Goal: Task Accomplishment & Management: Manage account settings

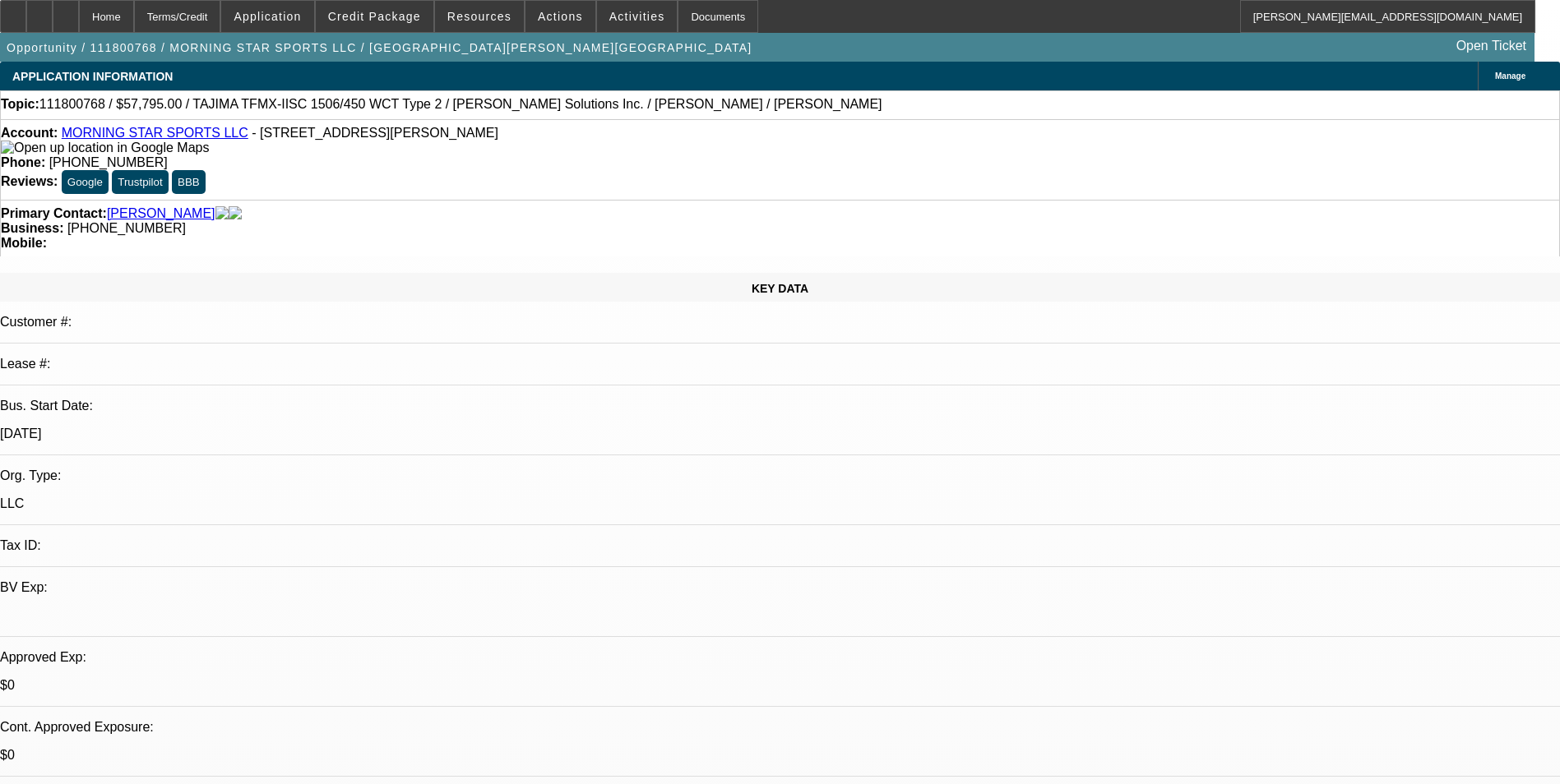
select select "0"
select select "2"
select select "0"
select select "2"
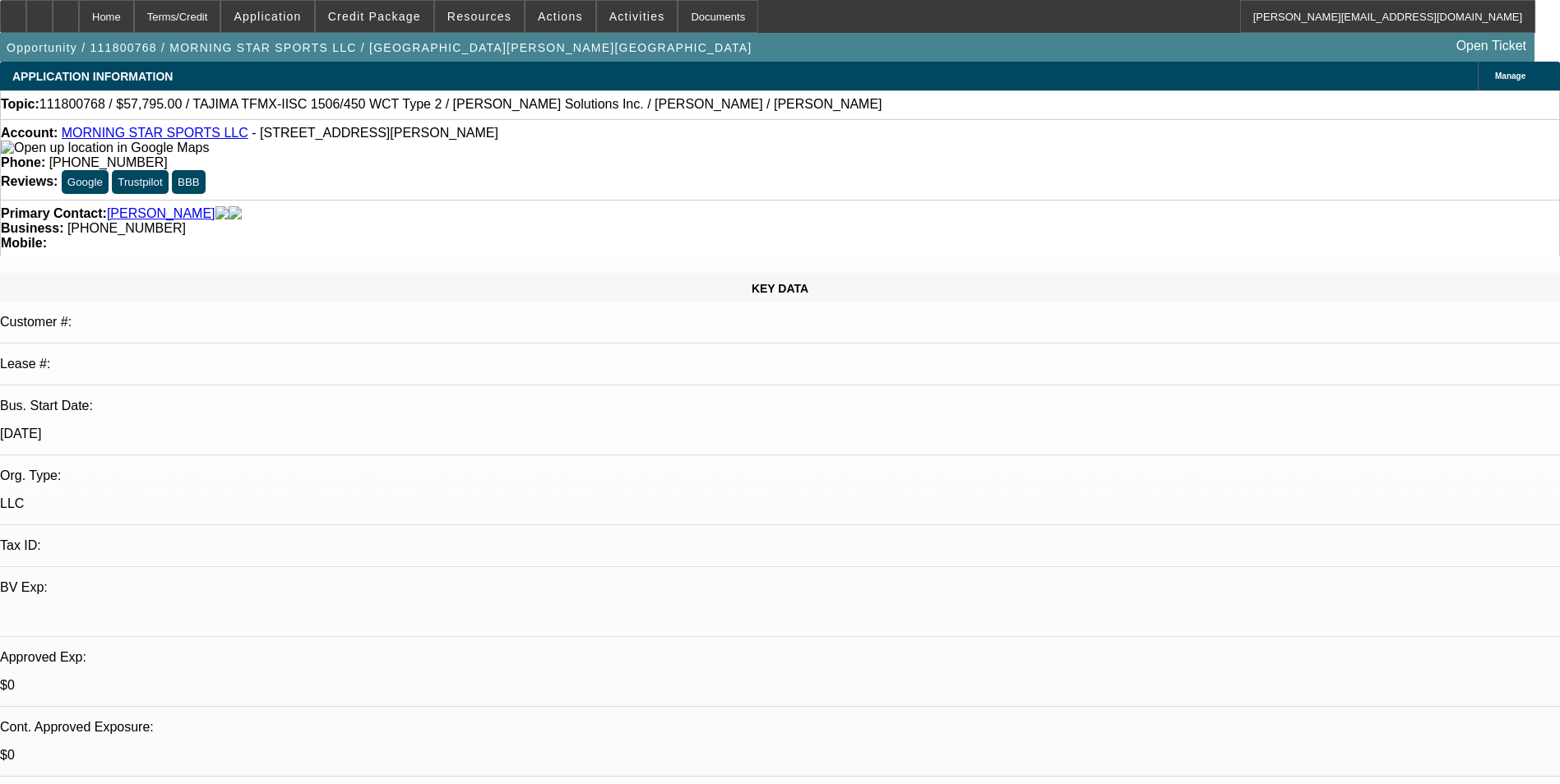
select select "0"
select select "2"
select select "0.1"
select select "4"
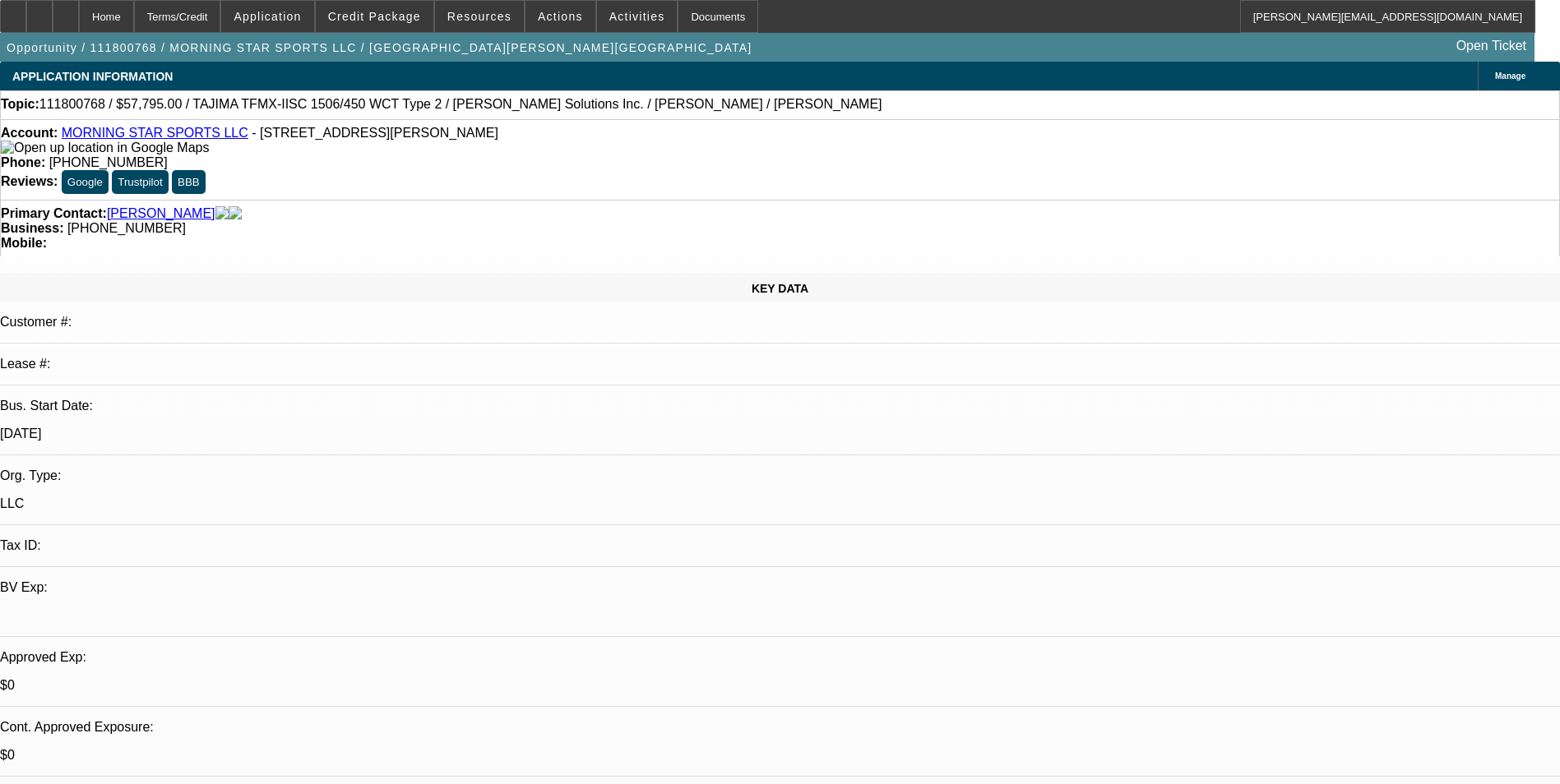
select select "0"
select select "2"
select select "0.1"
select select "4"
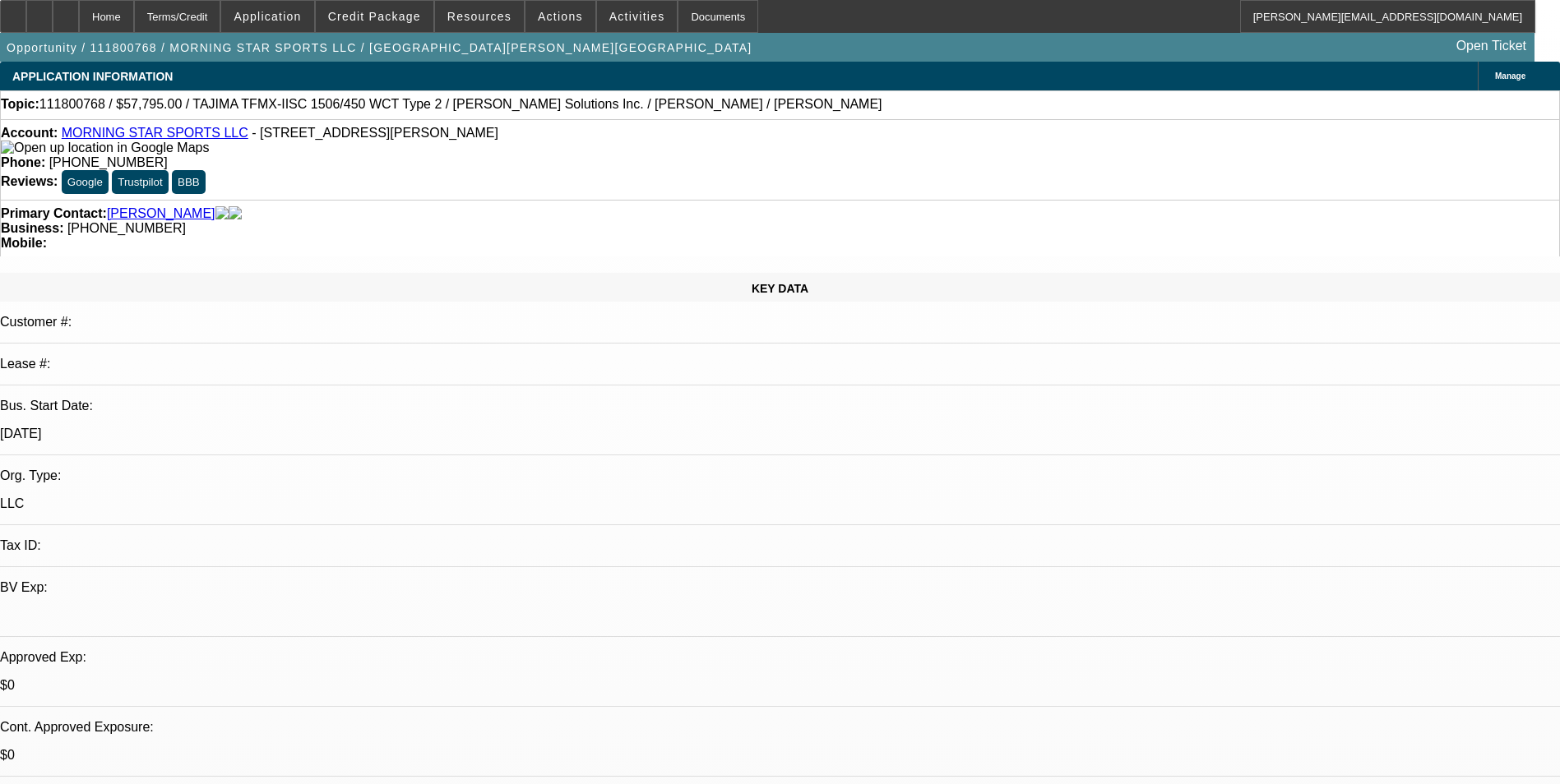
scroll to position [82, 0]
select select "0"
select select "2"
select select "0.1"
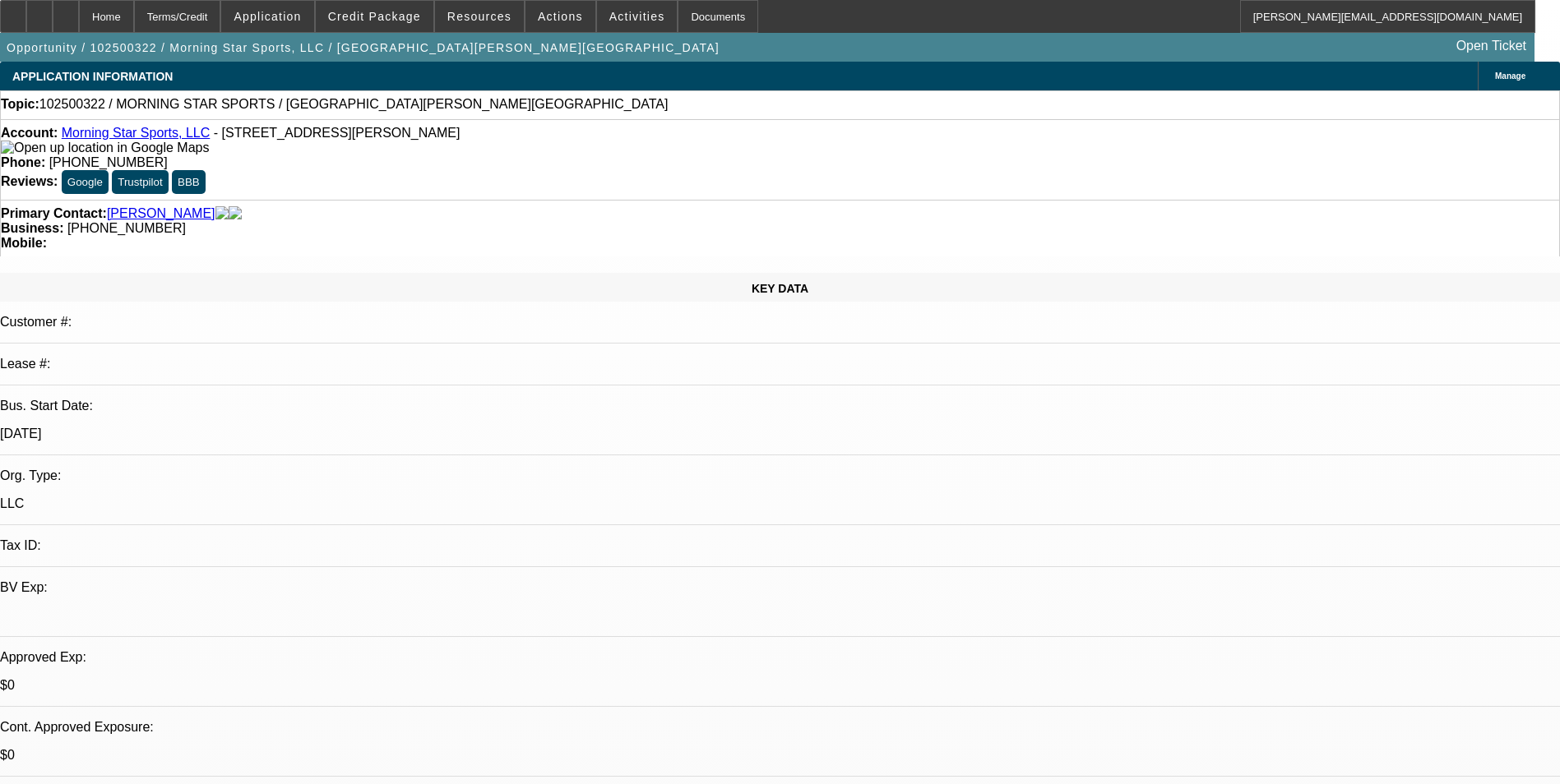
select select "4"
click at [412, 15] on span "Credit Package" at bounding box center [375, 17] width 93 height 14
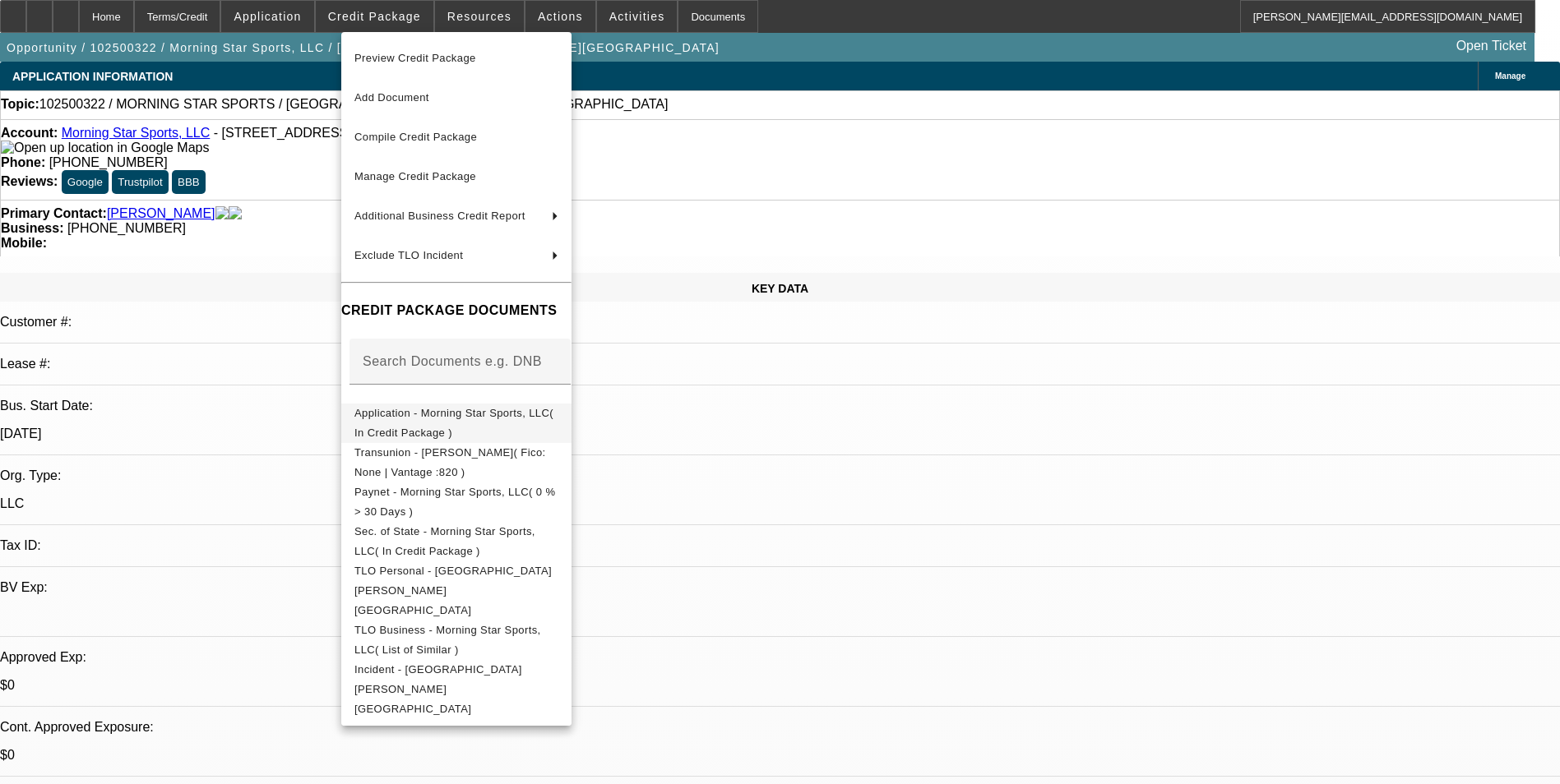
click at [436, 410] on span "Application - Morning Star Sports, LLC( In Credit Package )" at bounding box center [457, 423] width 204 height 40
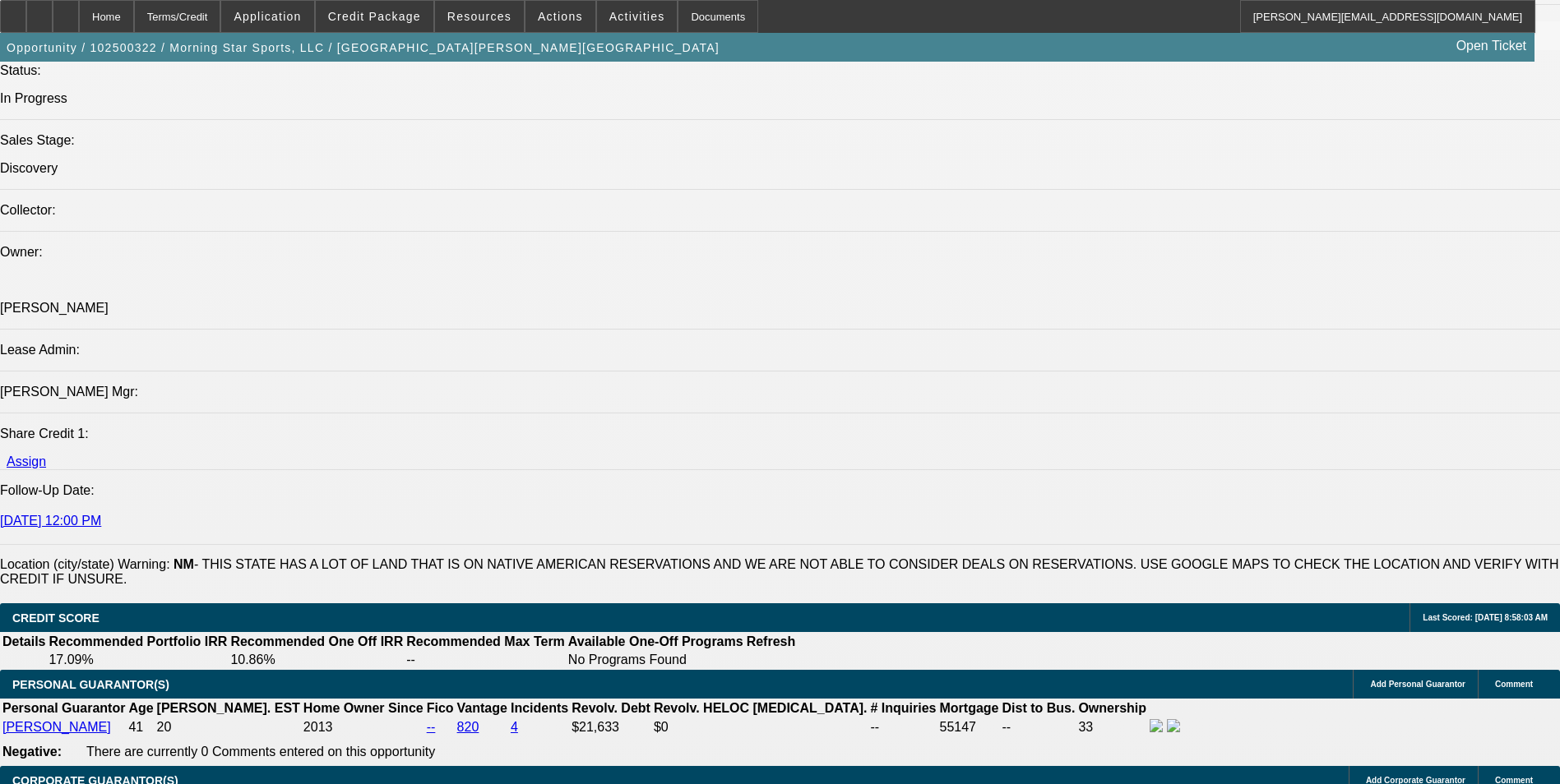
scroll to position [1890, 0]
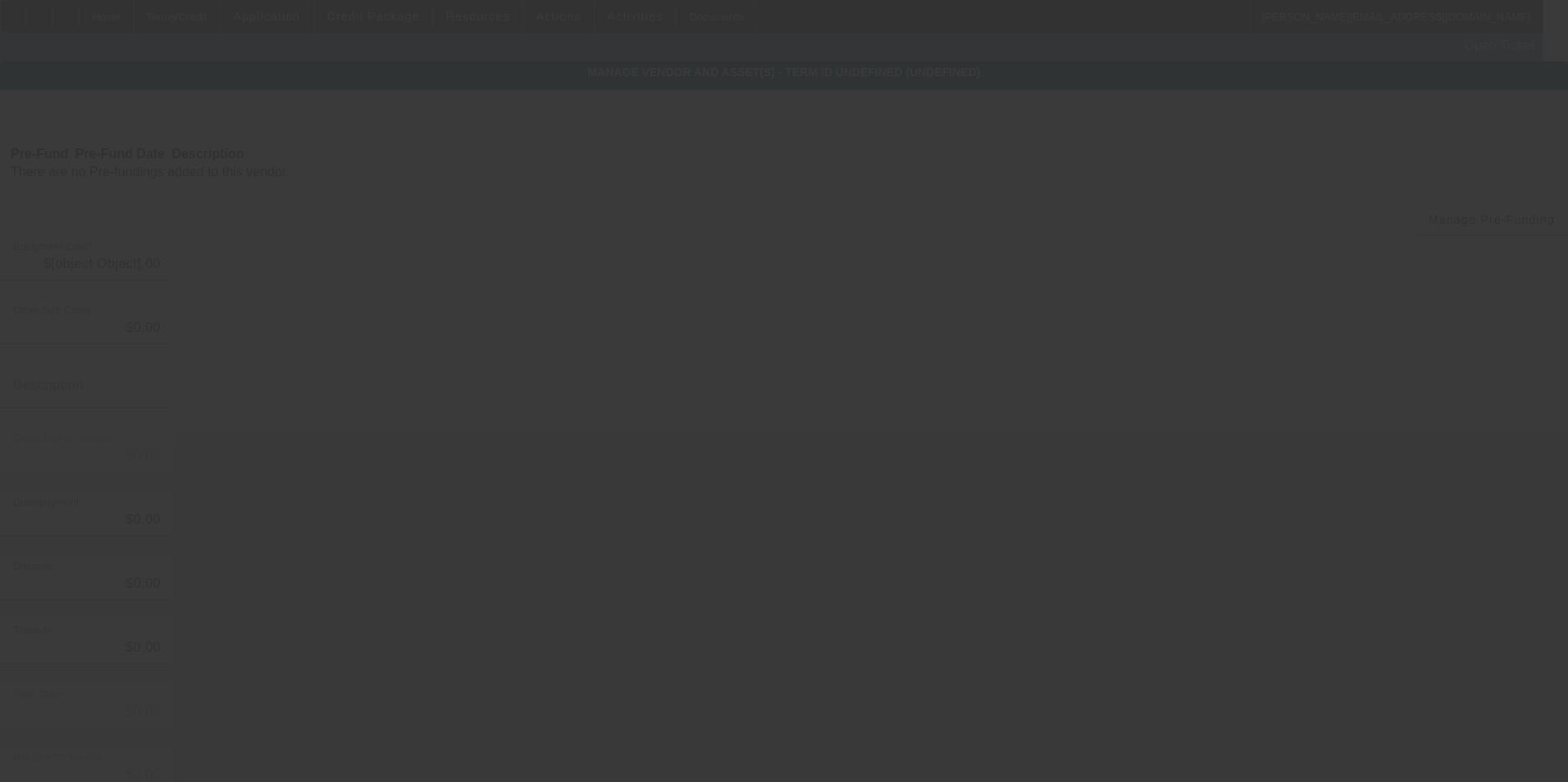
type input "$80,000.00"
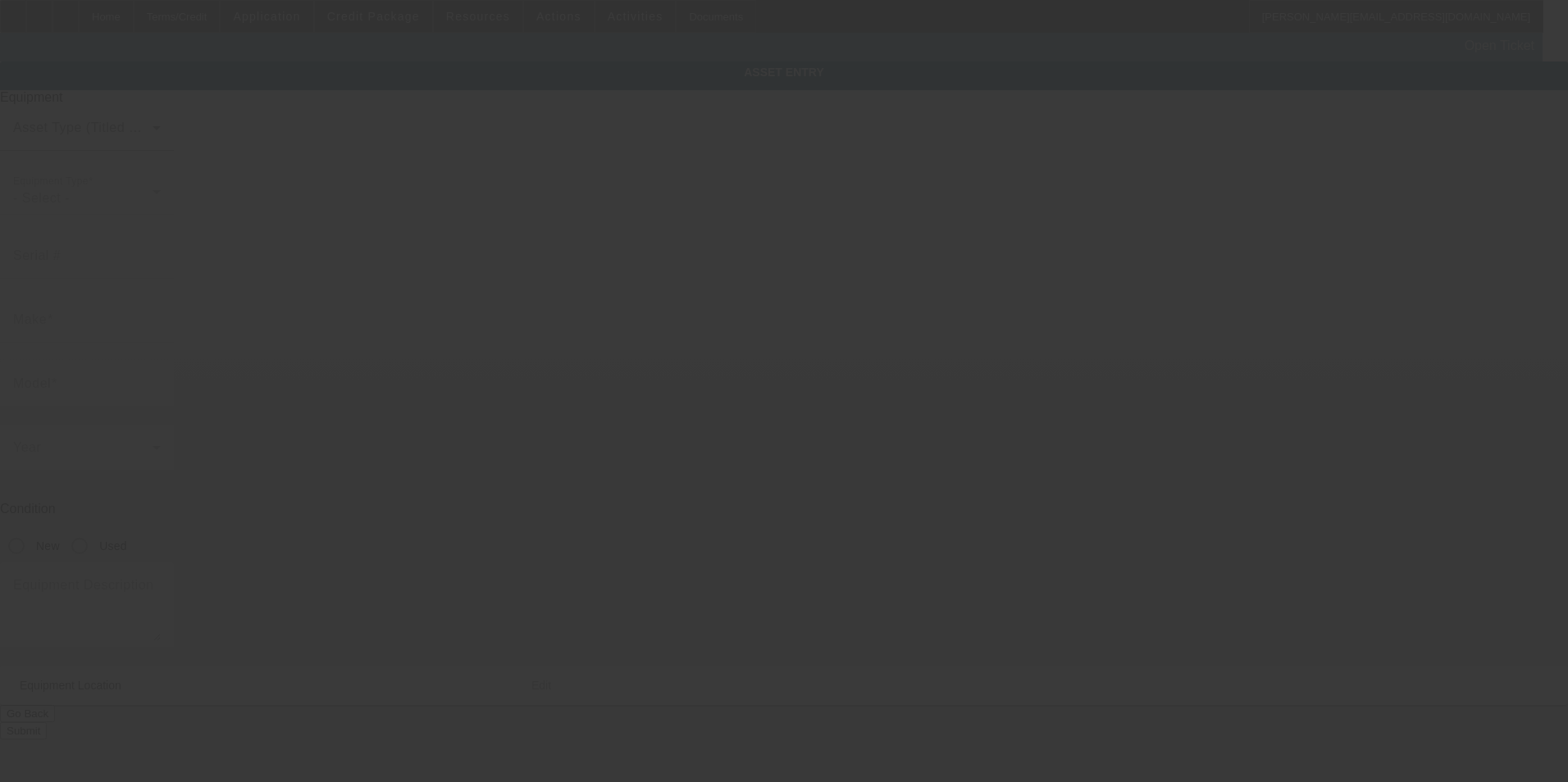
type input "809 North Bullard Street"
type input "Silver City"
type input "88061"
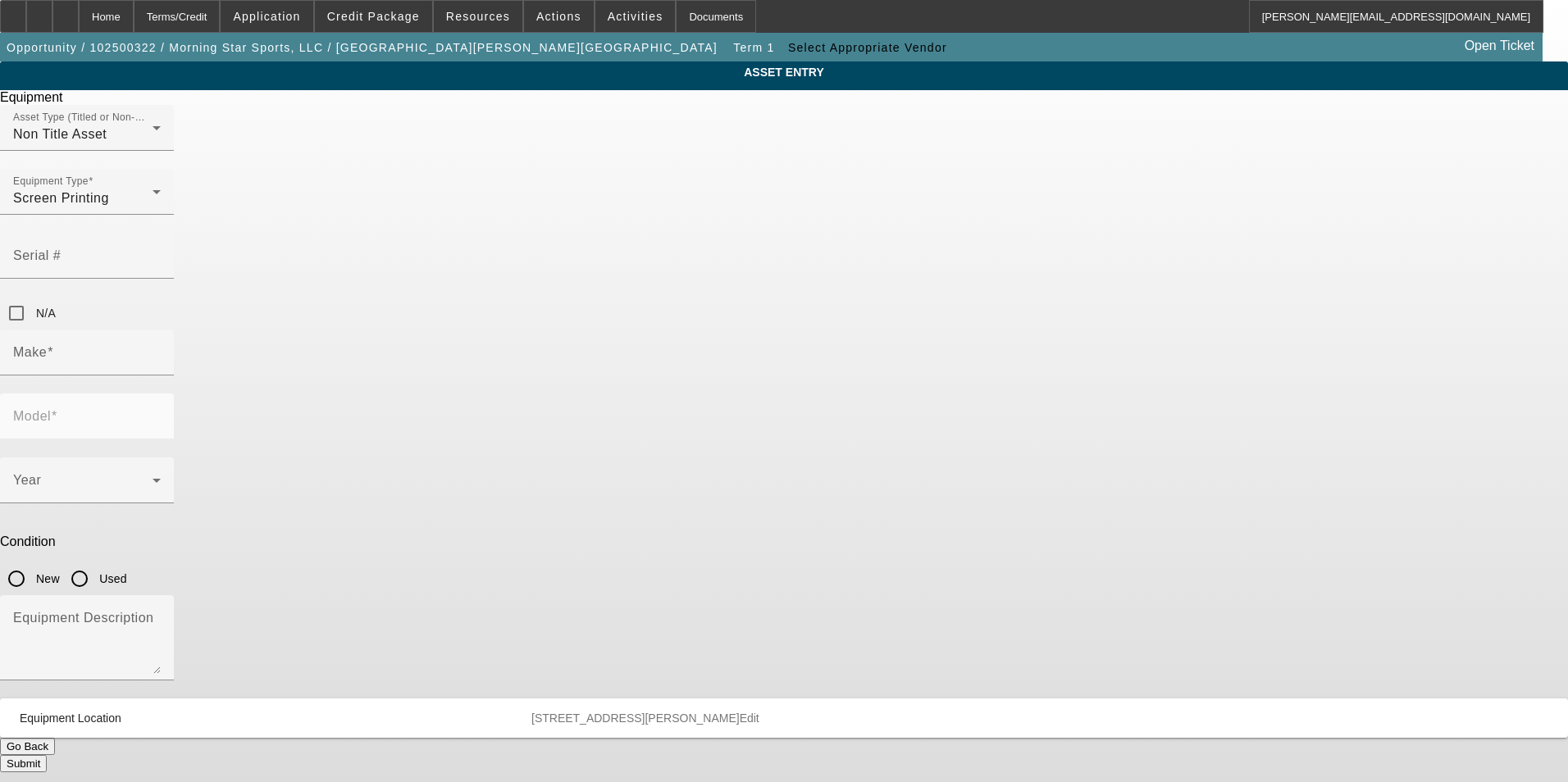
click at [55, 738] on button "Go Back" at bounding box center [27, 747] width 55 height 17
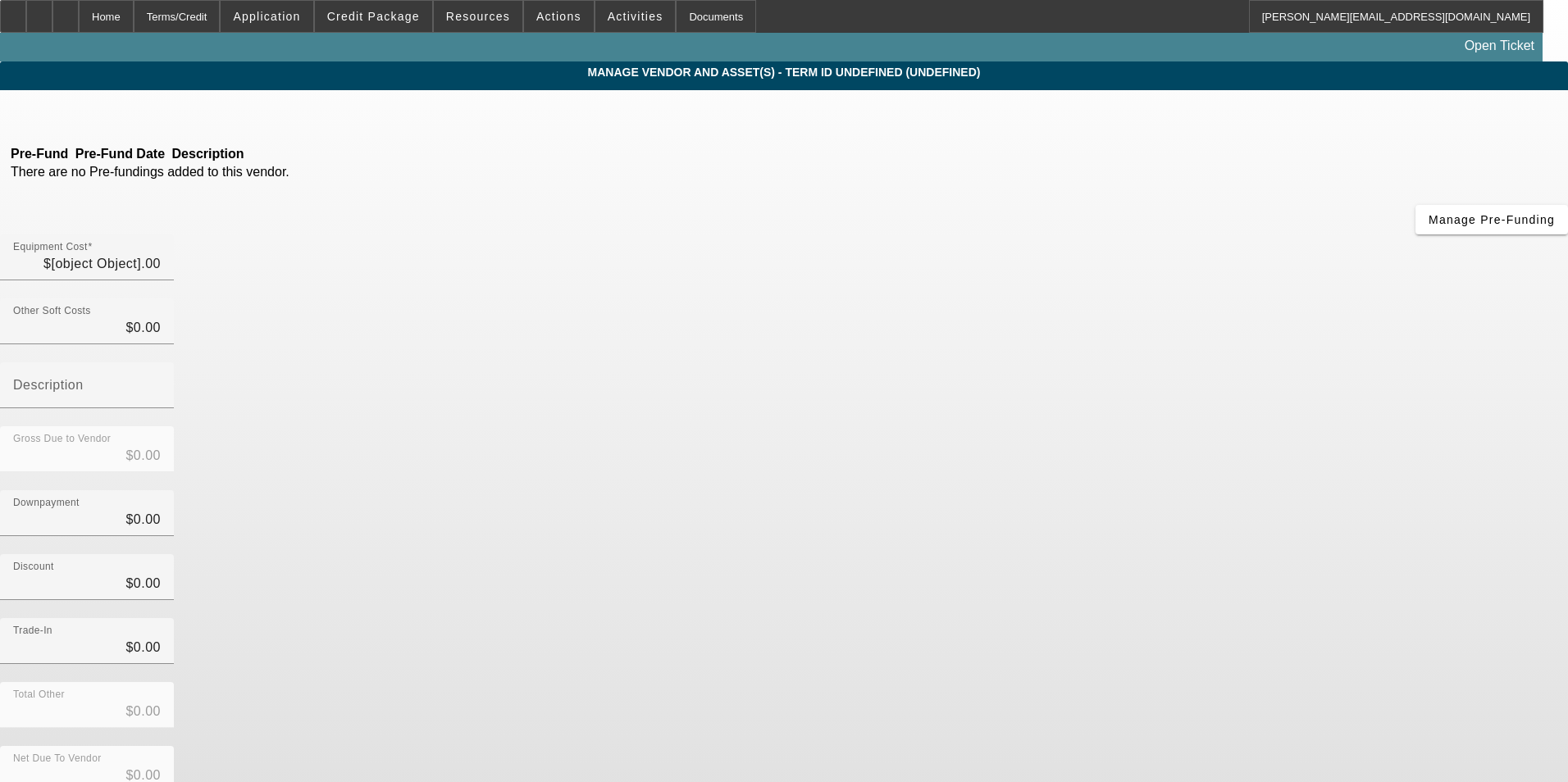
type input "$80,000.00"
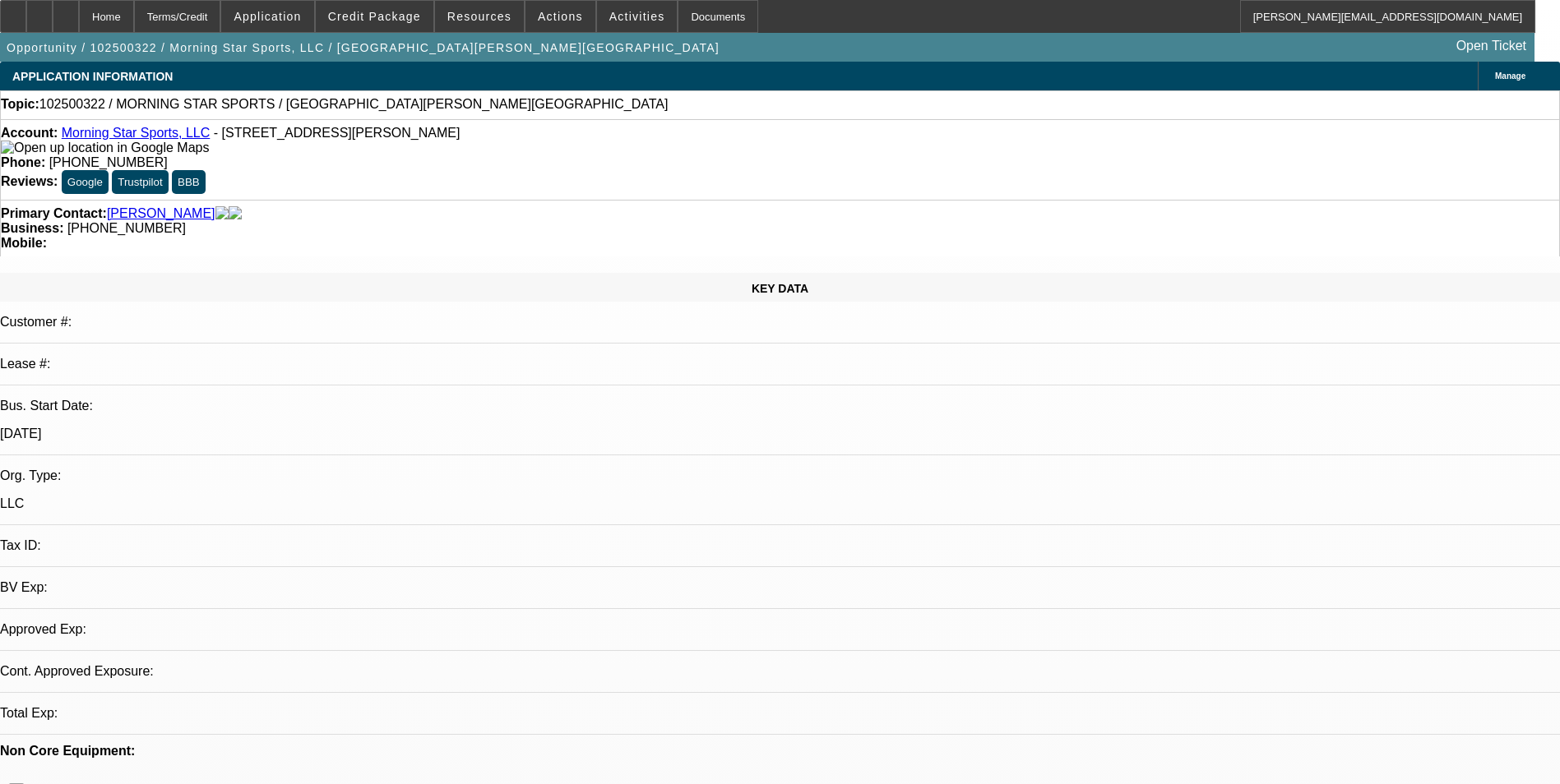
select select "0"
select select "2"
select select "0.1"
select select "4"
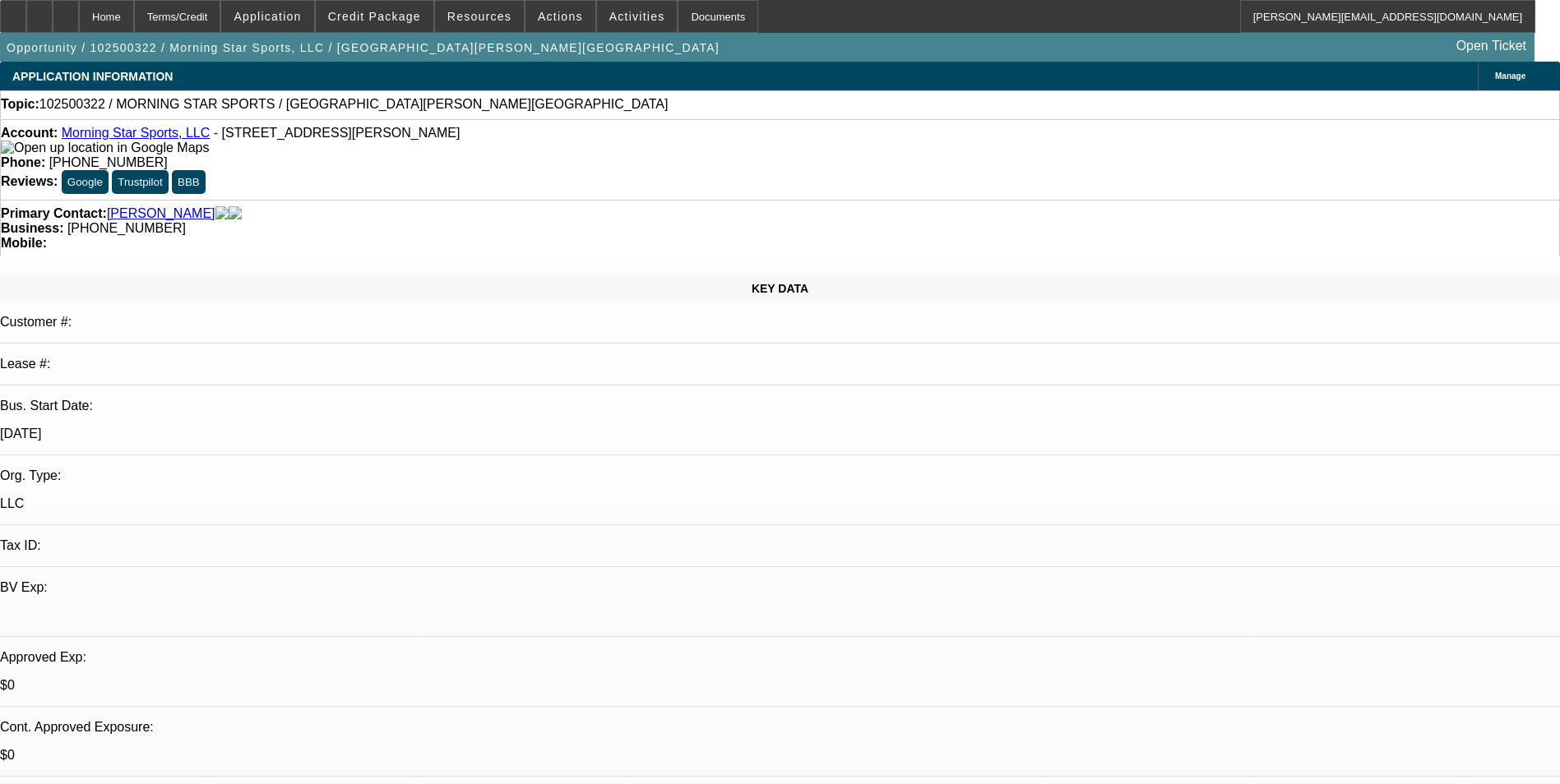
click at [66, 11] on icon at bounding box center [66, 11] width 0 height 0
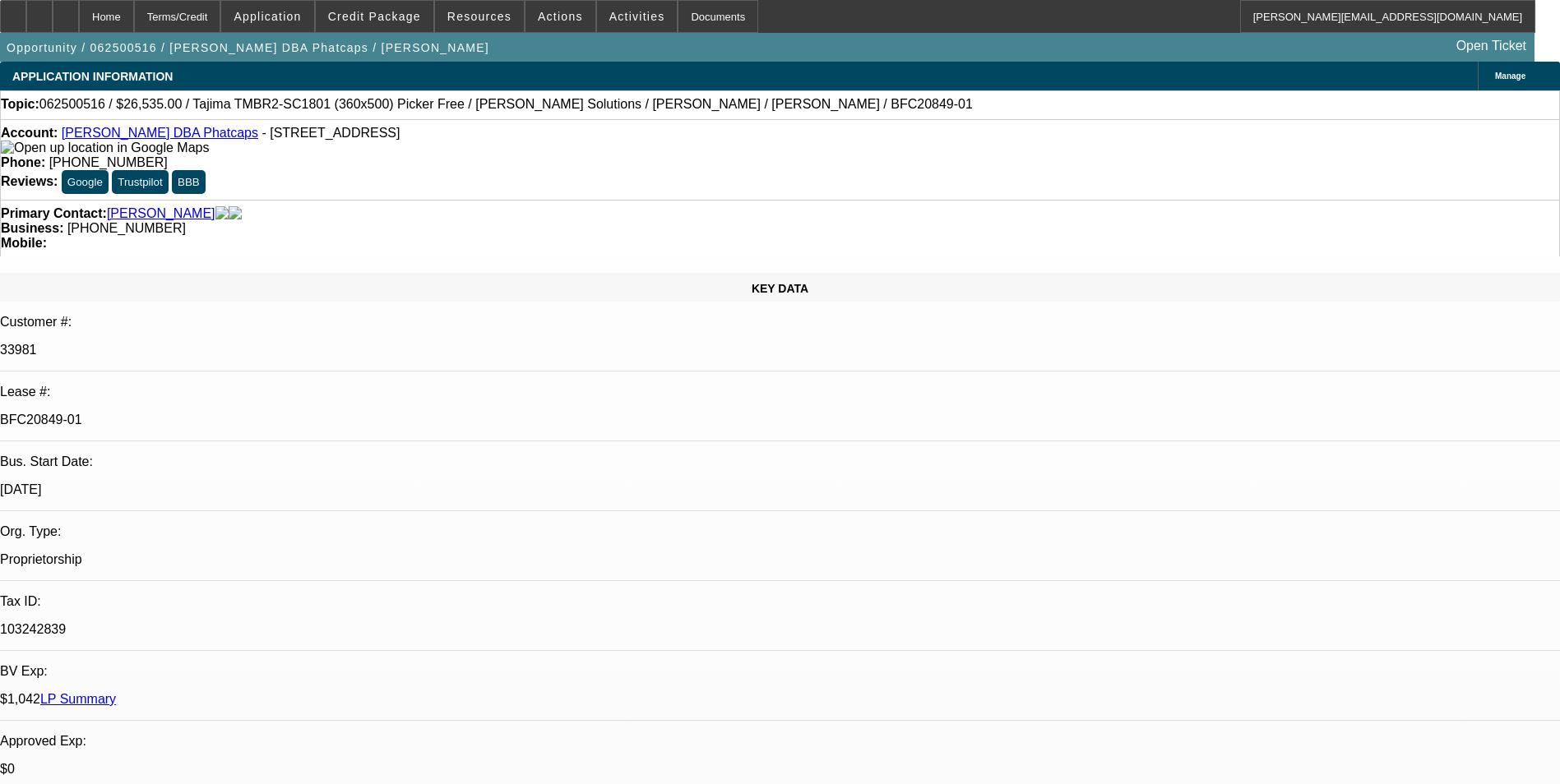
select select "0"
select select "0.1"
select select "5"
select select "0"
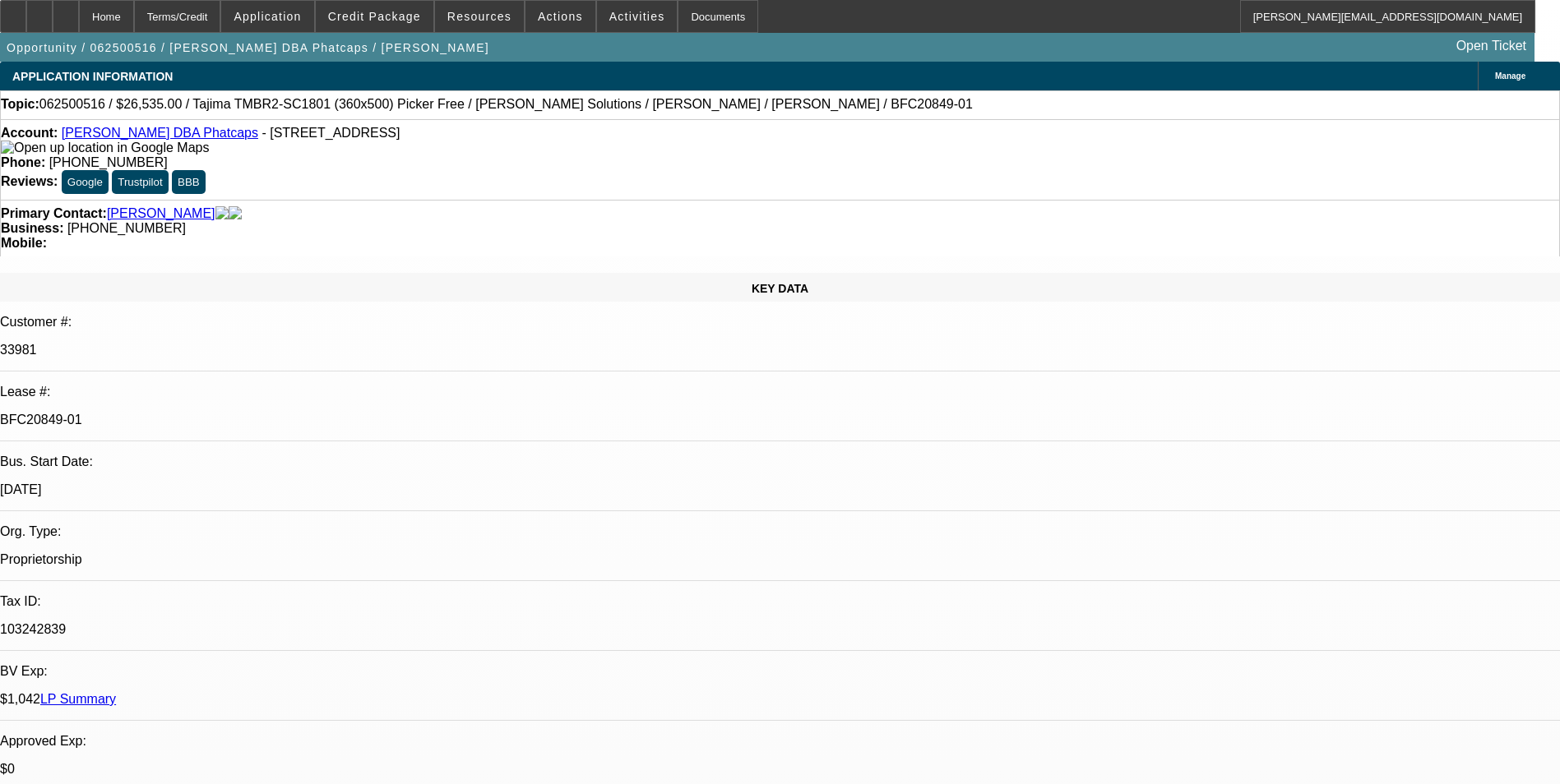
select select "0"
select select "0.1"
select select "5"
select select "0"
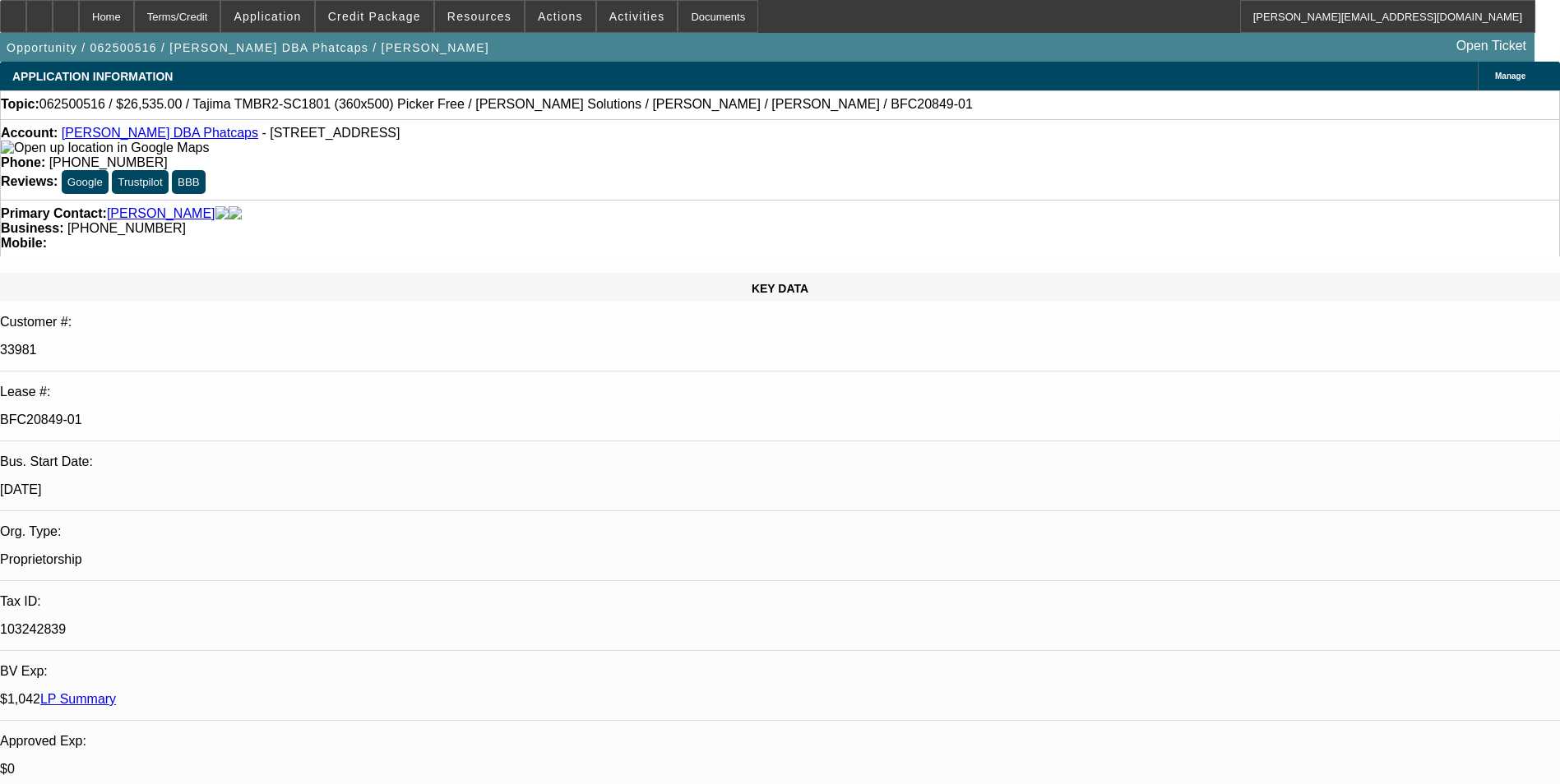
select select "0.1"
select select "5"
select select "0"
select select "0.1"
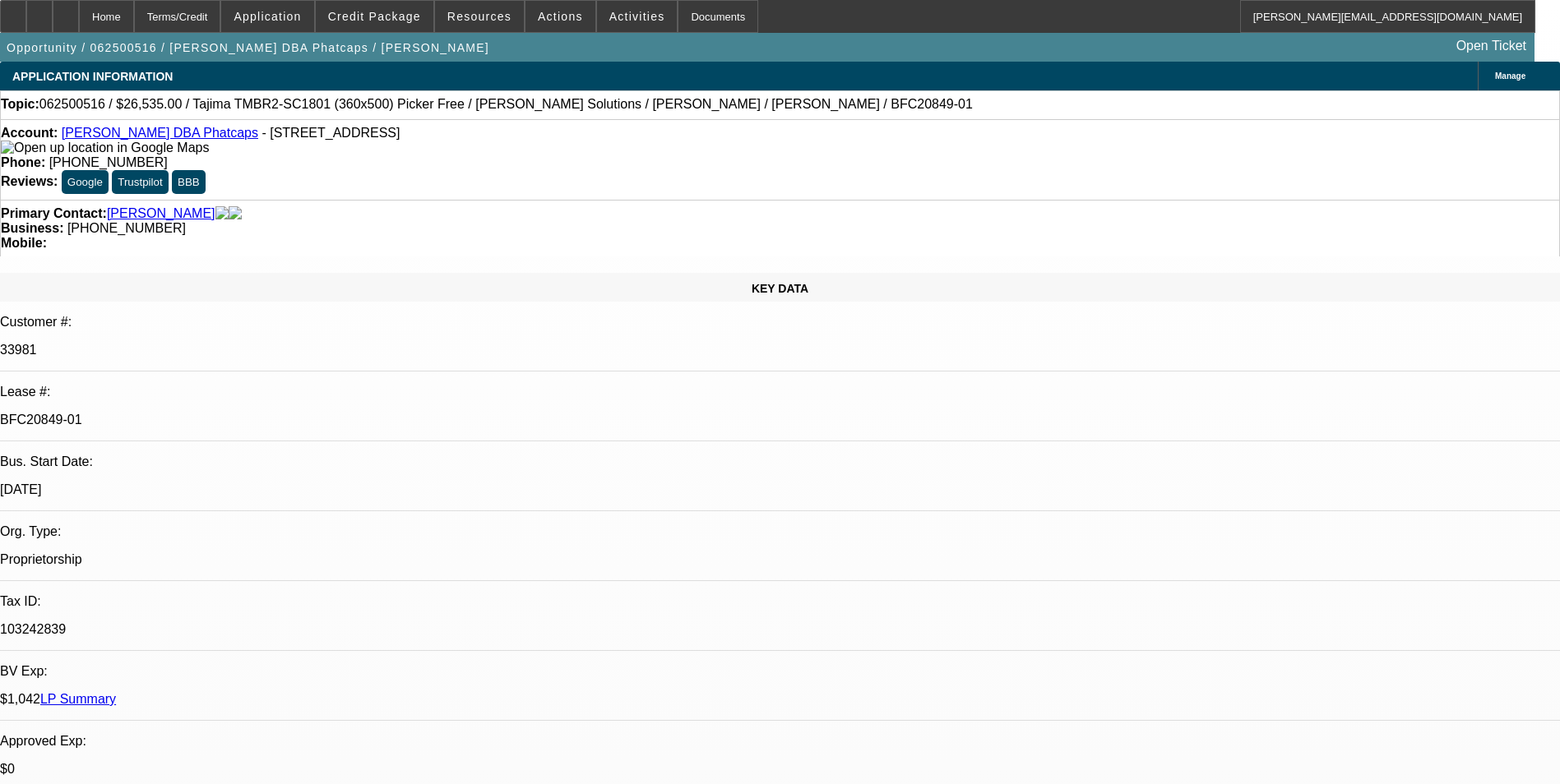
select select "5"
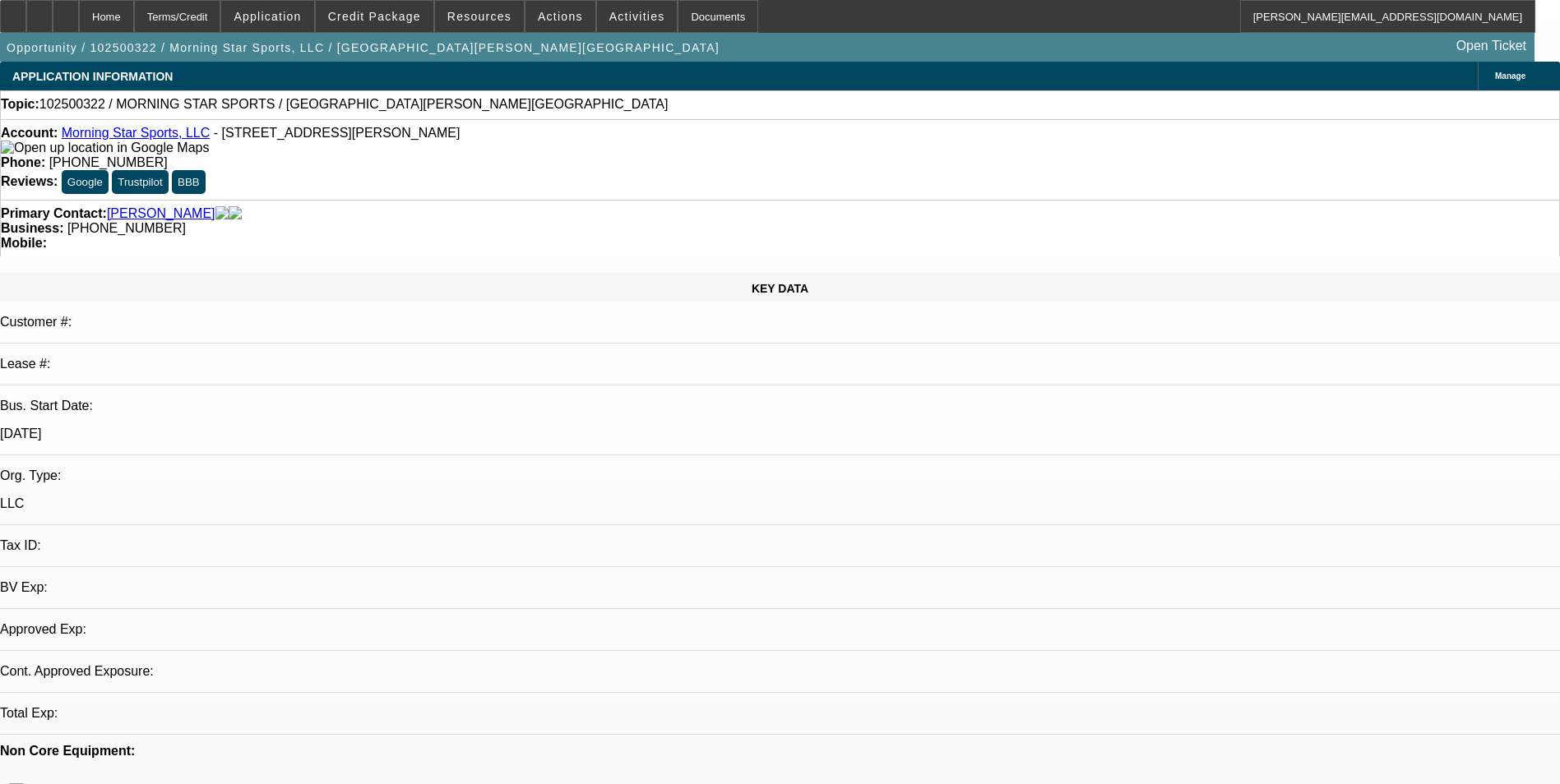
select select "0"
select select "2"
select select "0.1"
select select "4"
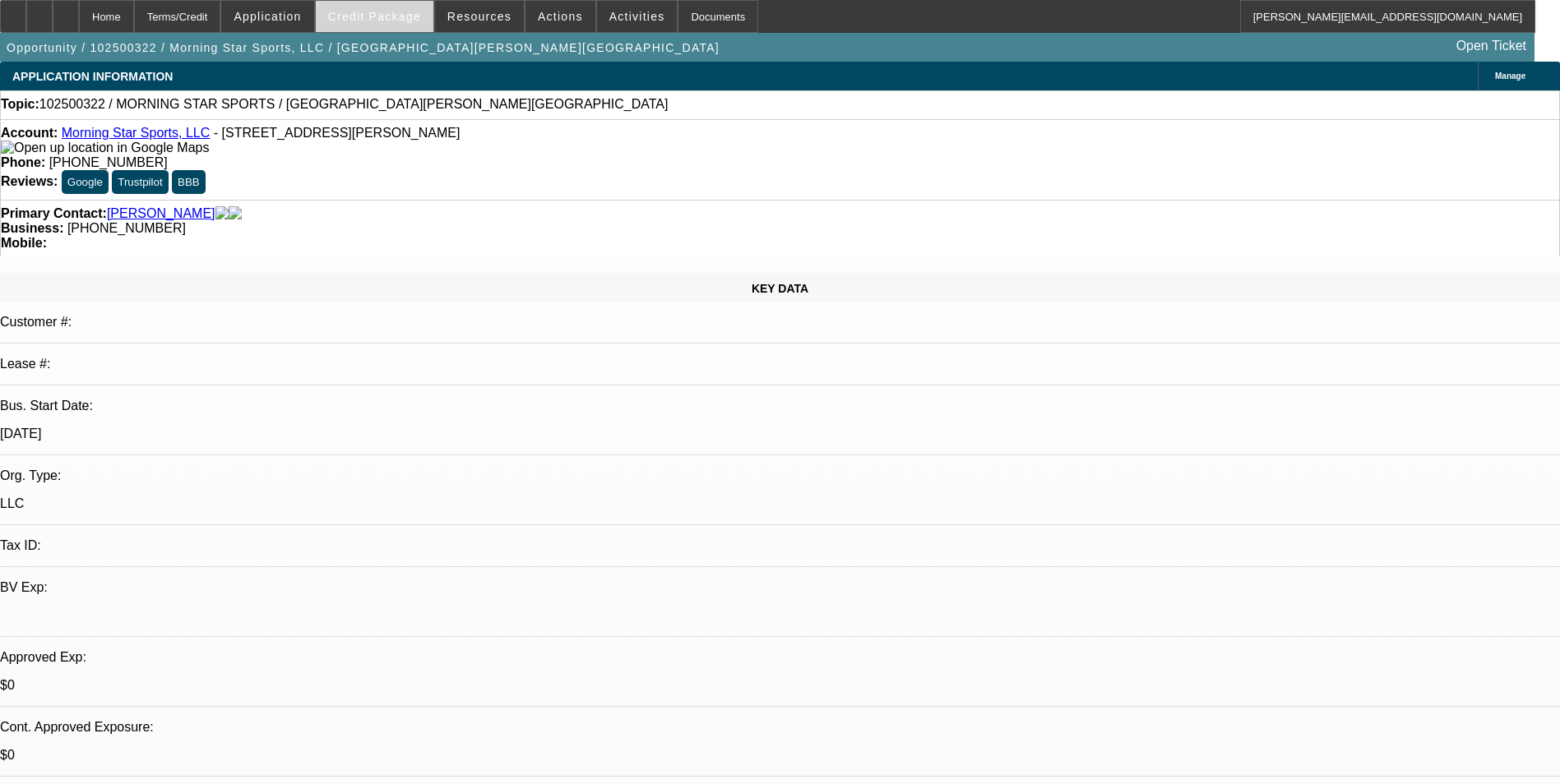
click at [388, 4] on span at bounding box center [374, 16] width 117 height 40
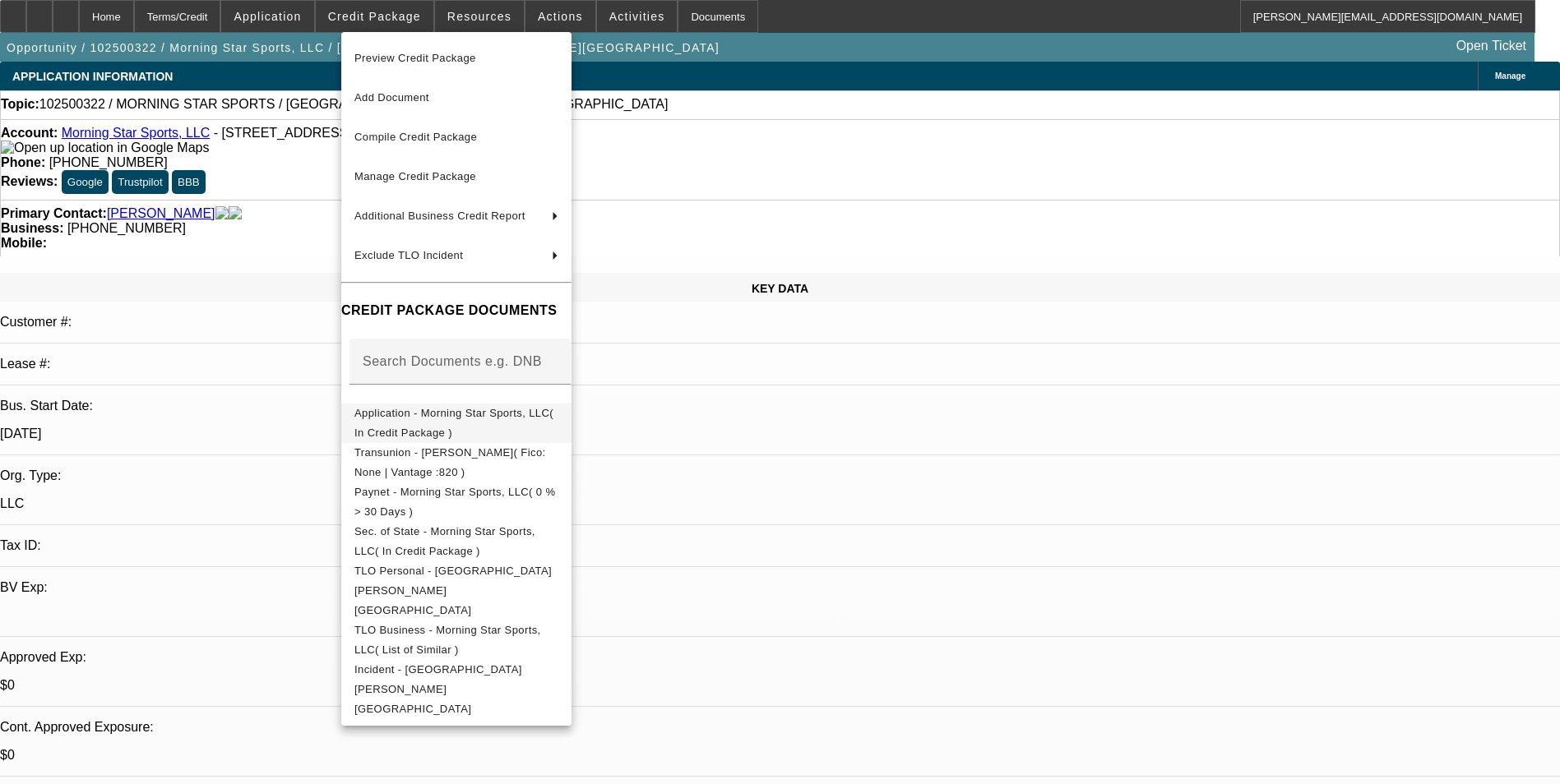
click at [490, 417] on span "Application - Morning Star Sports, LLC( In Credit Package )" at bounding box center [454, 423] width 199 height 32
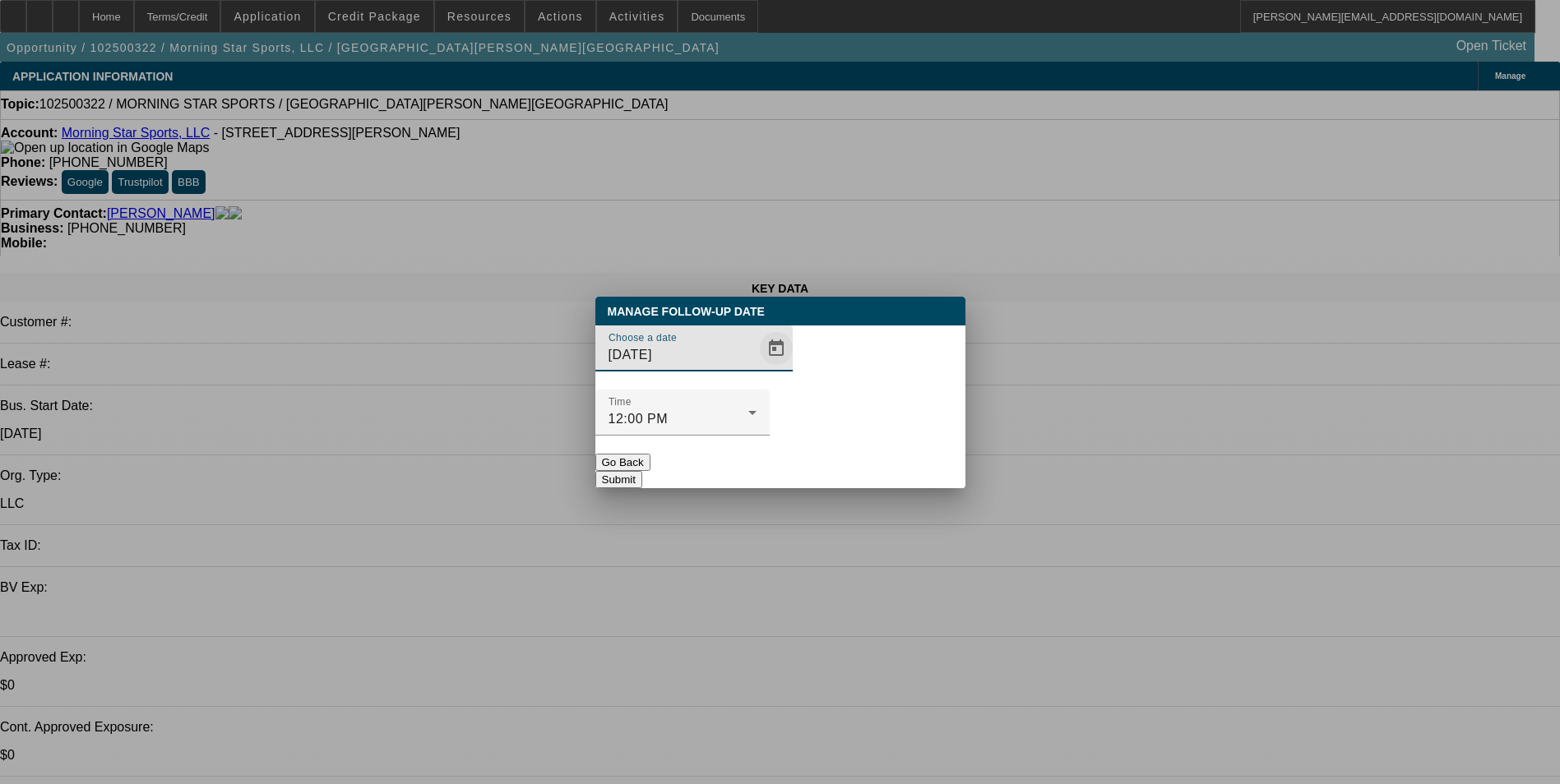
click at [756, 368] on span "Open calendar" at bounding box center [776, 349] width 40 height 40
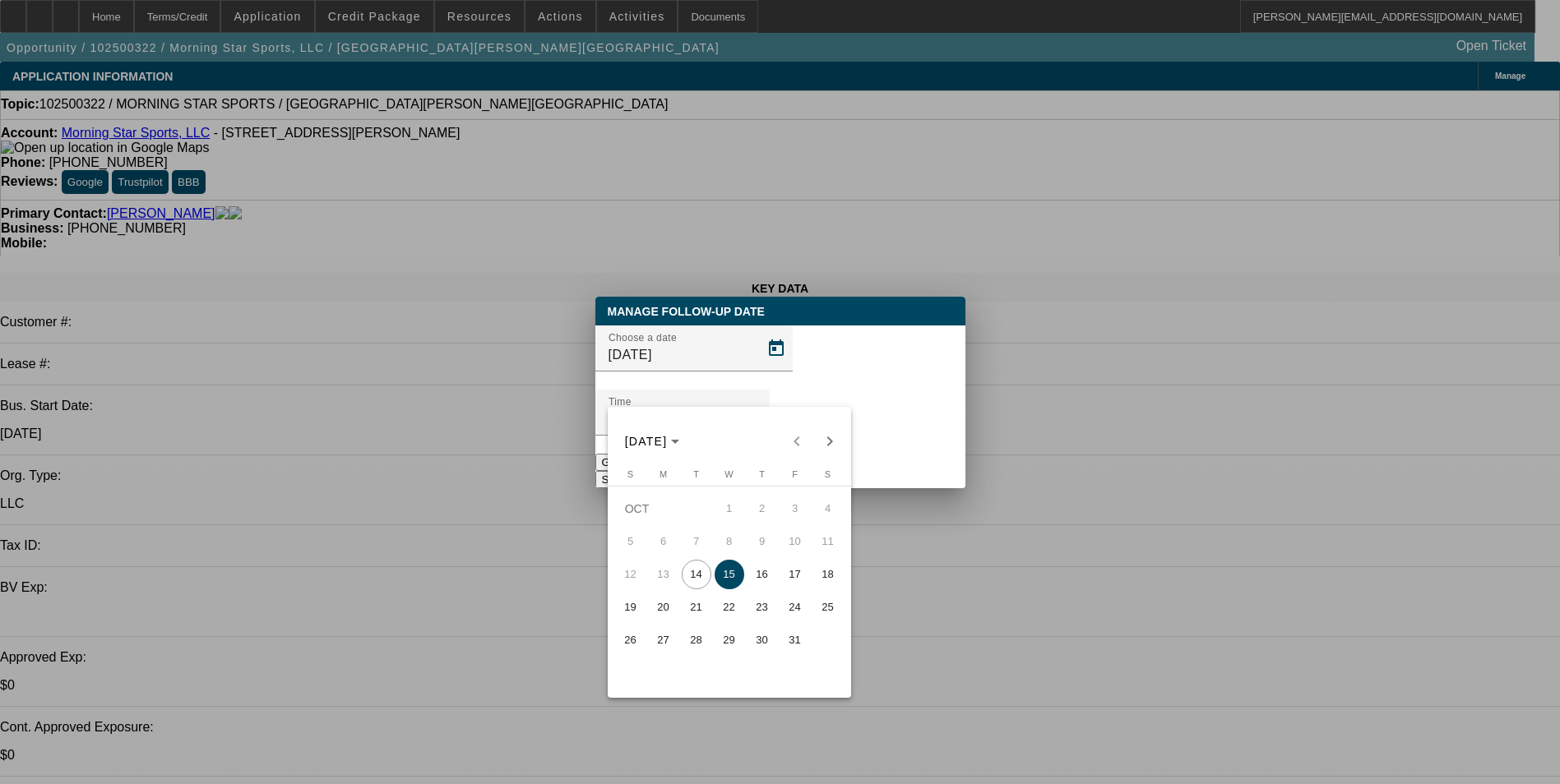
drag, startPoint x: 934, startPoint y: 570, endPoint x: 930, endPoint y: 516, distance: 54.1
click at [936, 566] on div at bounding box center [780, 392] width 1560 height 784
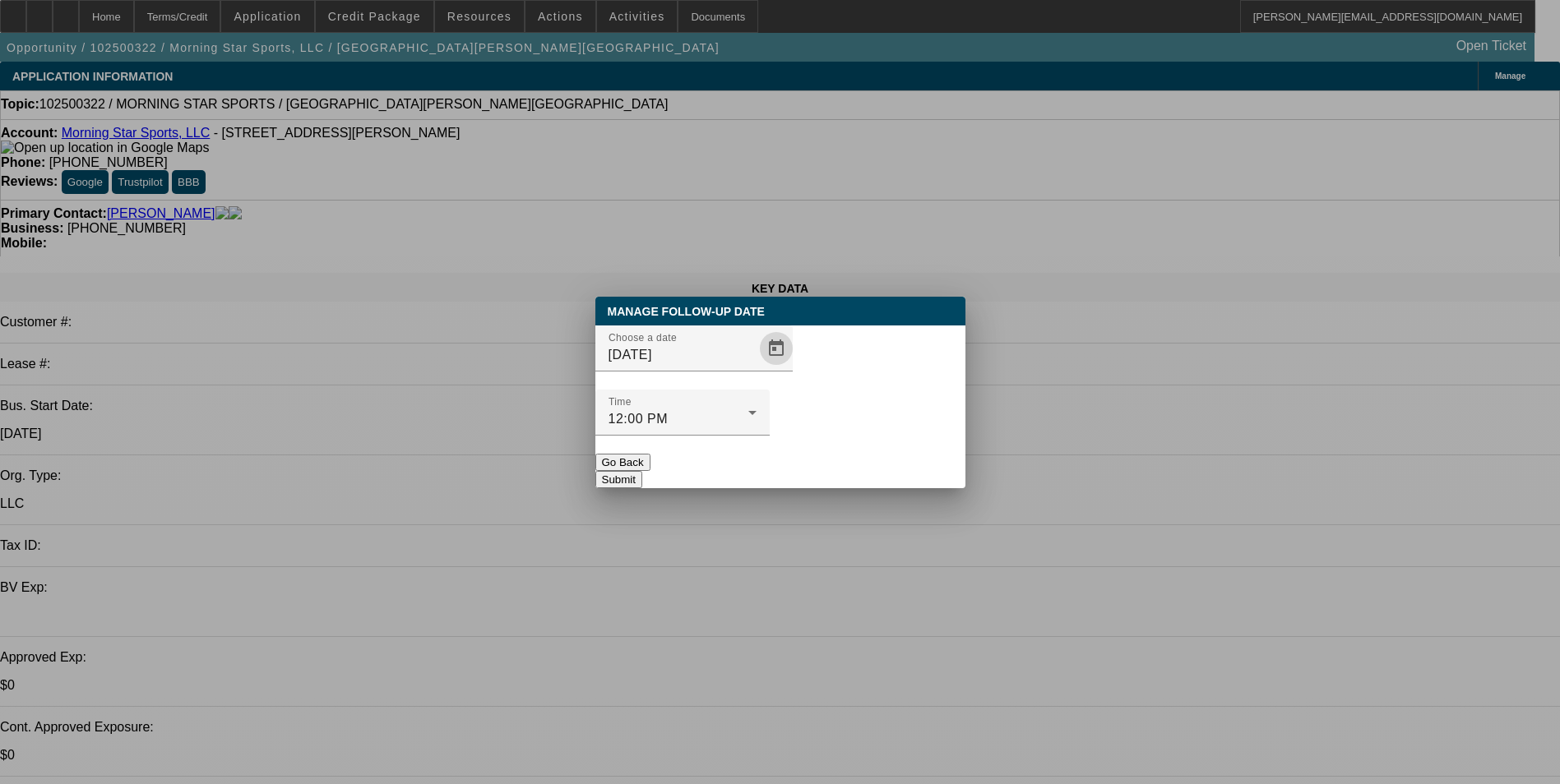
click at [642, 471] on button "Submit" at bounding box center [619, 479] width 47 height 17
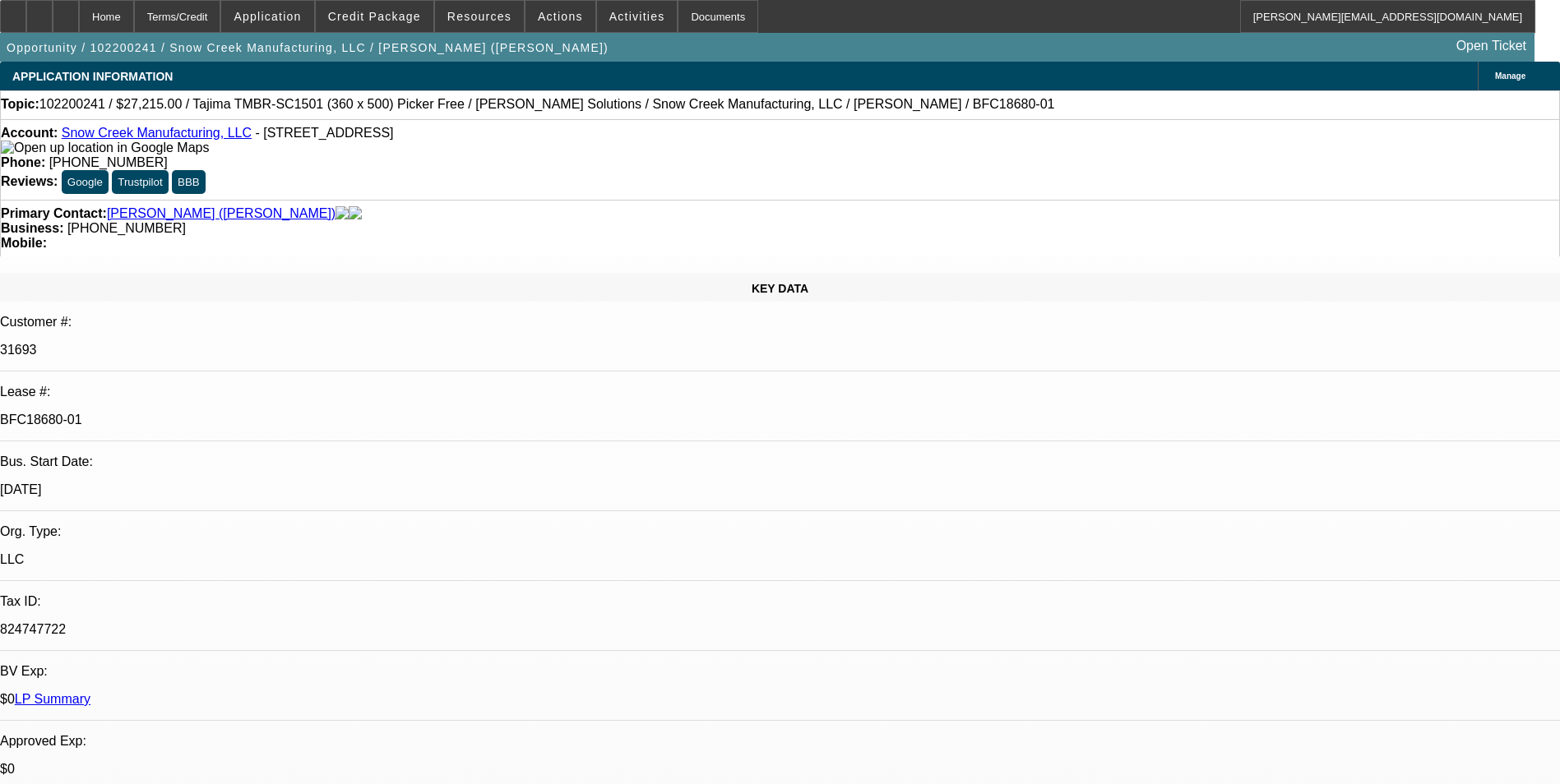
select select "0"
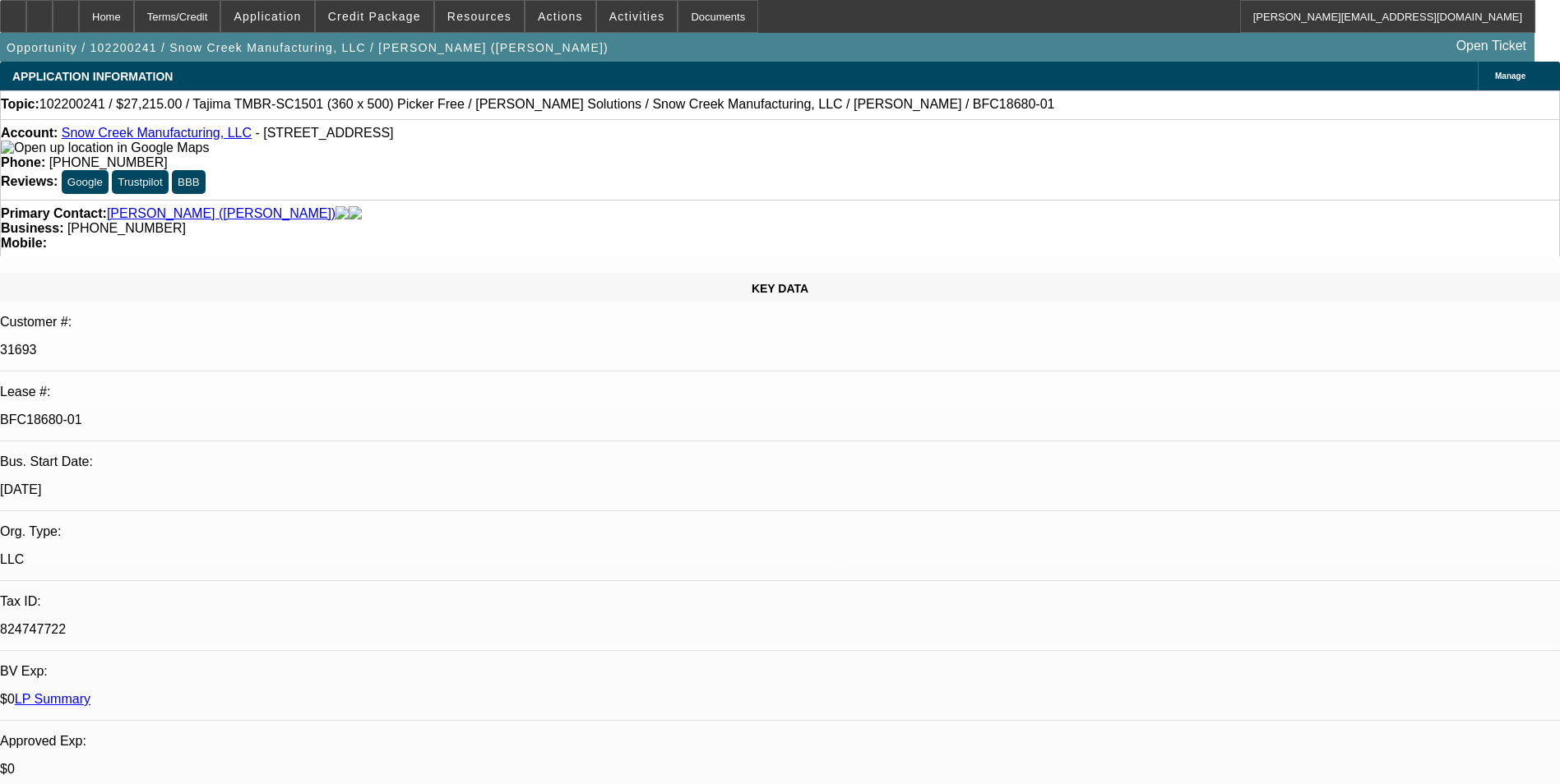
select select "0"
select select "2"
select select "0"
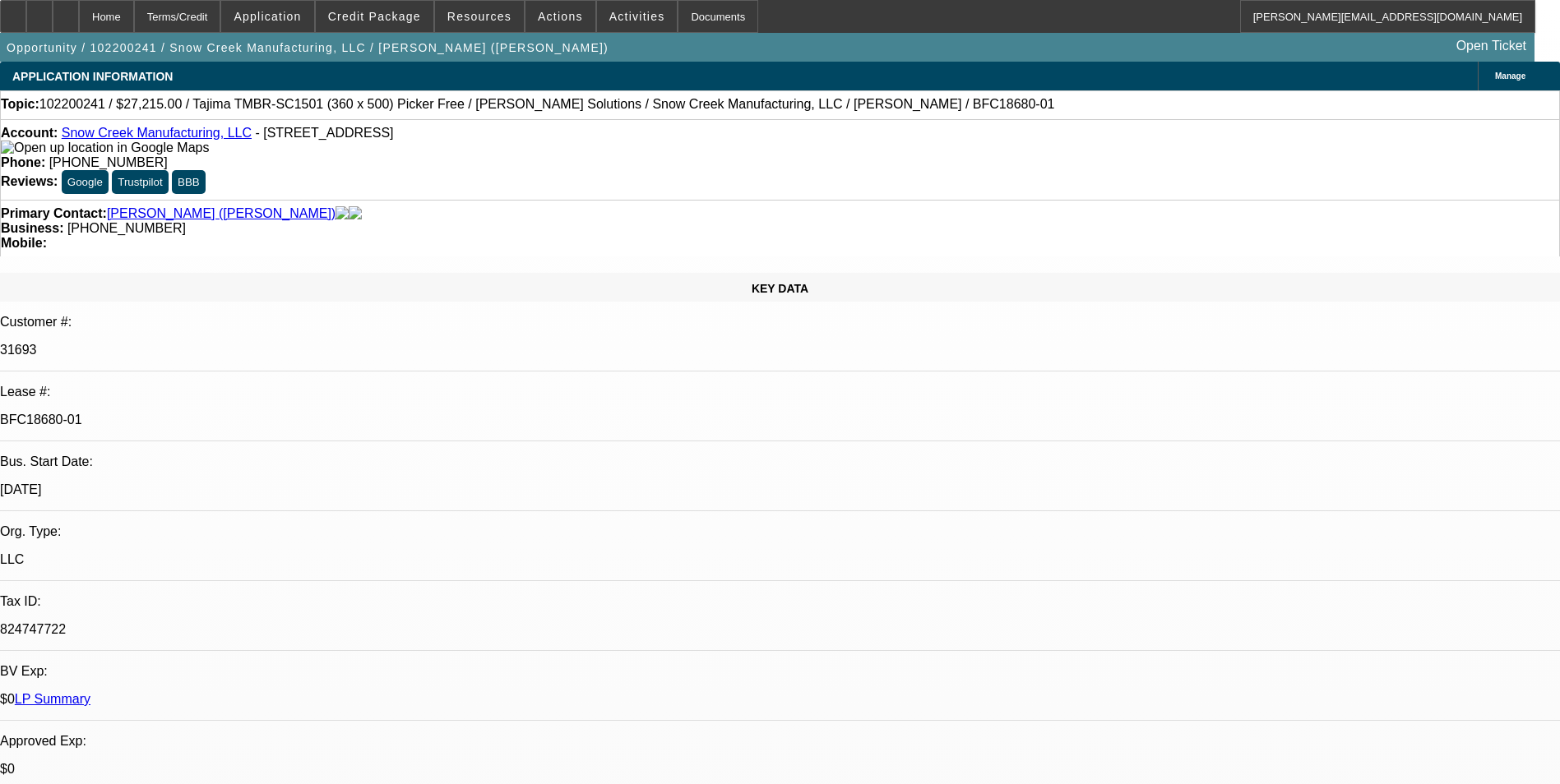
select select "2"
select select "0"
select select "1"
select select "6"
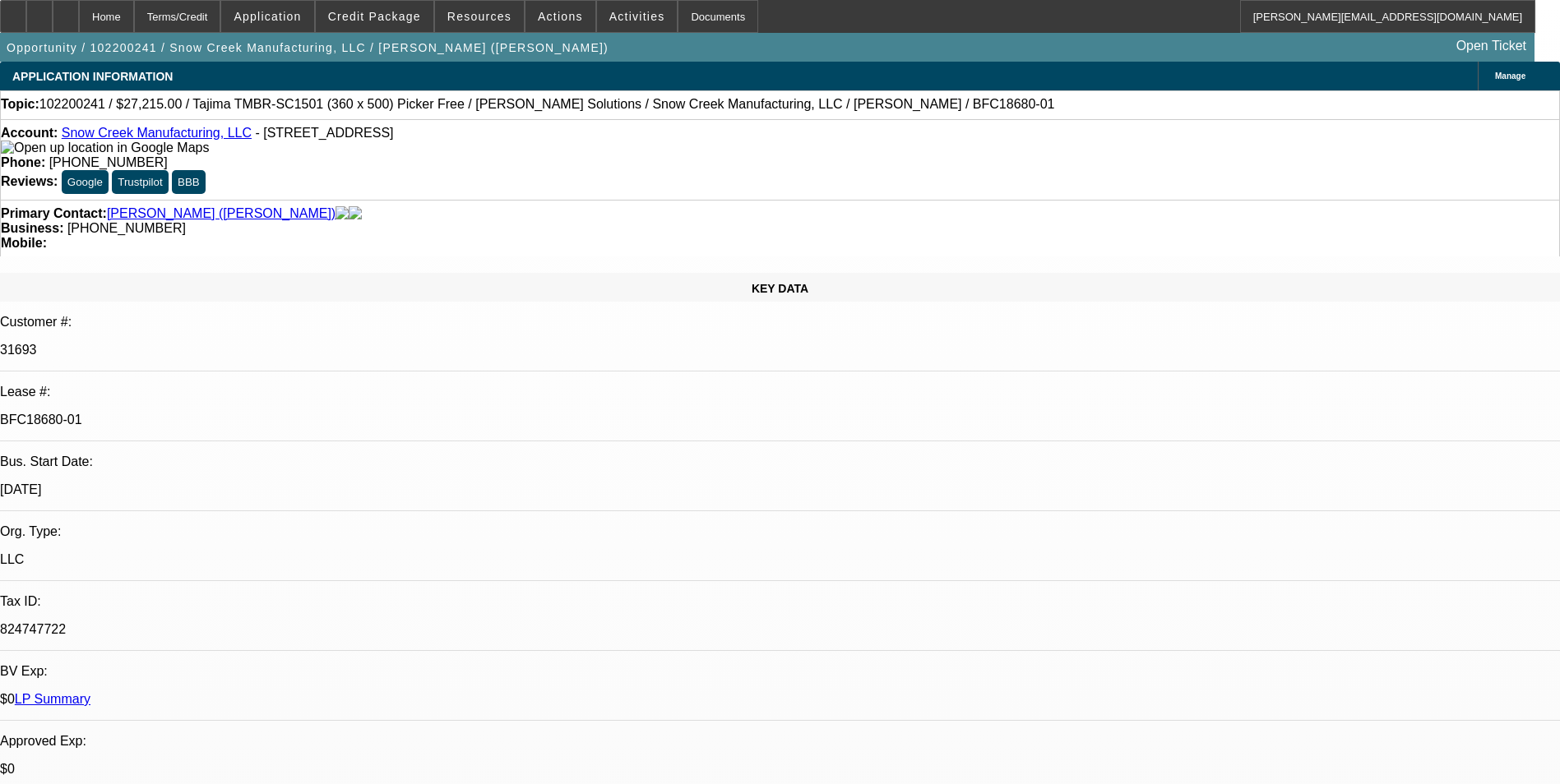
select select "1"
select select "6"
select select "1"
select select "2"
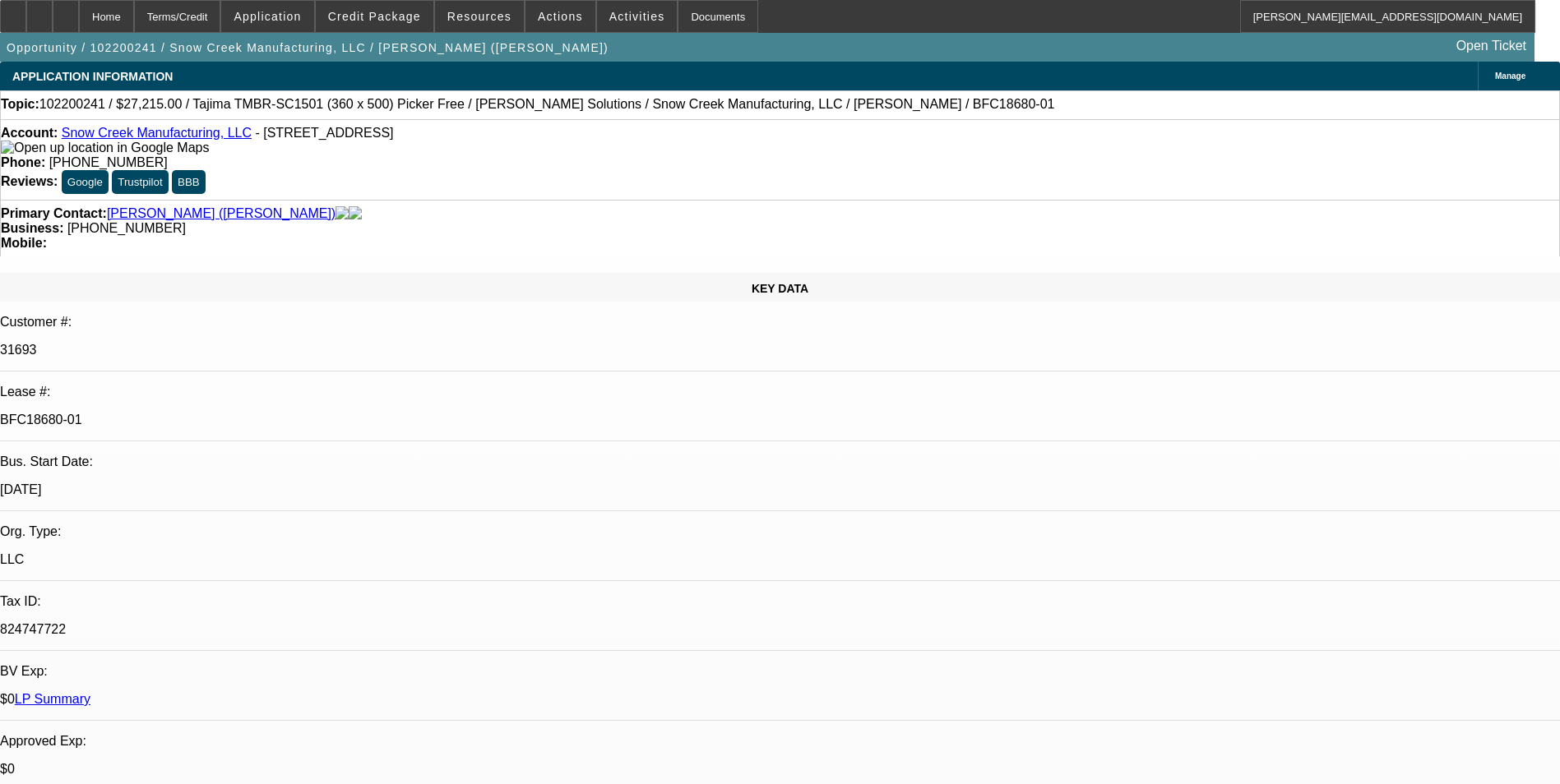
select select "6"
select select "1"
select select "2"
select select "6"
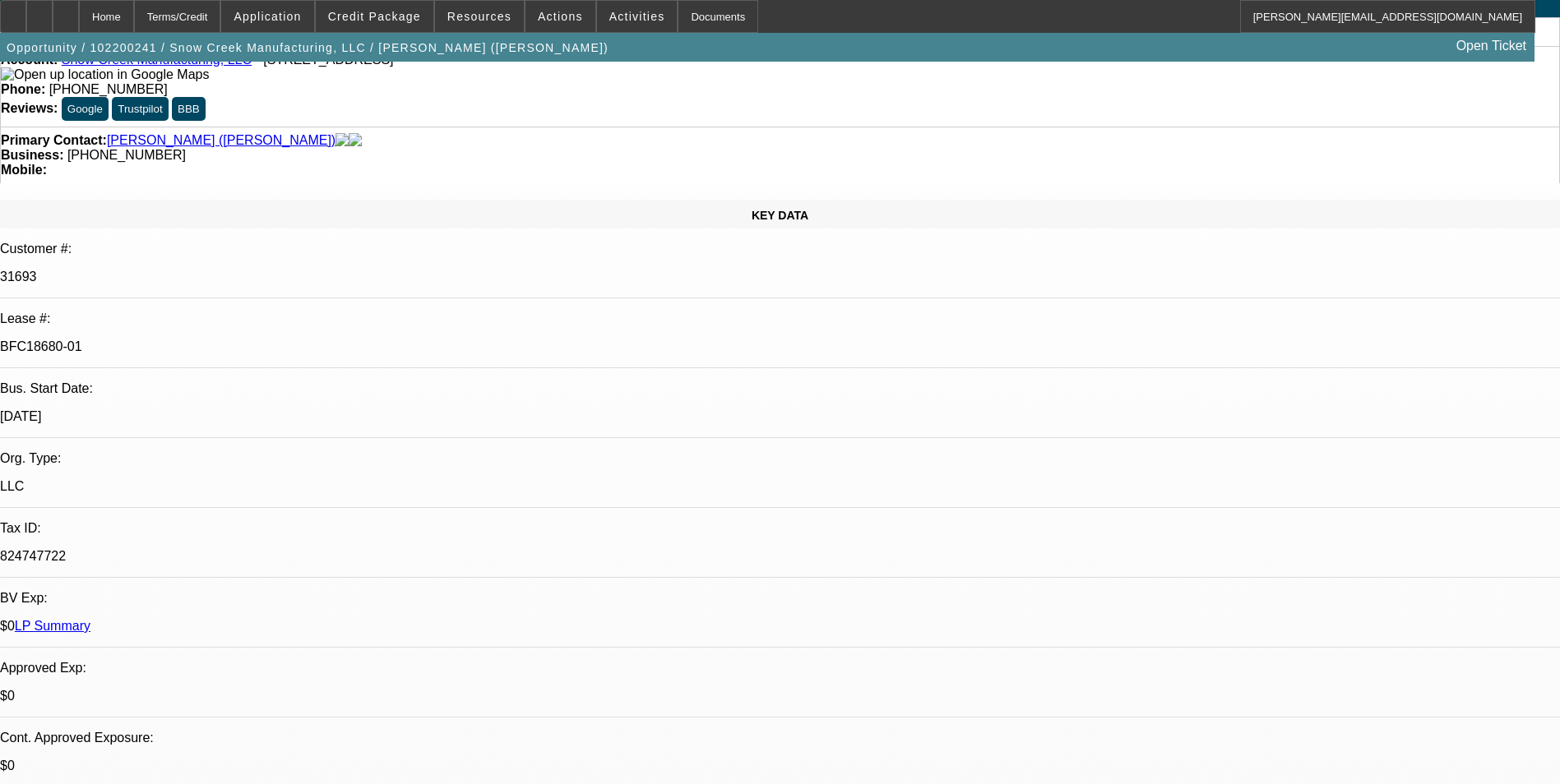
scroll to position [0, 0]
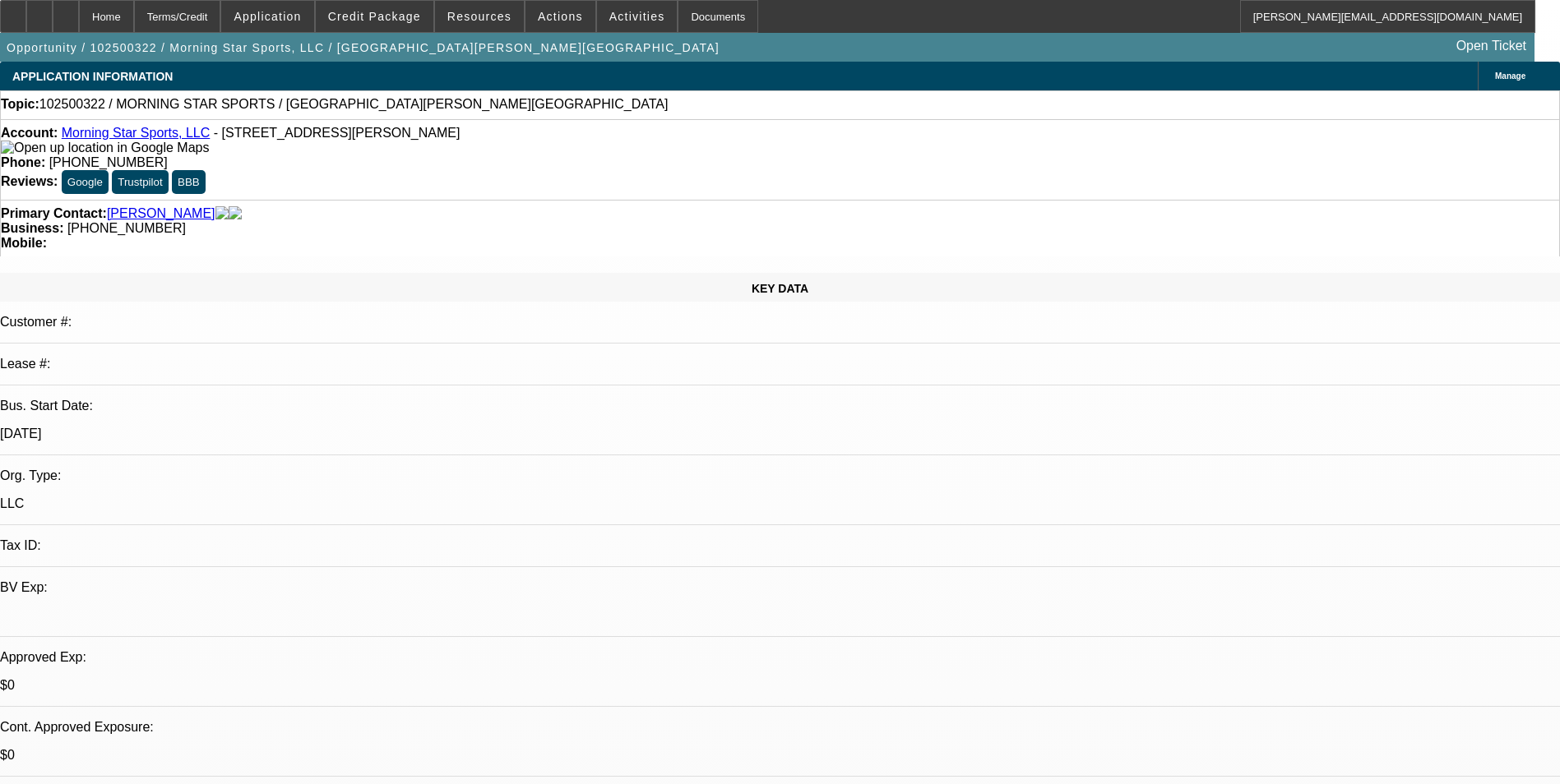
select select "0"
select select "2"
select select "0.1"
select select "4"
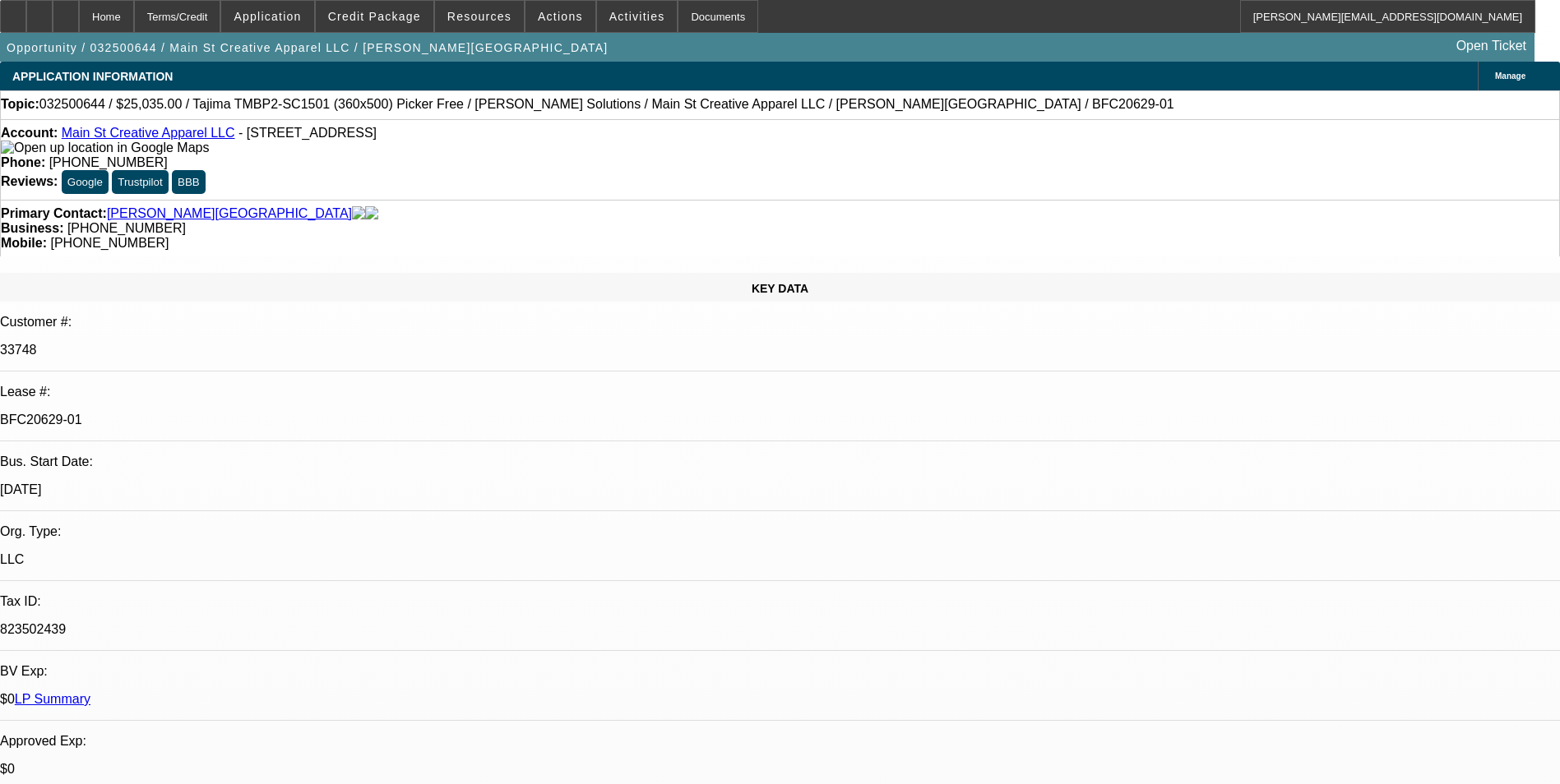
select select "0"
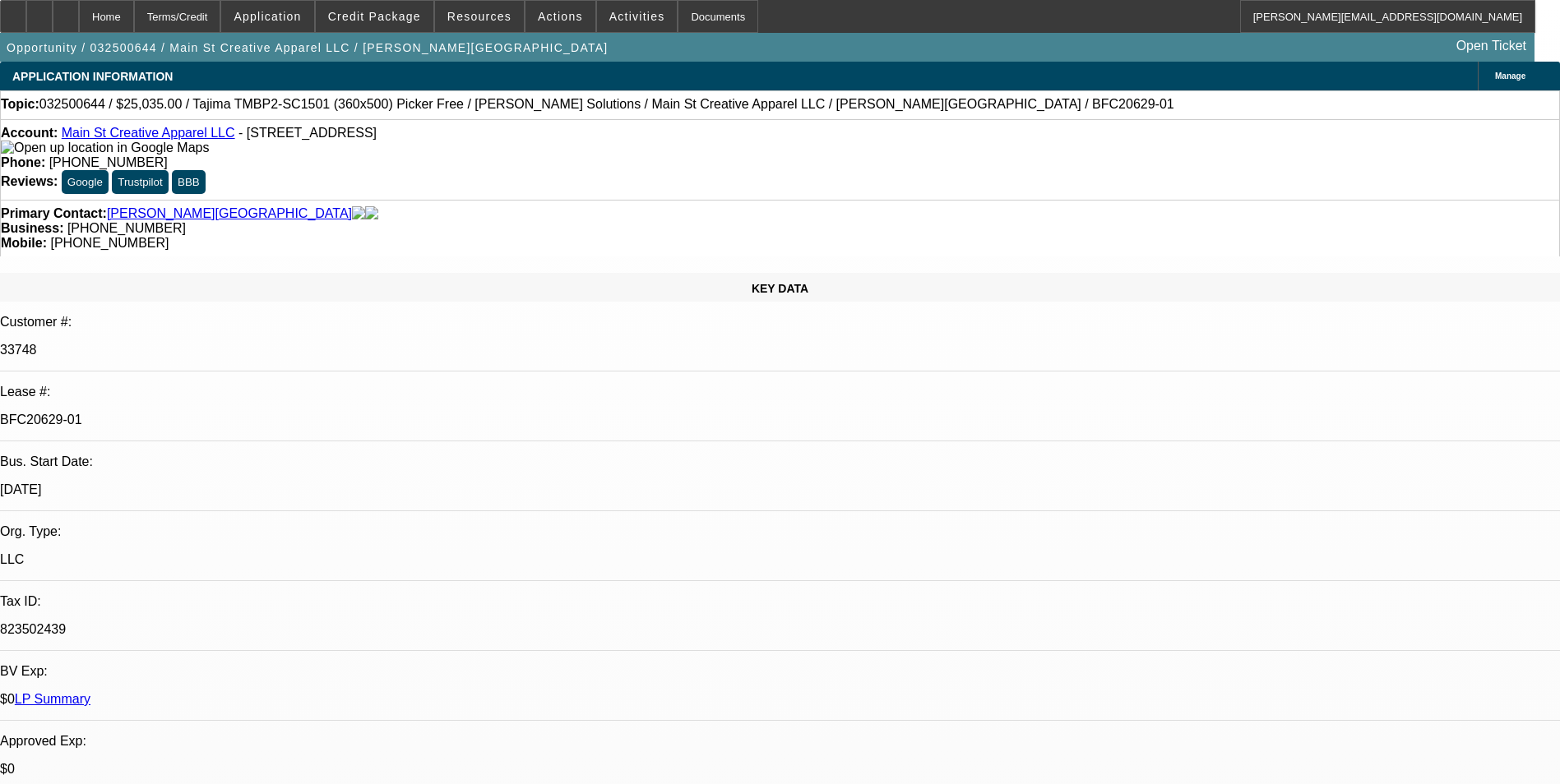
select select "0"
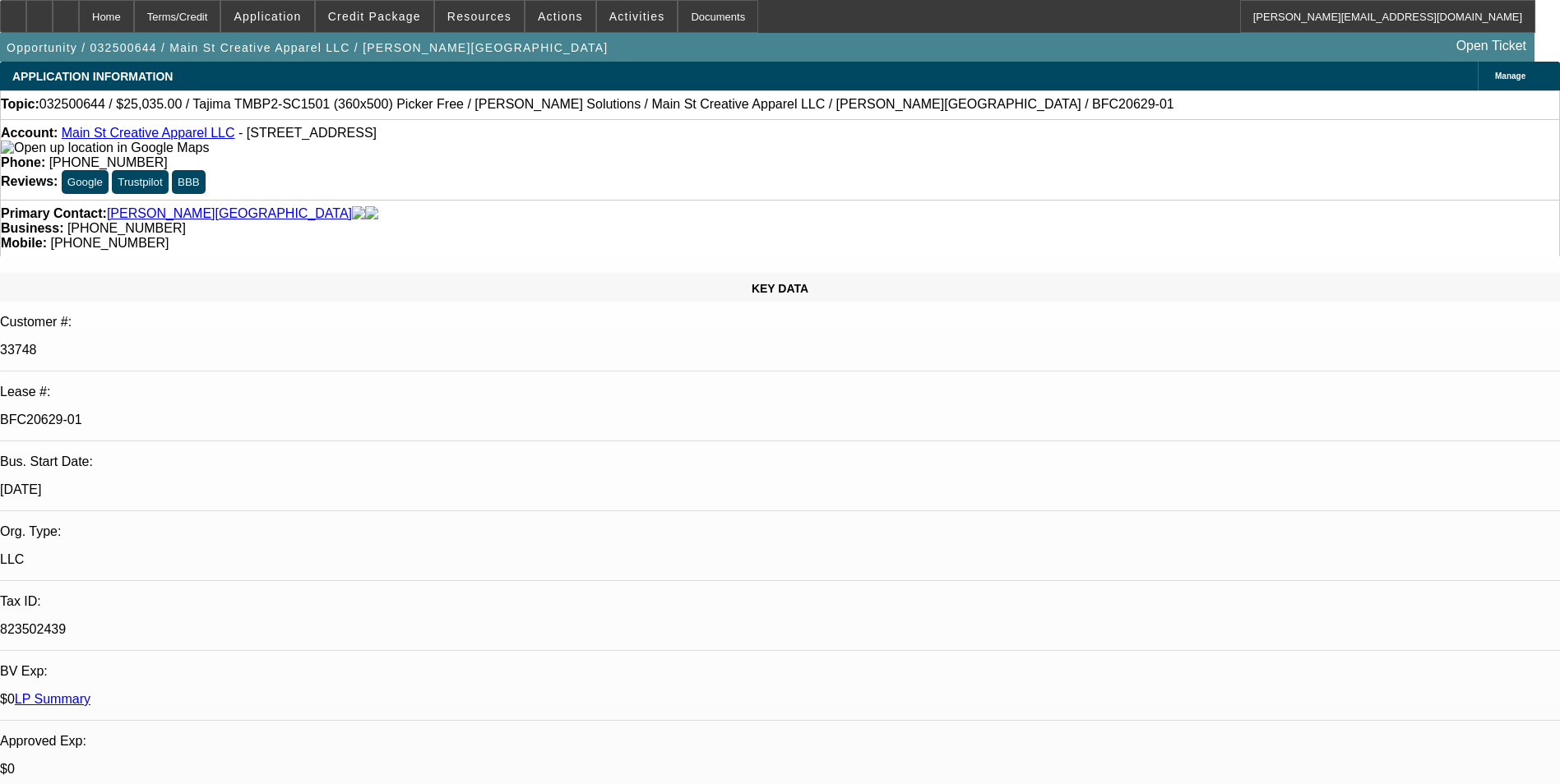
select select "0"
select select "1"
select select "6"
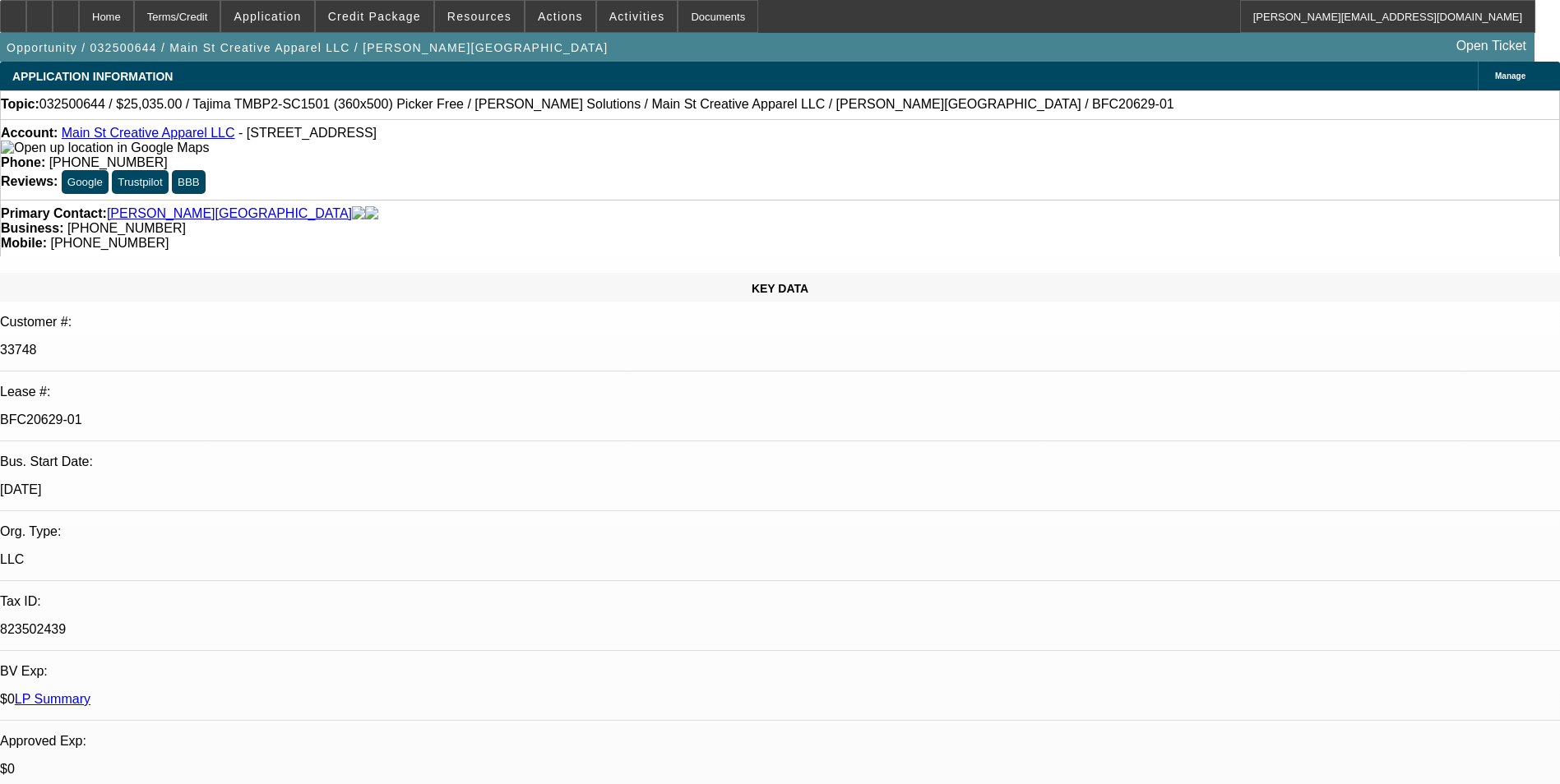
select select "1"
select select "6"
select select "1"
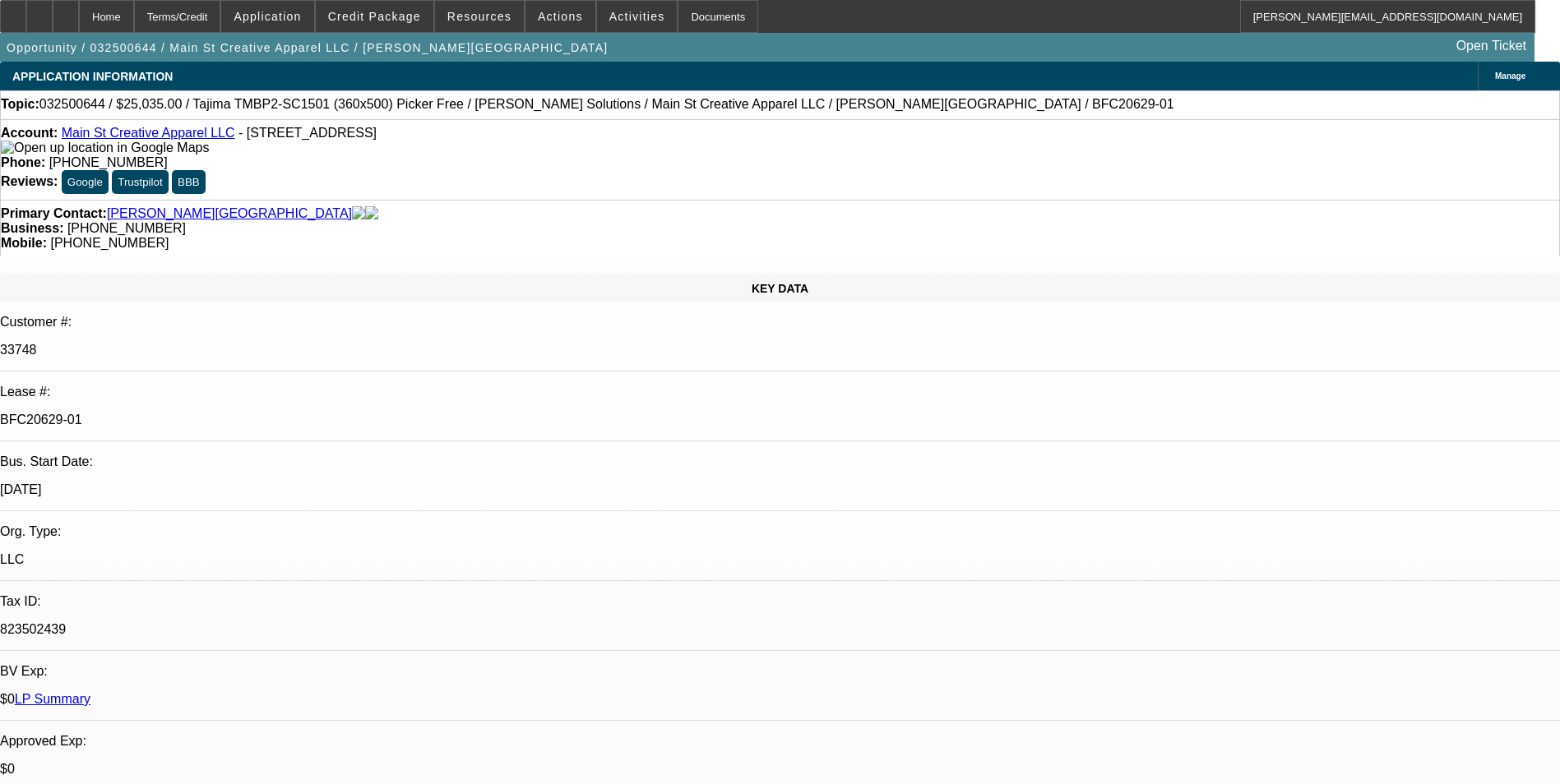
select select "6"
select select "1"
select select "6"
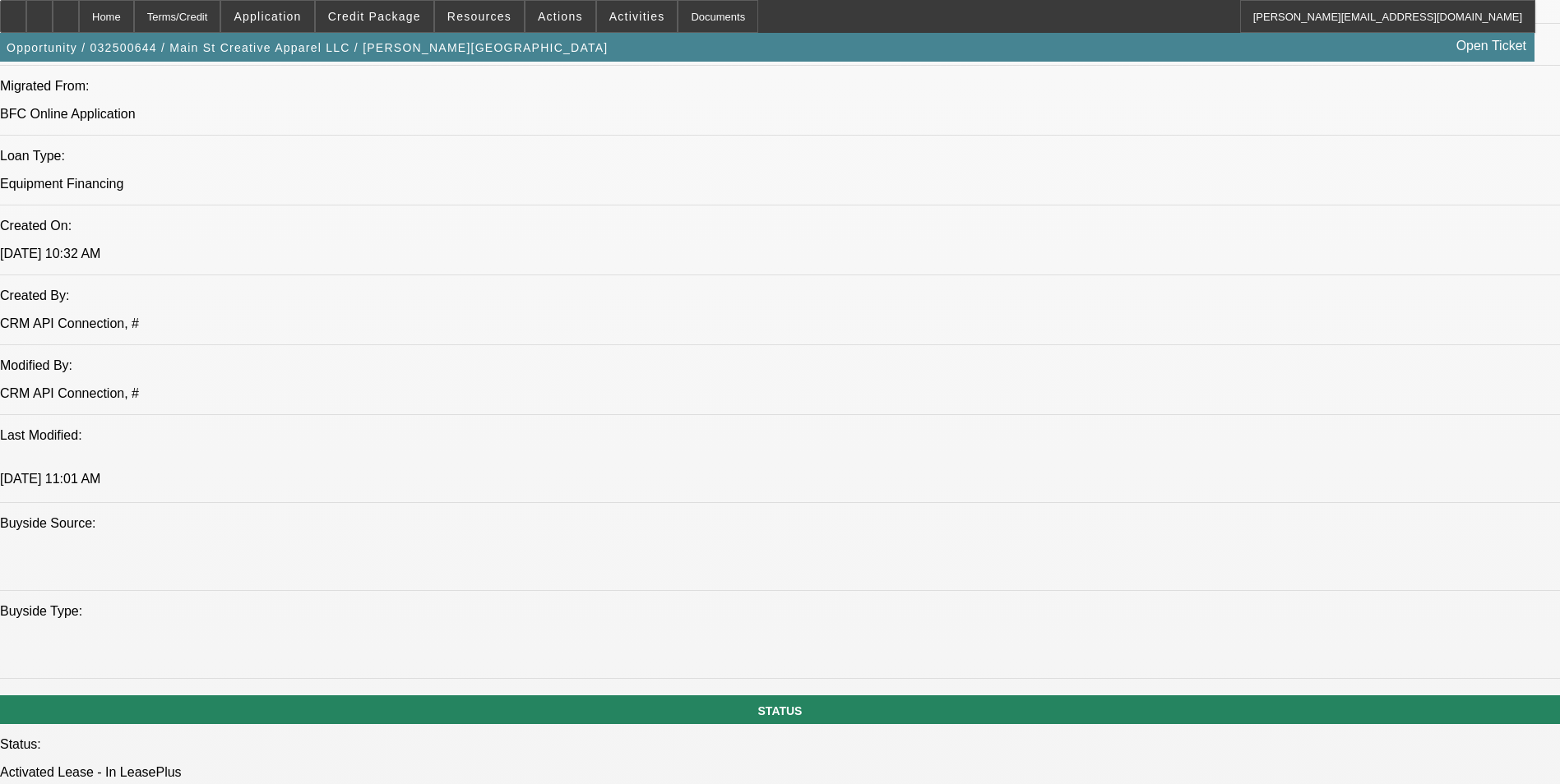
scroll to position [1479, 0]
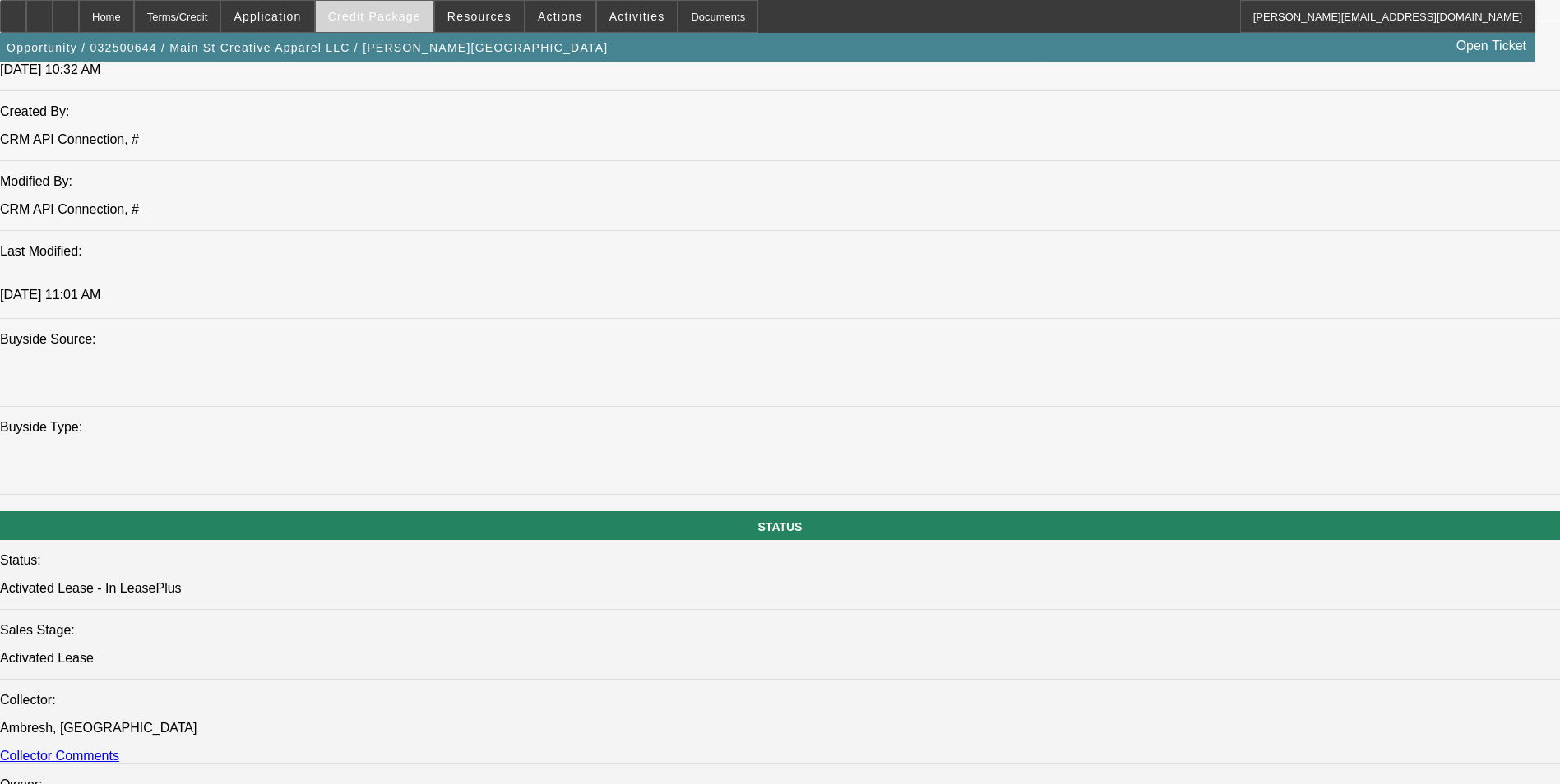
click at [362, 11] on span "Credit Package" at bounding box center [375, 17] width 93 height 14
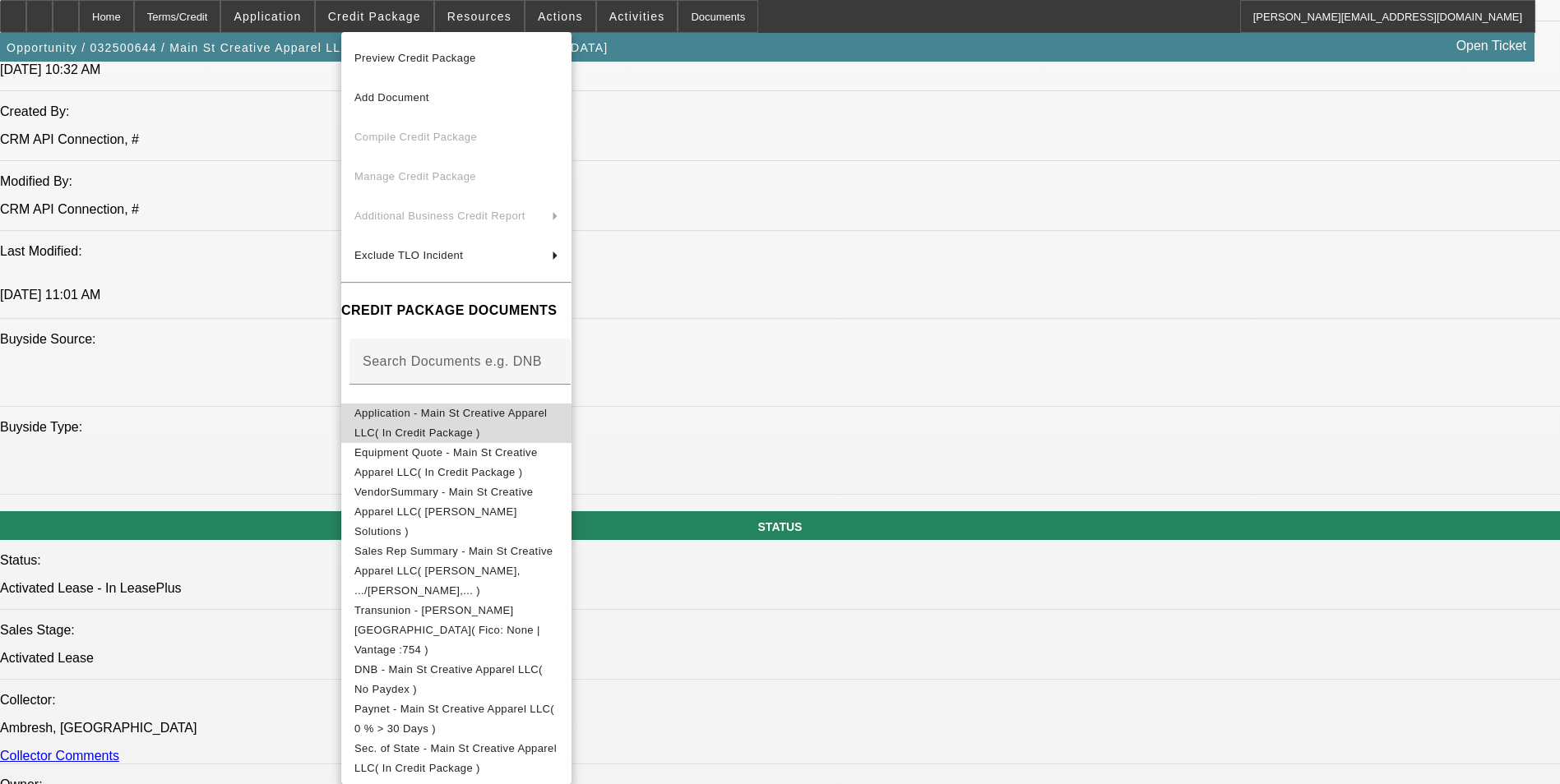
click at [478, 408] on span "Application - Main St Creative Apparel LLC( In Credit Package )" at bounding box center [457, 423] width 204 height 40
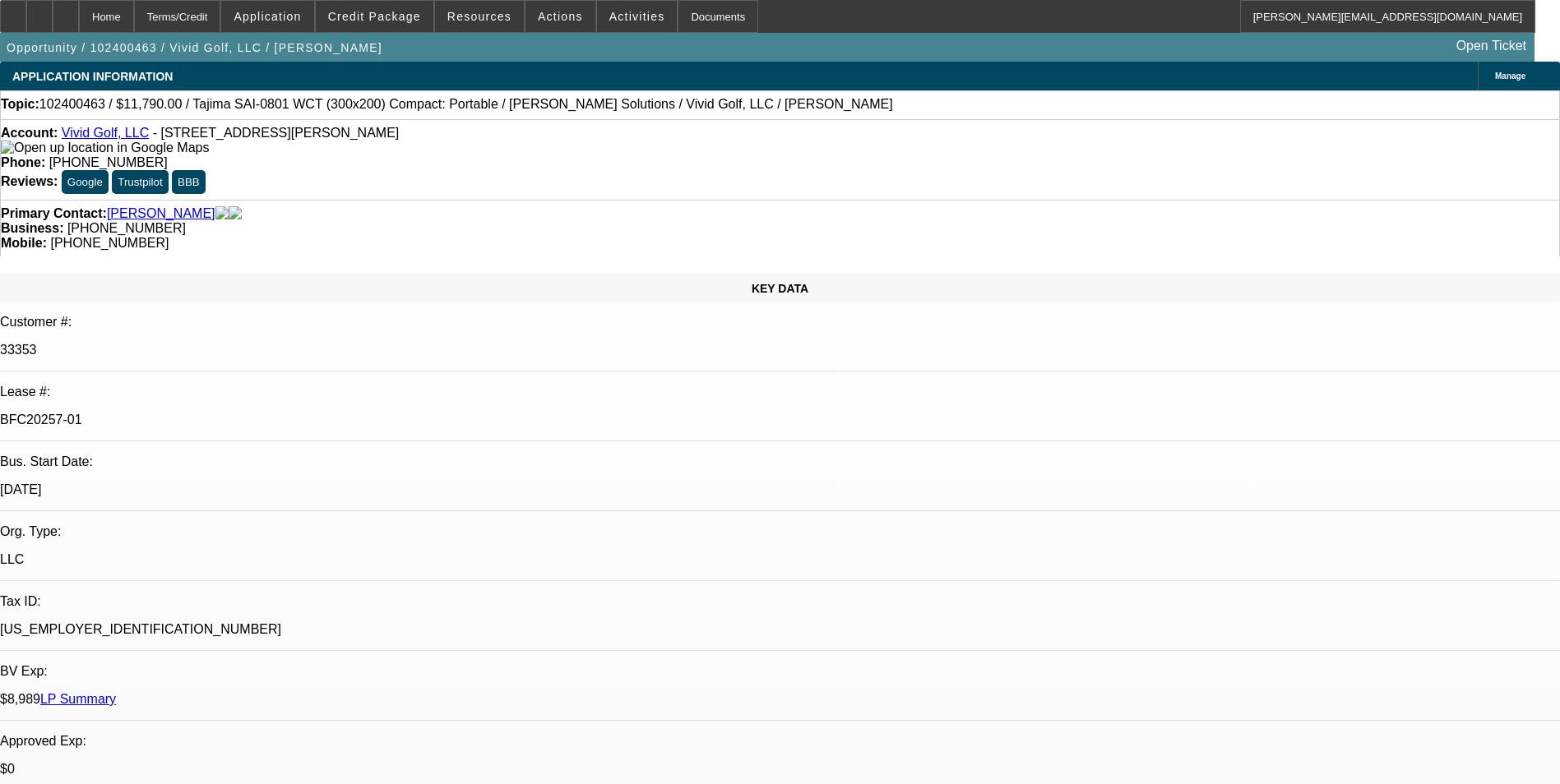
select select "0"
select select "2"
select select "0"
select select "2"
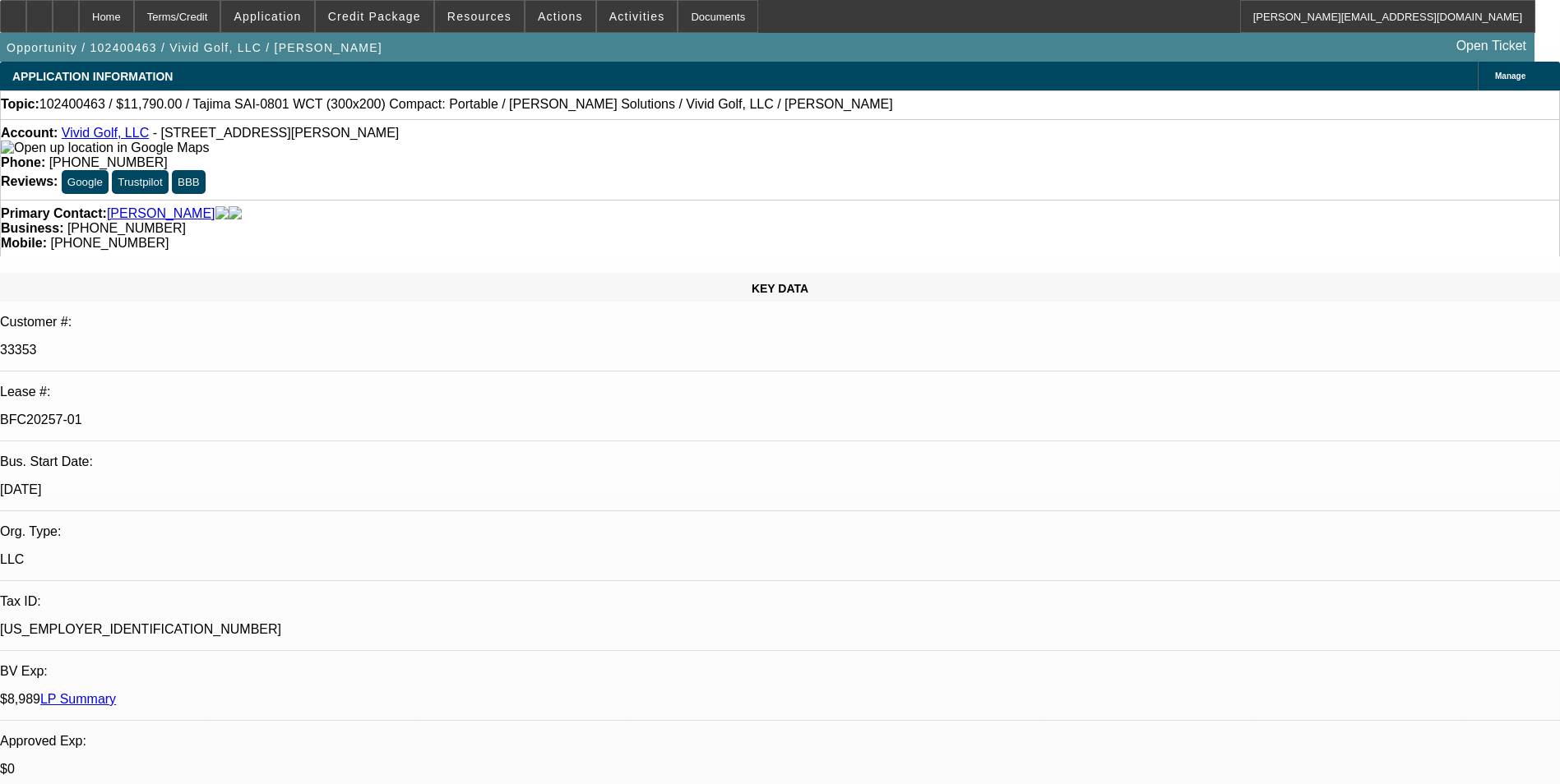
select select "0"
select select "2"
select select "0"
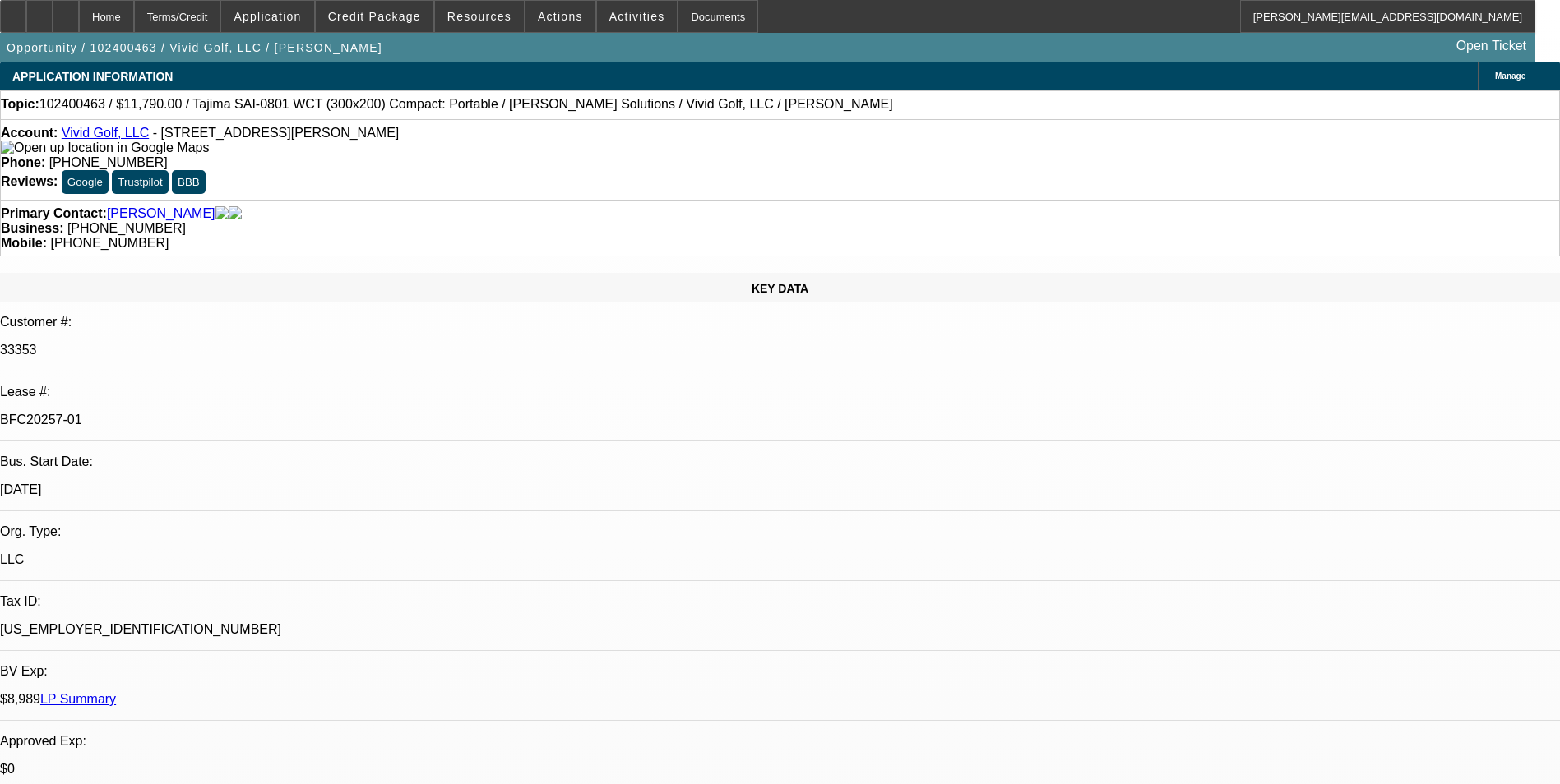
select select "2"
select select "0"
select select "1"
select select "2"
select select "6"
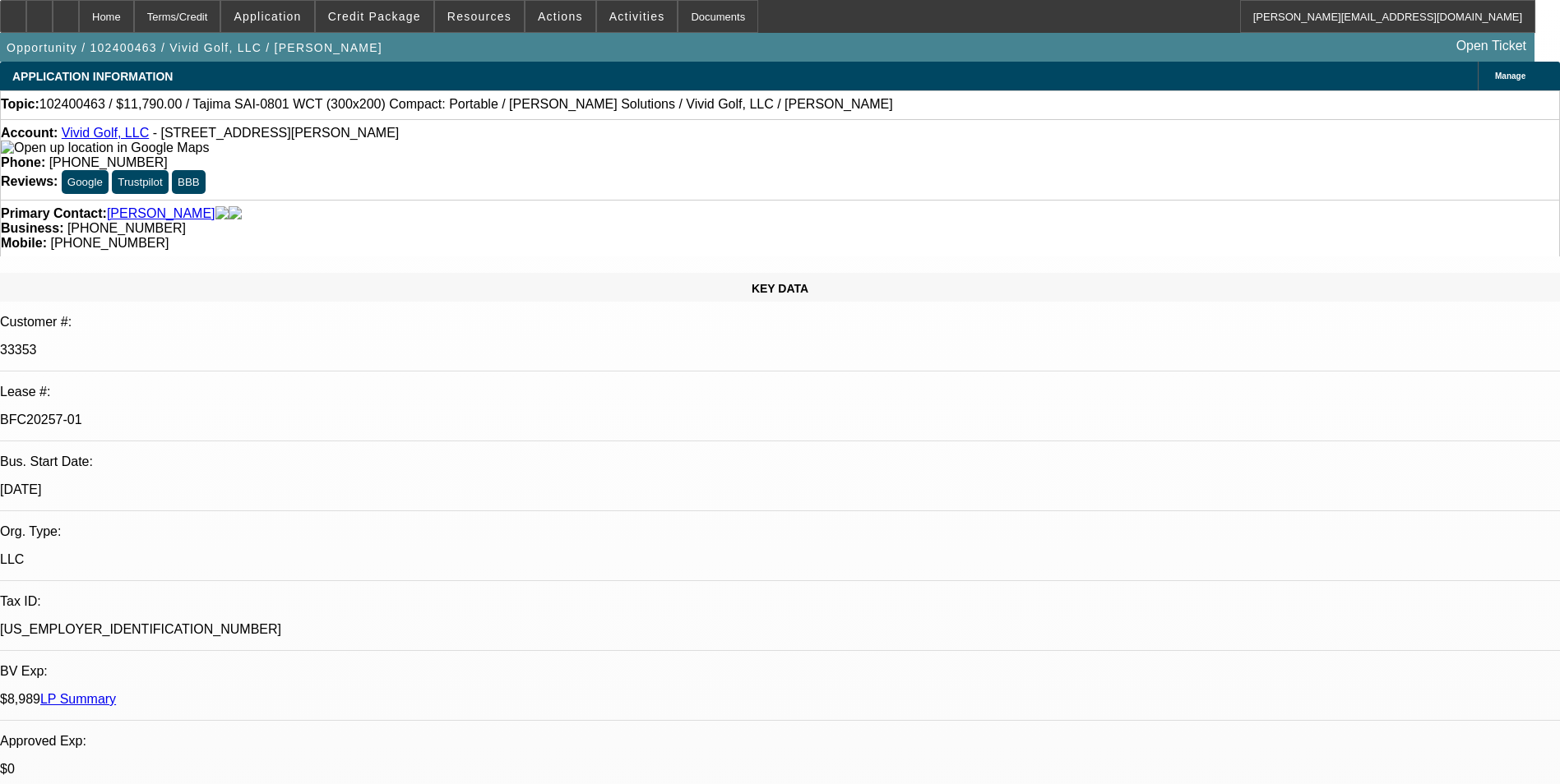
select select "1"
select select "2"
select select "6"
select select "1"
select select "2"
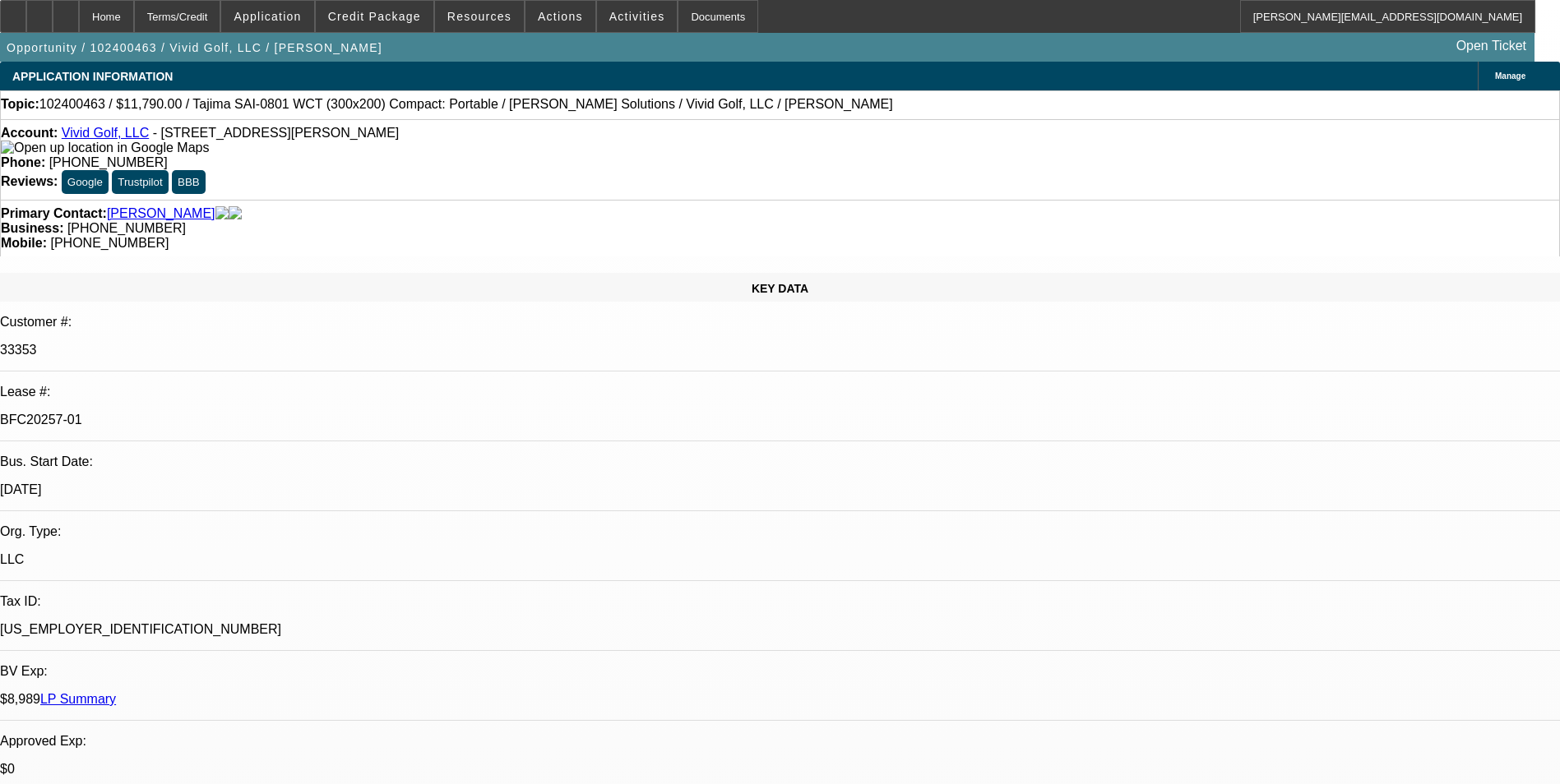
select select "6"
select select "1"
select select "2"
select select "6"
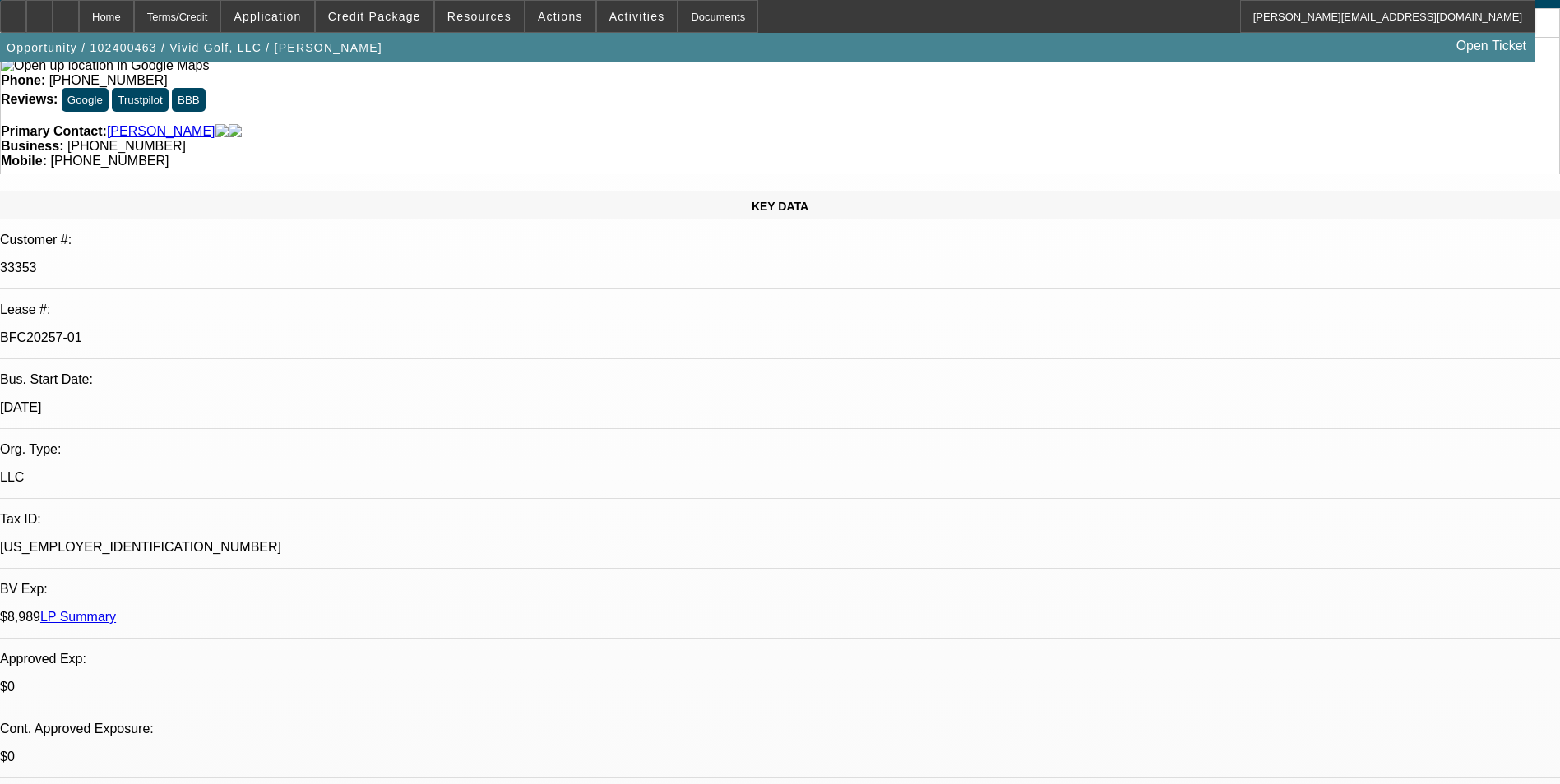
scroll to position [1068, 0]
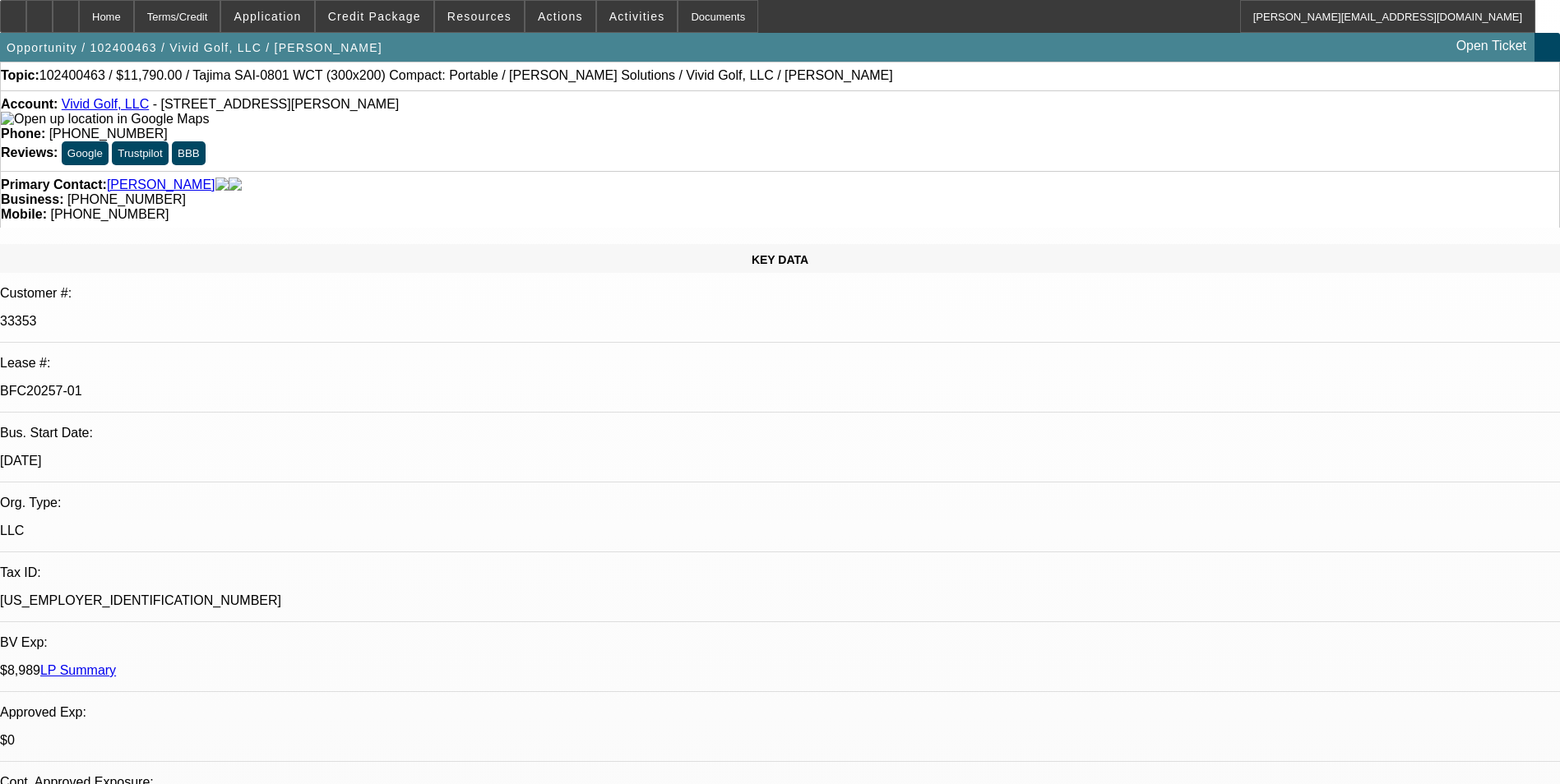
scroll to position [0, 0]
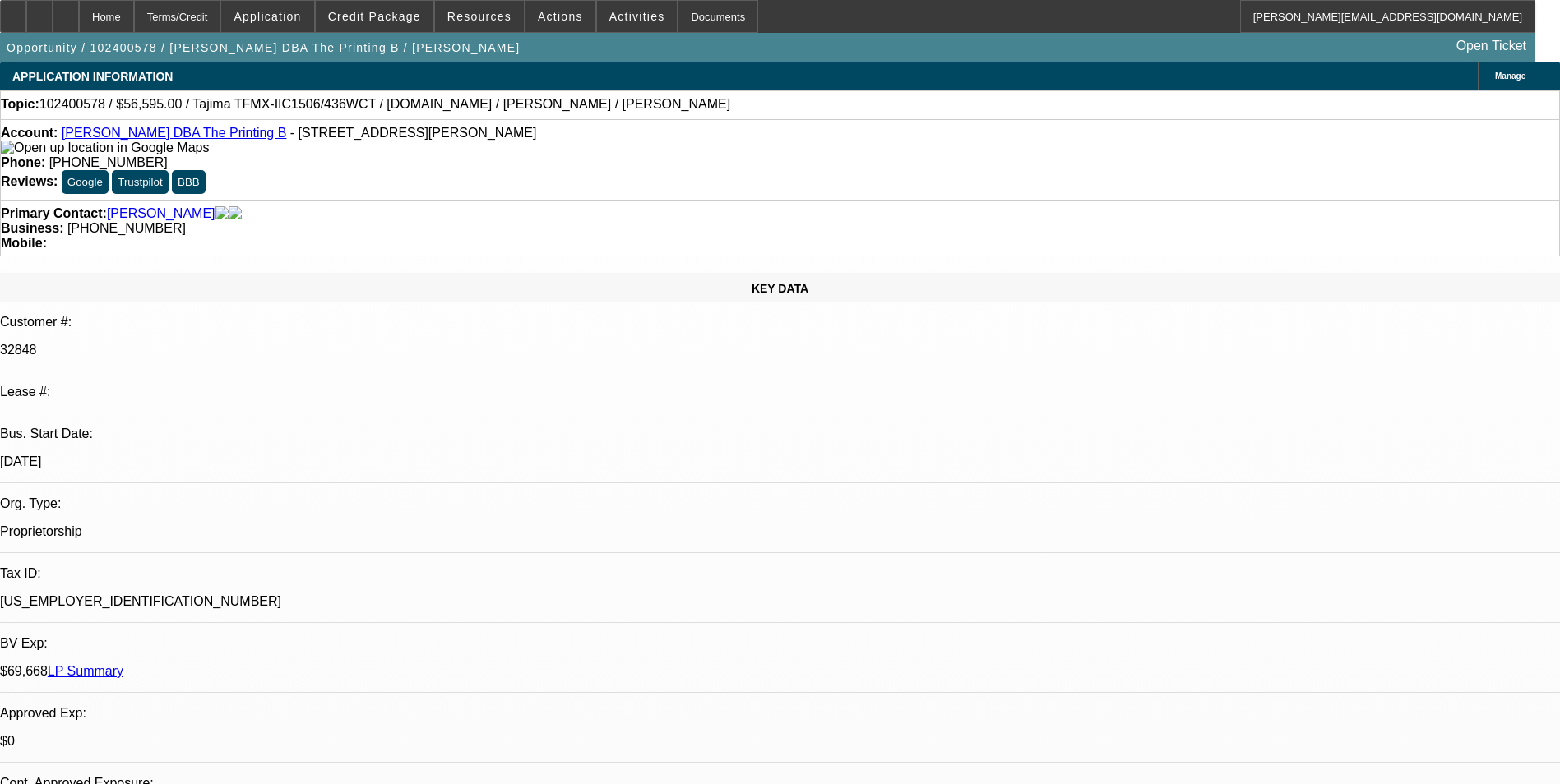
select select "0"
select select "2"
select select "0.1"
select select "0"
select select "2"
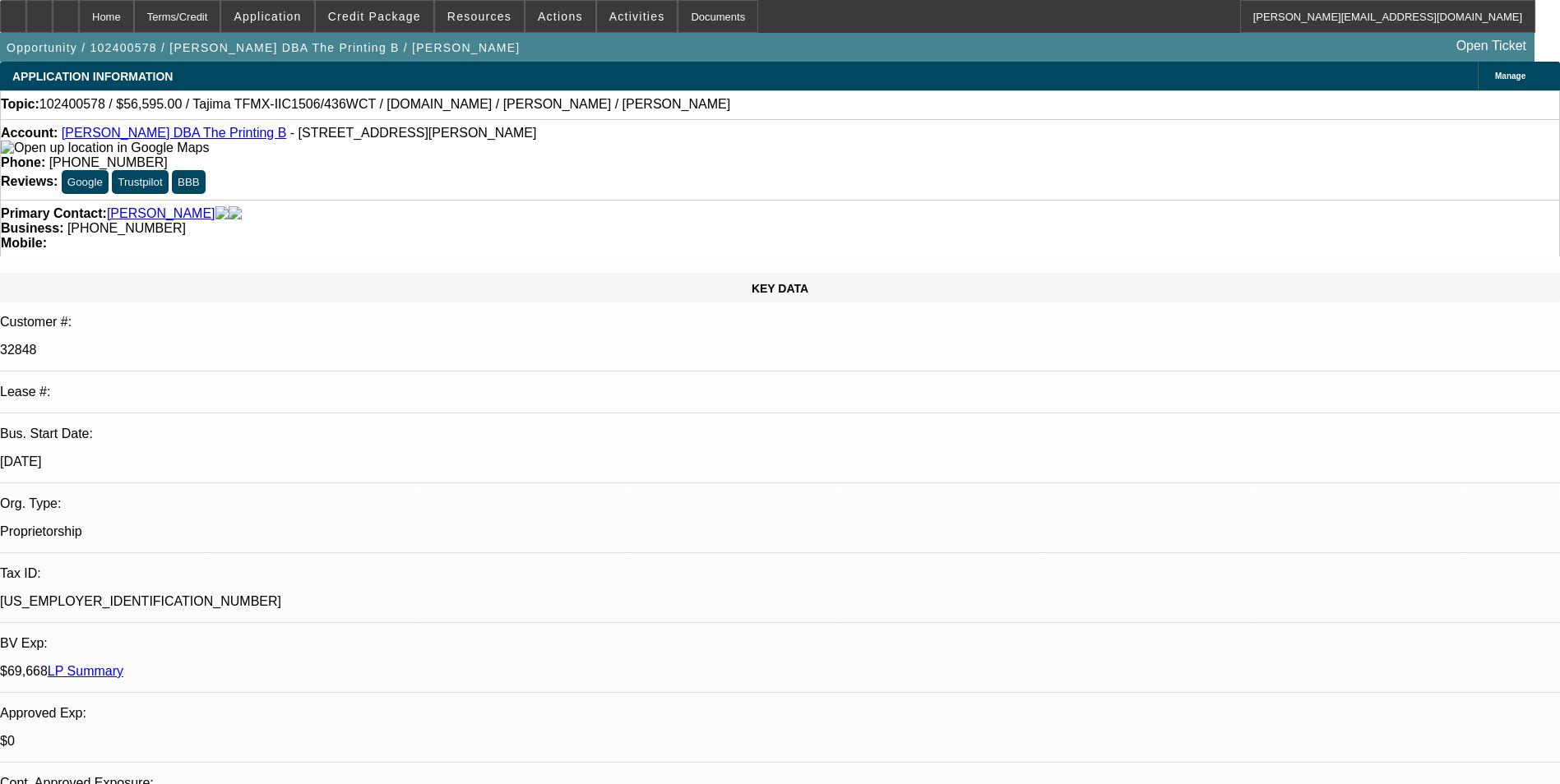
select select "0"
select select "2"
select select "0"
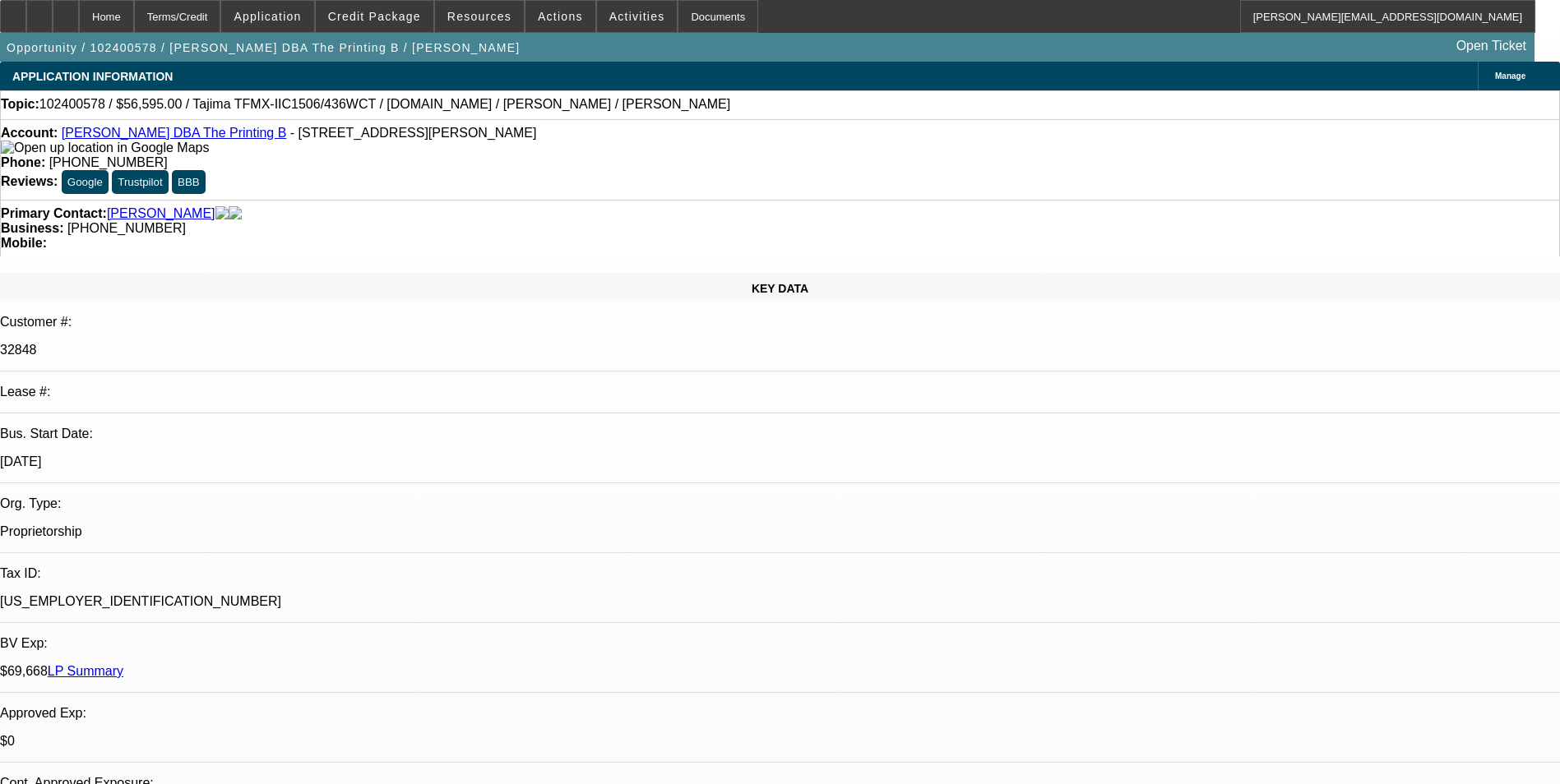
select select "0"
select select "1"
select select "2"
select select "4"
select select "1"
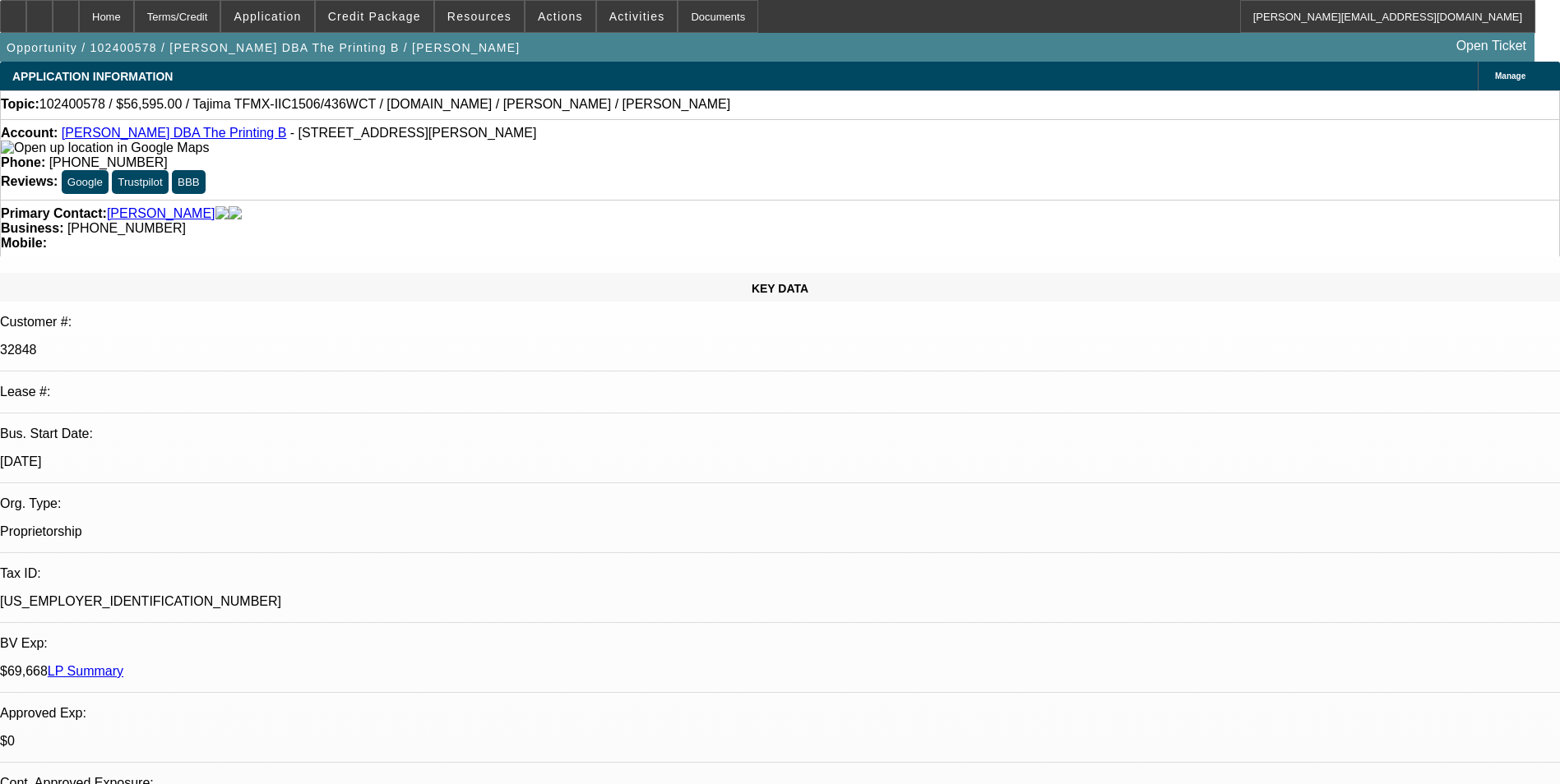
select select "2"
select select "6"
select select "1"
select select "2"
select select "6"
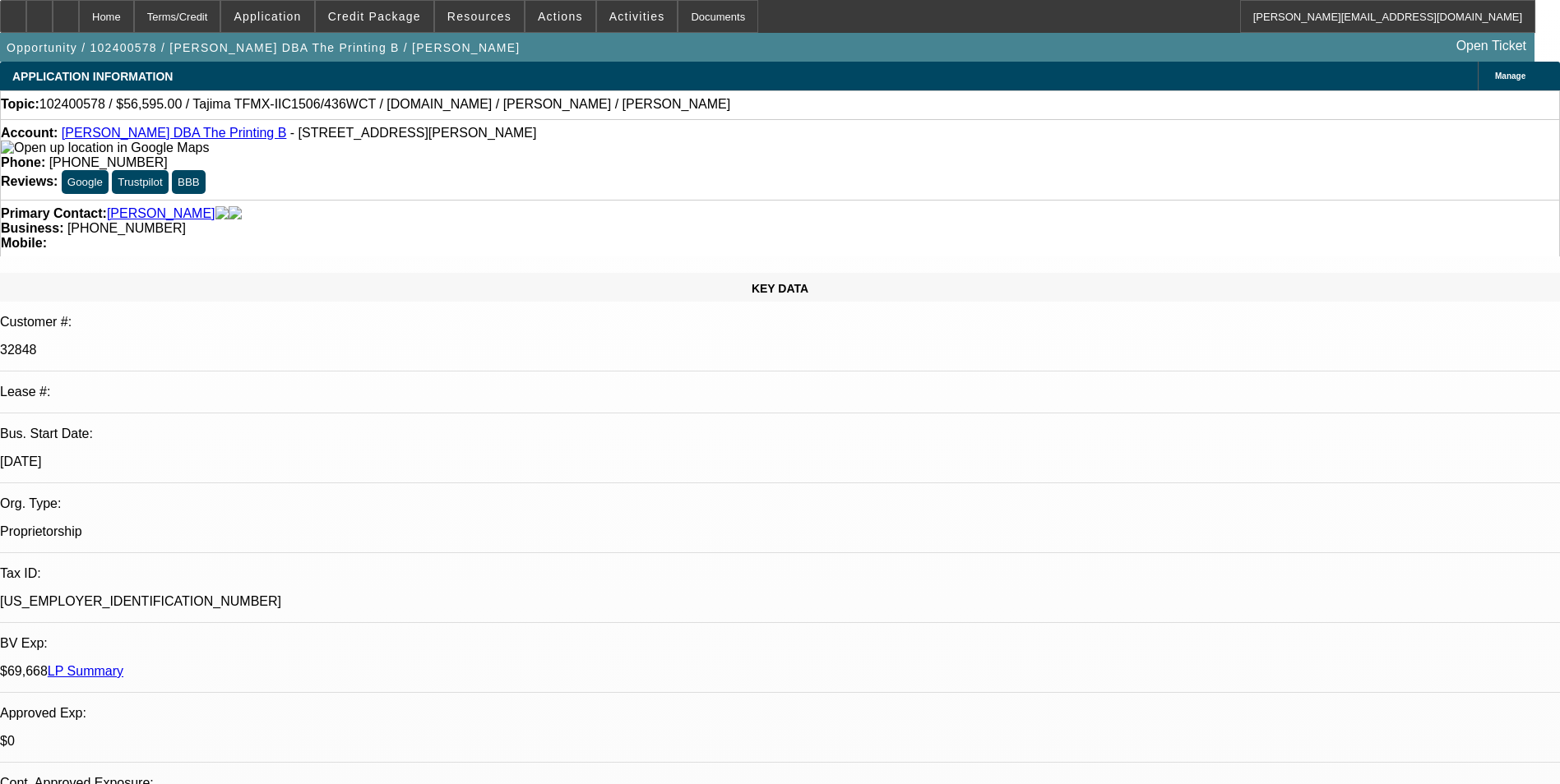
select select "1"
select select "2"
select select "6"
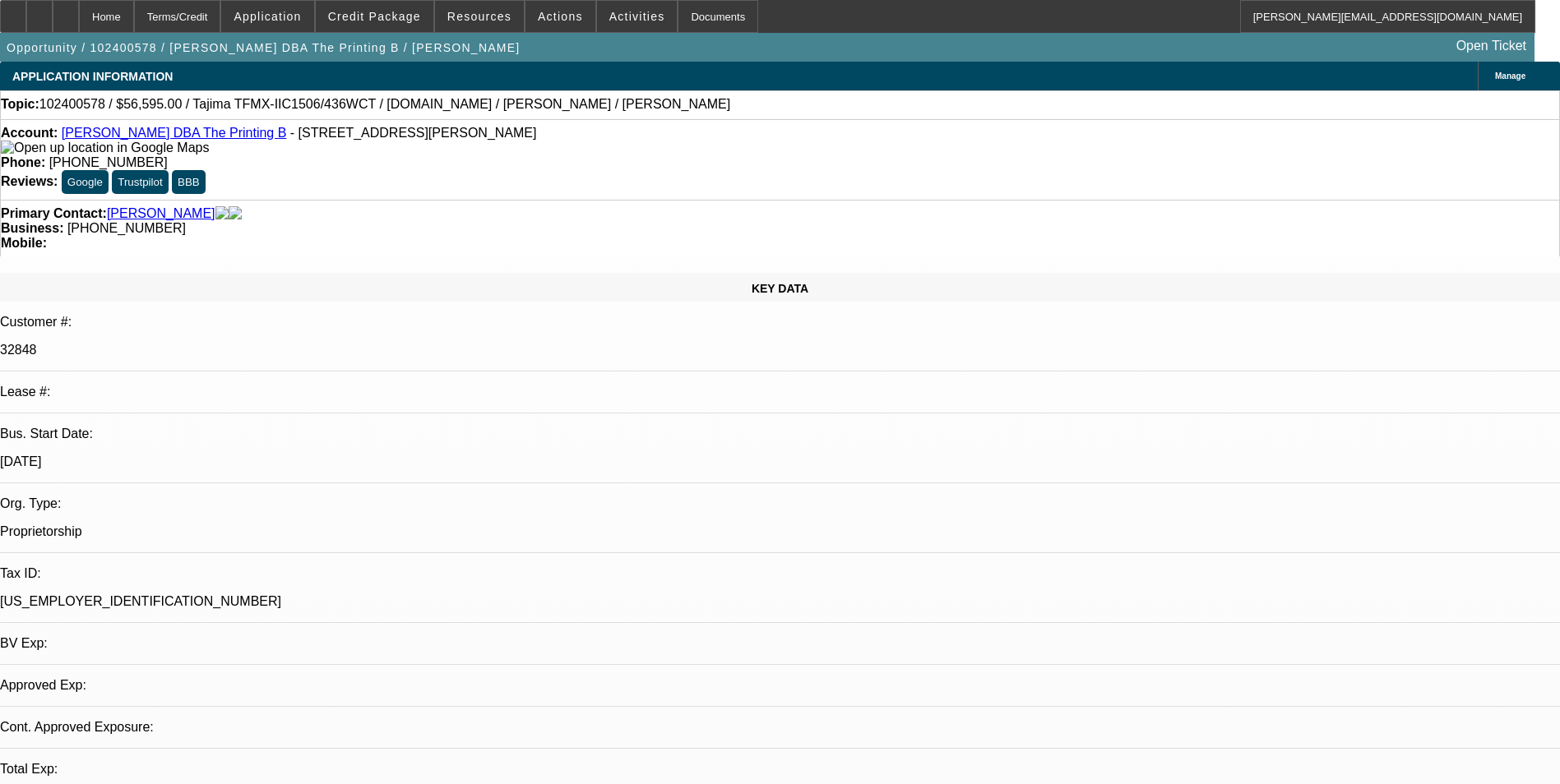
select select "0"
select select "2"
select select "0.1"
select select "0"
select select "2"
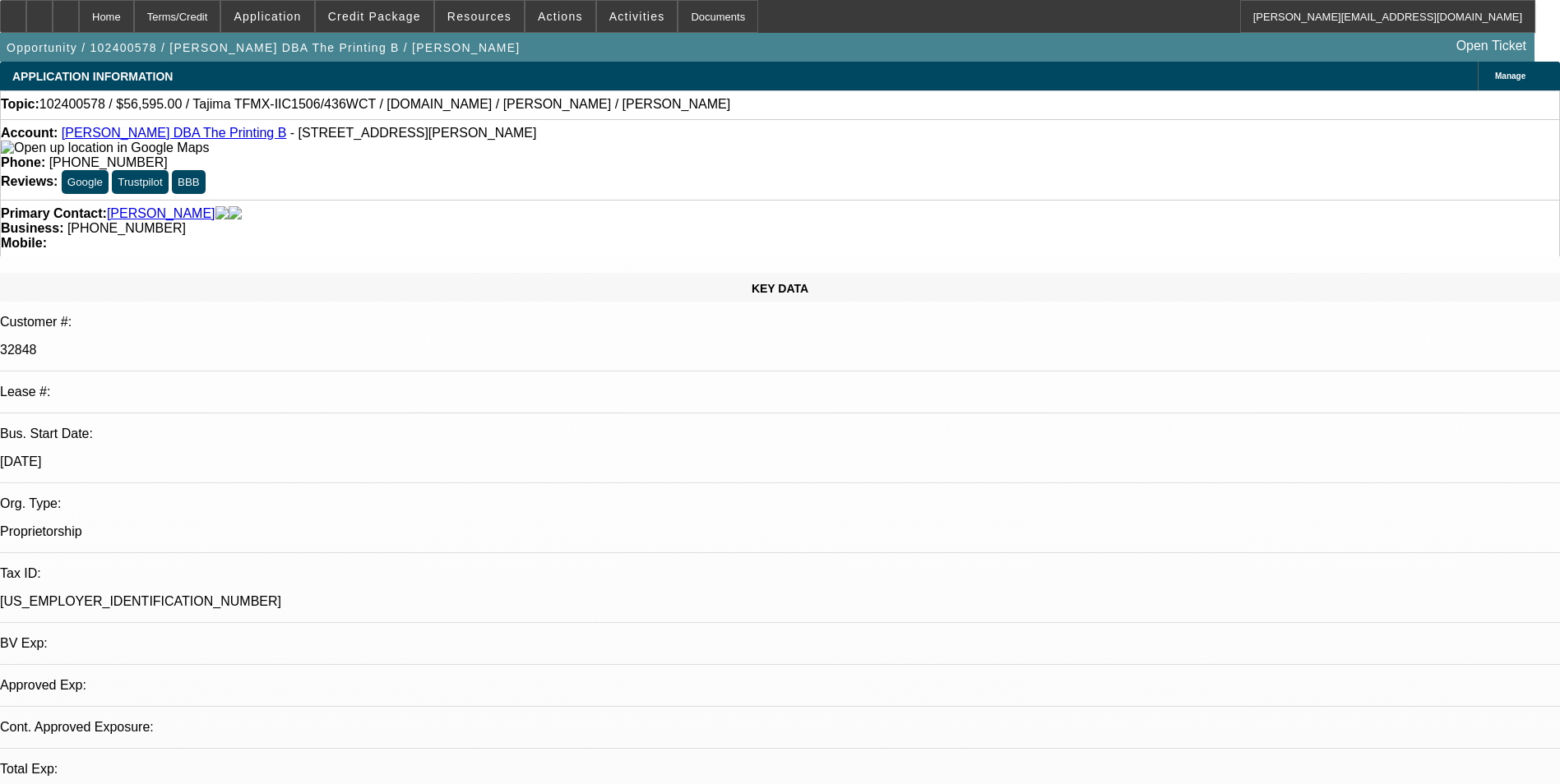
select select "0"
select select "2"
select select "0"
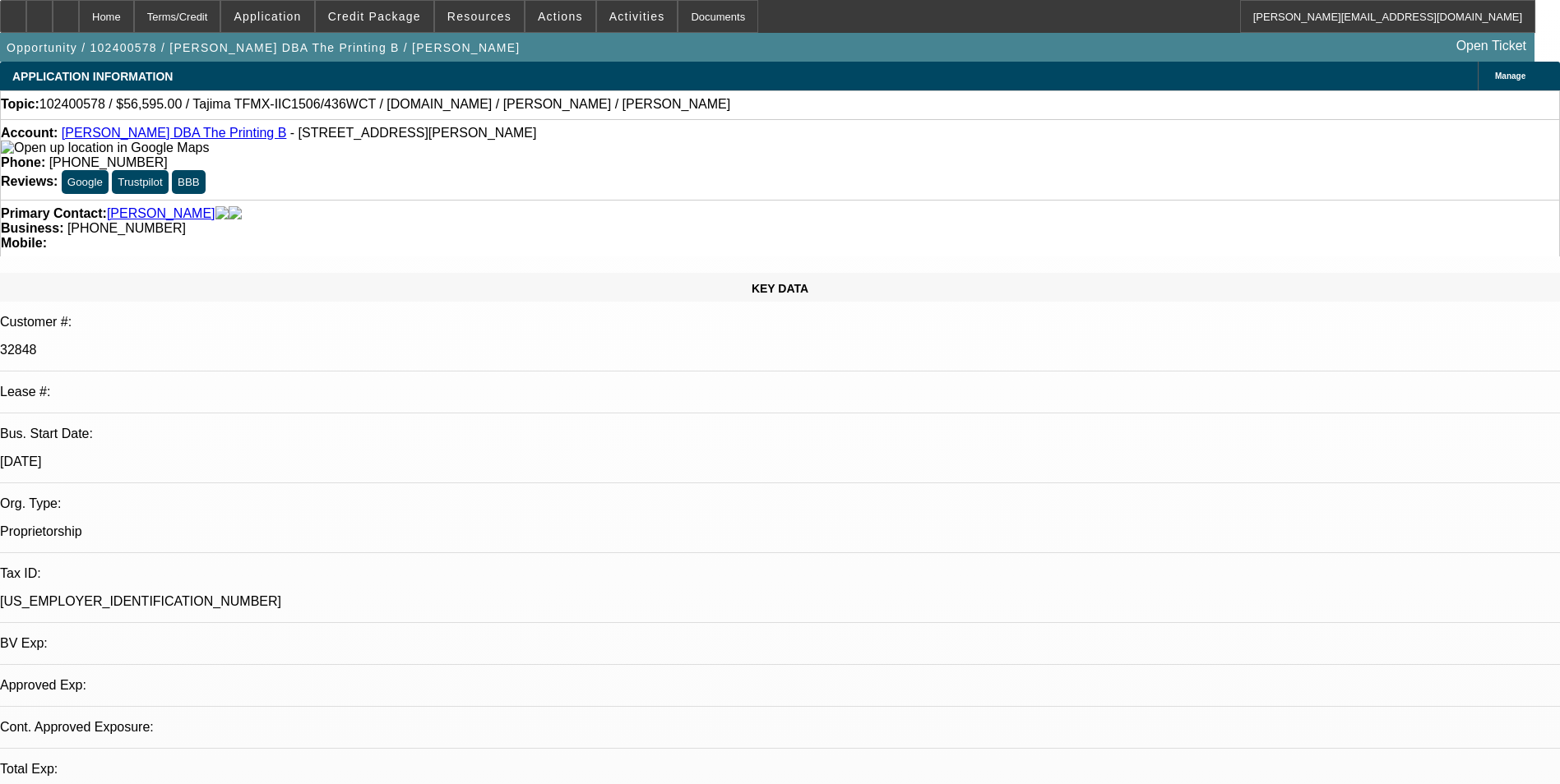
select select "0"
select select "1"
select select "2"
select select "4"
select select "1"
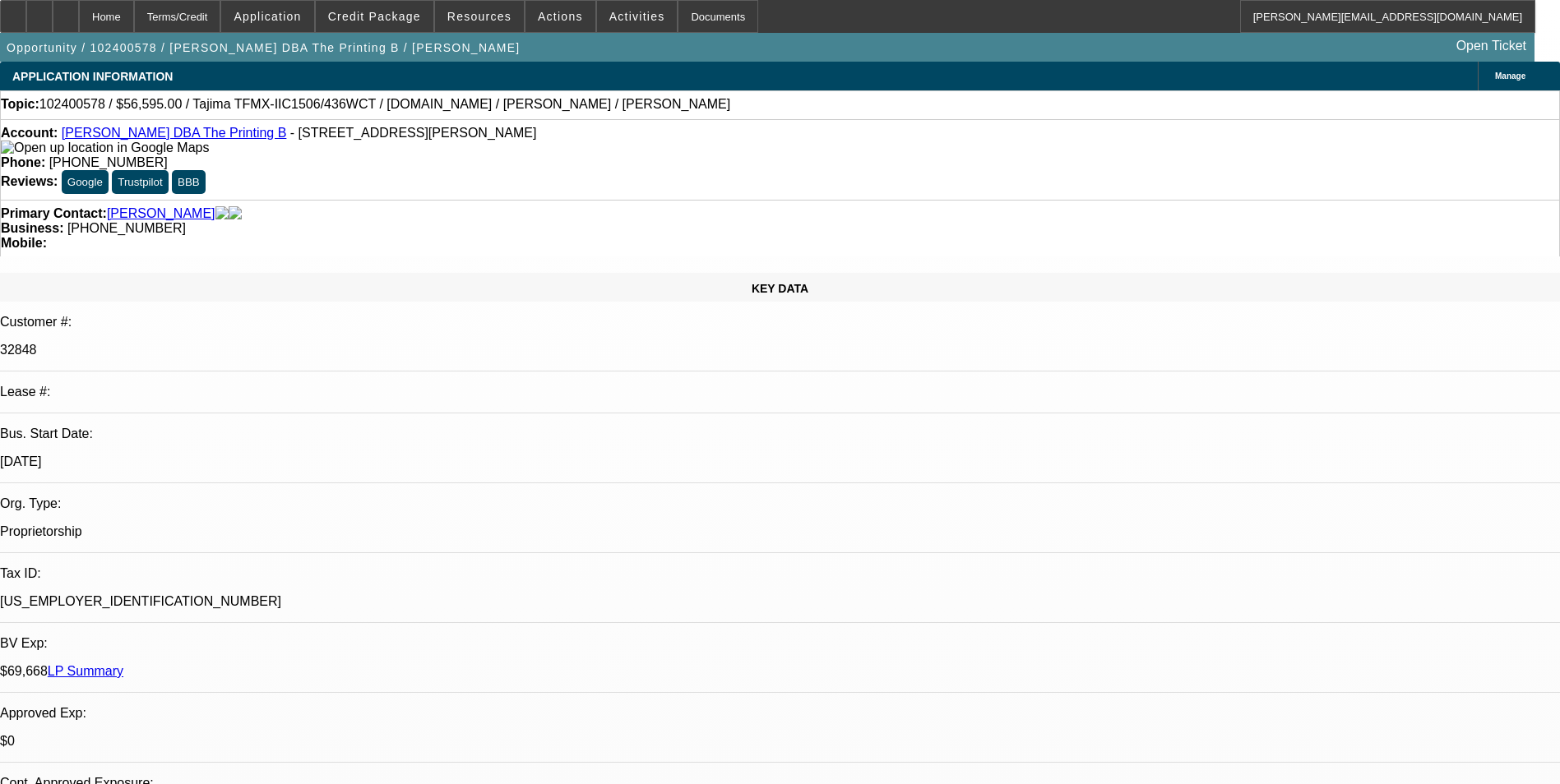
select select "2"
select select "6"
select select "1"
select select "2"
select select "6"
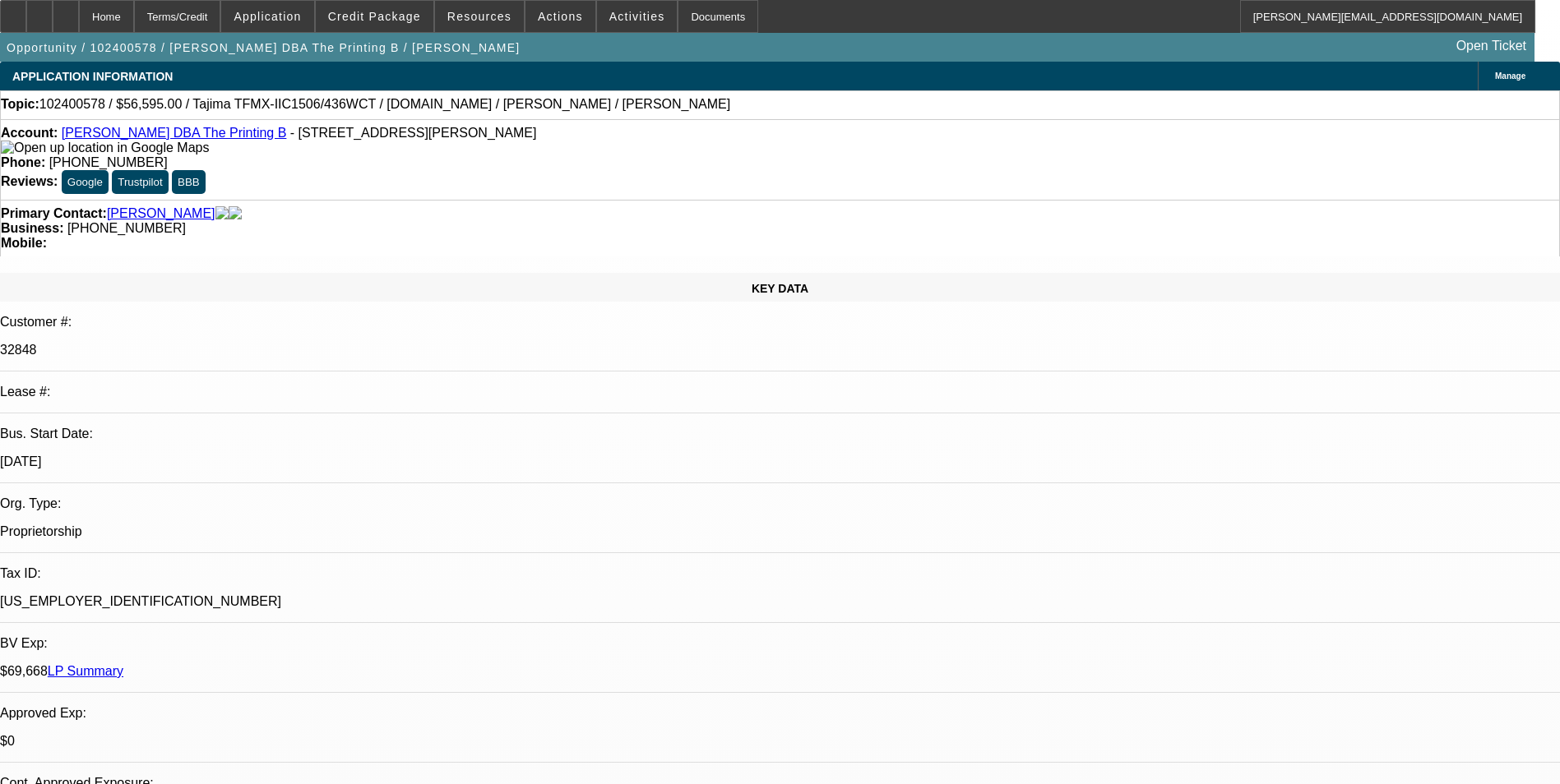
select select "1"
select select "2"
select select "6"
click at [541, 15] on span "Actions" at bounding box center [561, 17] width 46 height 14
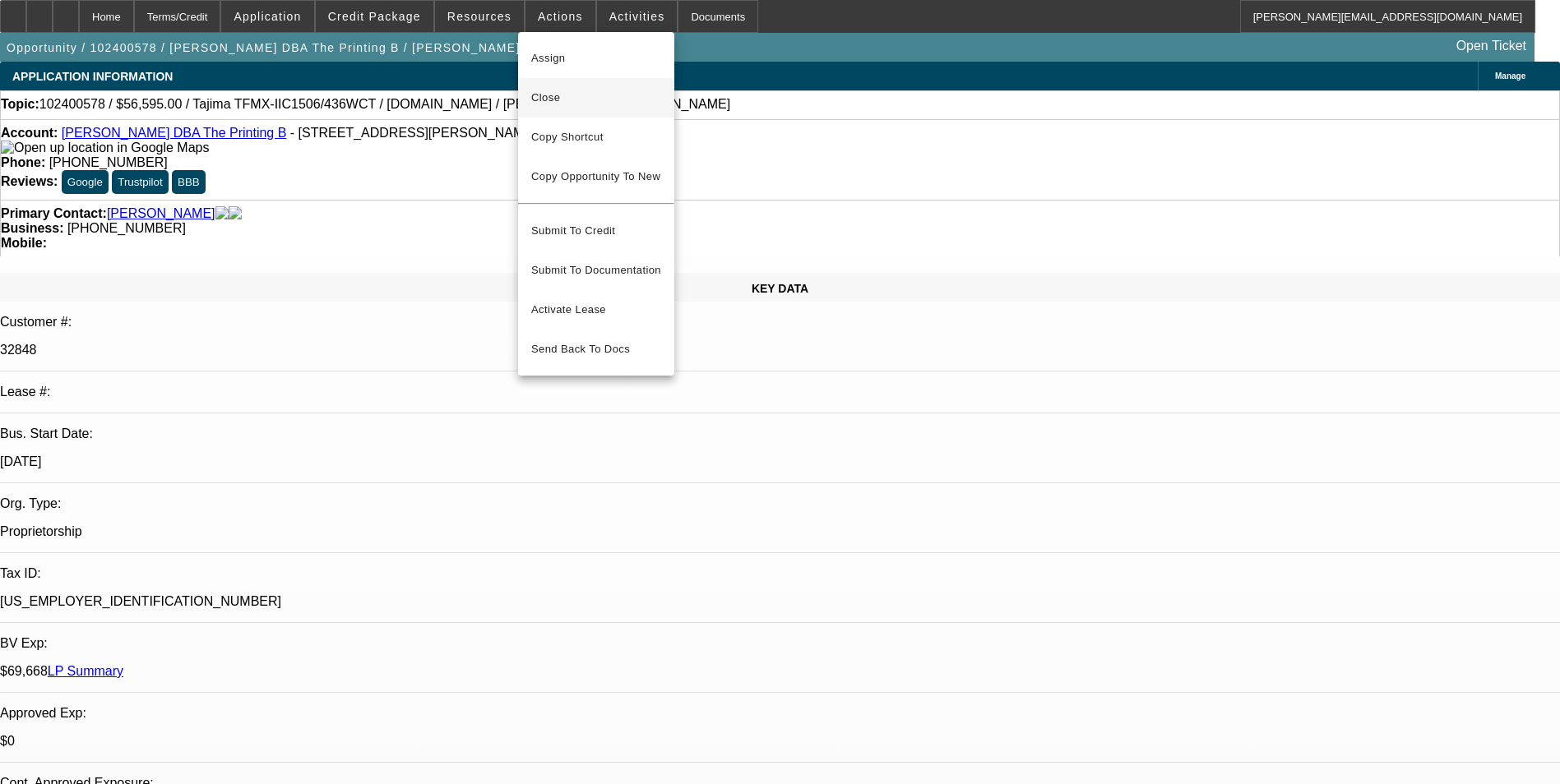
click at [600, 100] on span "Close" at bounding box center [596, 97] width 130 height 19
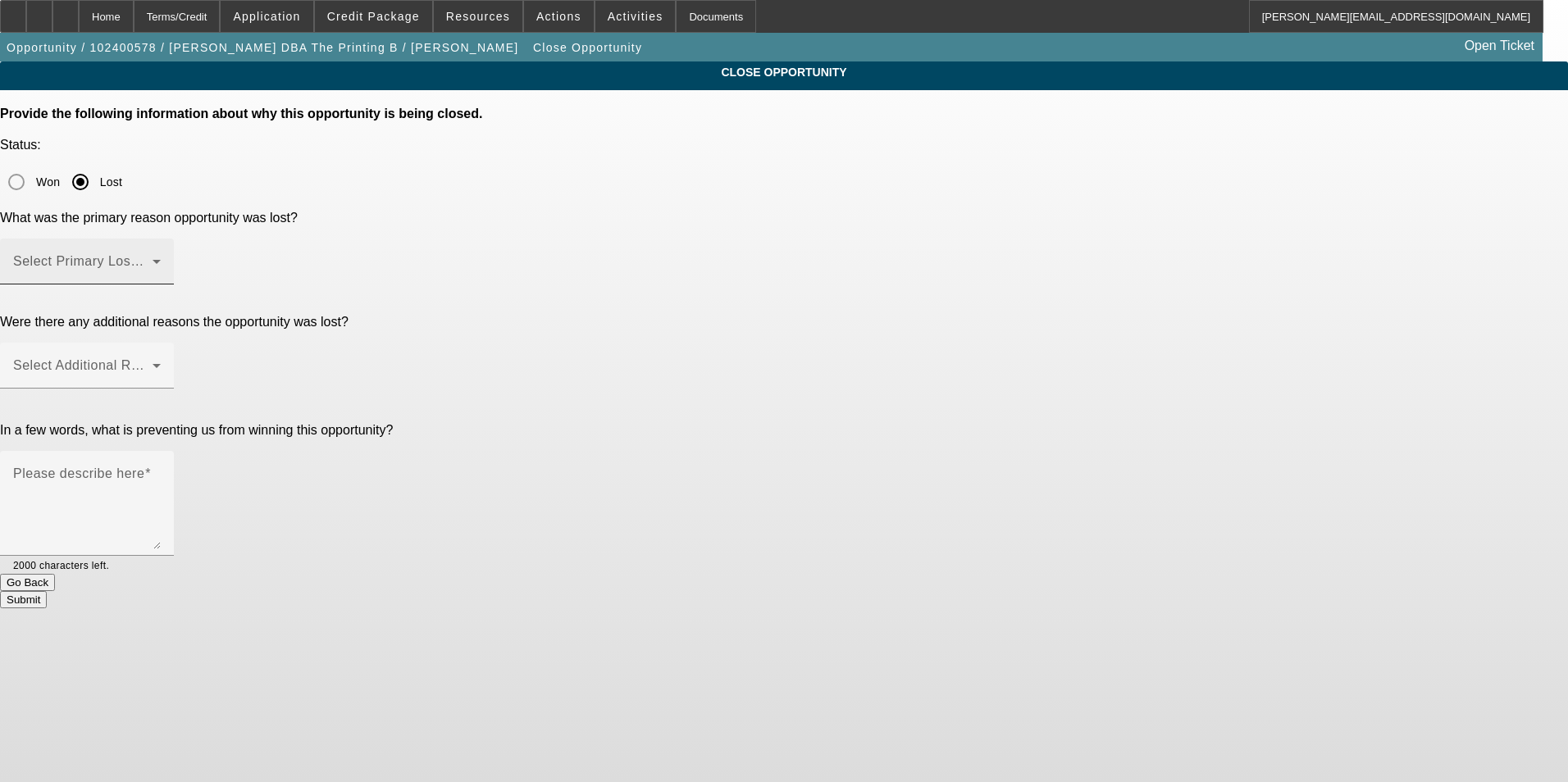
click at [186, 254] on mat-label "Select Primary Lost Reason" at bounding box center [100, 261] width 173 height 14
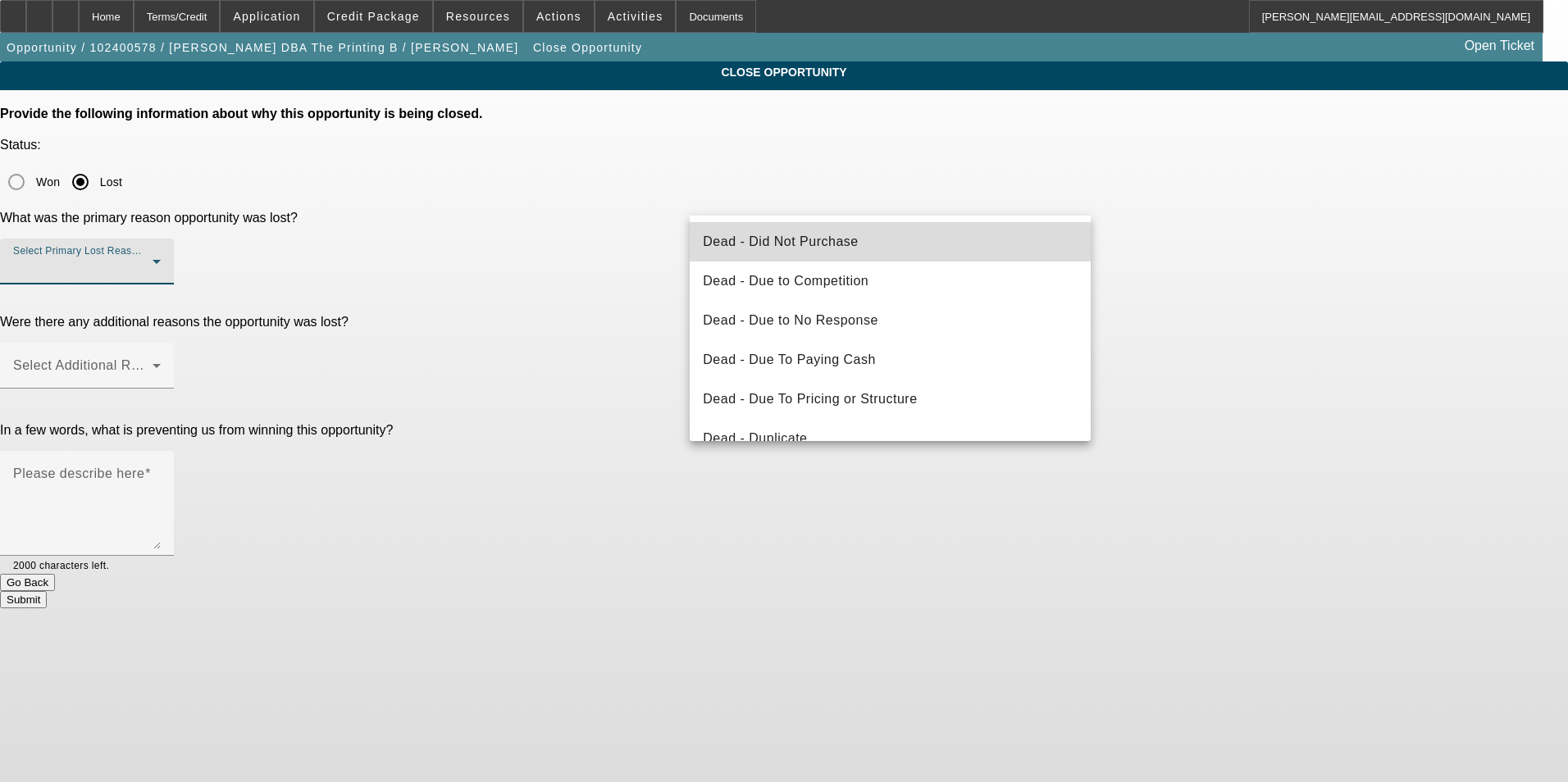
click at [891, 241] on mat-option "Dead - Did Not Purchase" at bounding box center [890, 242] width 401 height 40
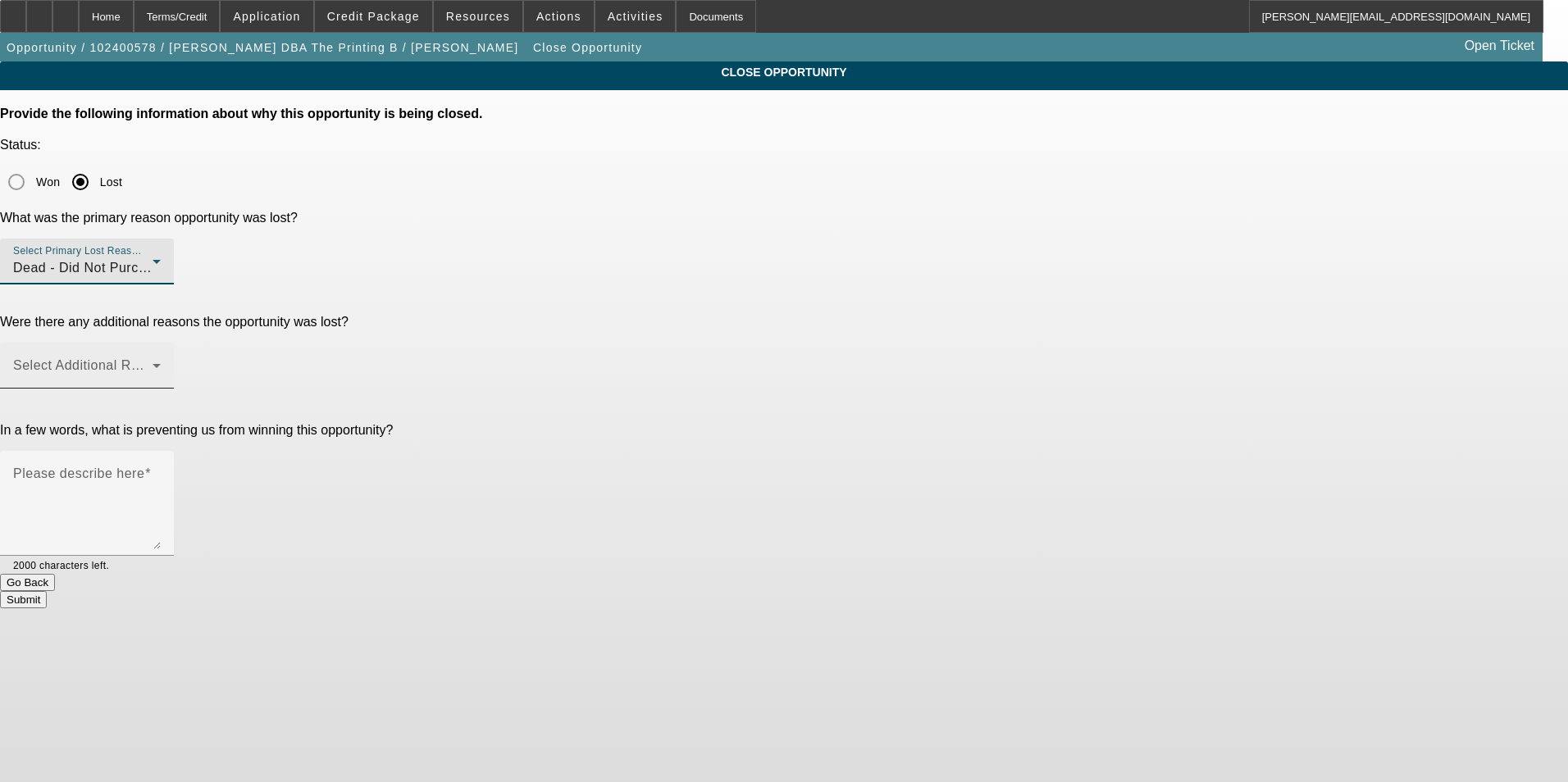
click at [152, 362] on span at bounding box center [83, 371] width 140 height 19
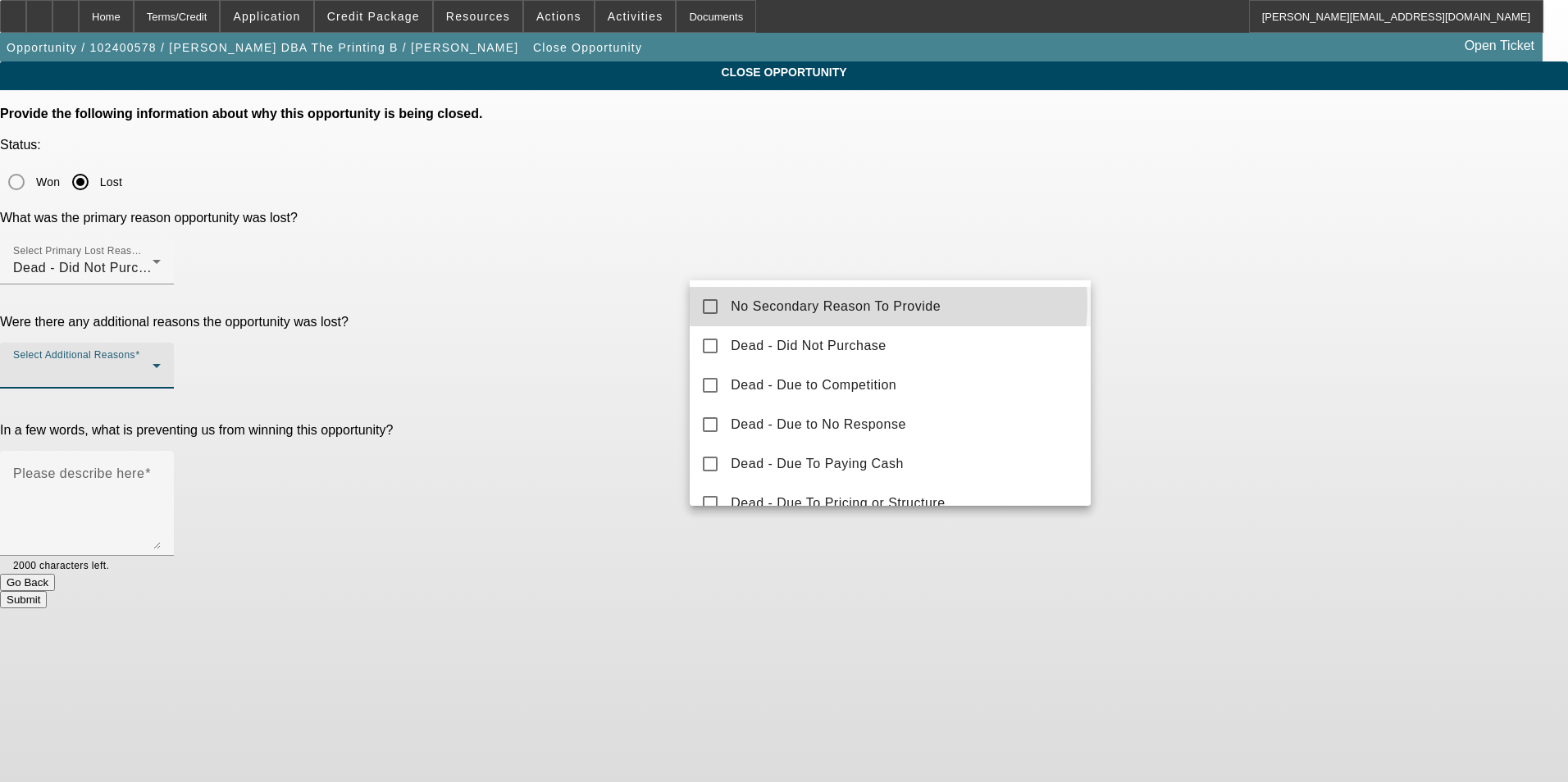
drag, startPoint x: 888, startPoint y: 303, endPoint x: 1213, endPoint y: 299, distance: 325.0
click at [894, 303] on span "No Secondary Reason To Provide" at bounding box center [835, 306] width 210 height 19
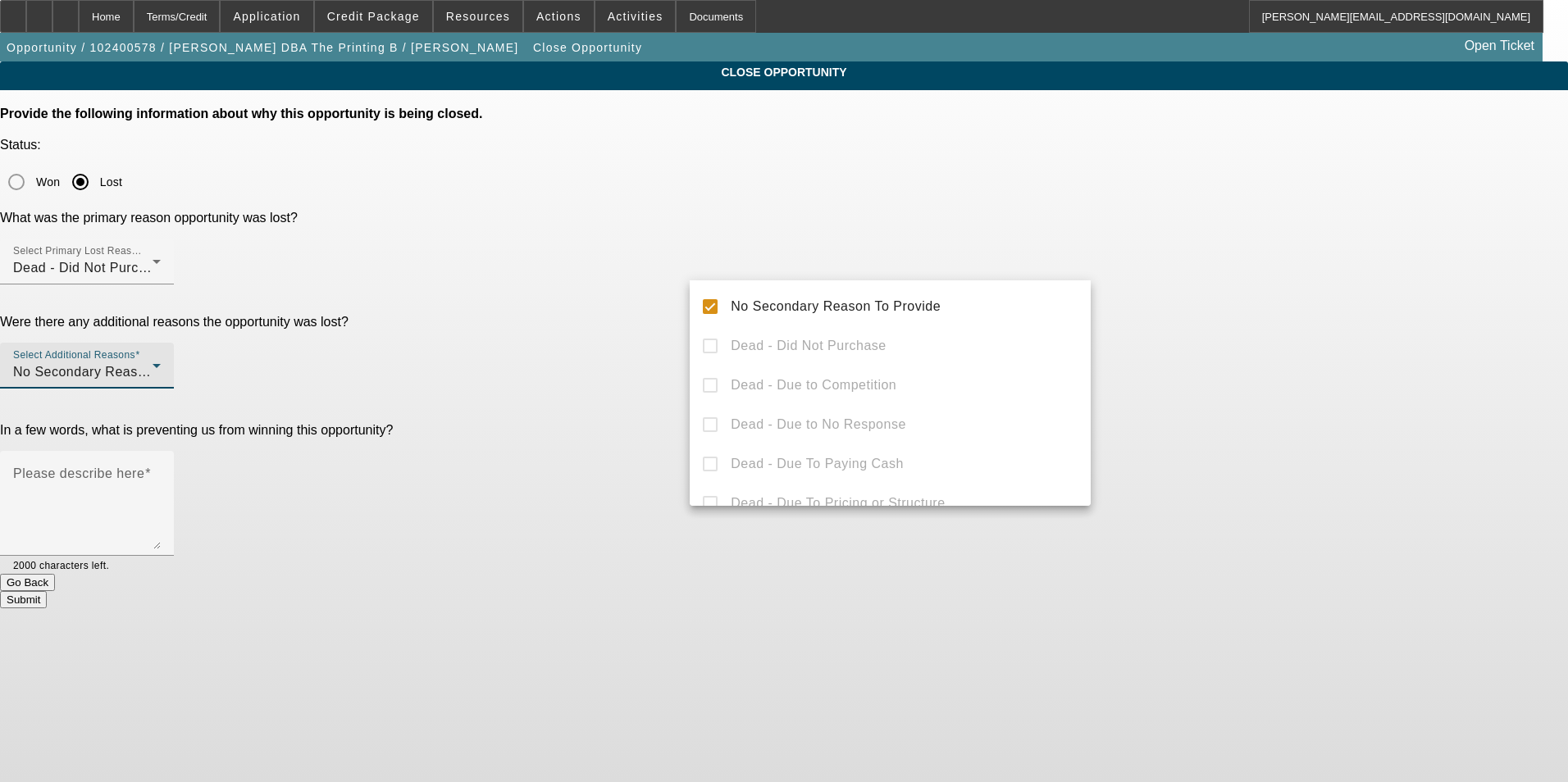
click at [1244, 304] on div at bounding box center [784, 391] width 1568 height 782
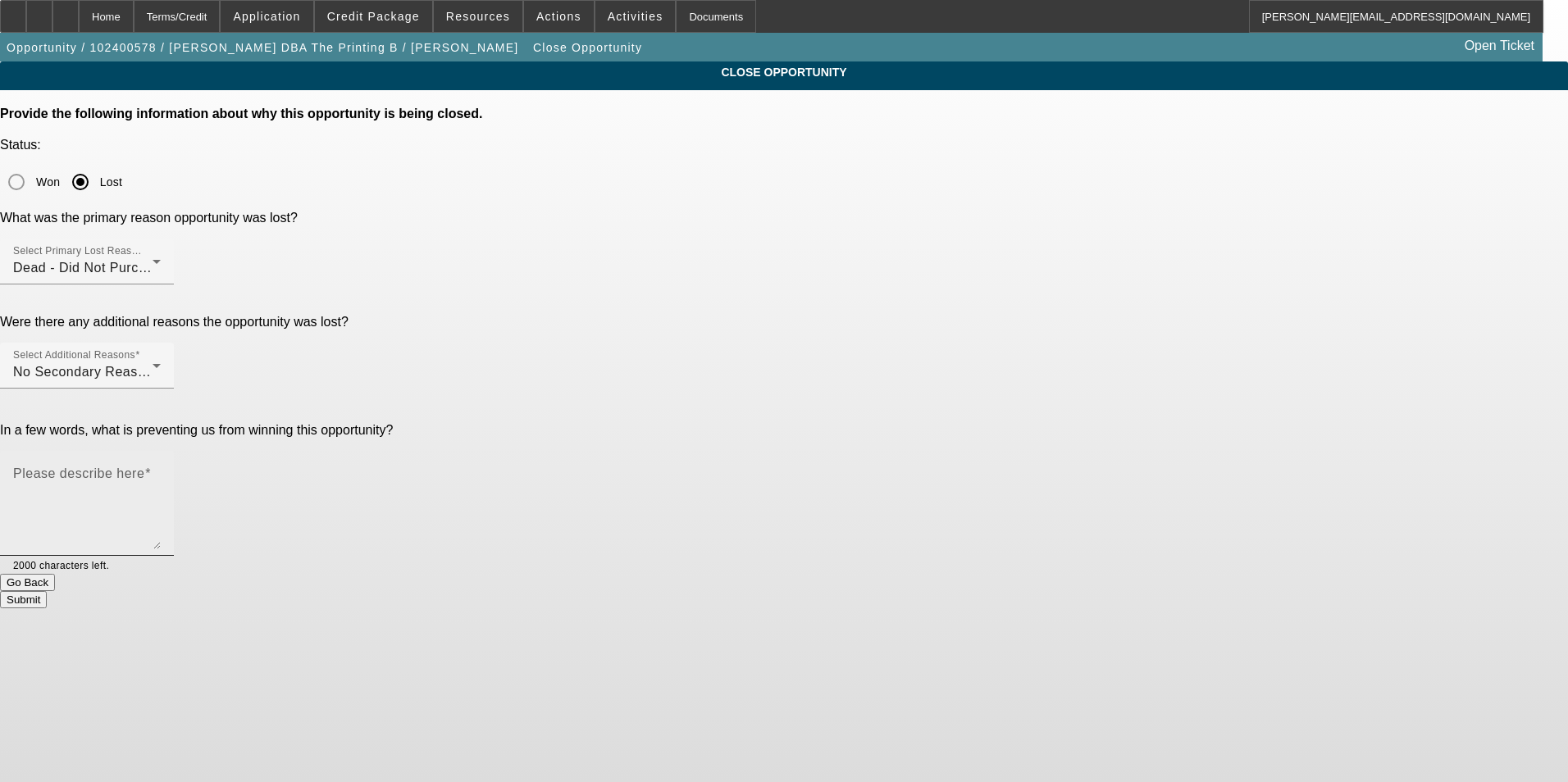
click at [161, 471] on textarea "Please describe here" at bounding box center [87, 509] width 147 height 78
type textarea "customer did not move forward w the purchase of this used equipment"
click at [47, 591] on button "Submit" at bounding box center [24, 599] width 47 height 17
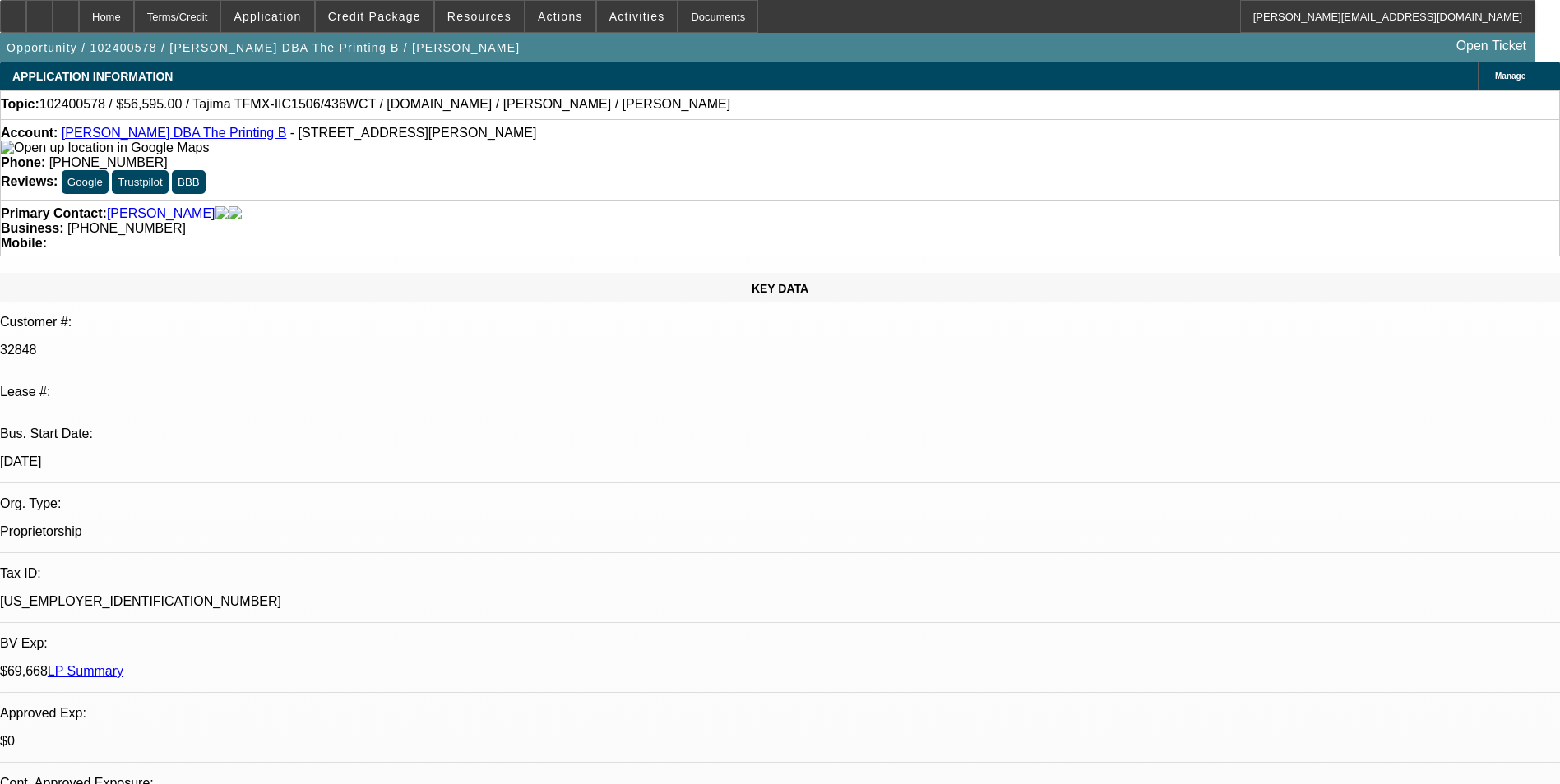
select select "0"
select select "2"
select select "0.1"
select select "0"
select select "2"
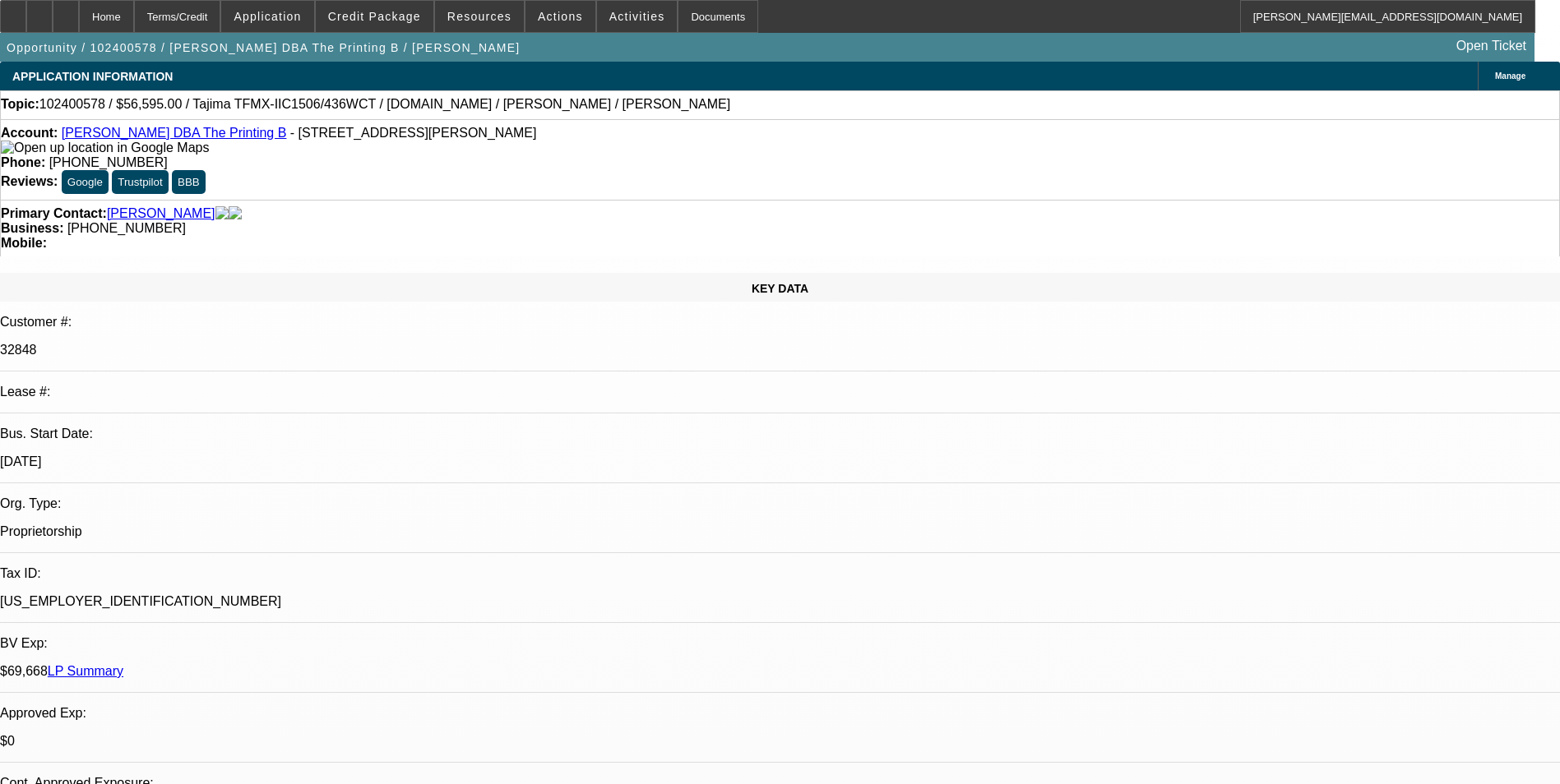
select select "0"
select select "2"
select select "0"
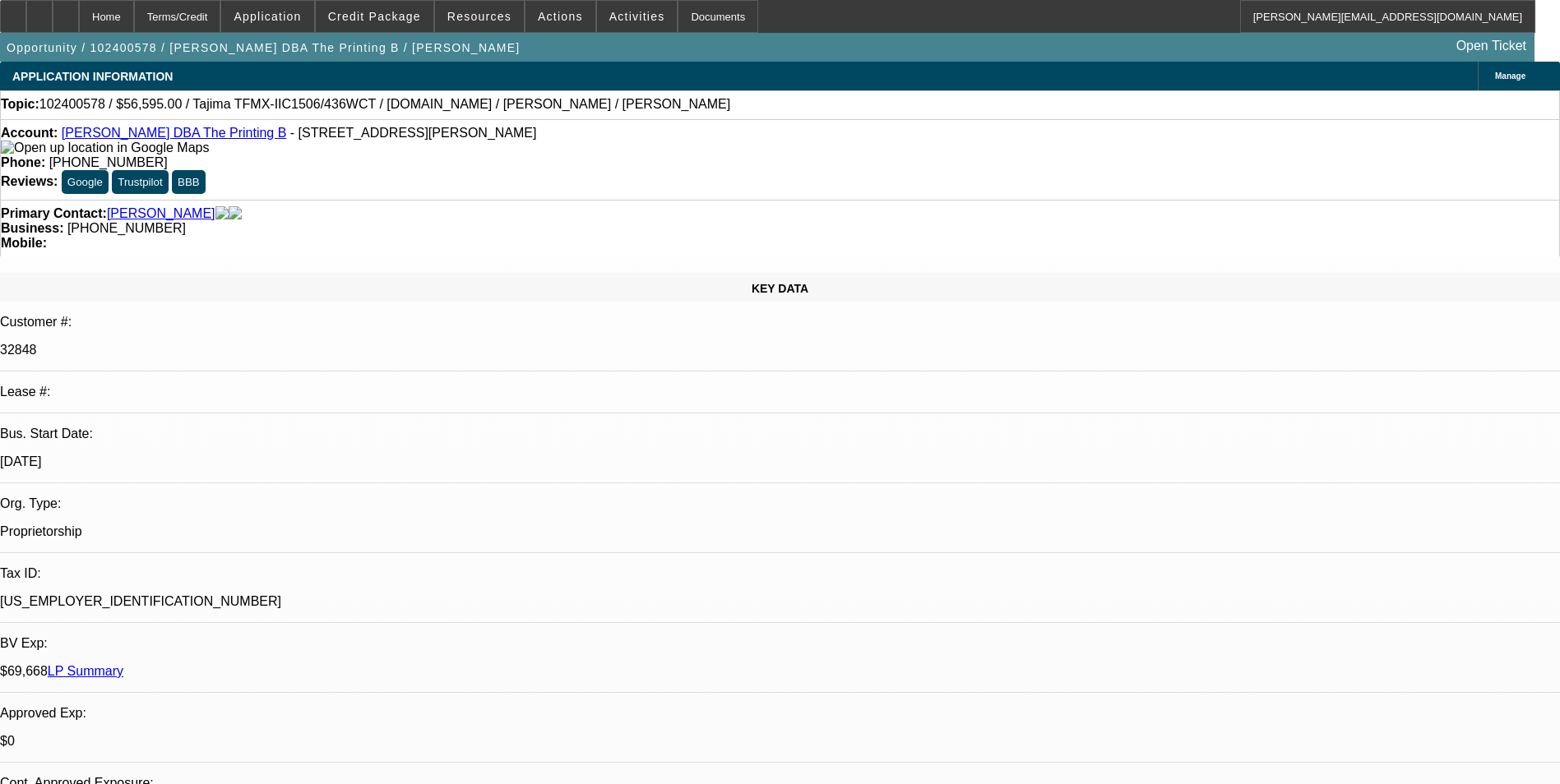
select select "0"
select select "1"
select select "2"
select select "4"
select select "1"
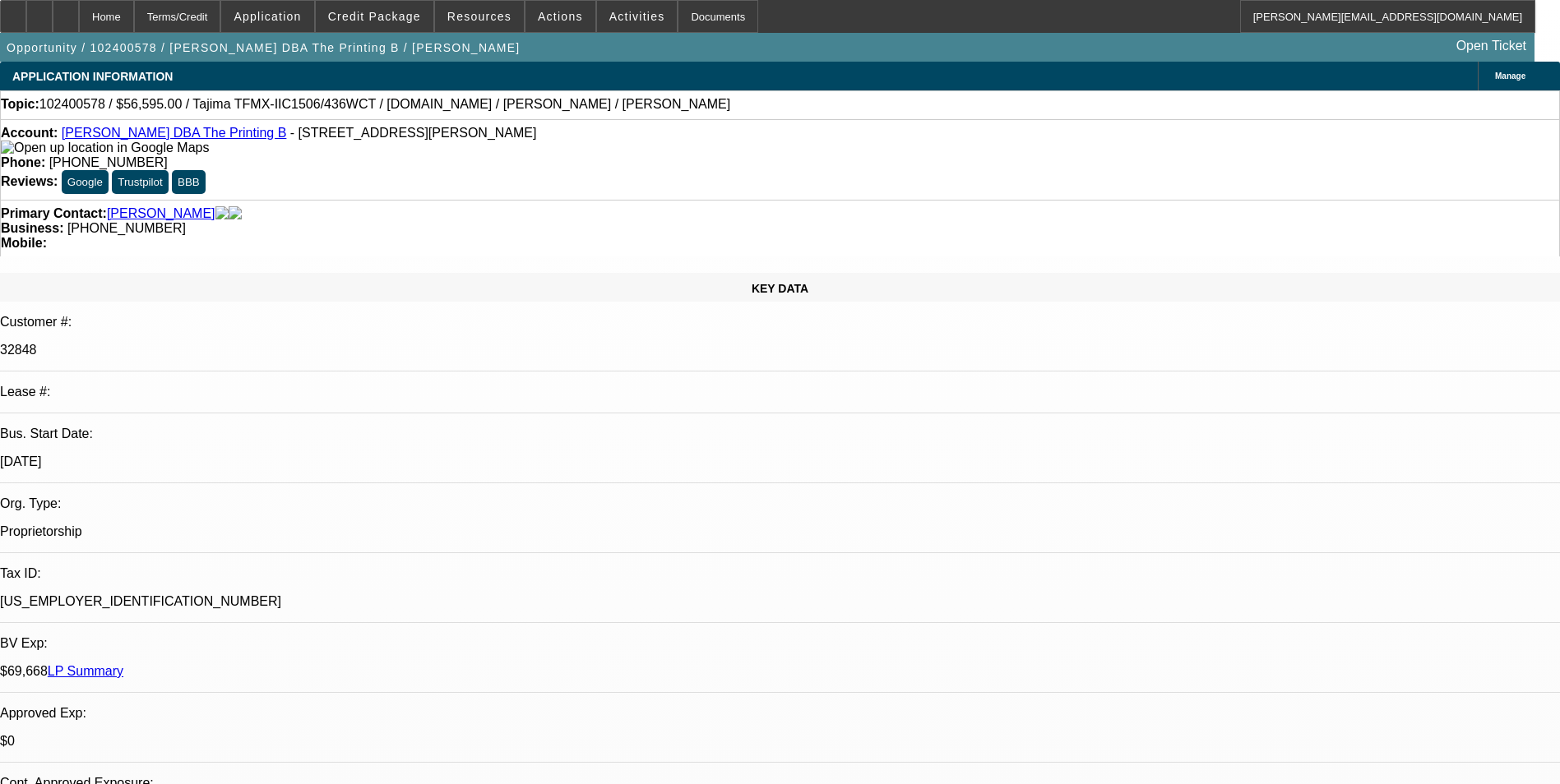
select select "2"
select select "6"
select select "1"
select select "2"
select select "6"
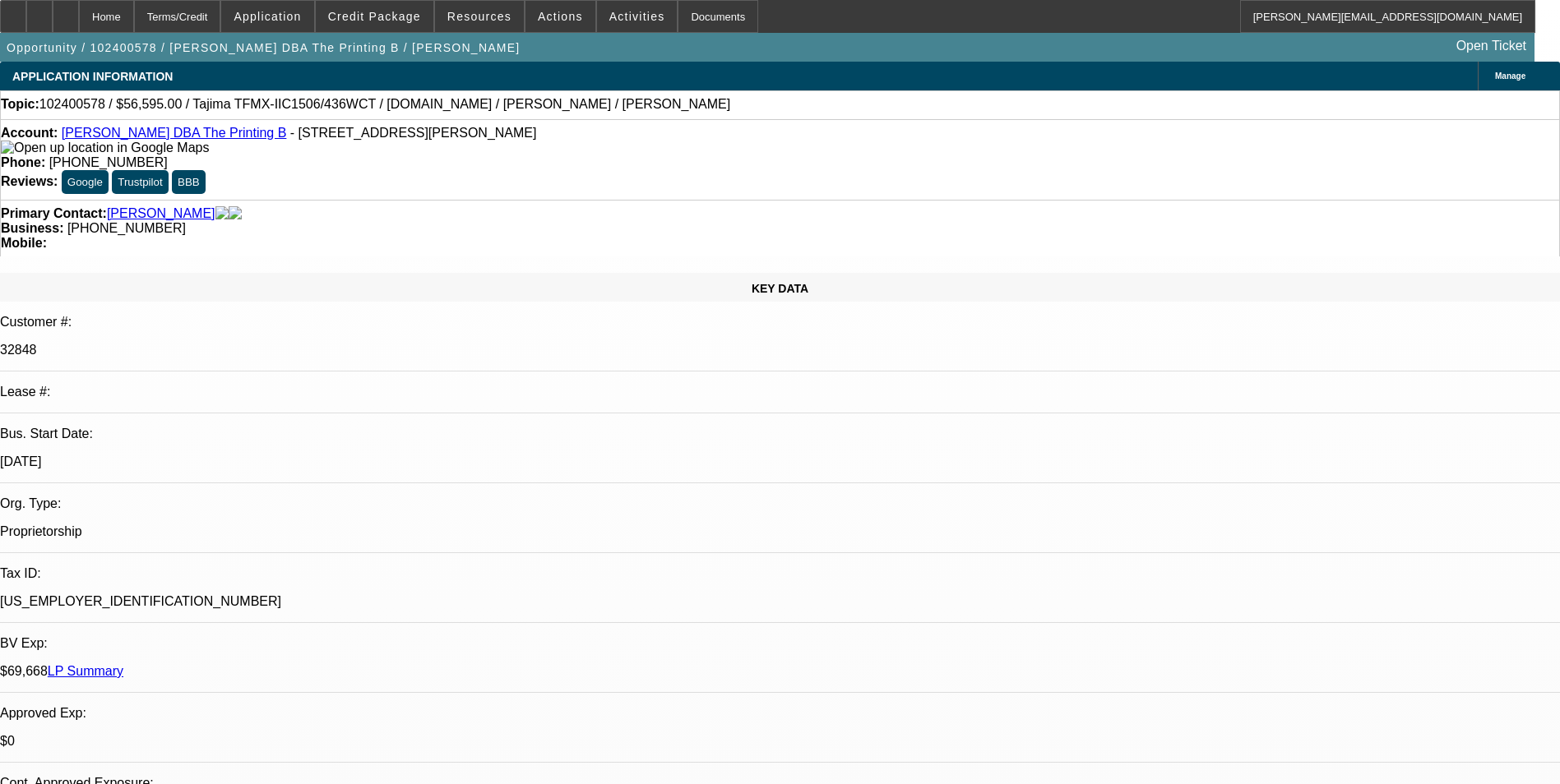
select select "1"
select select "2"
select select "6"
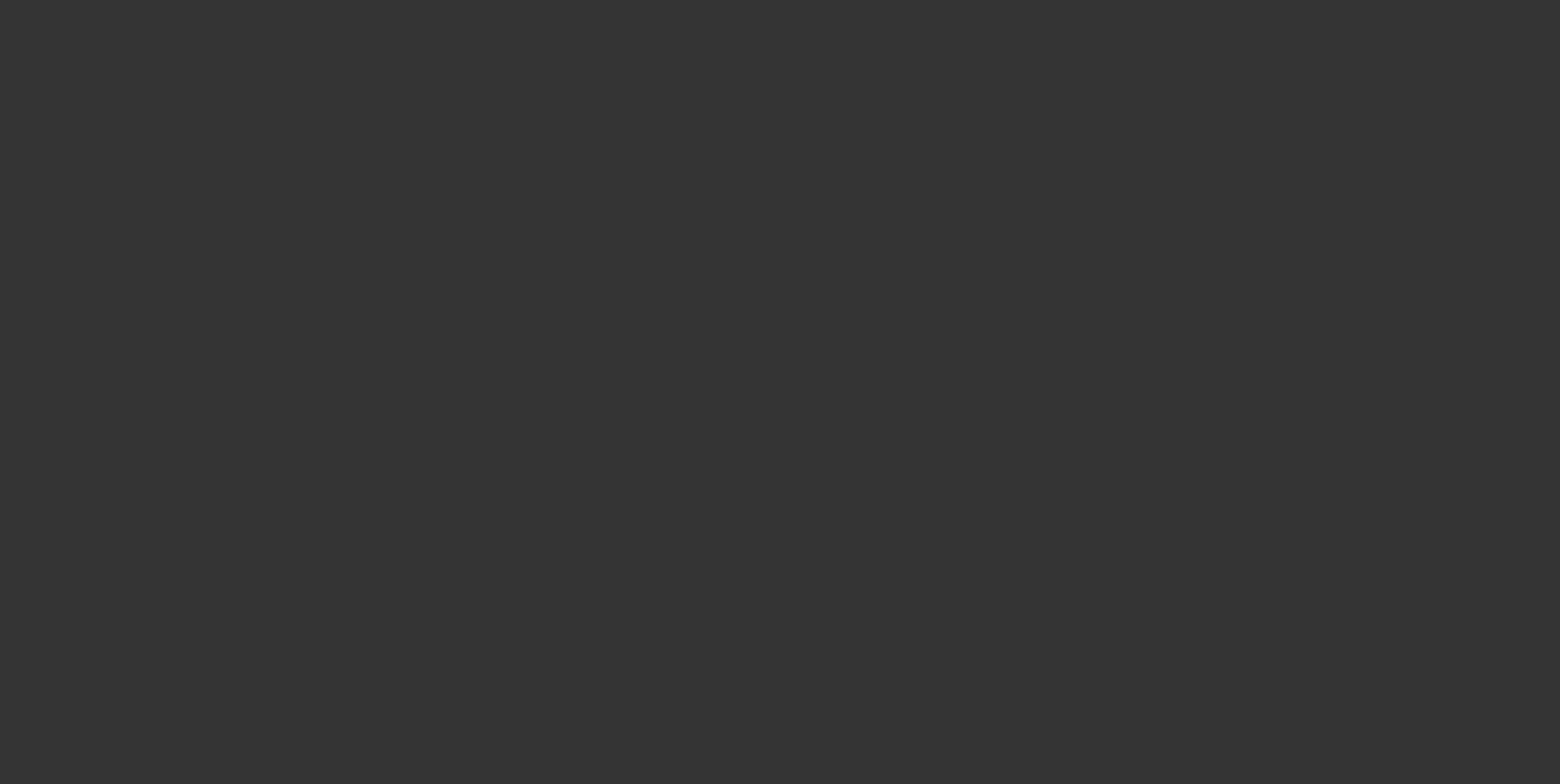
select select "0.15"
select select "2"
select select "0.1"
select select "4"
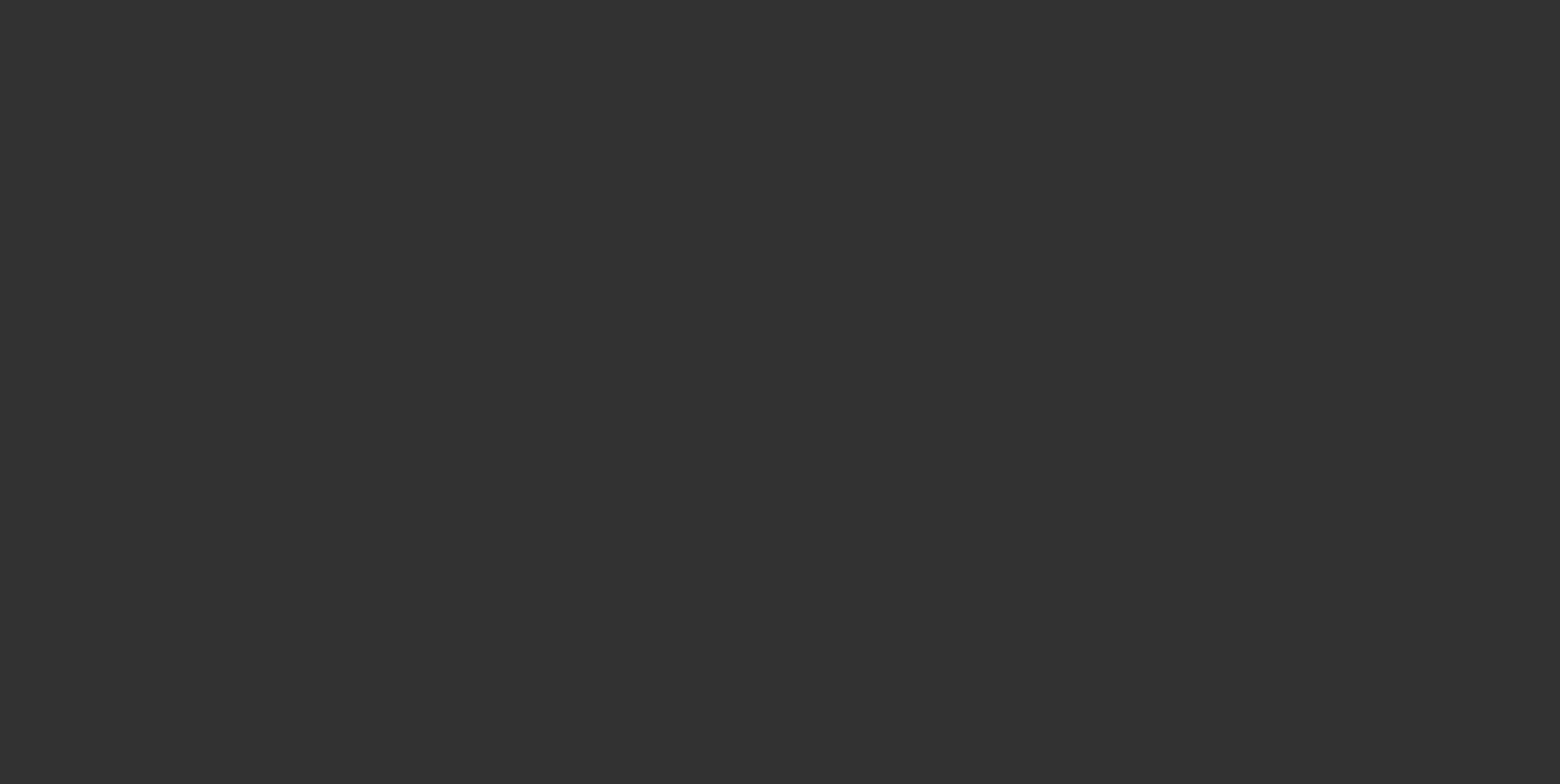
select select "0.15"
select select "2"
select select "0"
select select "6"
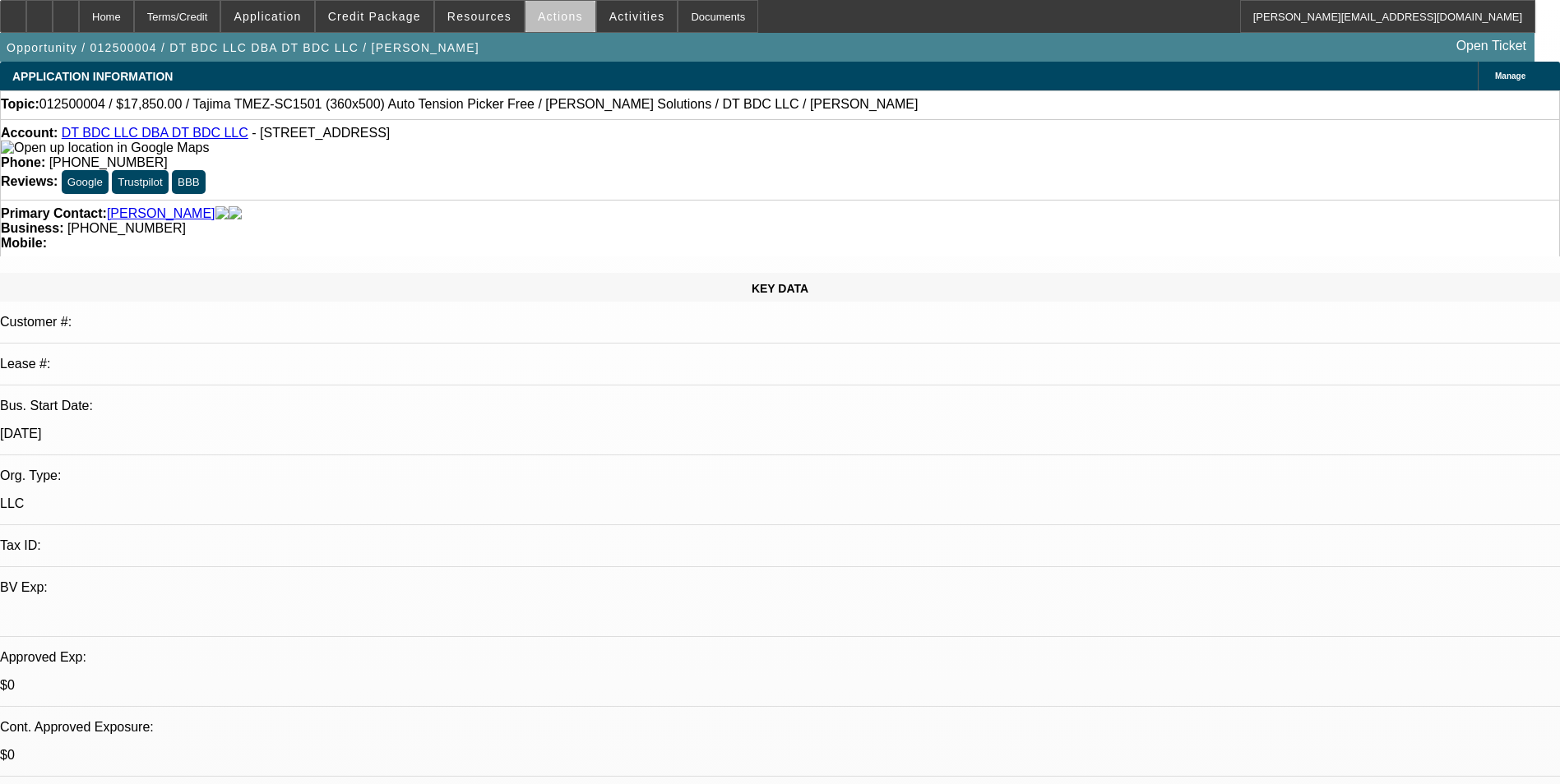
click at [555, 20] on span "Actions" at bounding box center [561, 17] width 46 height 14
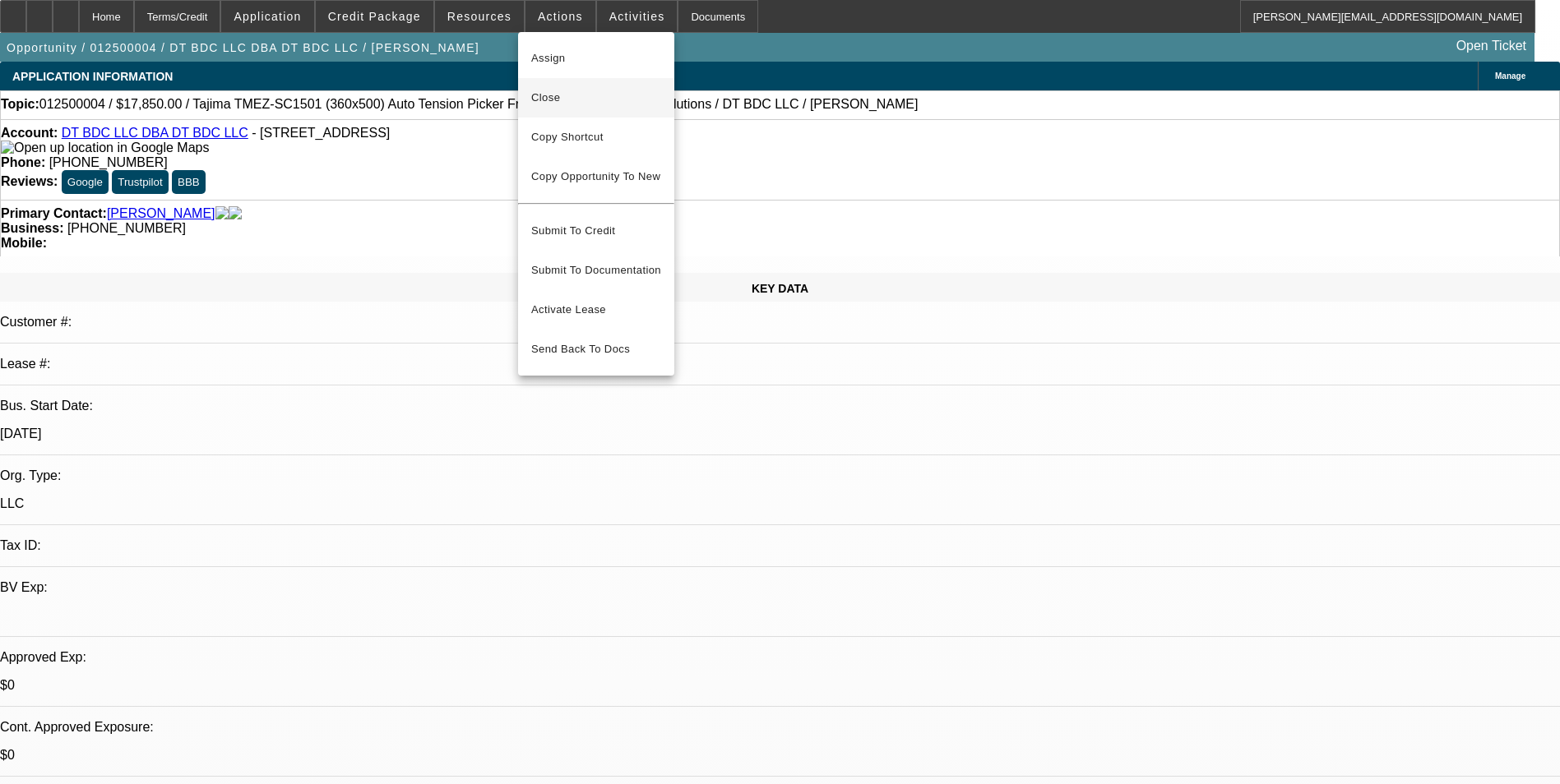
click at [597, 104] on span "Close" at bounding box center [596, 97] width 130 height 19
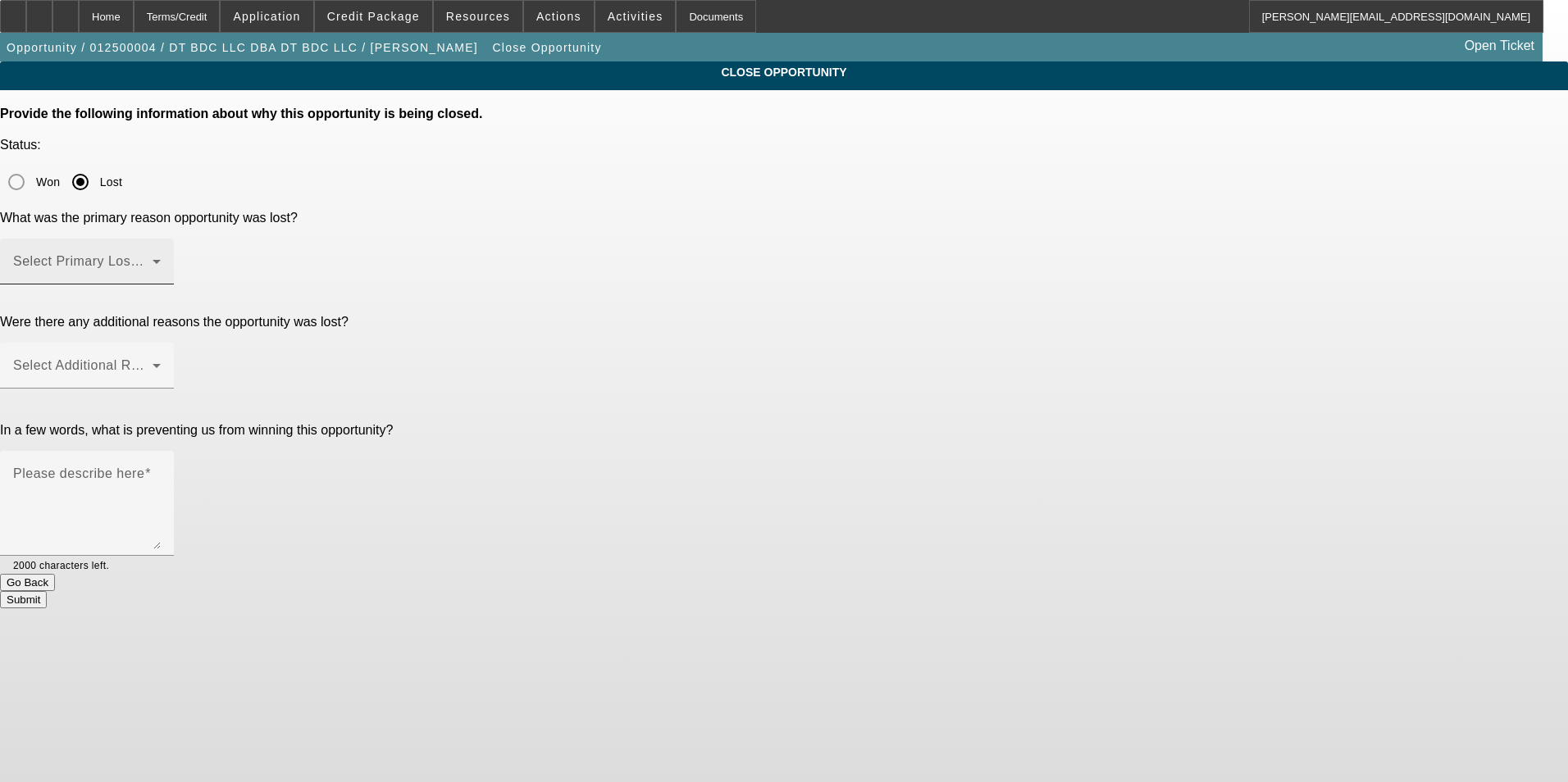
click at [152, 258] on span at bounding box center [83, 268] width 140 height 19
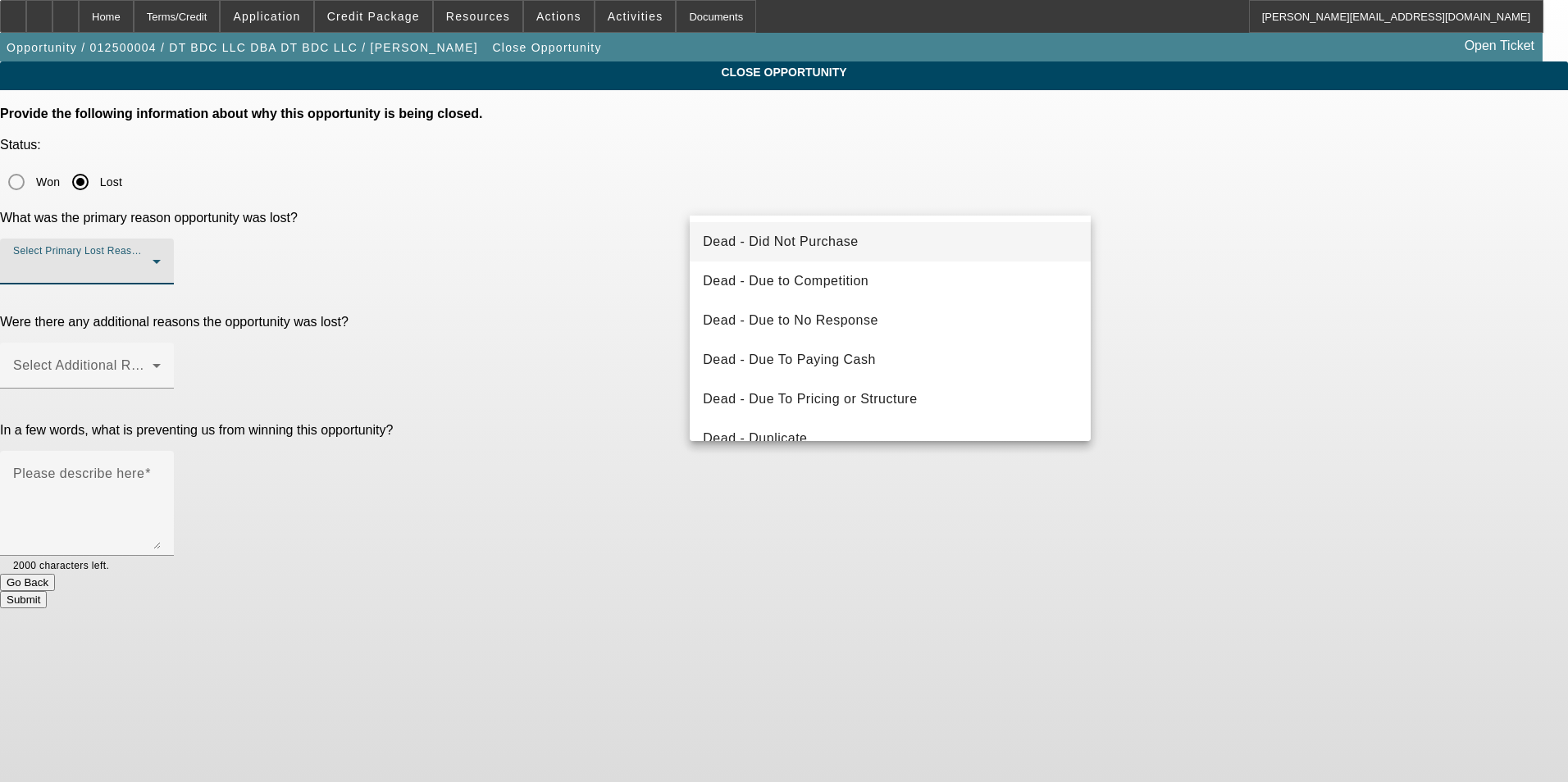
click at [865, 249] on mat-option "Dead - Did Not Purchase" at bounding box center [890, 242] width 401 height 40
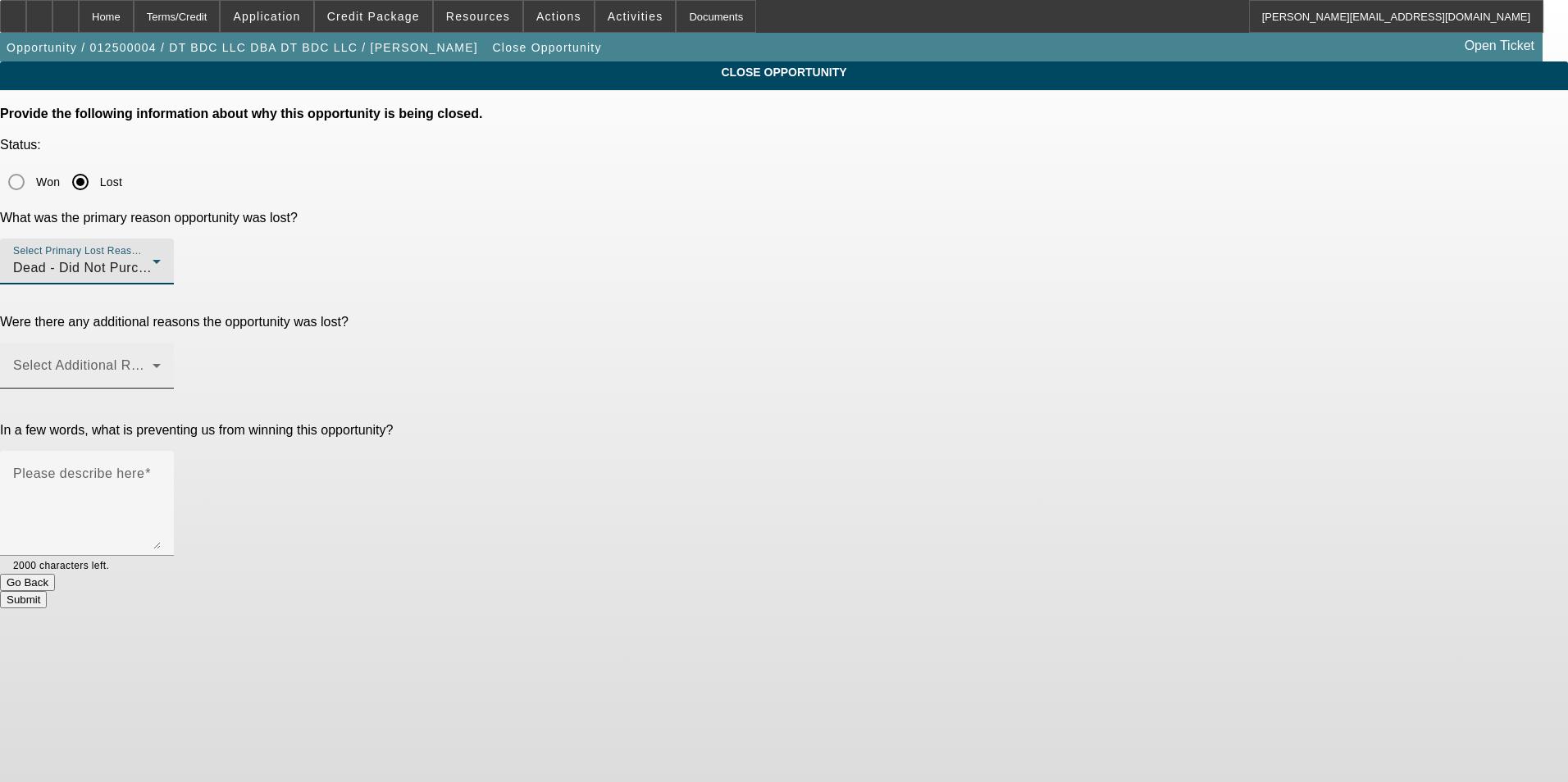
click at [152, 362] on span at bounding box center [83, 371] width 140 height 19
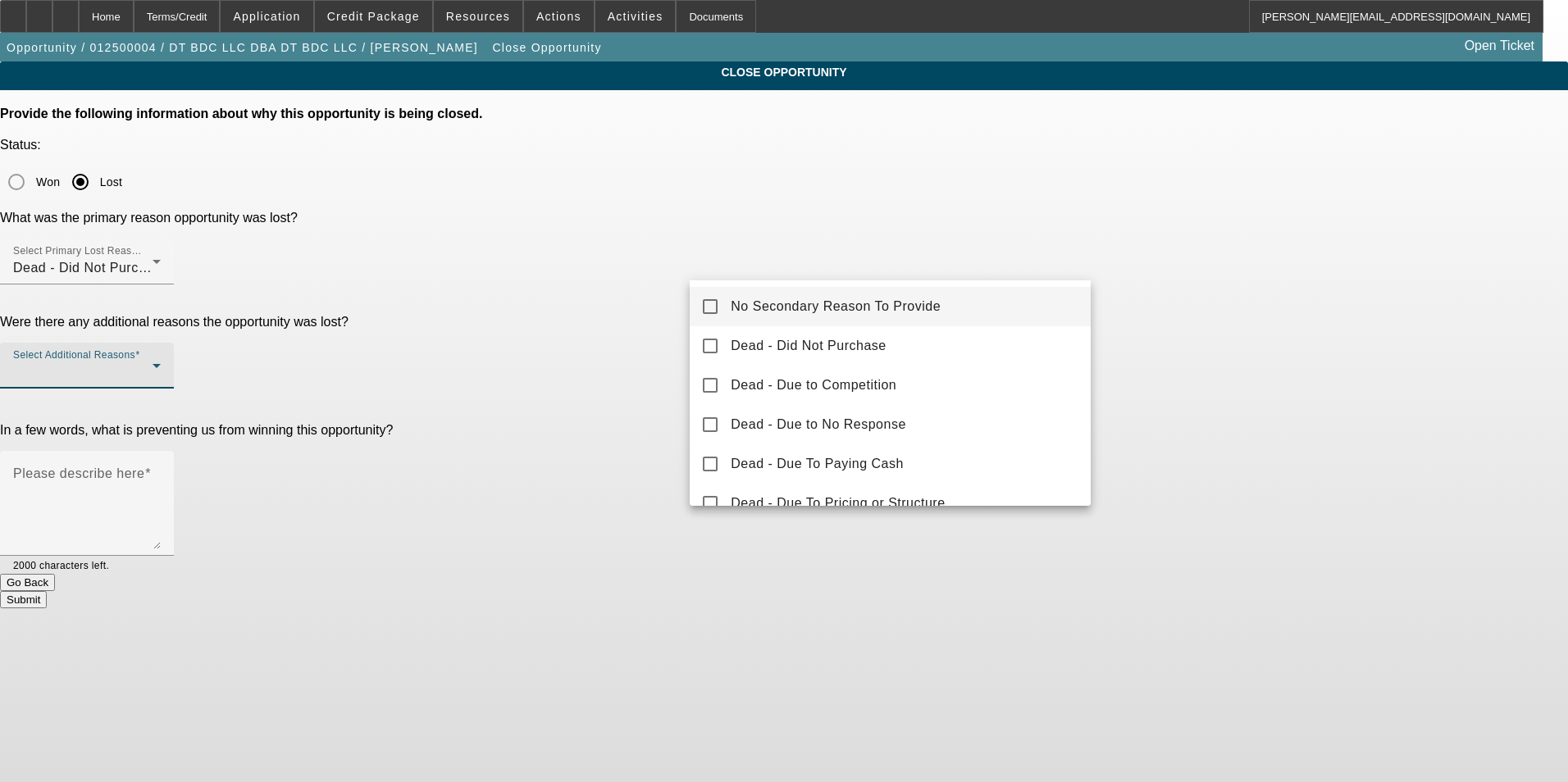
click at [948, 317] on mat-option "No Secondary Reason To Provide" at bounding box center [890, 306] width 401 height 40
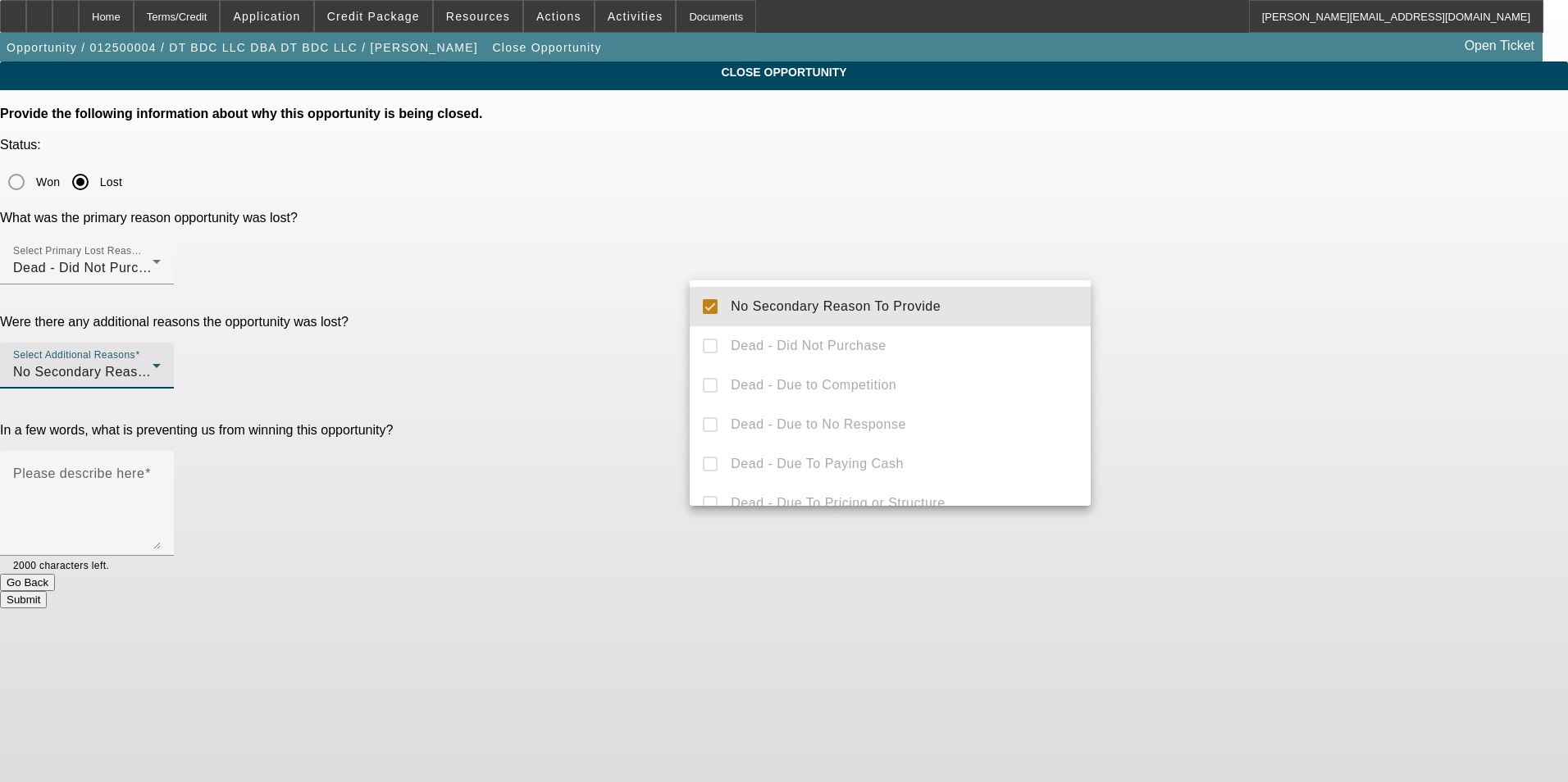
drag, startPoint x: 1354, startPoint y: 342, endPoint x: 1329, endPoint y: 339, distance: 25.2
click at [1355, 342] on div at bounding box center [784, 391] width 1568 height 782
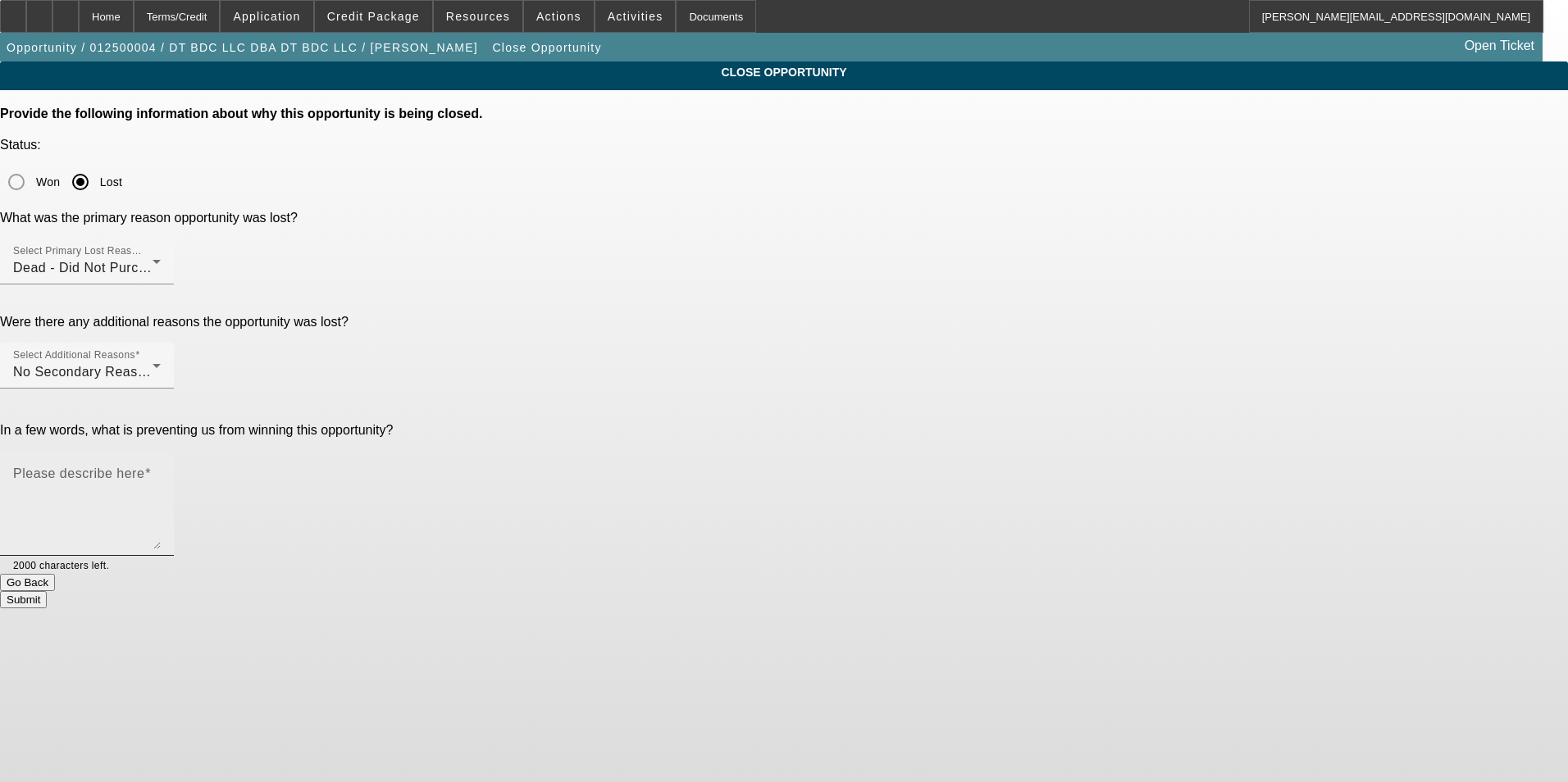
click at [161, 471] on textarea "Please describe here" at bounding box center [87, 509] width 147 height 78
type textarea "customer did not move forward with the purchase of any equipment"
click at [47, 591] on button "Submit" at bounding box center [24, 599] width 47 height 17
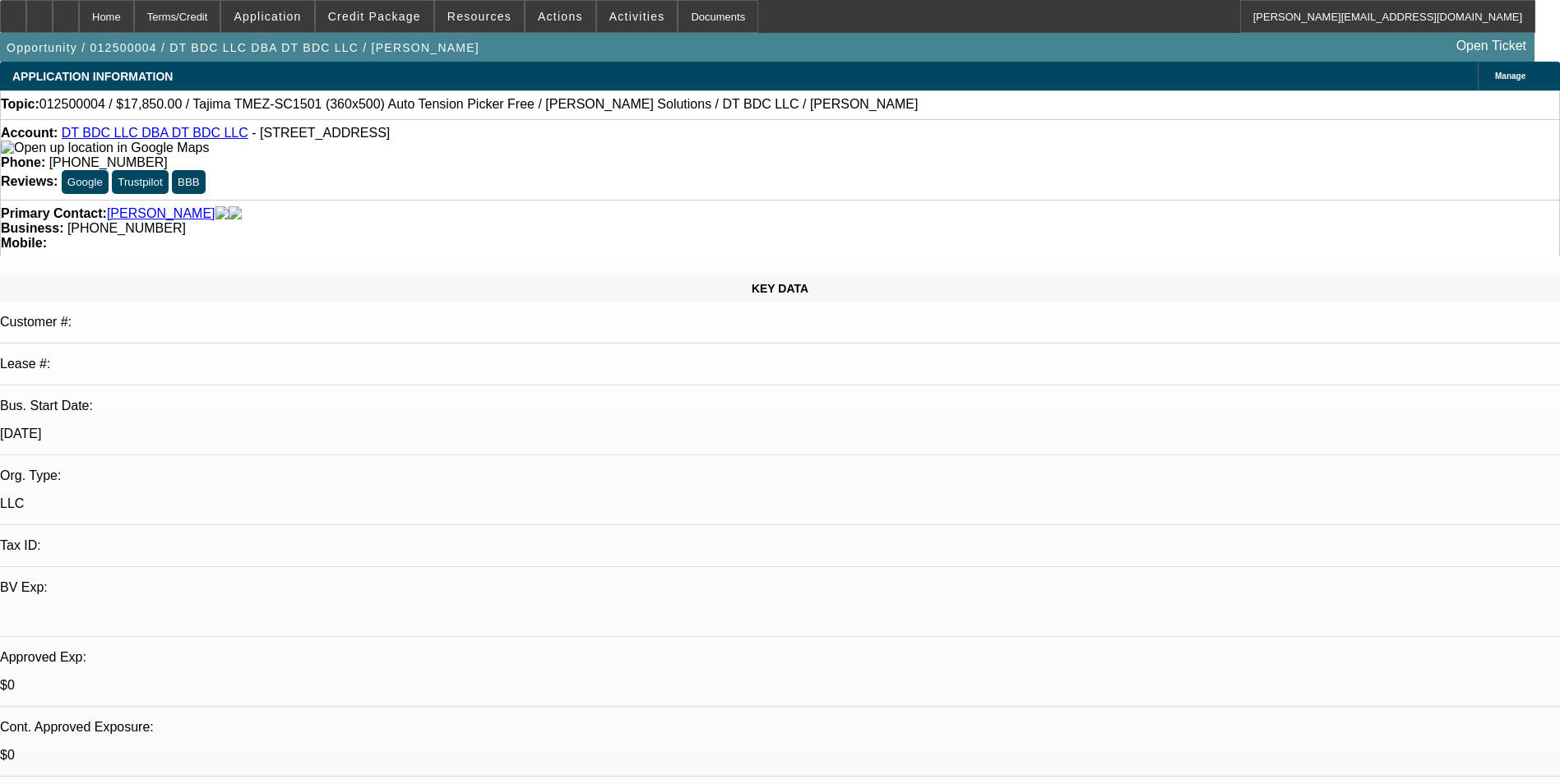
select select "0.15"
select select "2"
select select "0.1"
select select "0.15"
select select "2"
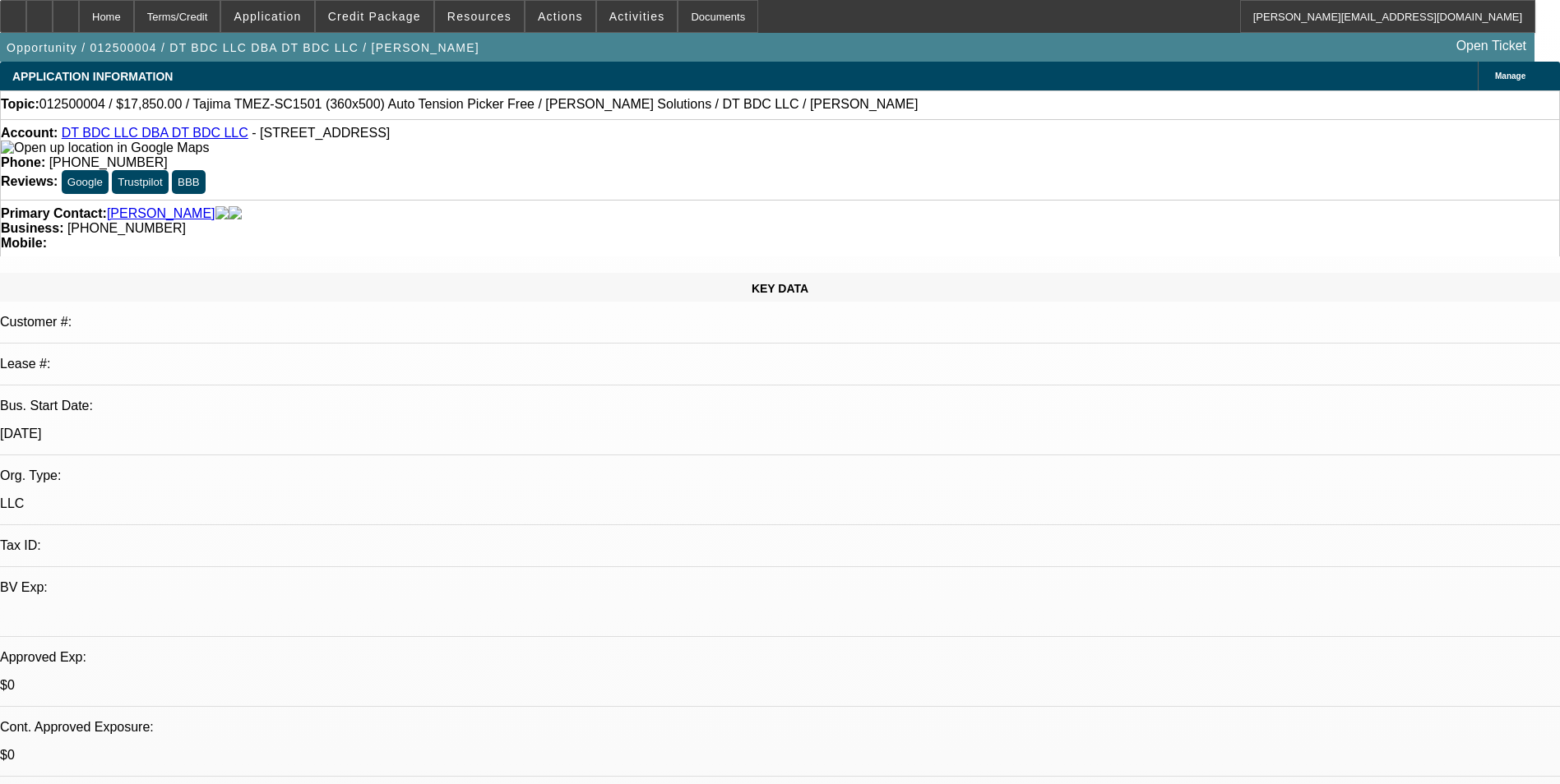
select select "0"
select select "1"
select select "2"
select select "4"
select select "1"
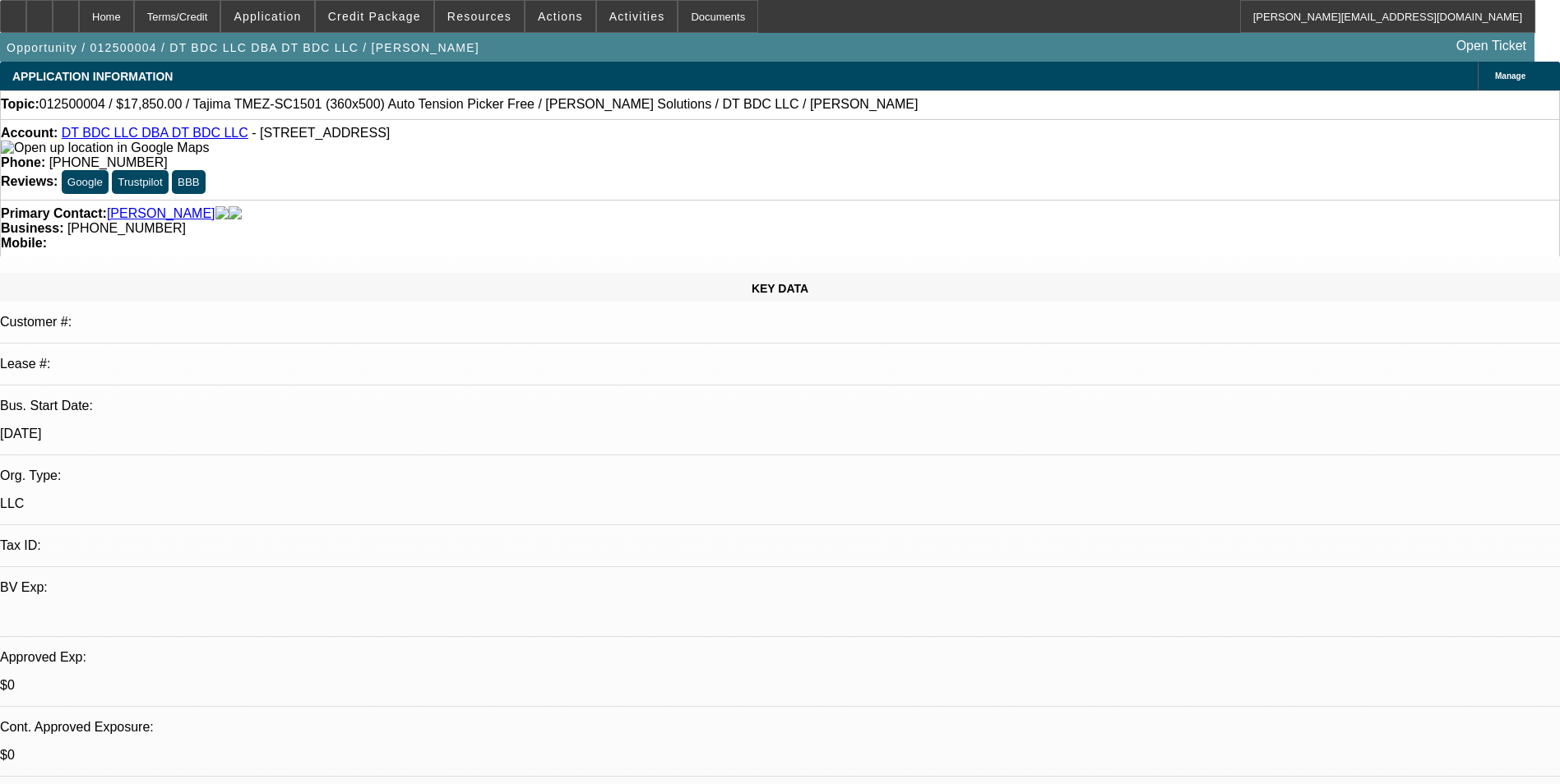
select select "2"
select select "6"
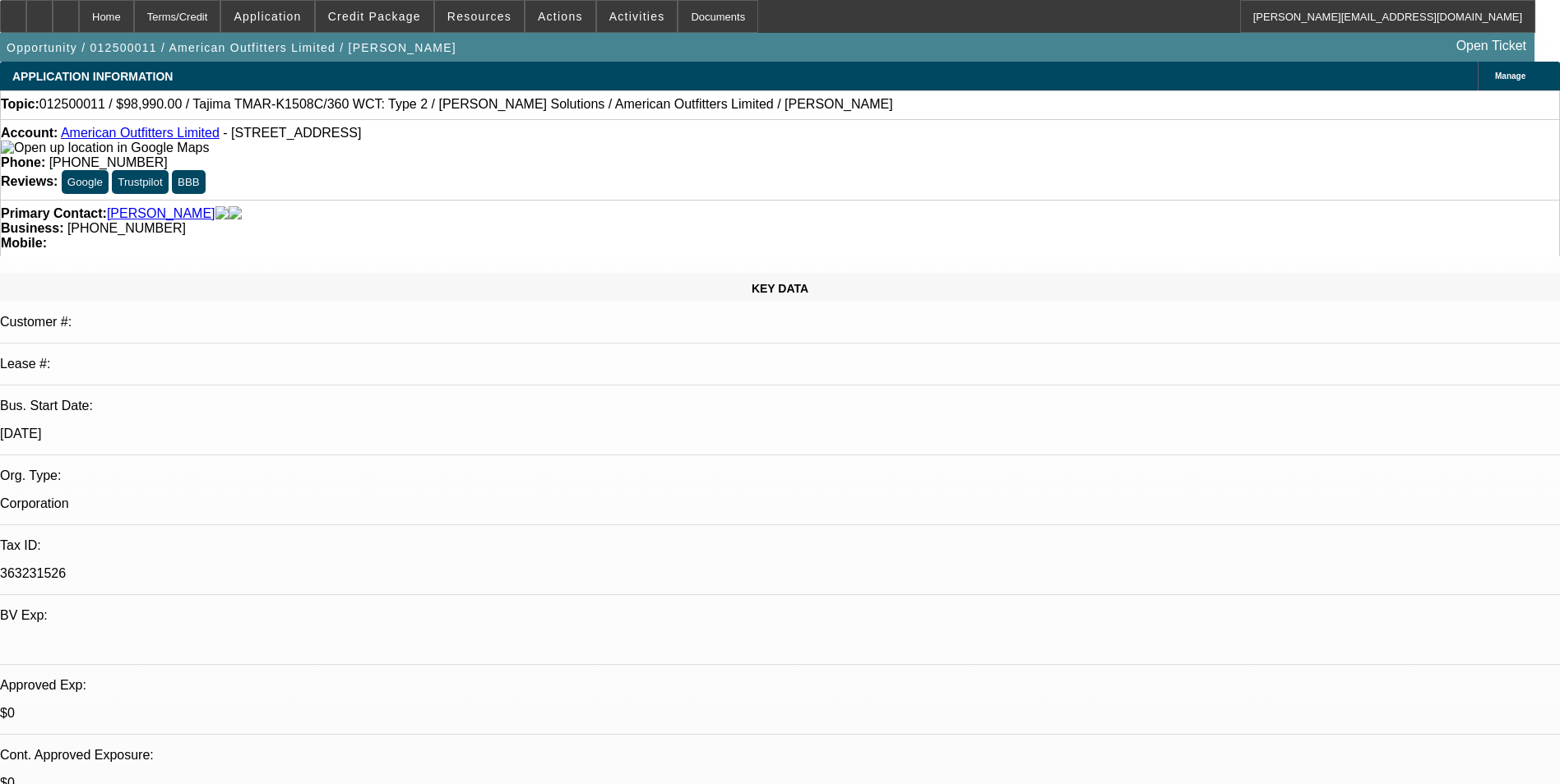
select select "0"
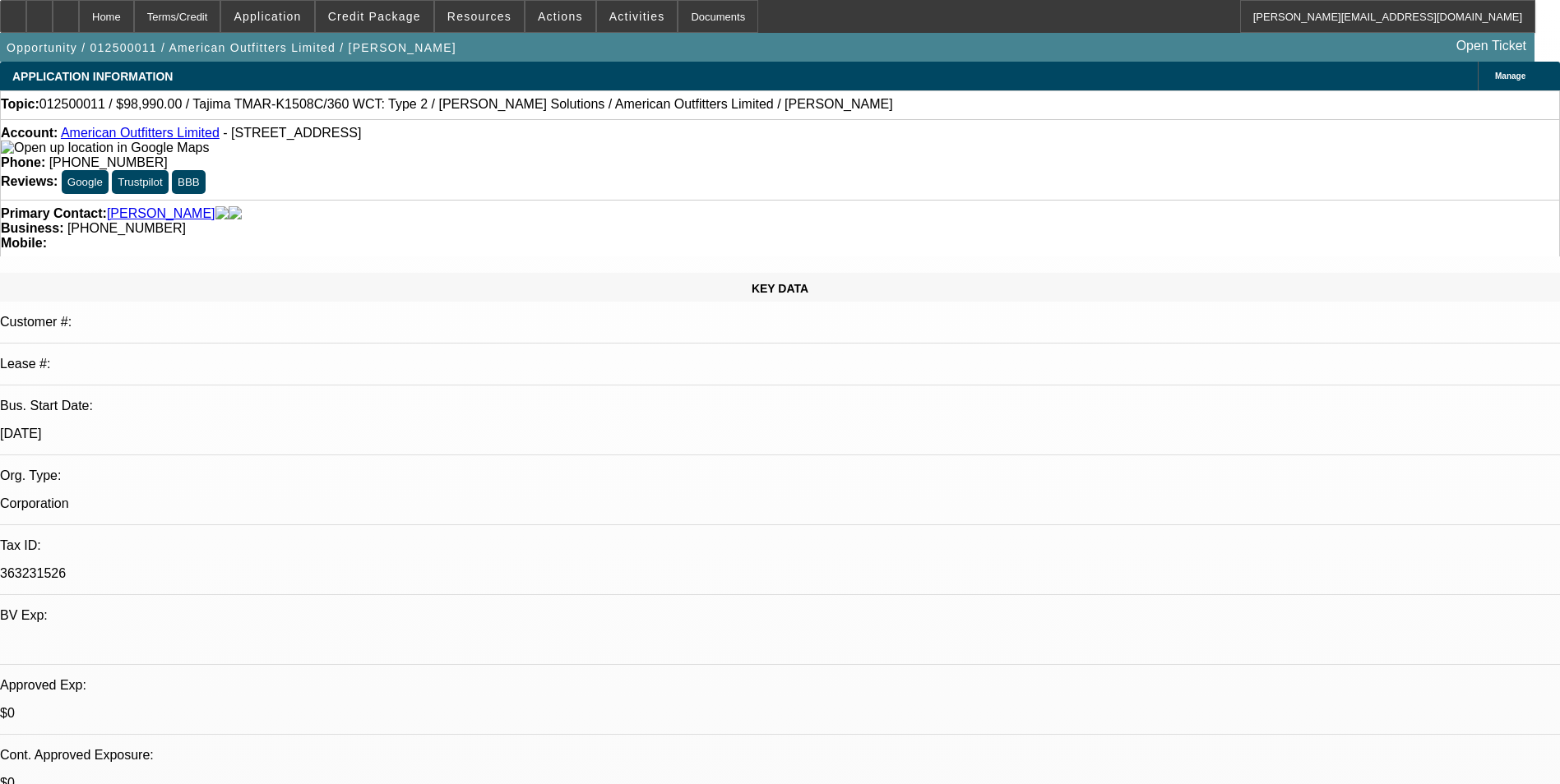
select select "0"
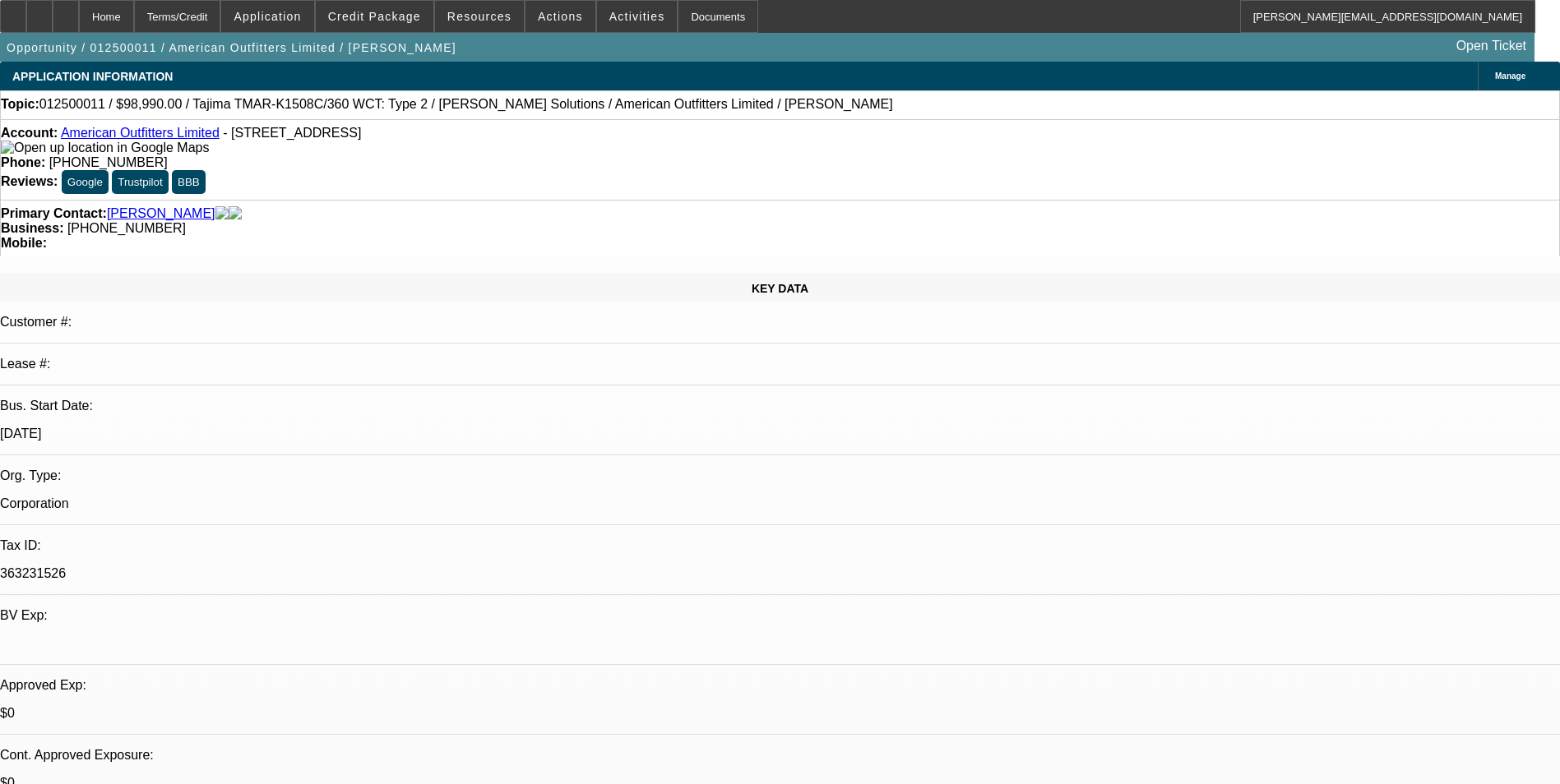
select select "0"
select select "1"
select select "6"
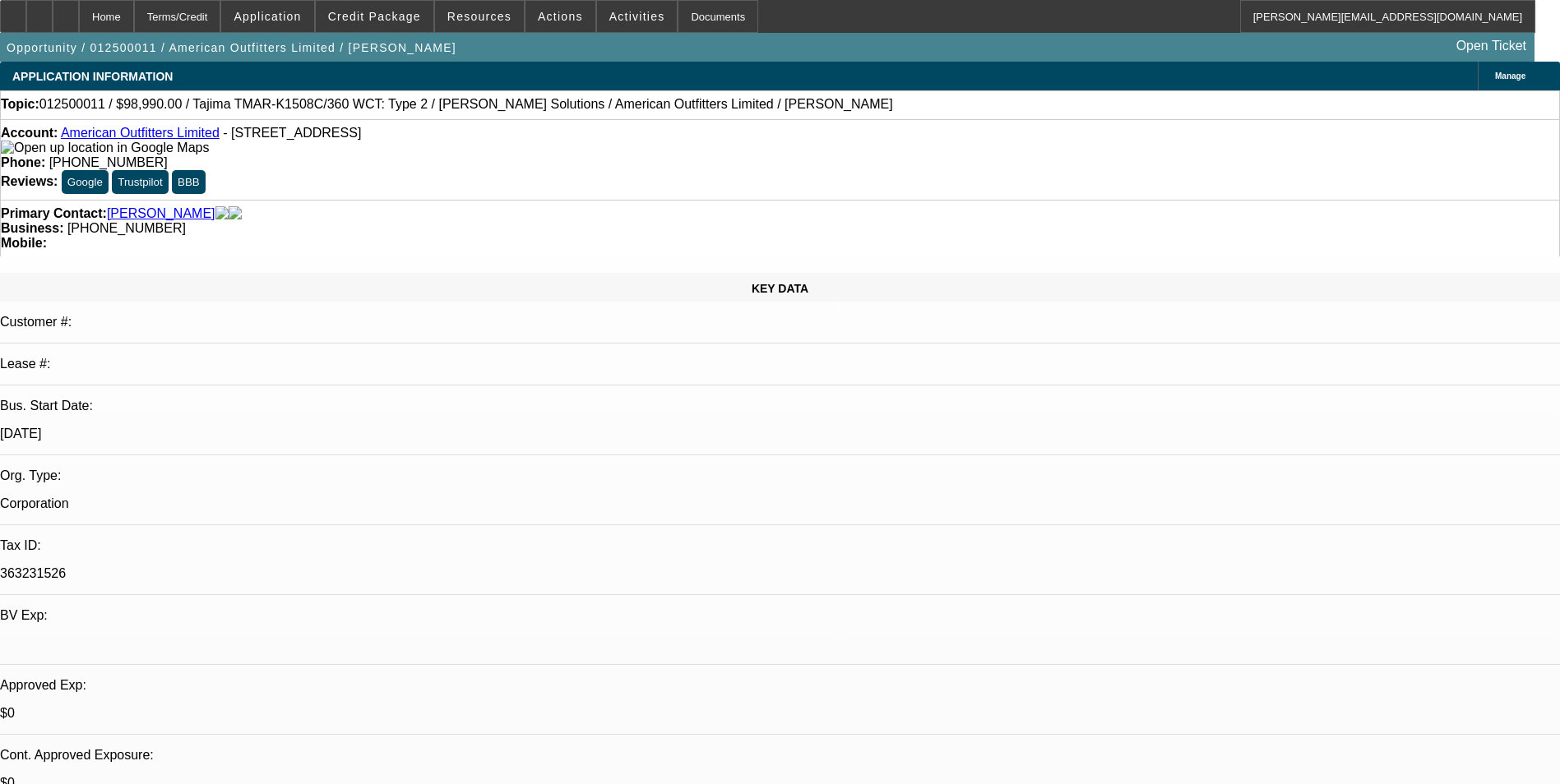
select select "1"
select select "6"
select select "1"
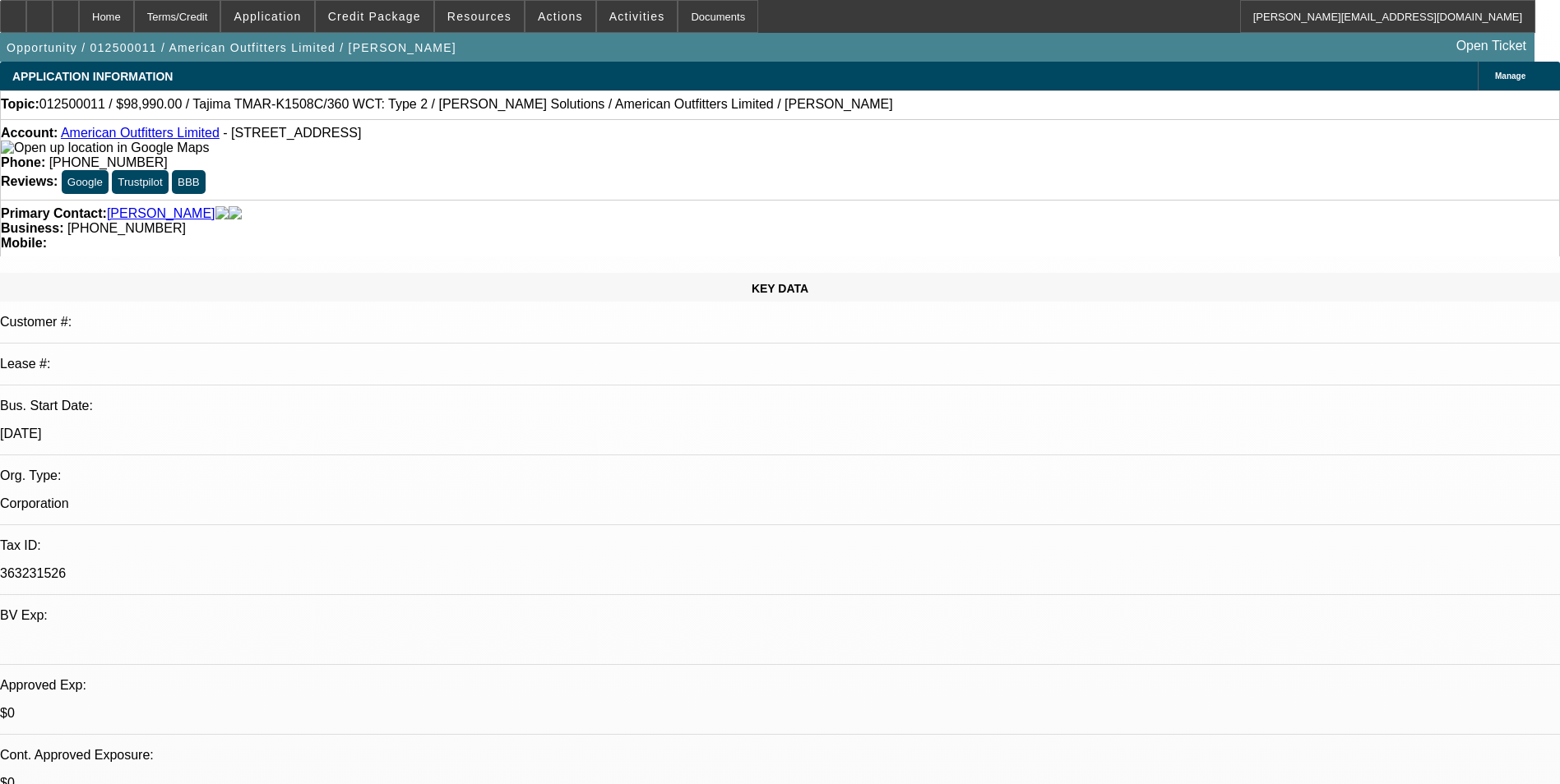
select select "6"
select select "1"
select select "6"
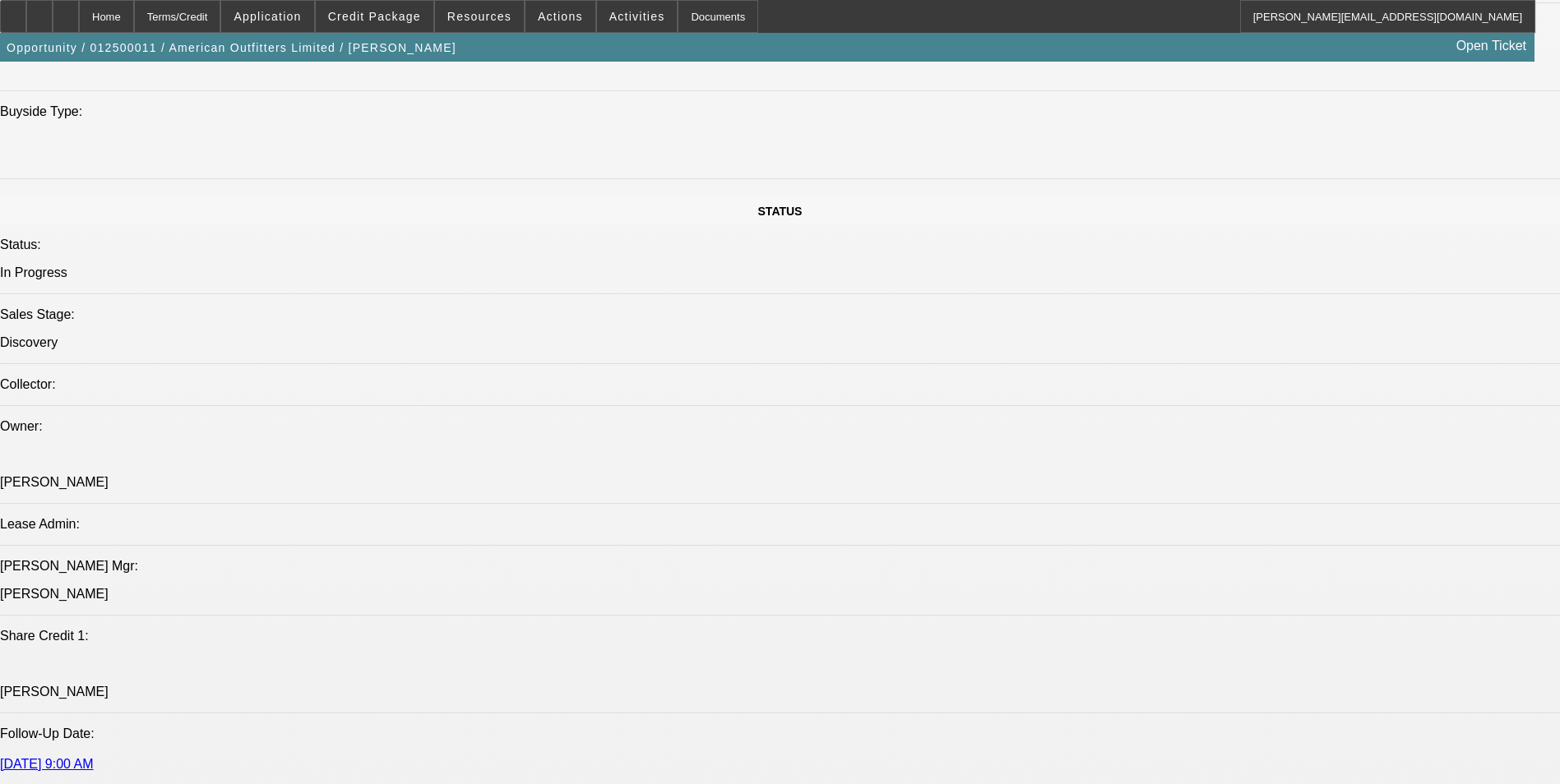
scroll to position [1726, 0]
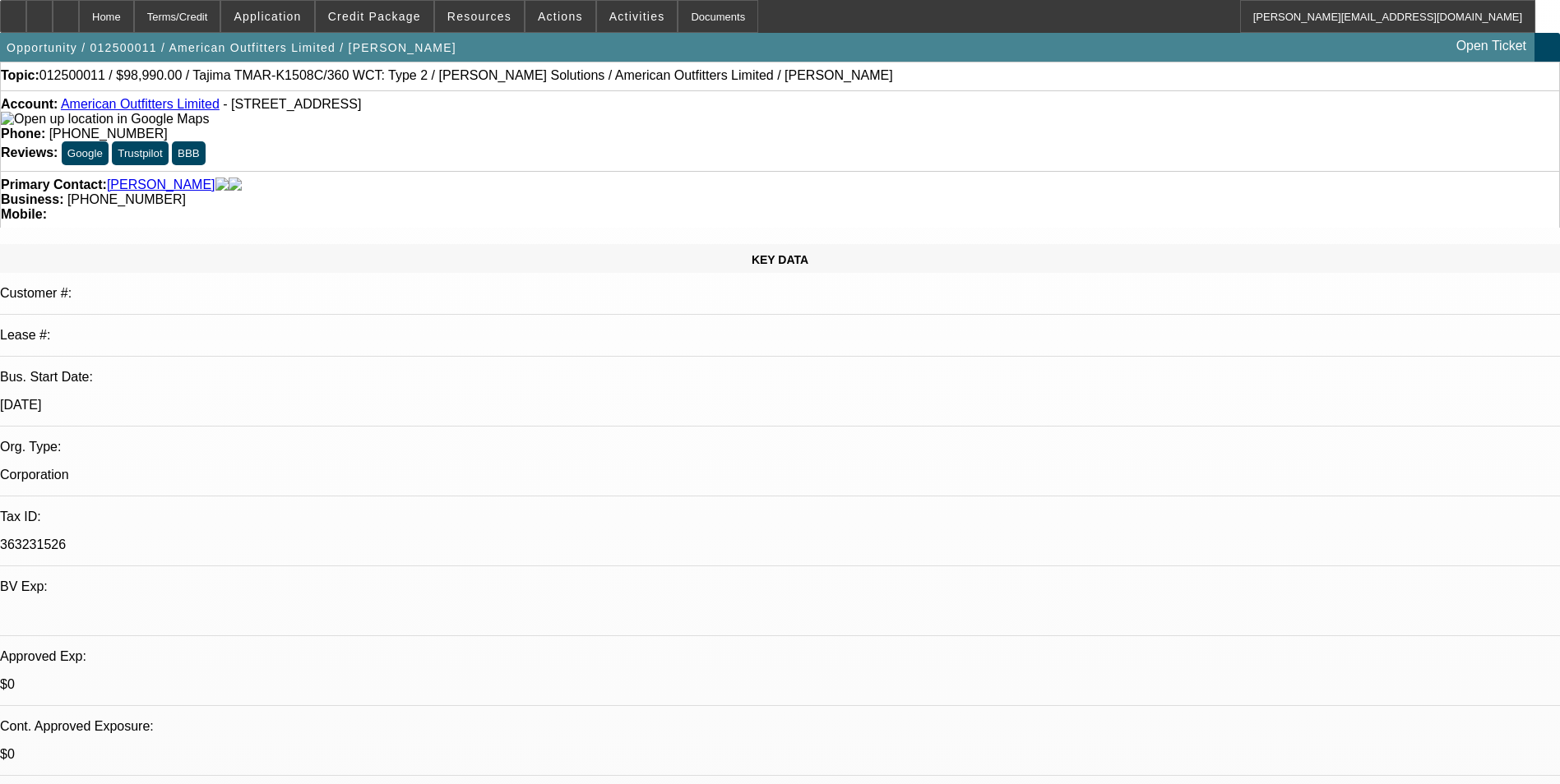
scroll to position [0, 0]
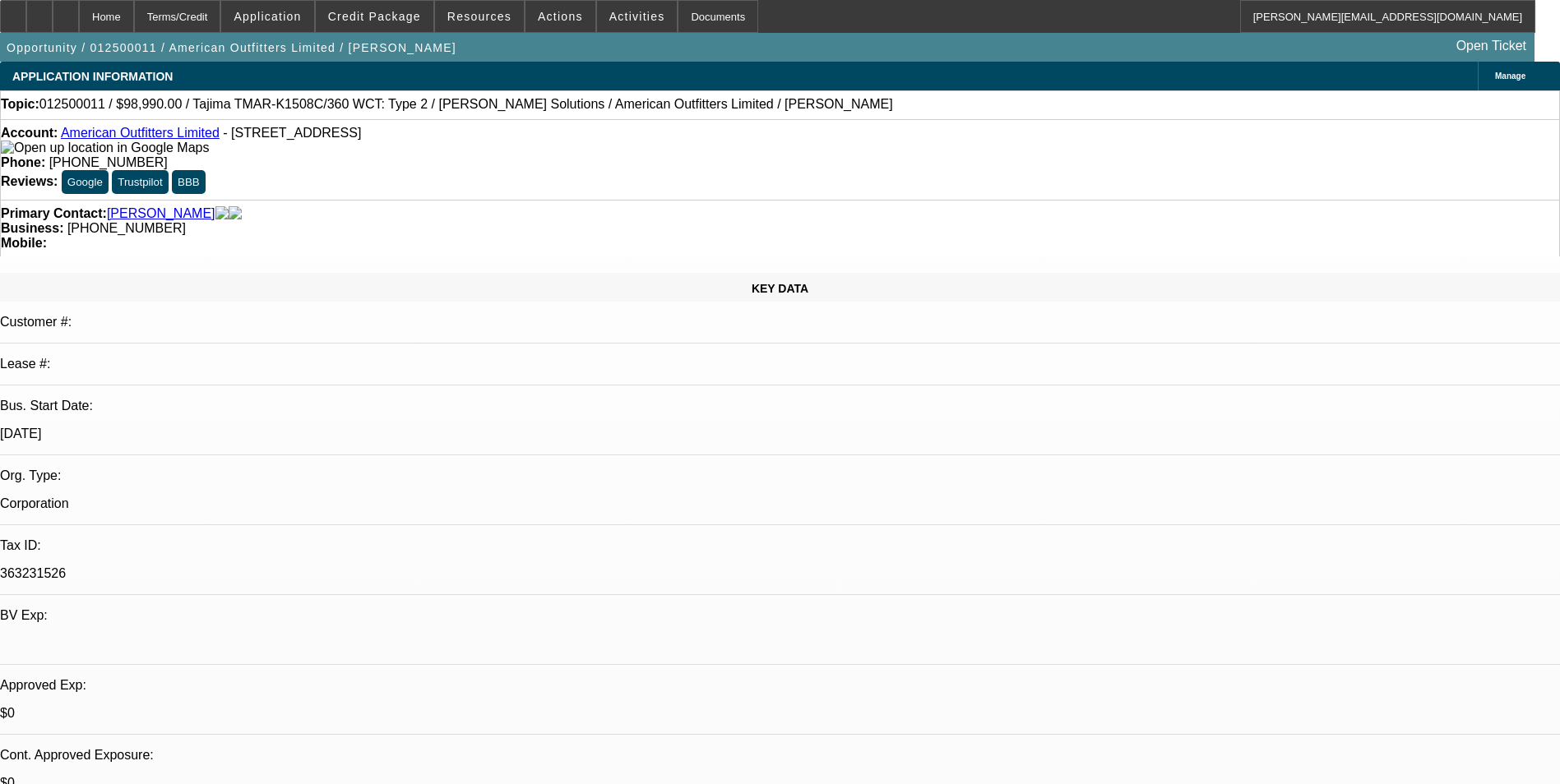
click at [559, 6] on span at bounding box center [560, 16] width 70 height 40
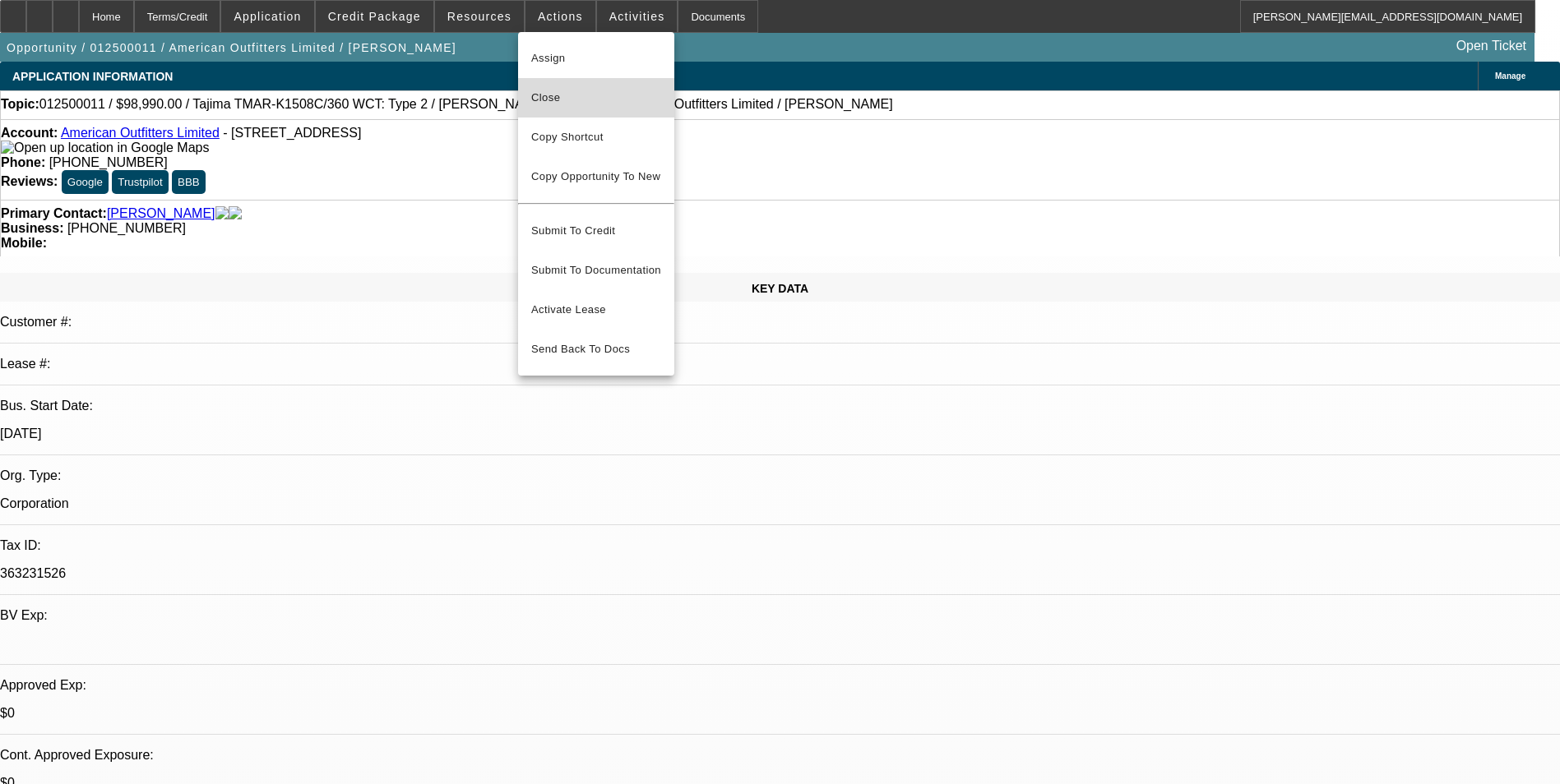
click at [615, 85] on button "Close" at bounding box center [596, 98] width 156 height 40
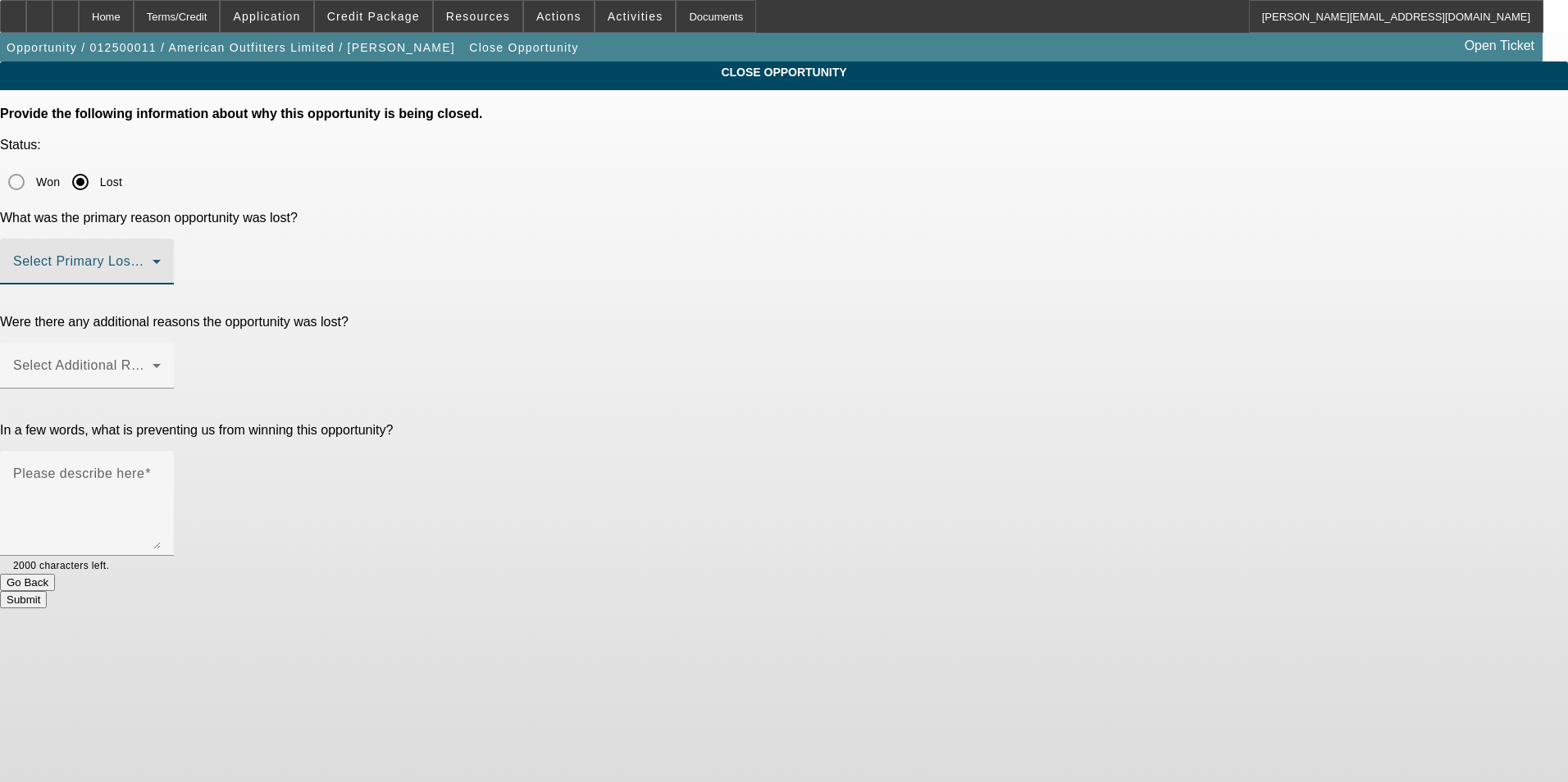
click at [152, 258] on span at bounding box center [83, 268] width 140 height 19
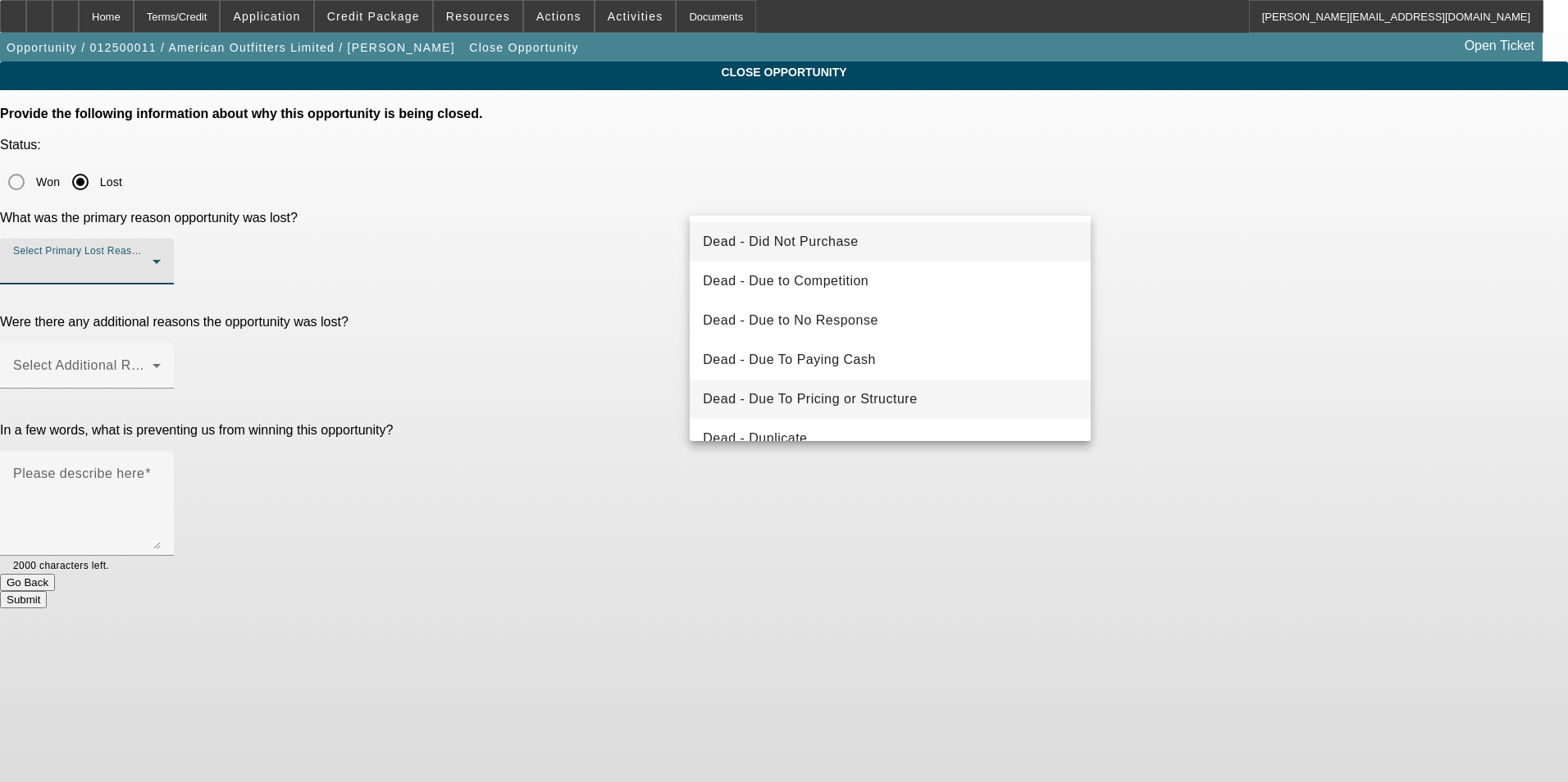
click at [961, 394] on mat-option "Dead - Due To Pricing or Structure" at bounding box center [890, 399] width 401 height 40
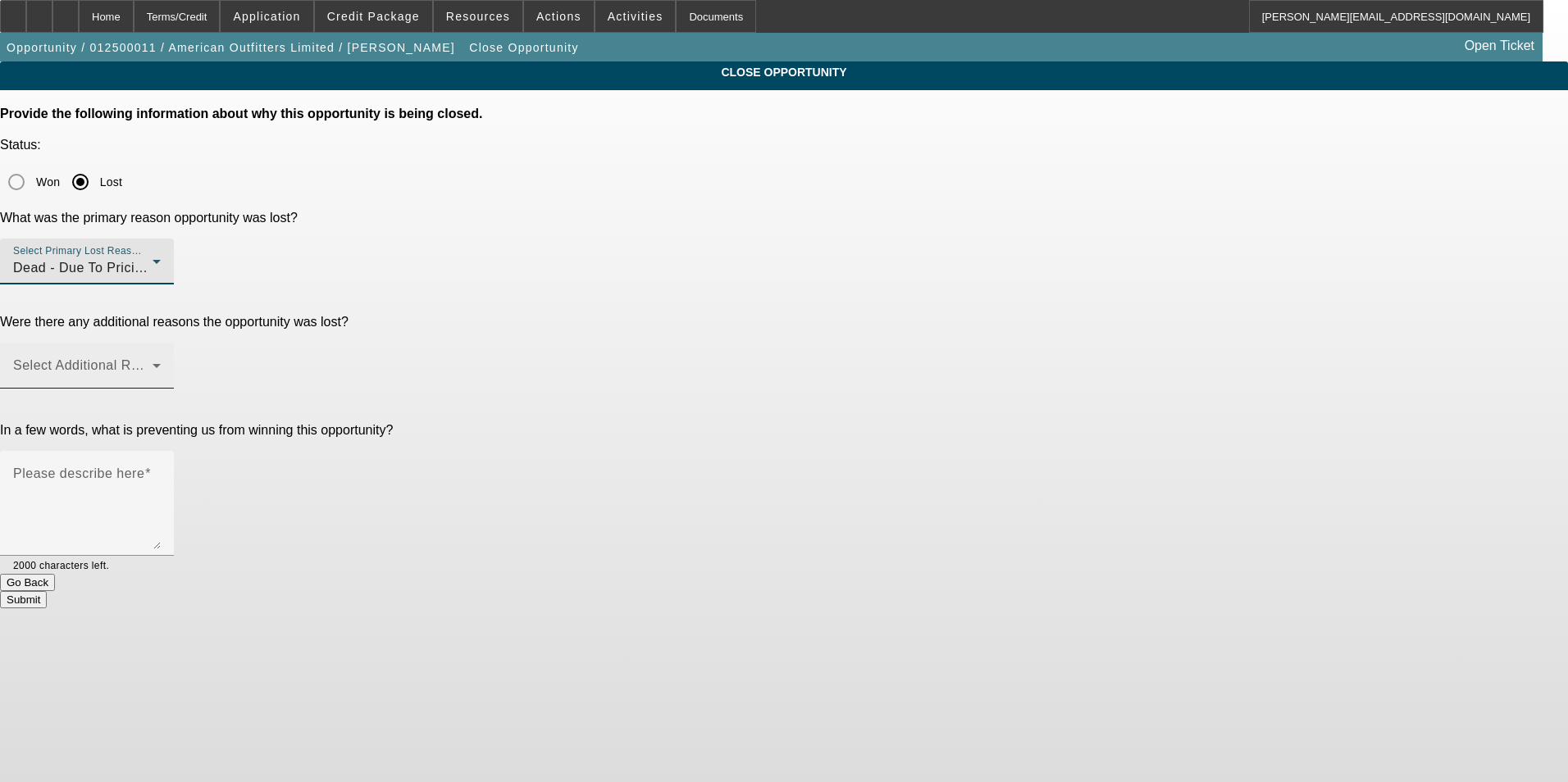
click at [152, 362] on span at bounding box center [83, 371] width 140 height 19
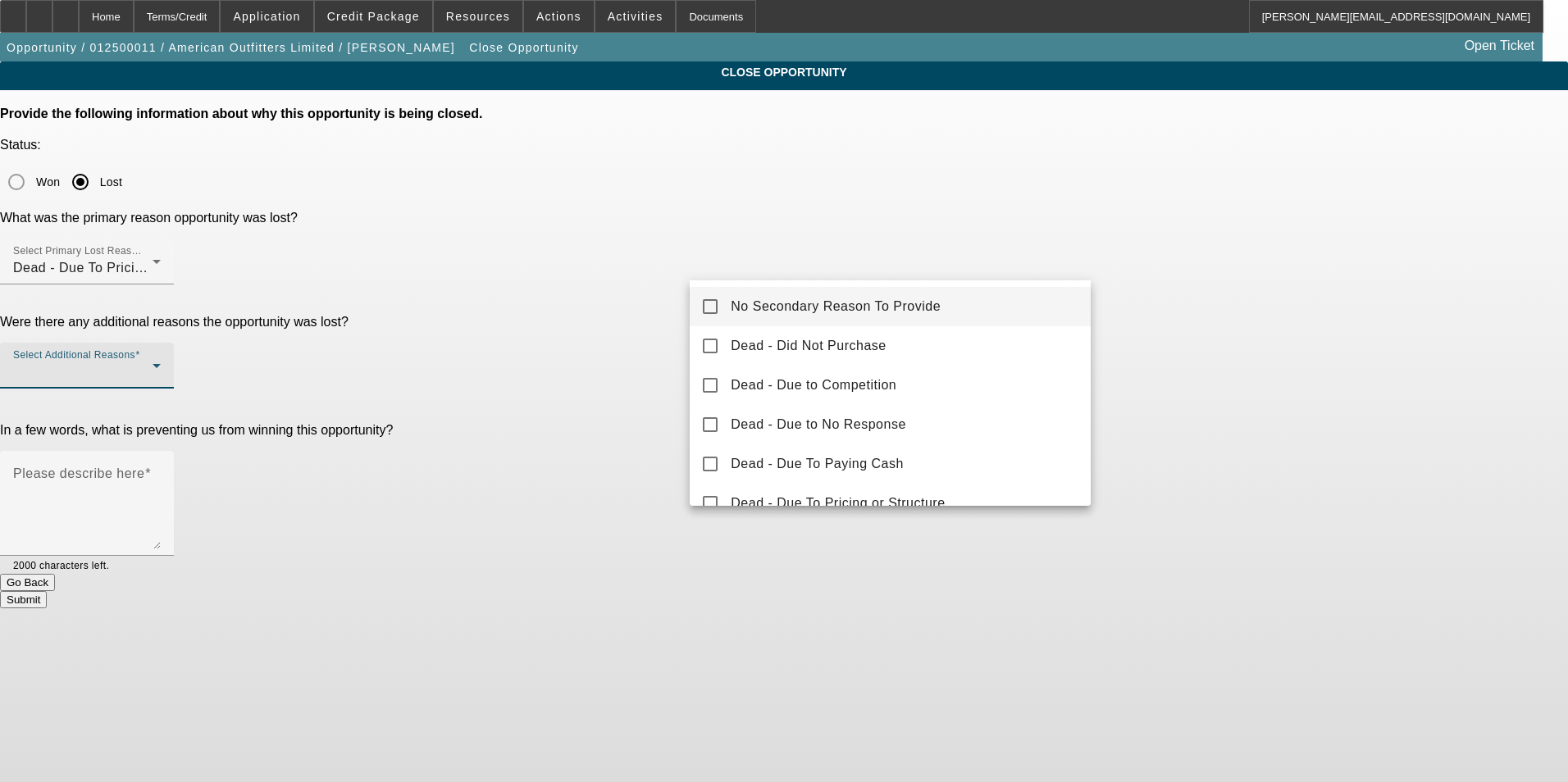
click at [887, 302] on span "No Secondary Reason To Provide" at bounding box center [835, 306] width 210 height 19
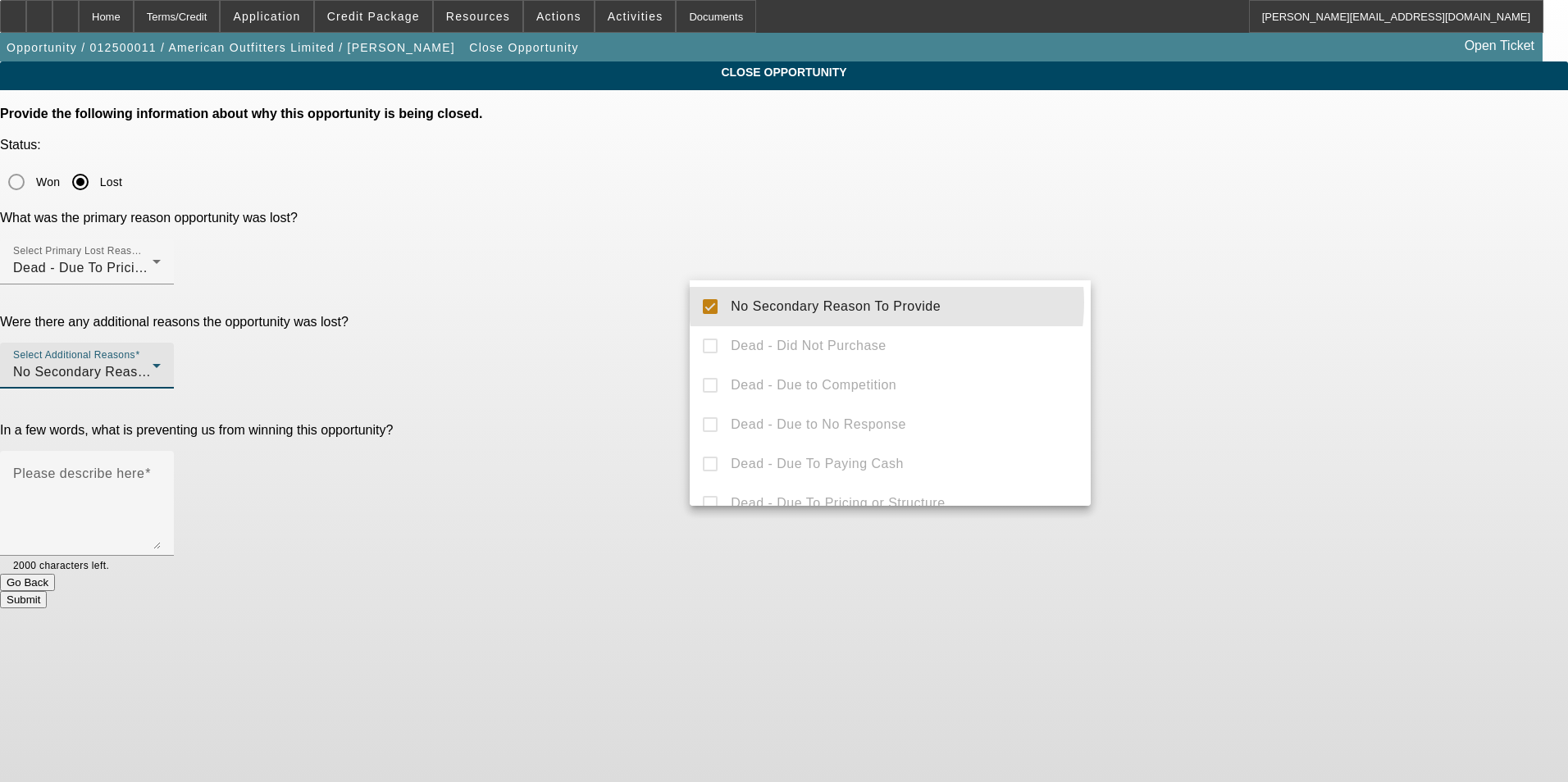
click at [1324, 301] on div at bounding box center [784, 391] width 1568 height 782
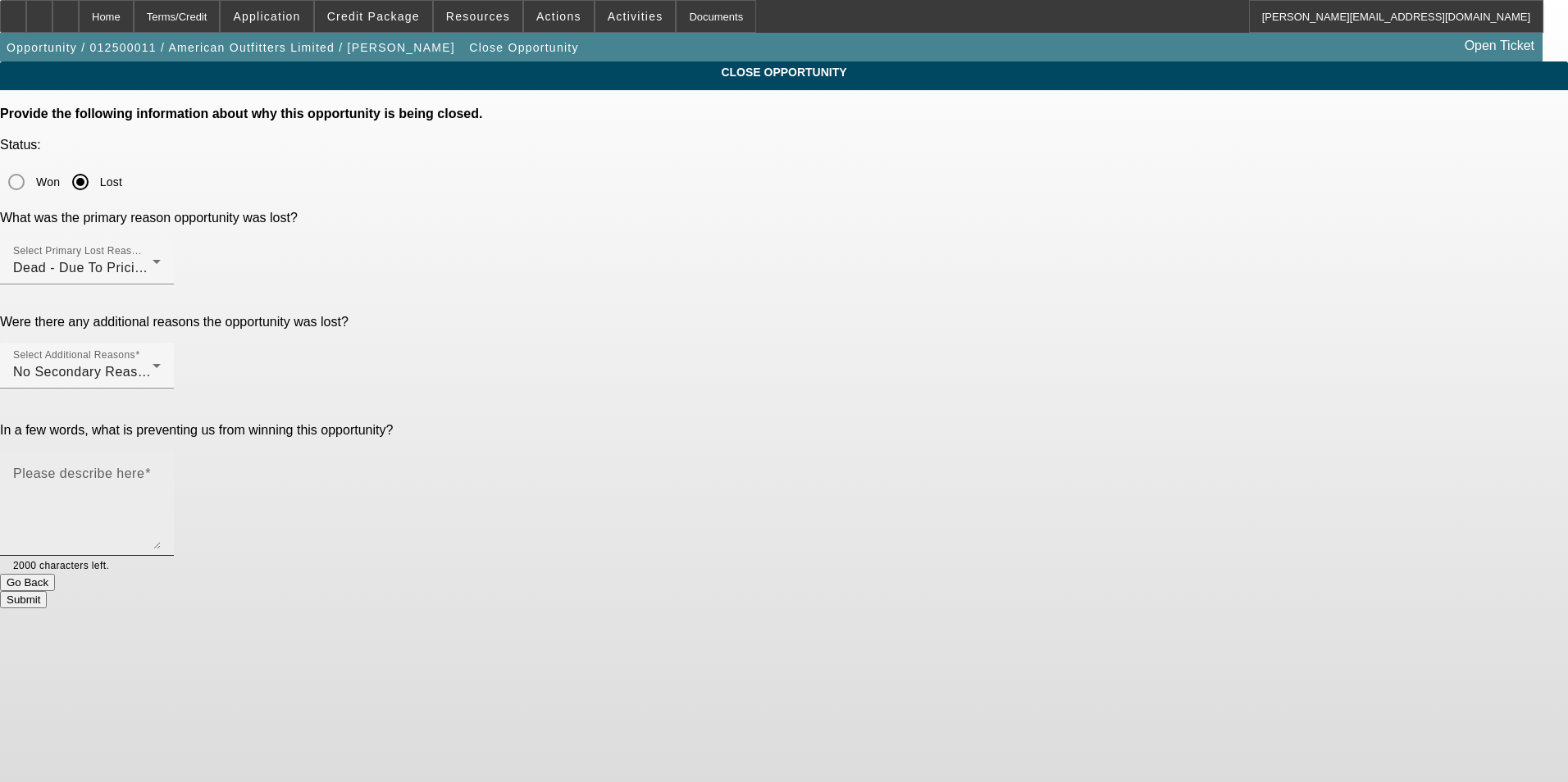
click at [161, 471] on textarea "Please describe here" at bounding box center [87, 509] width 147 height 78
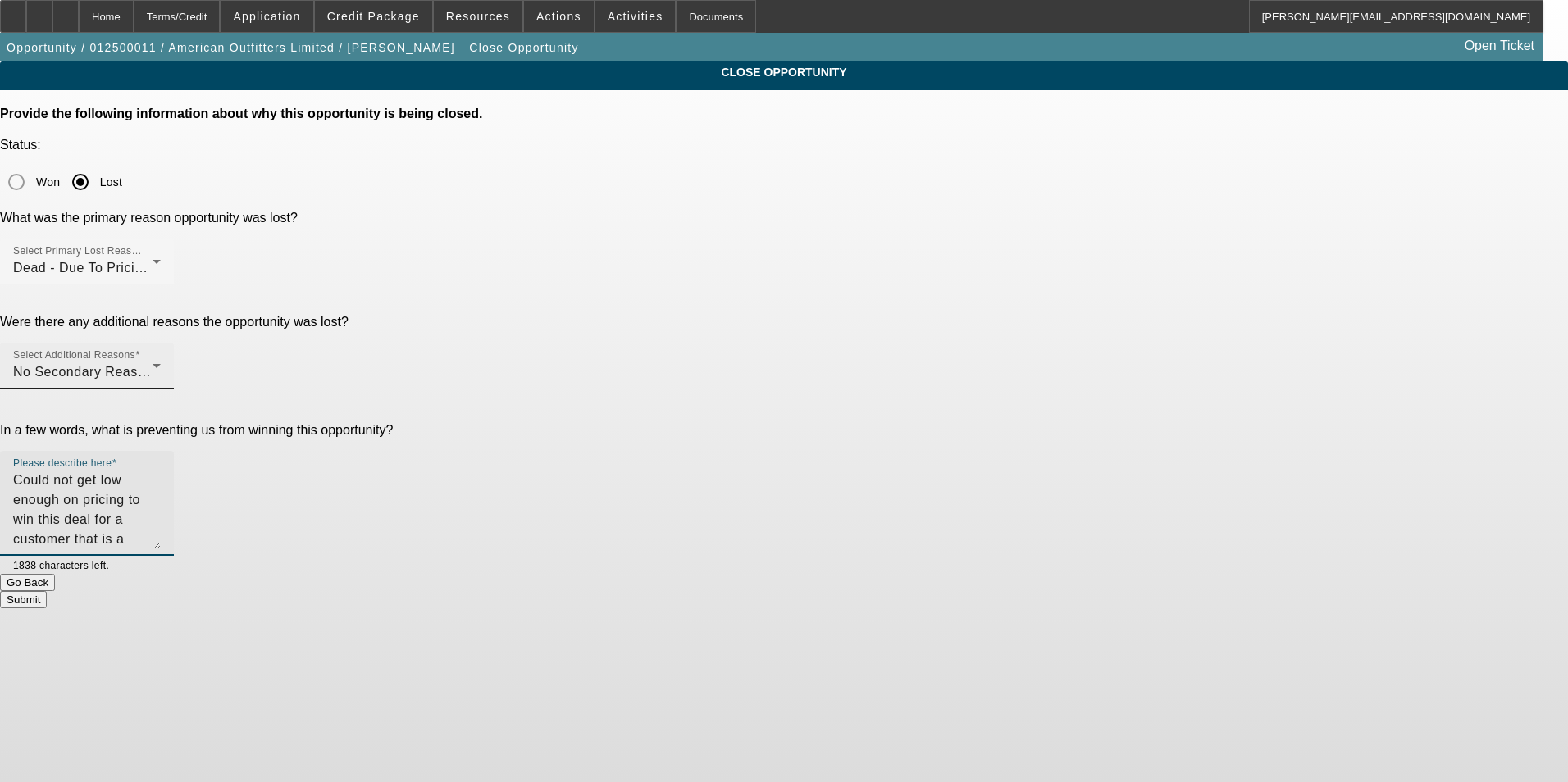
type textarea "Could not get low enough on pricing to win this deal for a customer that is a h…"
click at [161, 343] on div "Select Additional Reasons No Secondary Reason To Provide" at bounding box center [87, 365] width 147 height 46
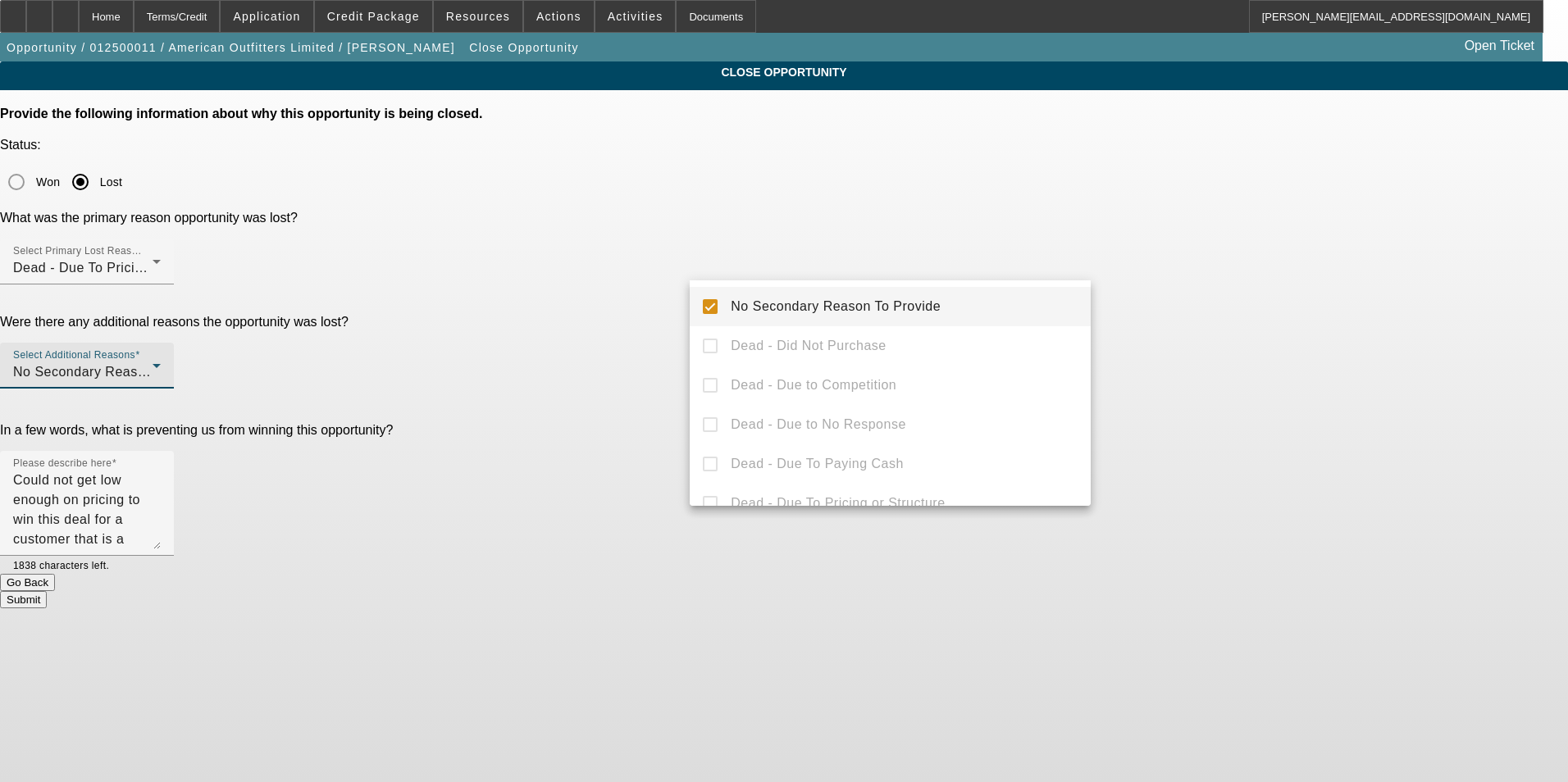
click at [719, 304] on mat-option "No Secondary Reason To Provide" at bounding box center [890, 306] width 401 height 40
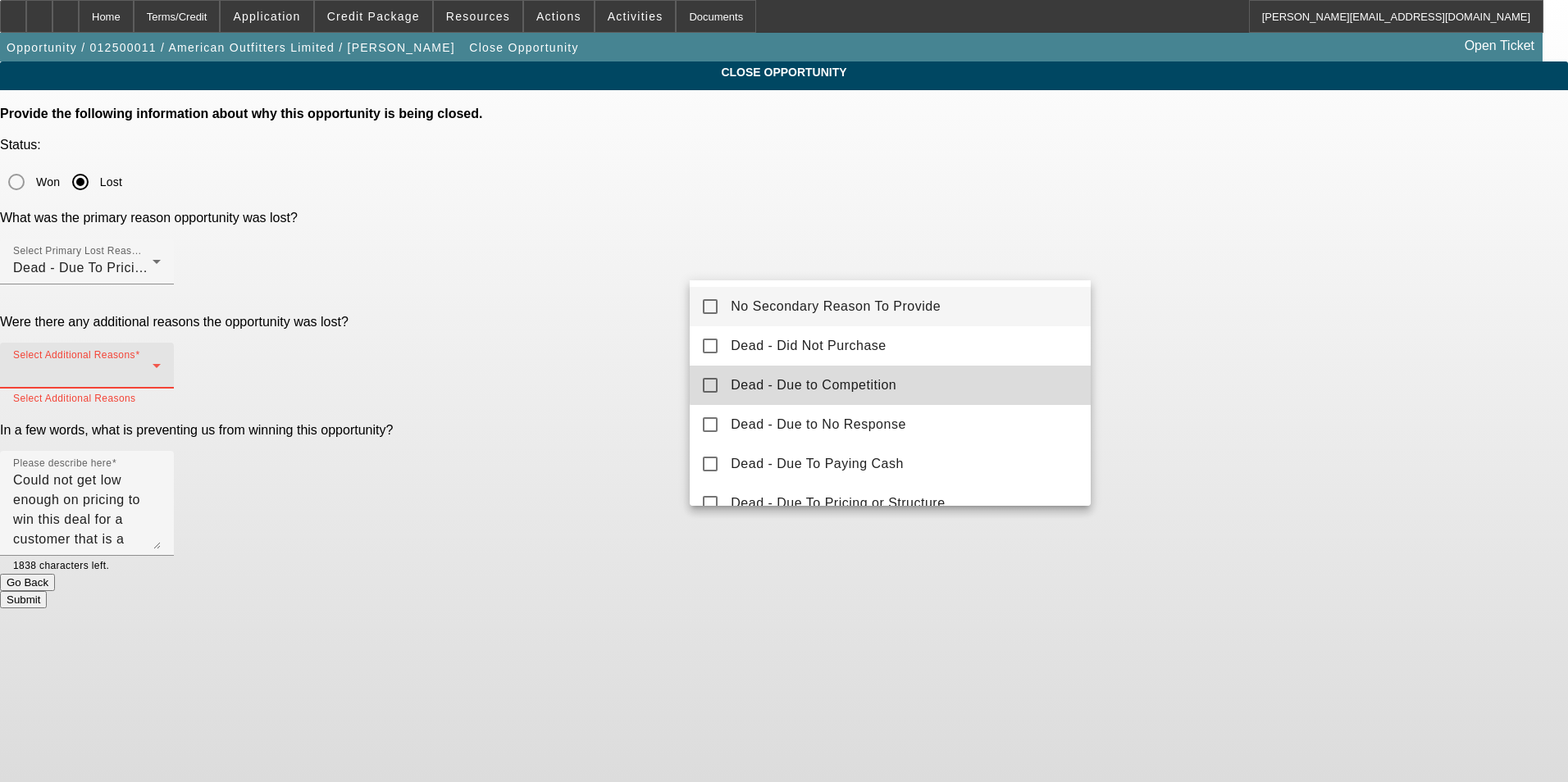
drag, startPoint x: 904, startPoint y: 376, endPoint x: 1235, endPoint y: 323, distance: 335.2
click at [904, 375] on mat-option "Dead - Due to Competition" at bounding box center [890, 385] width 401 height 40
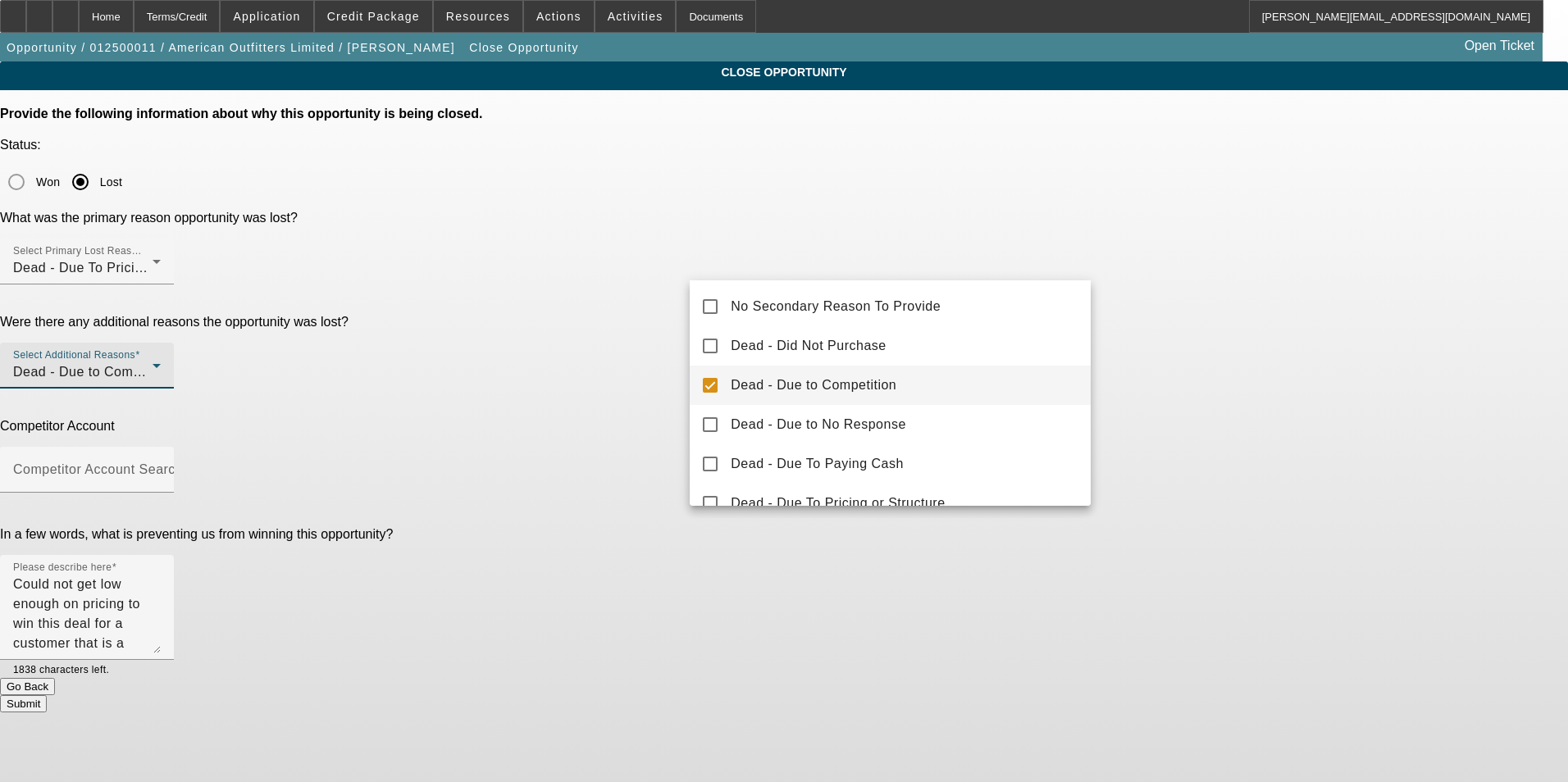
click at [1277, 321] on div at bounding box center [784, 391] width 1568 height 782
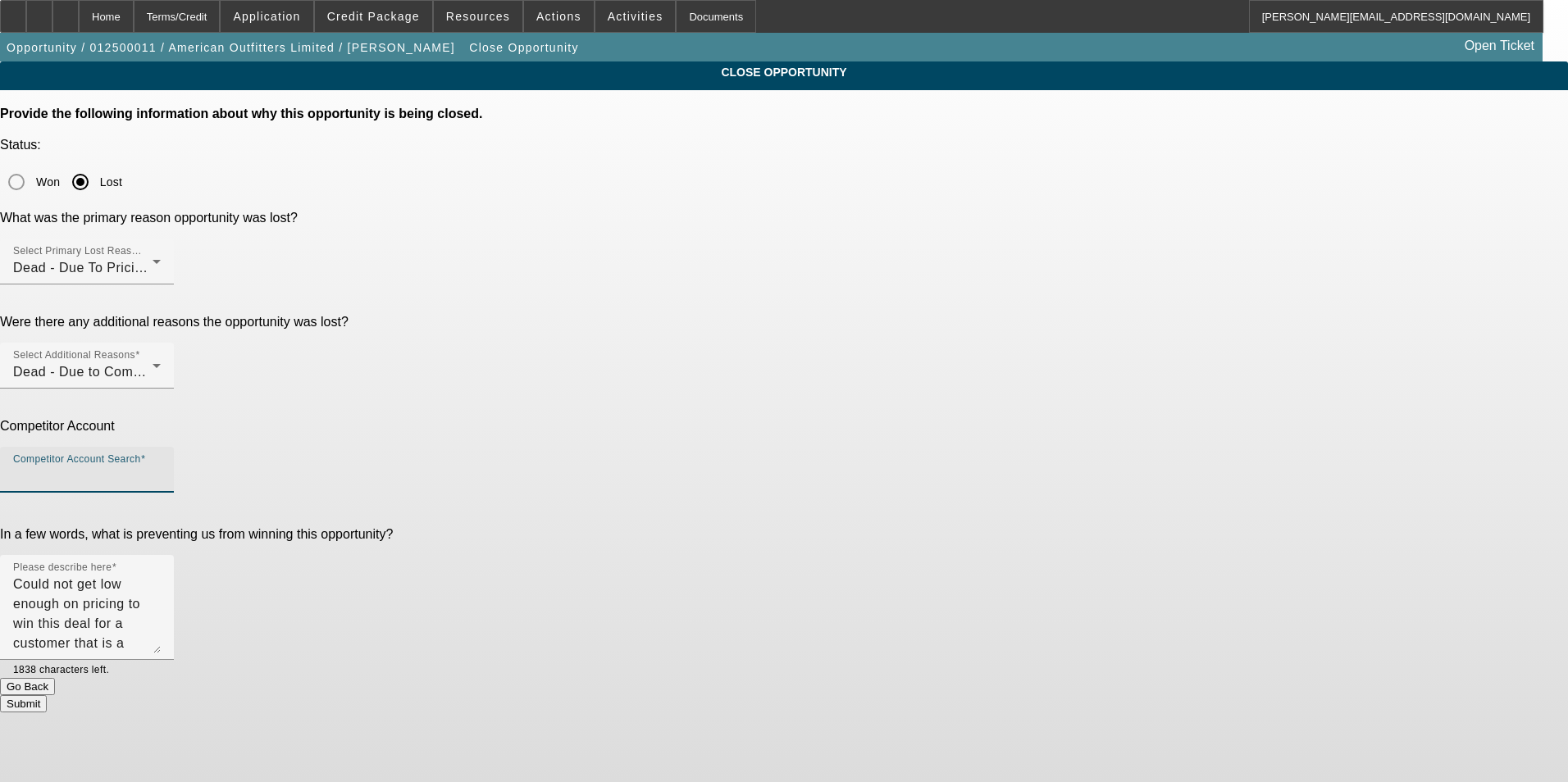
click at [161, 466] on input "Competitor Account Search" at bounding box center [87, 476] width 147 height 19
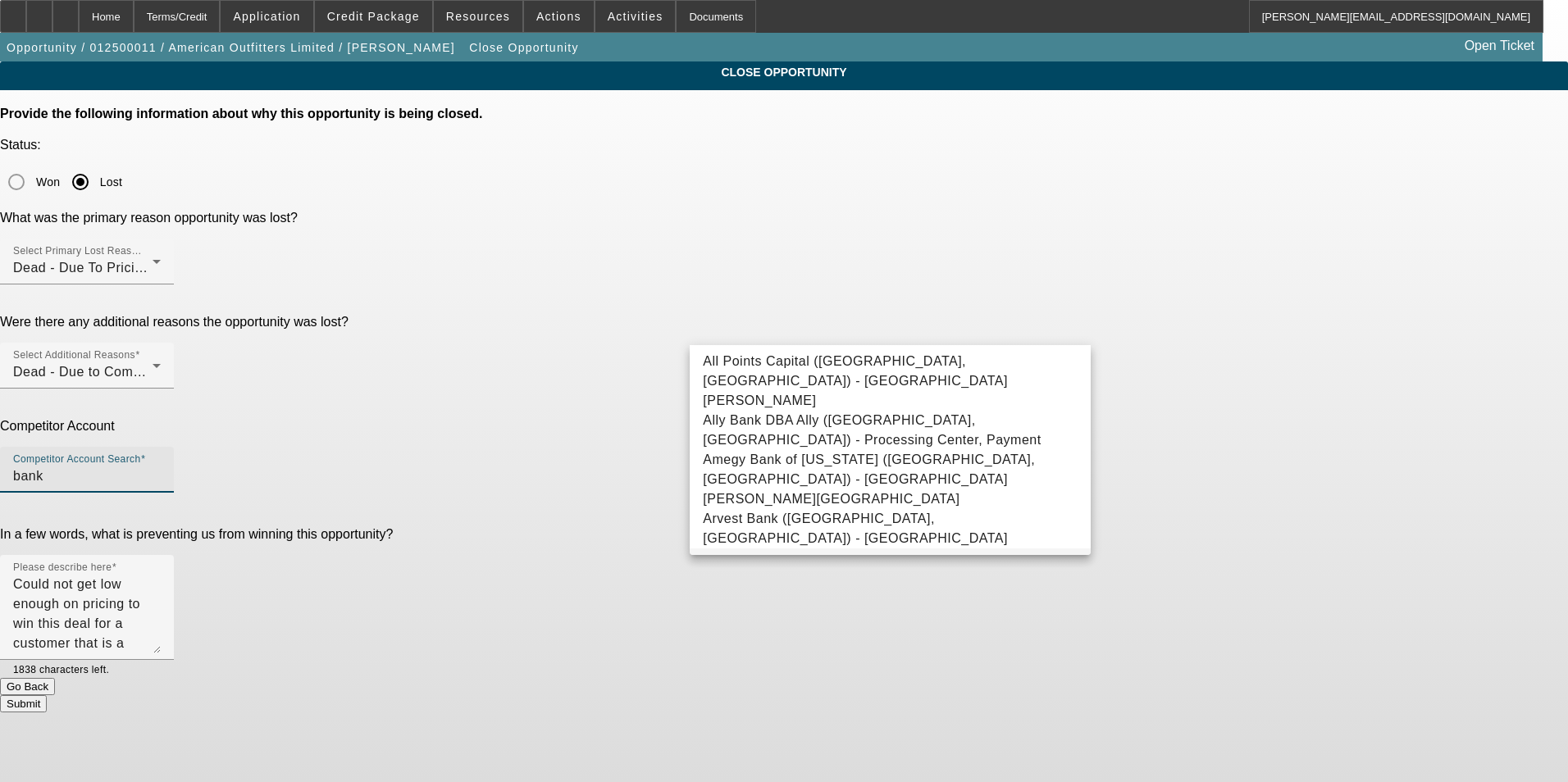
click at [925, 561] on span "Bank/Credit Union - Union Bankcredit Union, Bankcredit" at bounding box center [877, 567] width 348 height 14
type input "Bank/Credit Union - Union Bankcredit Union, Bankcredit"
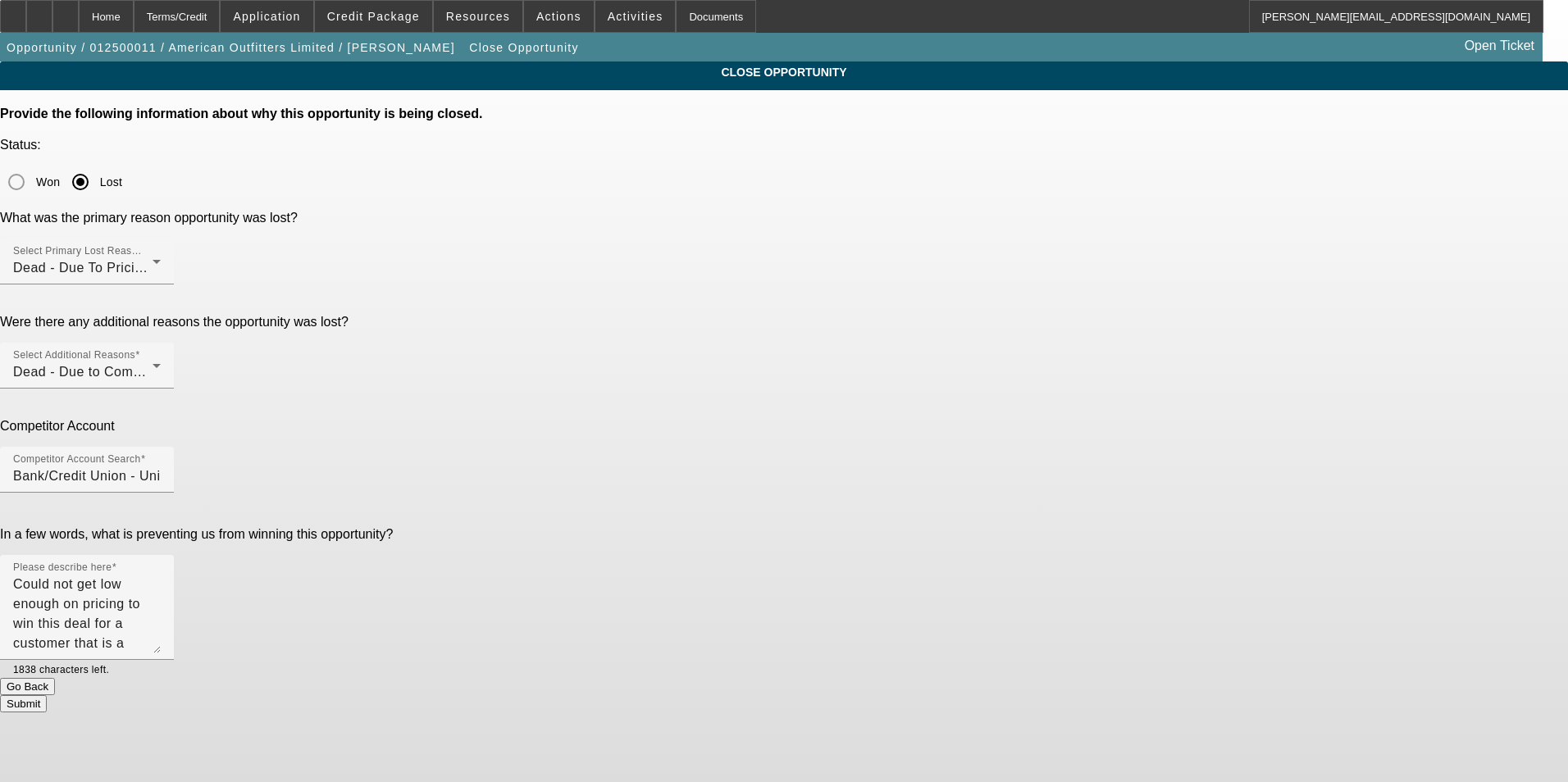
click at [1262, 452] on div "CLOSE OPPORTUNITY Provide the following information about why this opportunity …" at bounding box center [784, 386] width 1568 height 651
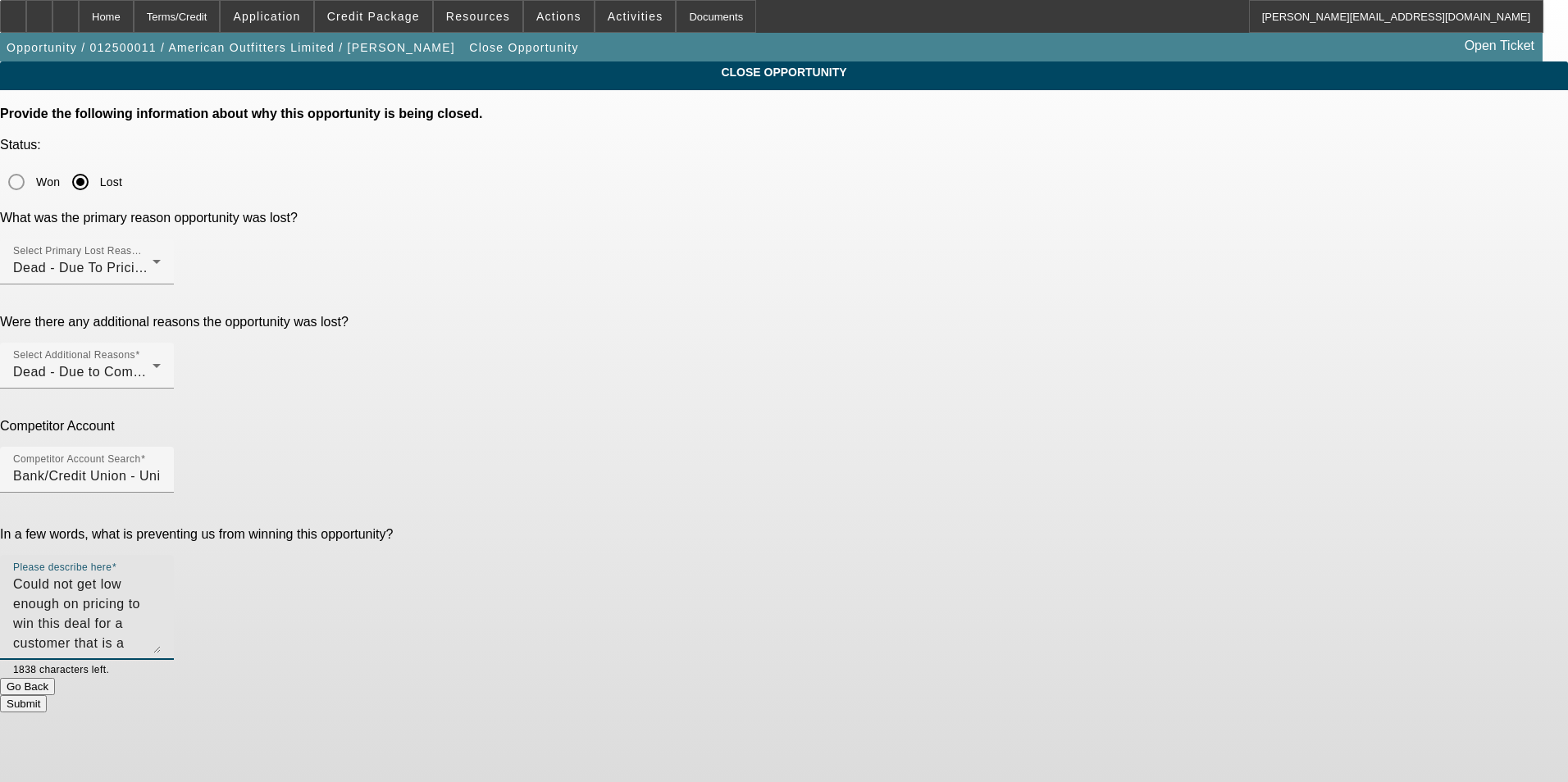
click at [161, 575] on textarea "Could not get low enough on pricing to win this deal for a customer that is a h…" at bounding box center [87, 614] width 147 height 78
type textarea "Could not get low enough on pricing to win this deal for a customer that is a h…"
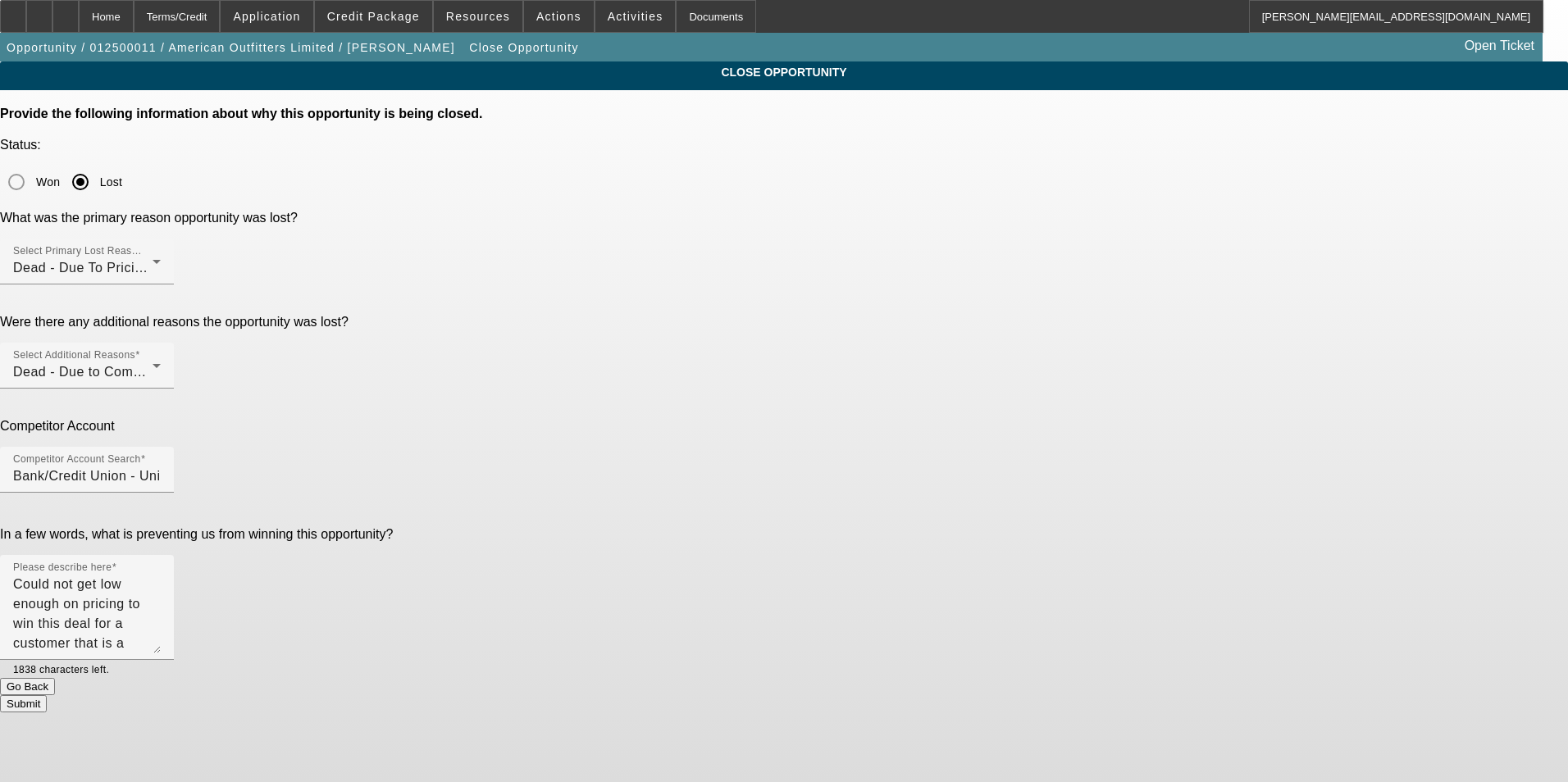
click at [47, 695] on button "Submit" at bounding box center [24, 704] width 47 height 17
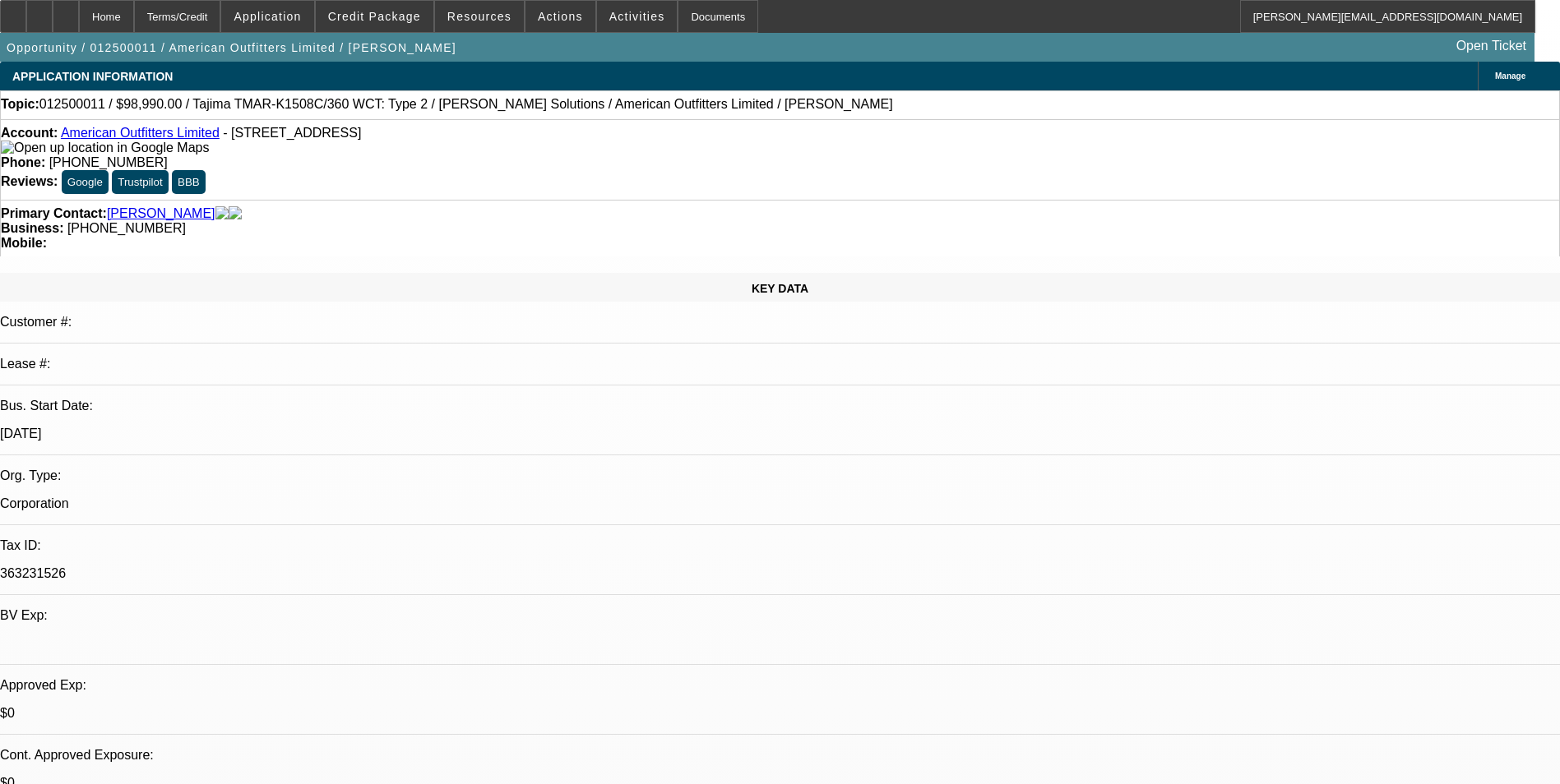
select select "0"
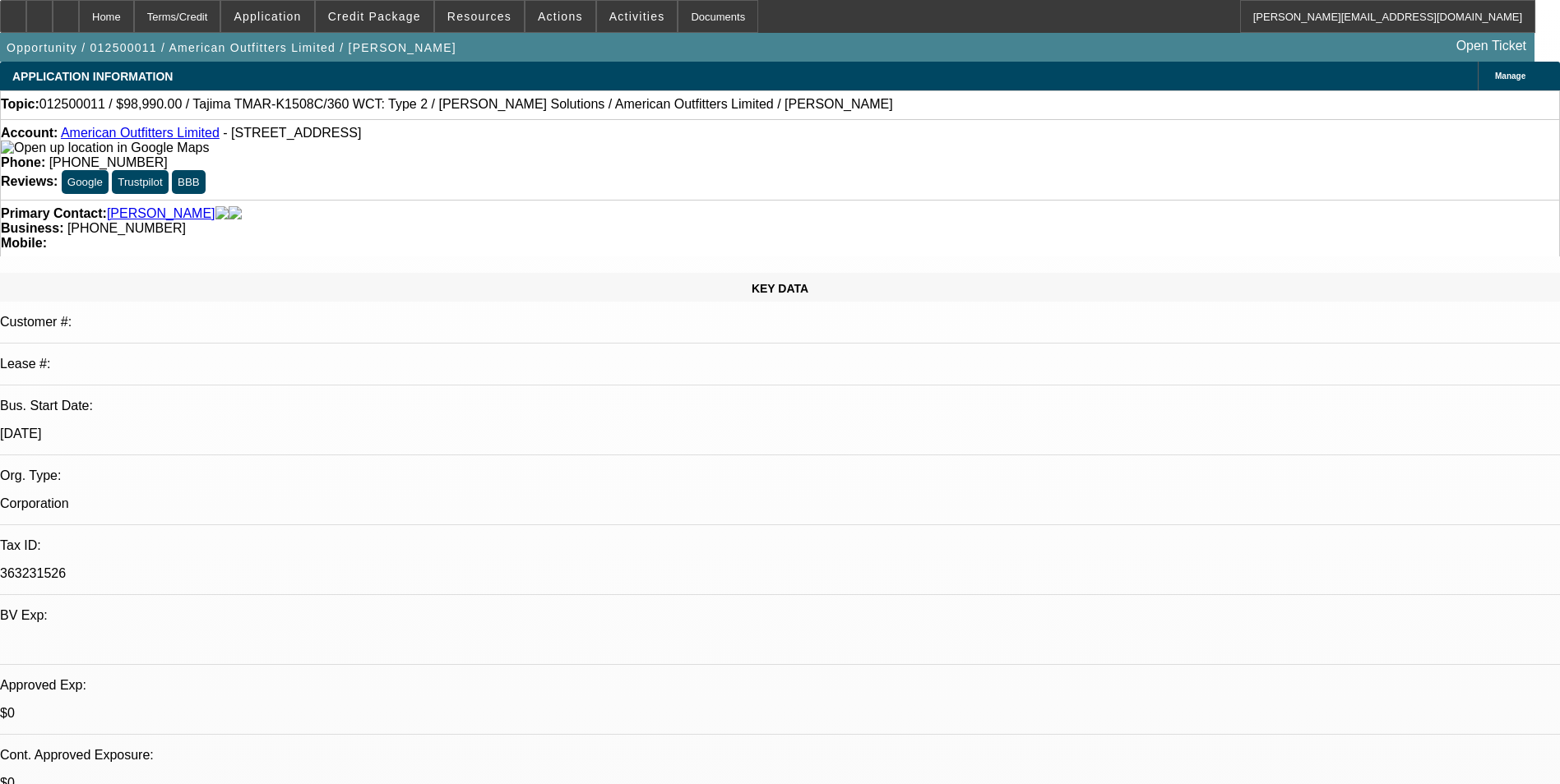
select select "0"
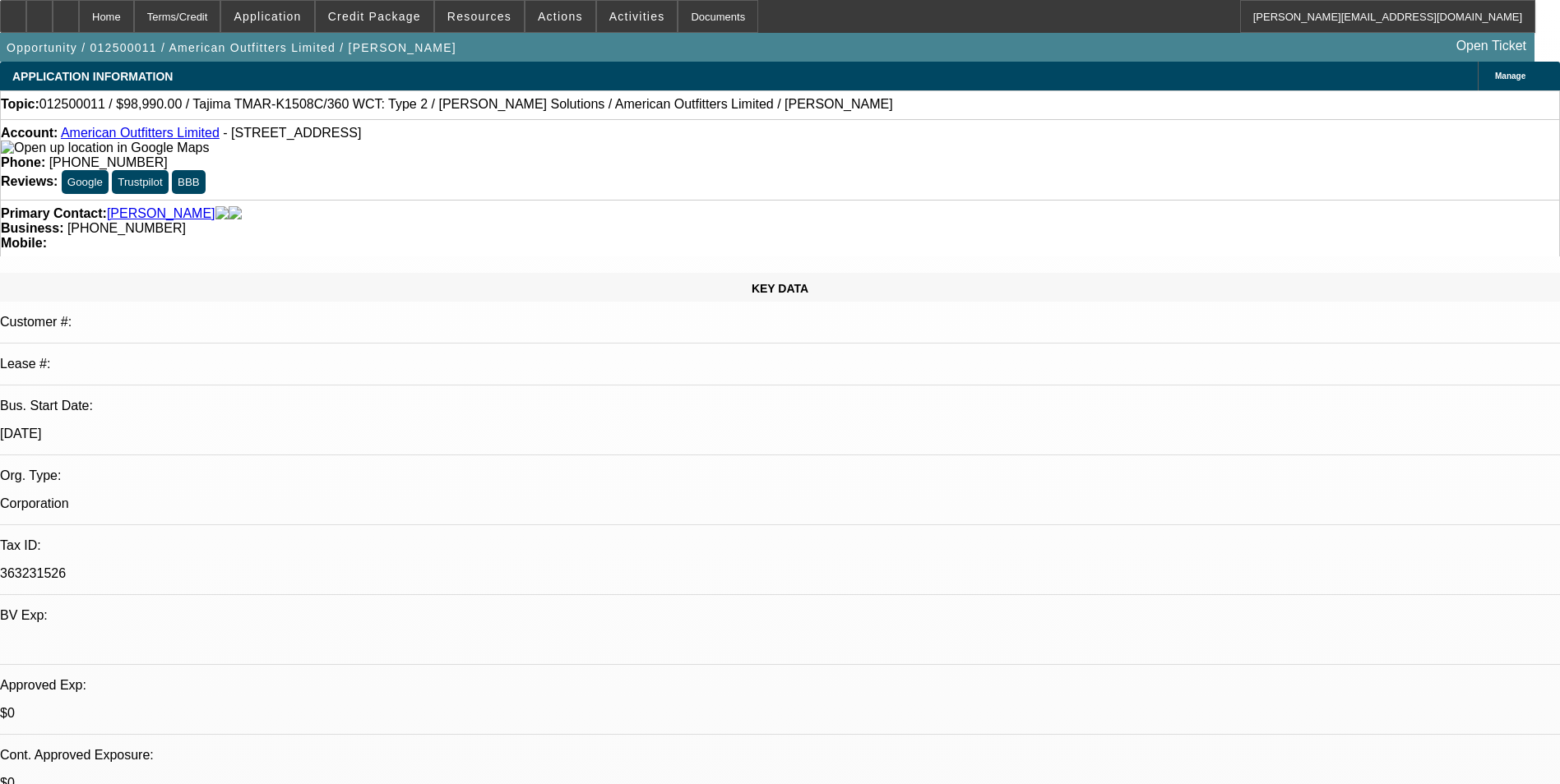
select select "0"
select select "1"
select select "6"
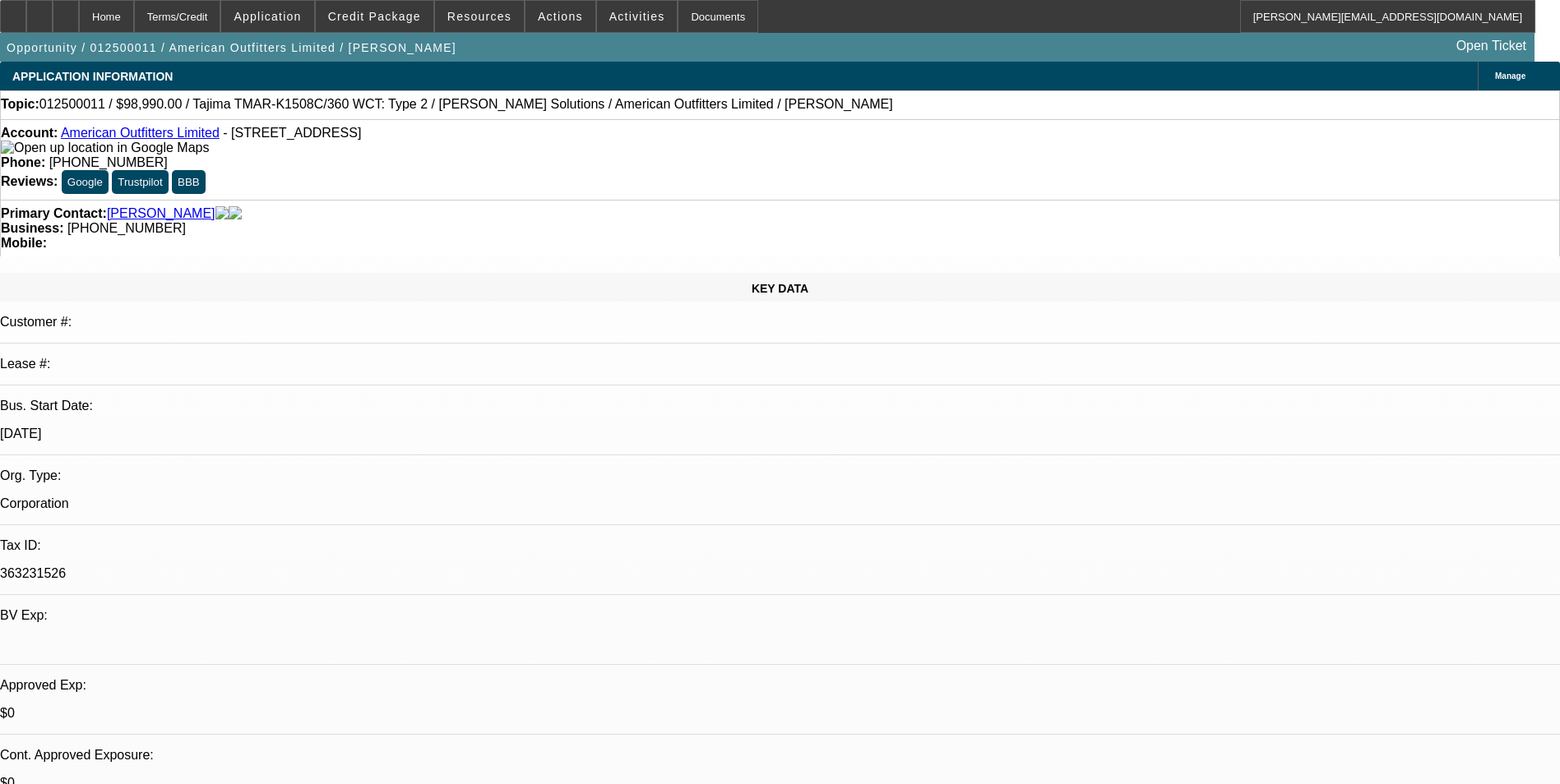
select select "1"
select select "6"
select select "1"
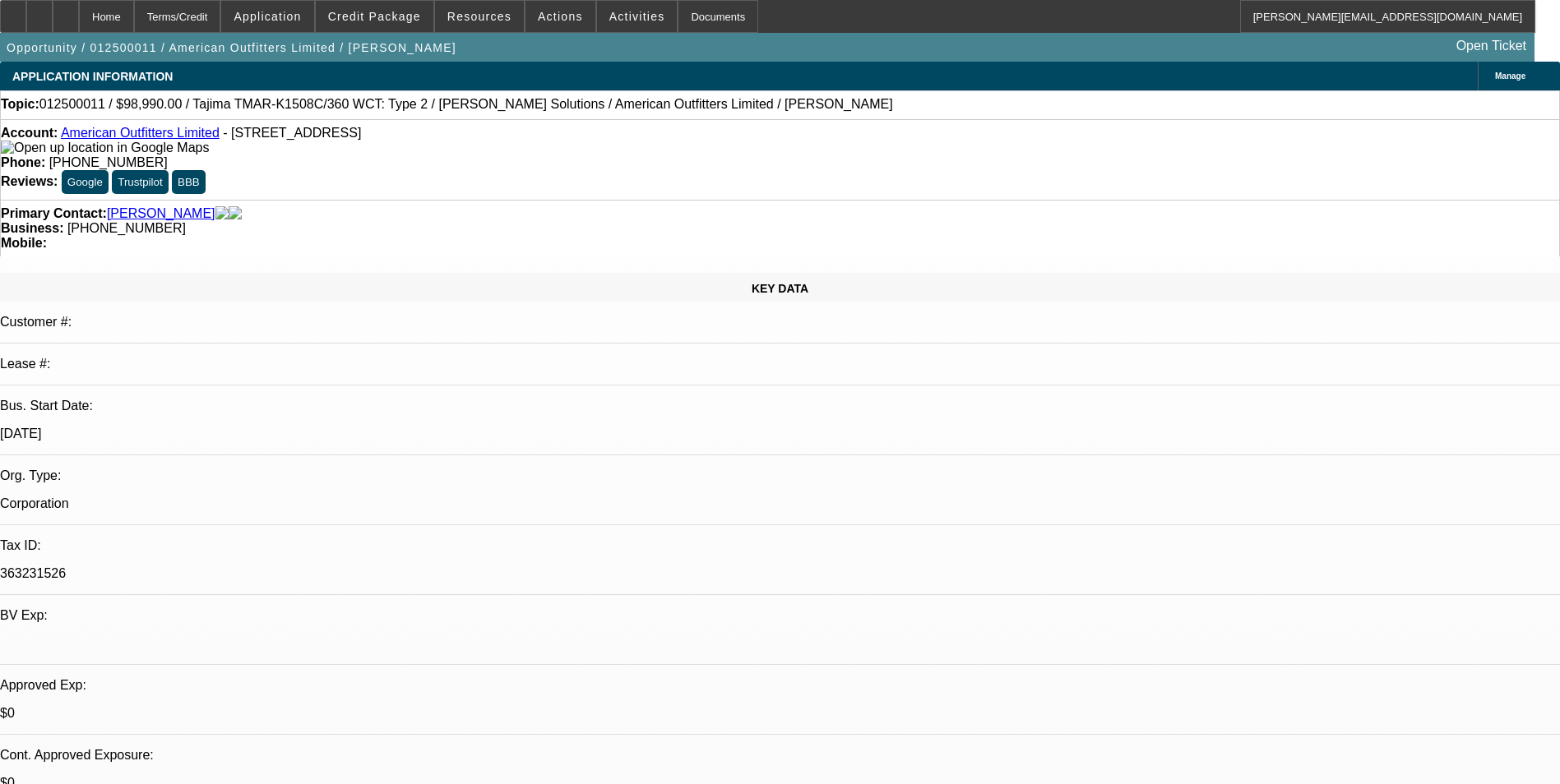
select select "6"
select select "1"
select select "6"
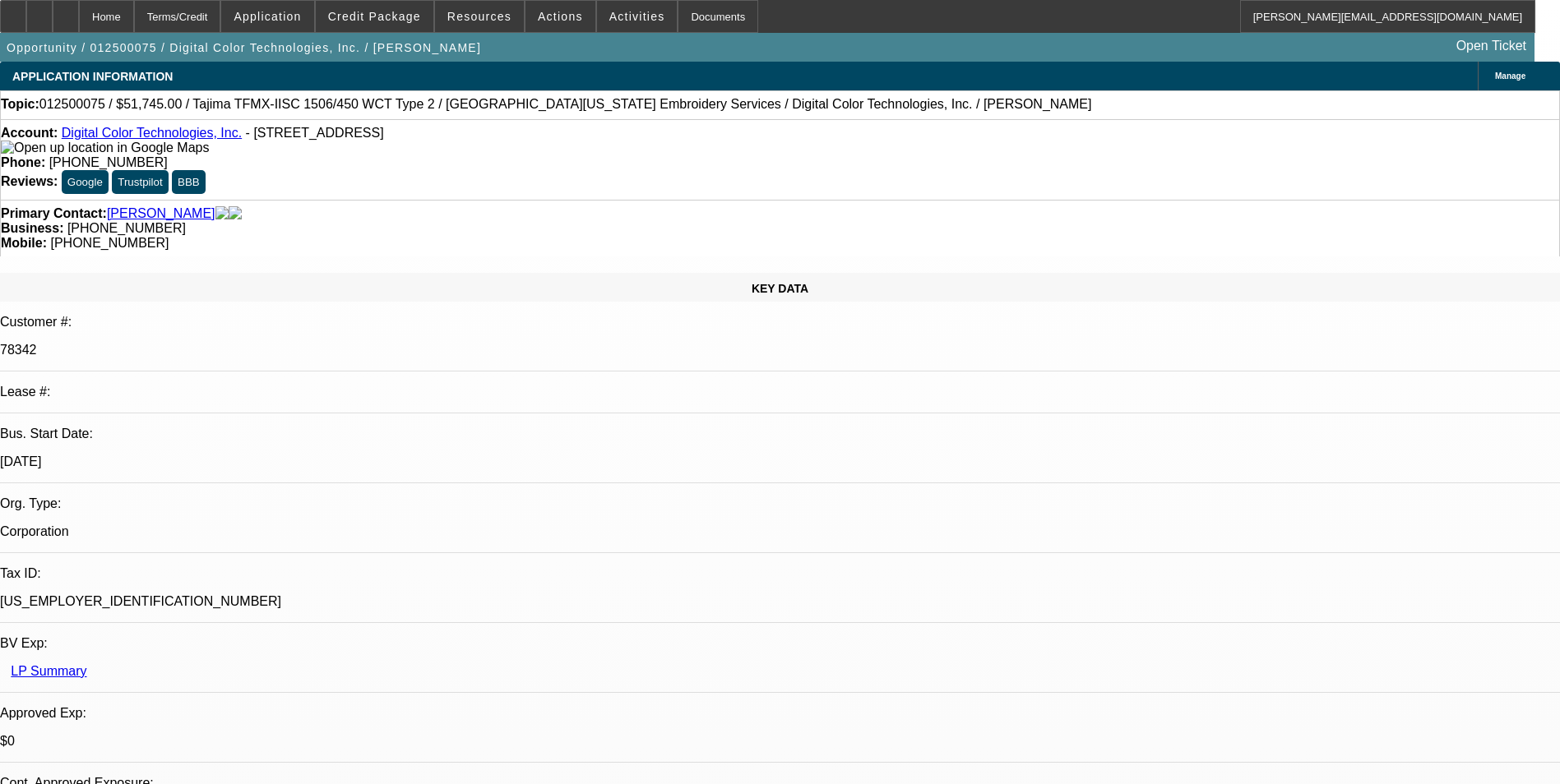
select select "0"
select select "2"
select select "0"
select select "2"
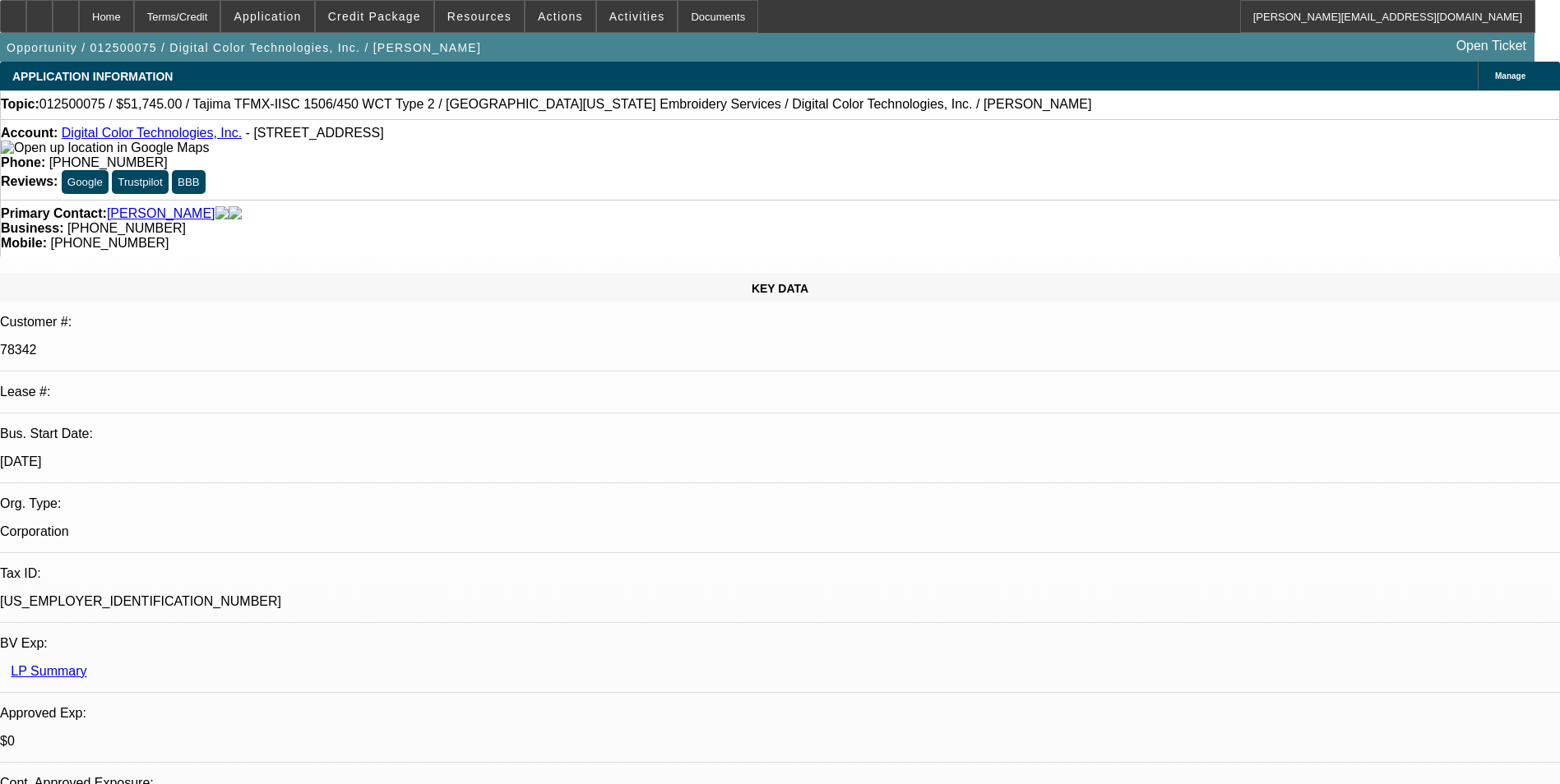
select select "0"
select select "2"
select select "0"
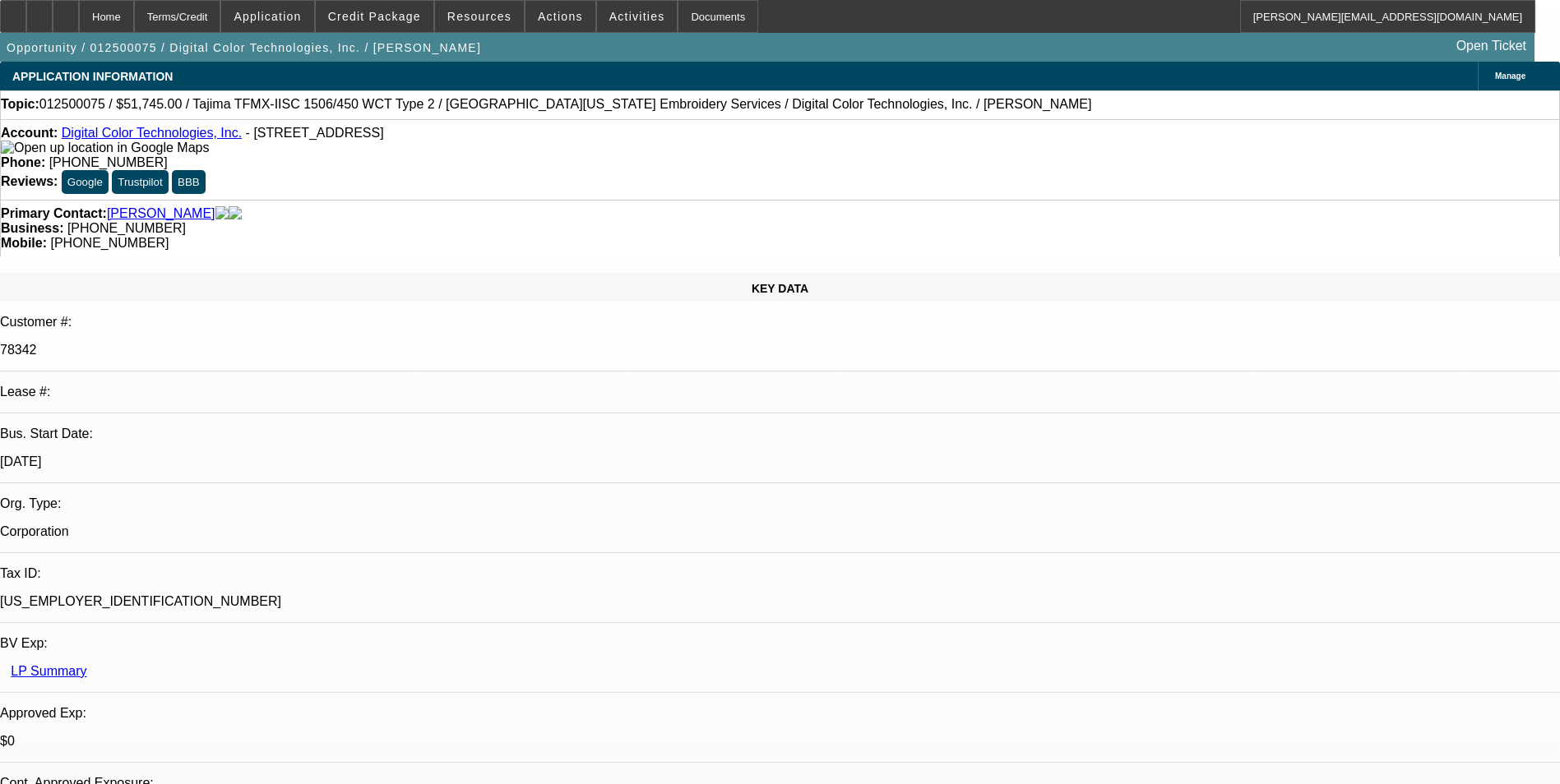
select select "2"
select select "0"
select select "1"
select select "2"
select select "6"
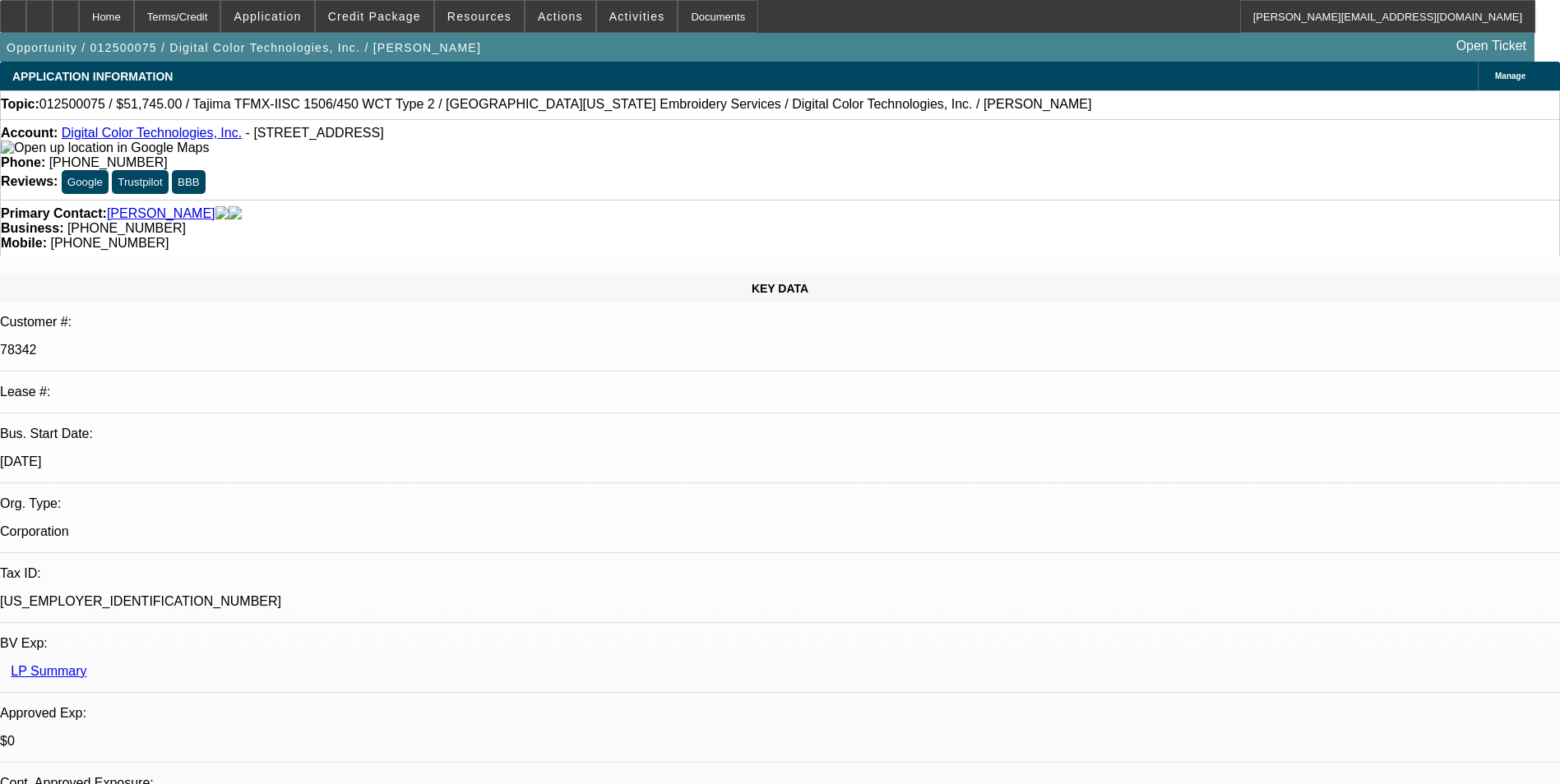
select select "1"
select select "2"
select select "6"
select select "1"
select select "2"
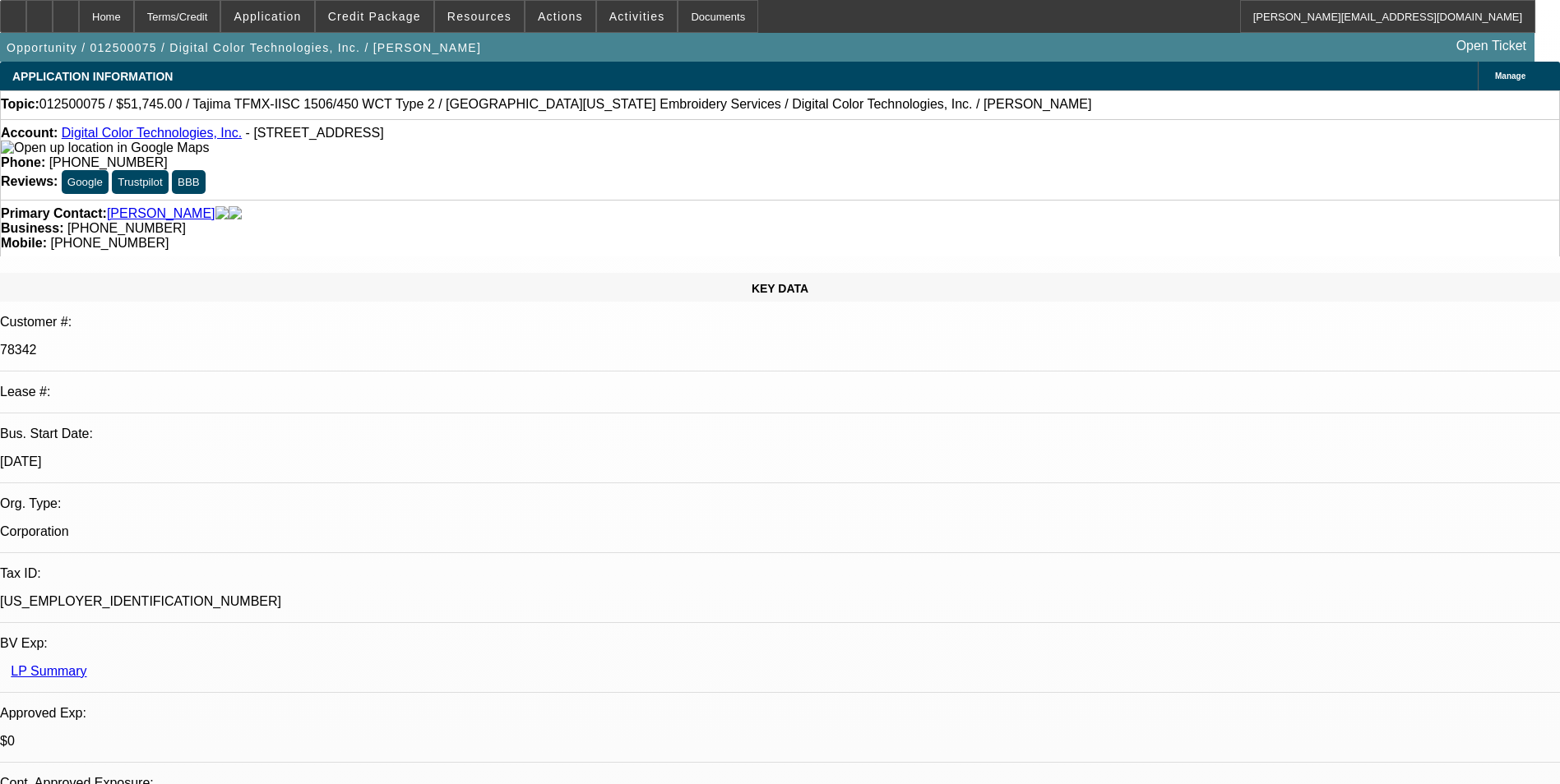
select select "6"
select select "1"
select select "2"
select select "6"
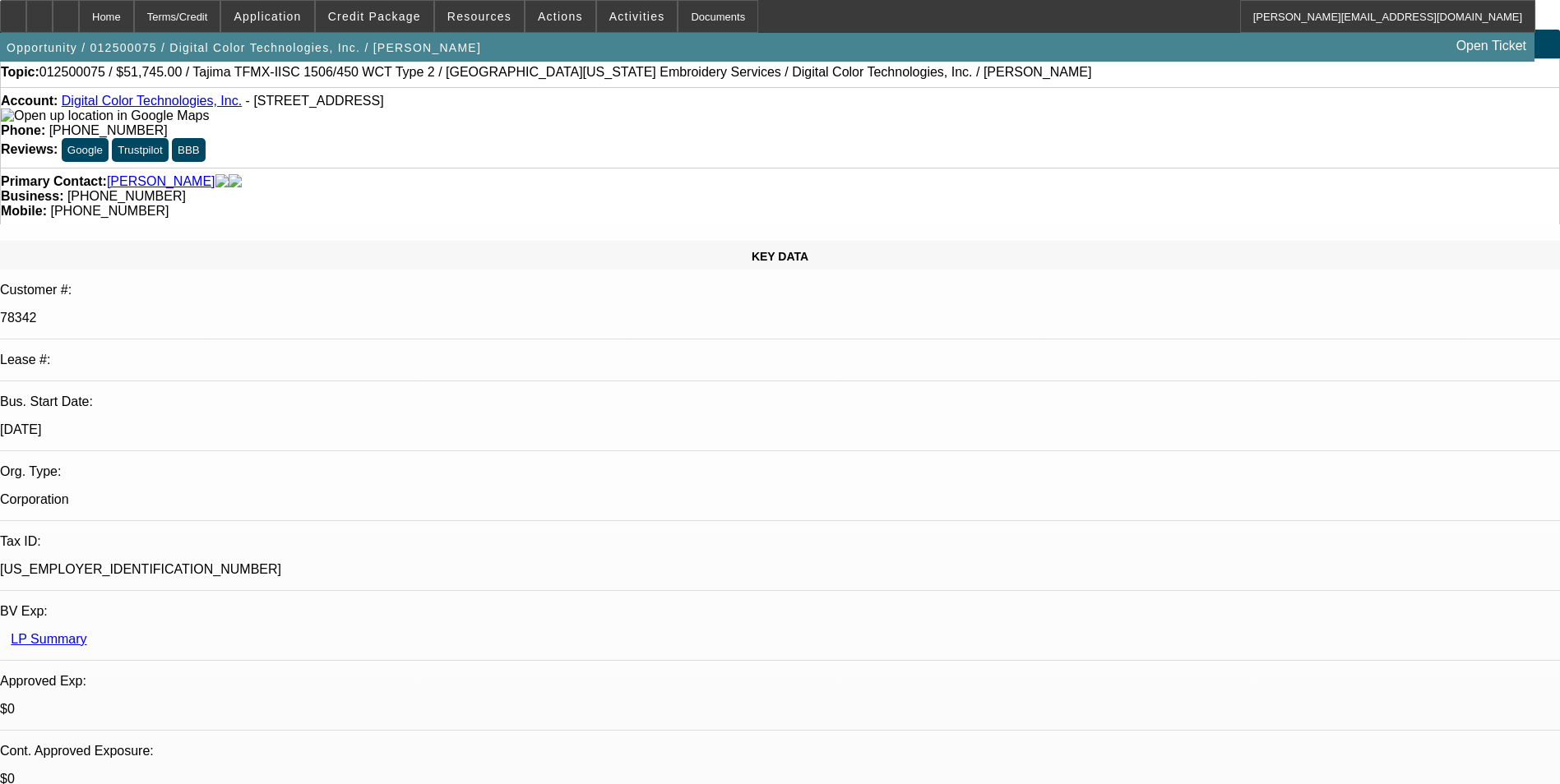
scroll to position [0, 0]
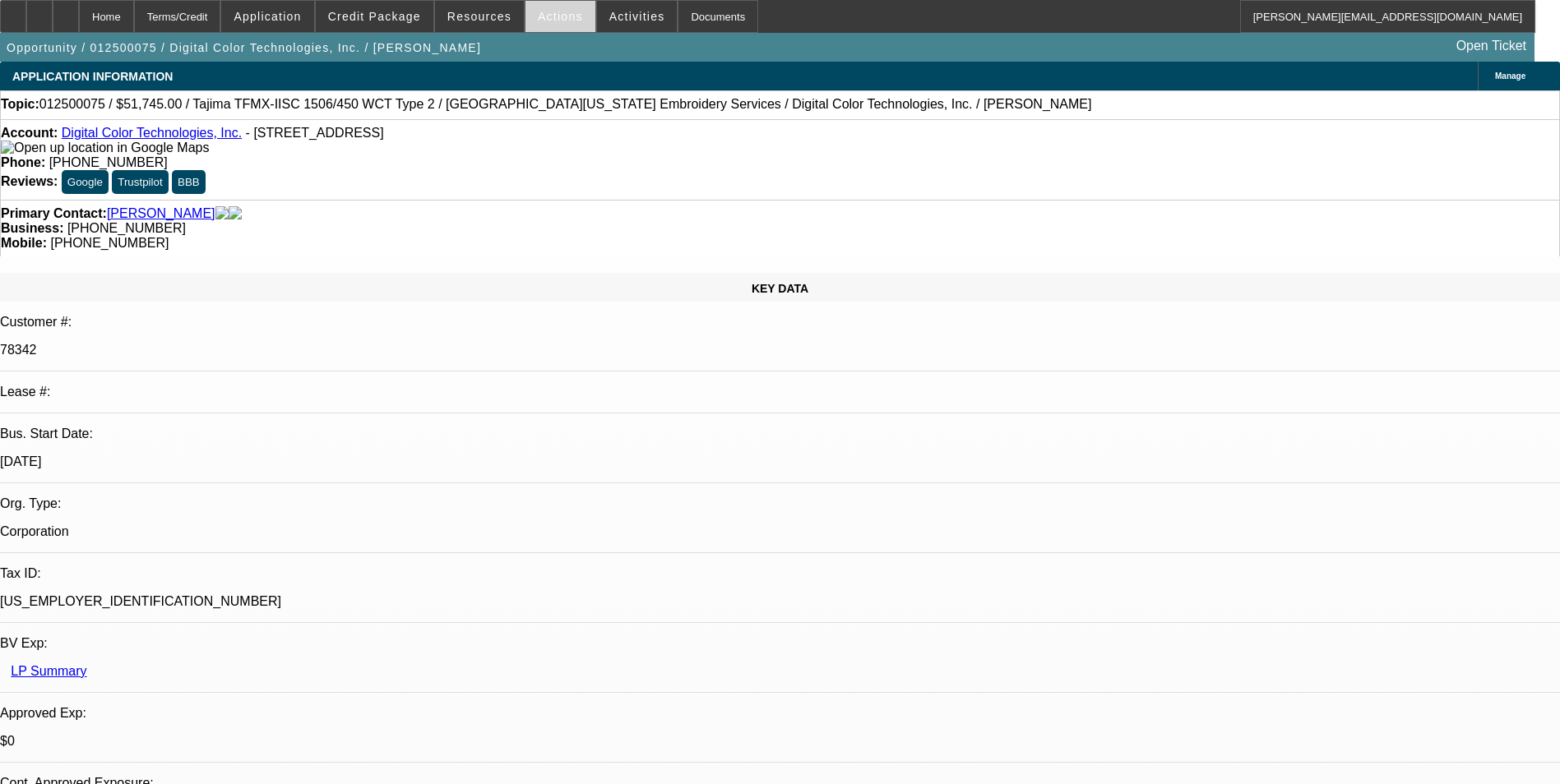
click at [550, 24] on span at bounding box center [560, 16] width 70 height 40
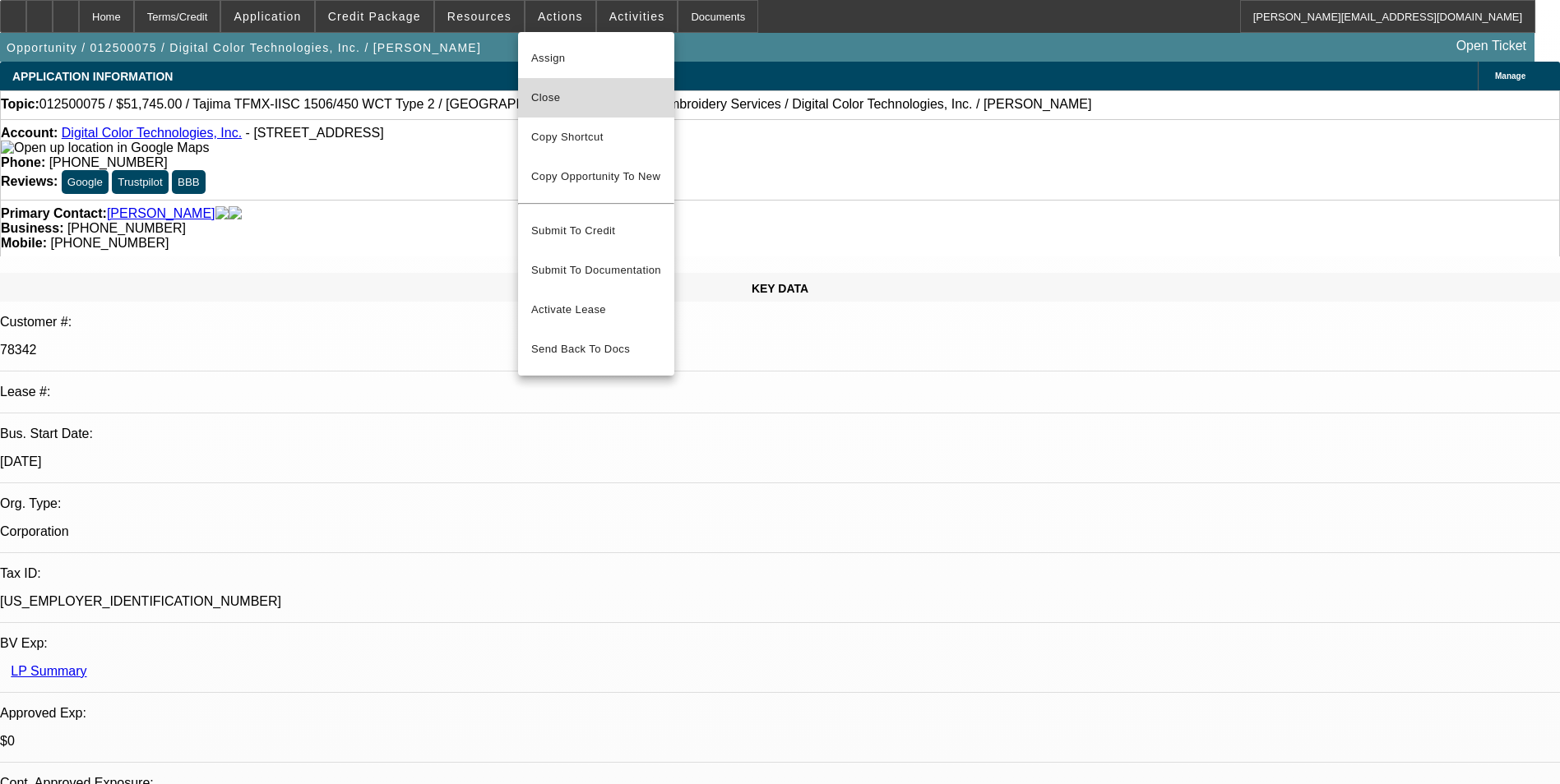
click at [582, 92] on span "Close" at bounding box center [596, 97] width 130 height 19
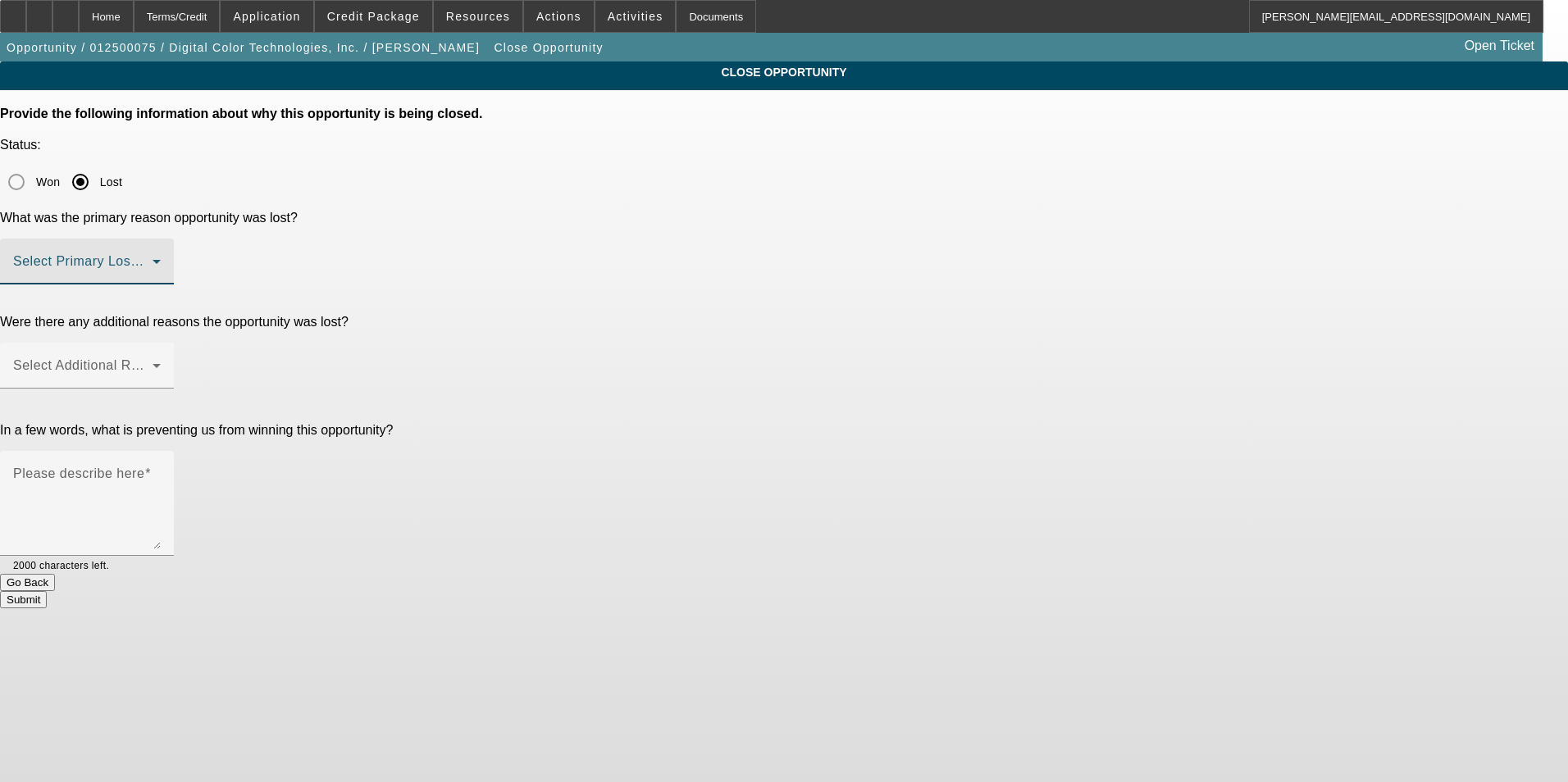
drag, startPoint x: 819, startPoint y: 202, endPoint x: 834, endPoint y: 201, distance: 15.0
click at [152, 258] on span at bounding box center [83, 268] width 140 height 19
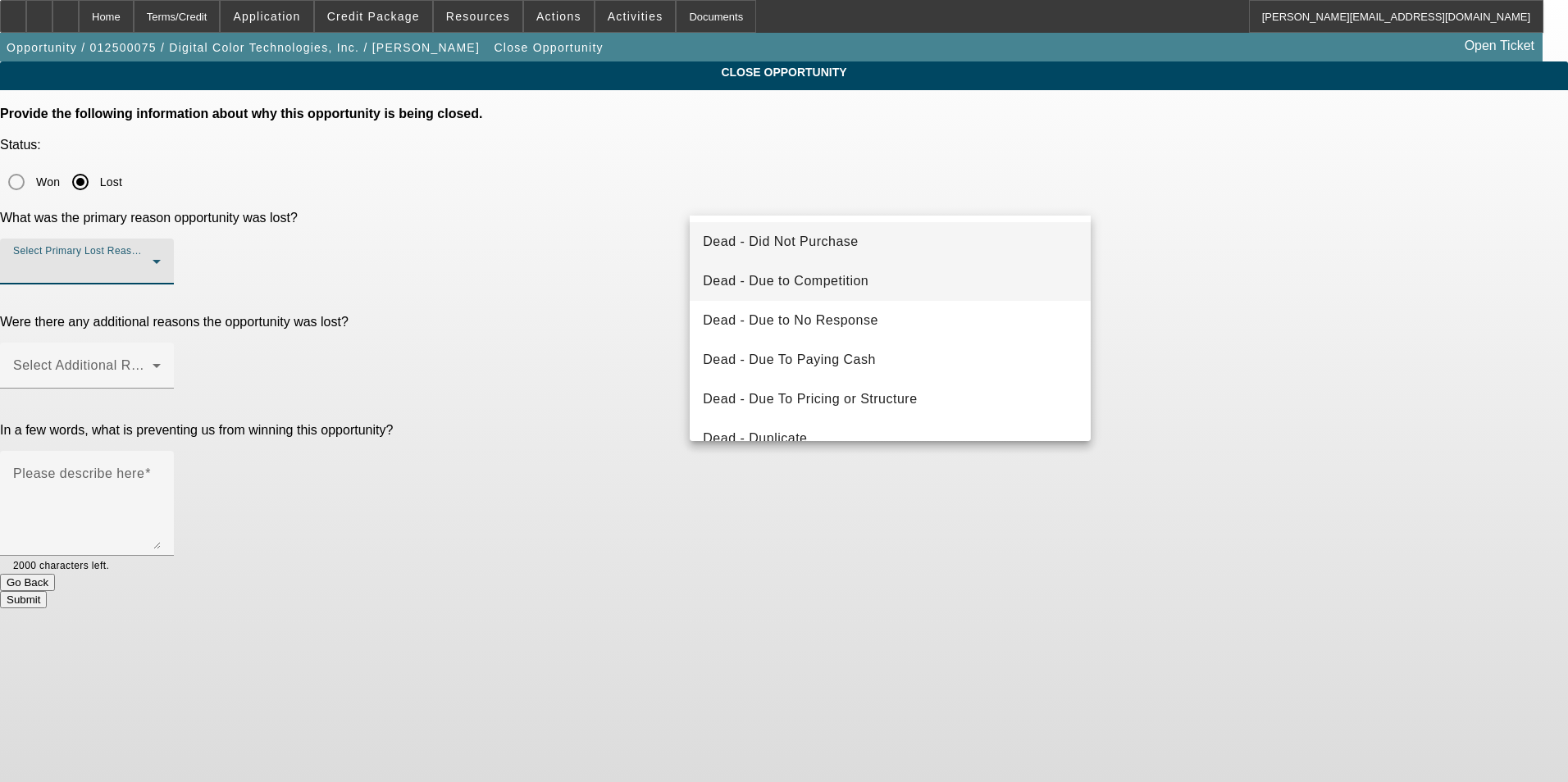
click at [873, 283] on mat-option "Dead - Due to Competition" at bounding box center [890, 281] width 401 height 40
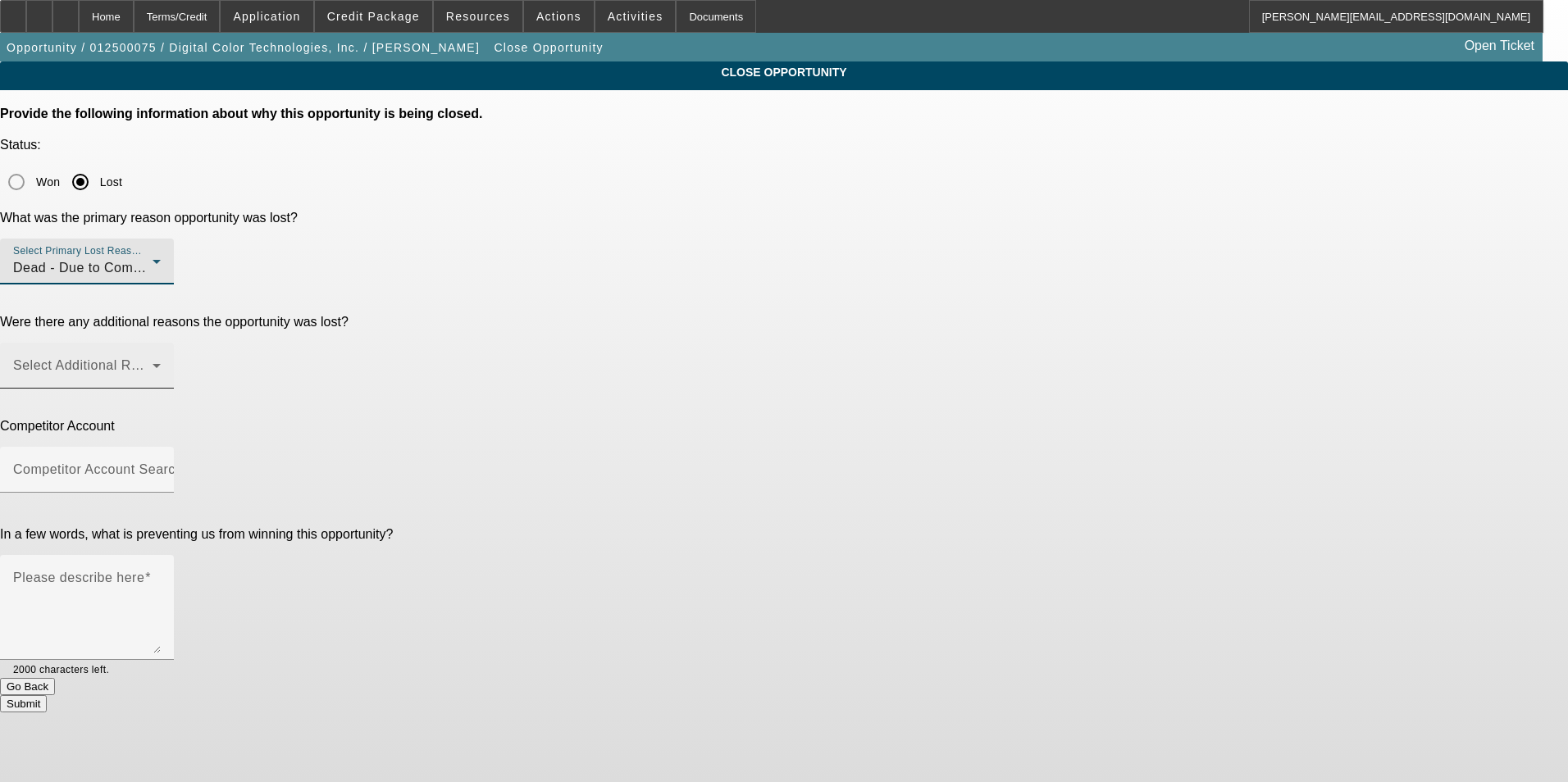
click at [161, 343] on div "Select Additional Reasons" at bounding box center [87, 365] width 147 height 46
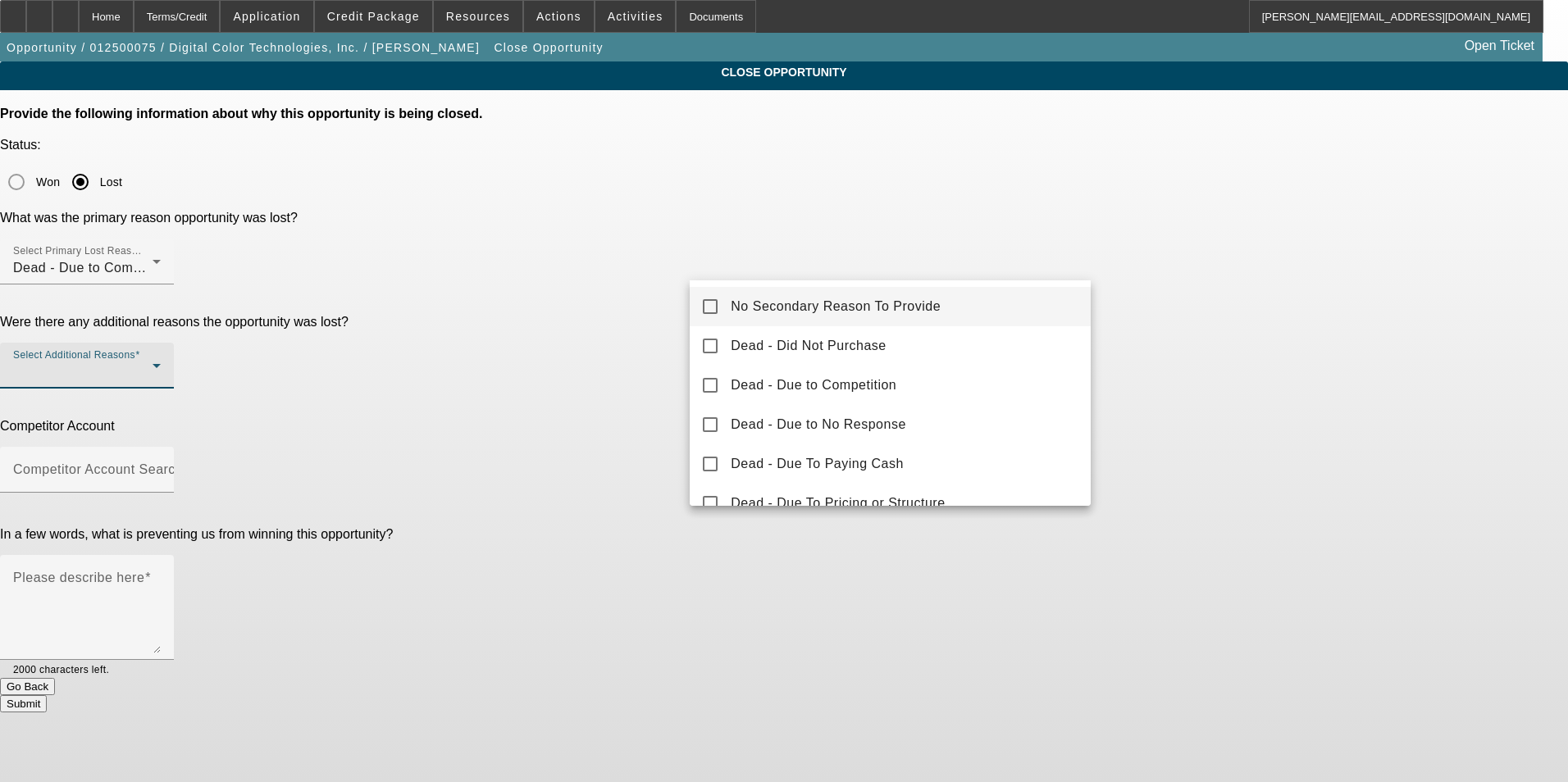
drag, startPoint x: 884, startPoint y: 316, endPoint x: 1299, endPoint y: 332, distance: 415.3
click at [884, 317] on mat-option "No Secondary Reason To Provide" at bounding box center [890, 306] width 401 height 40
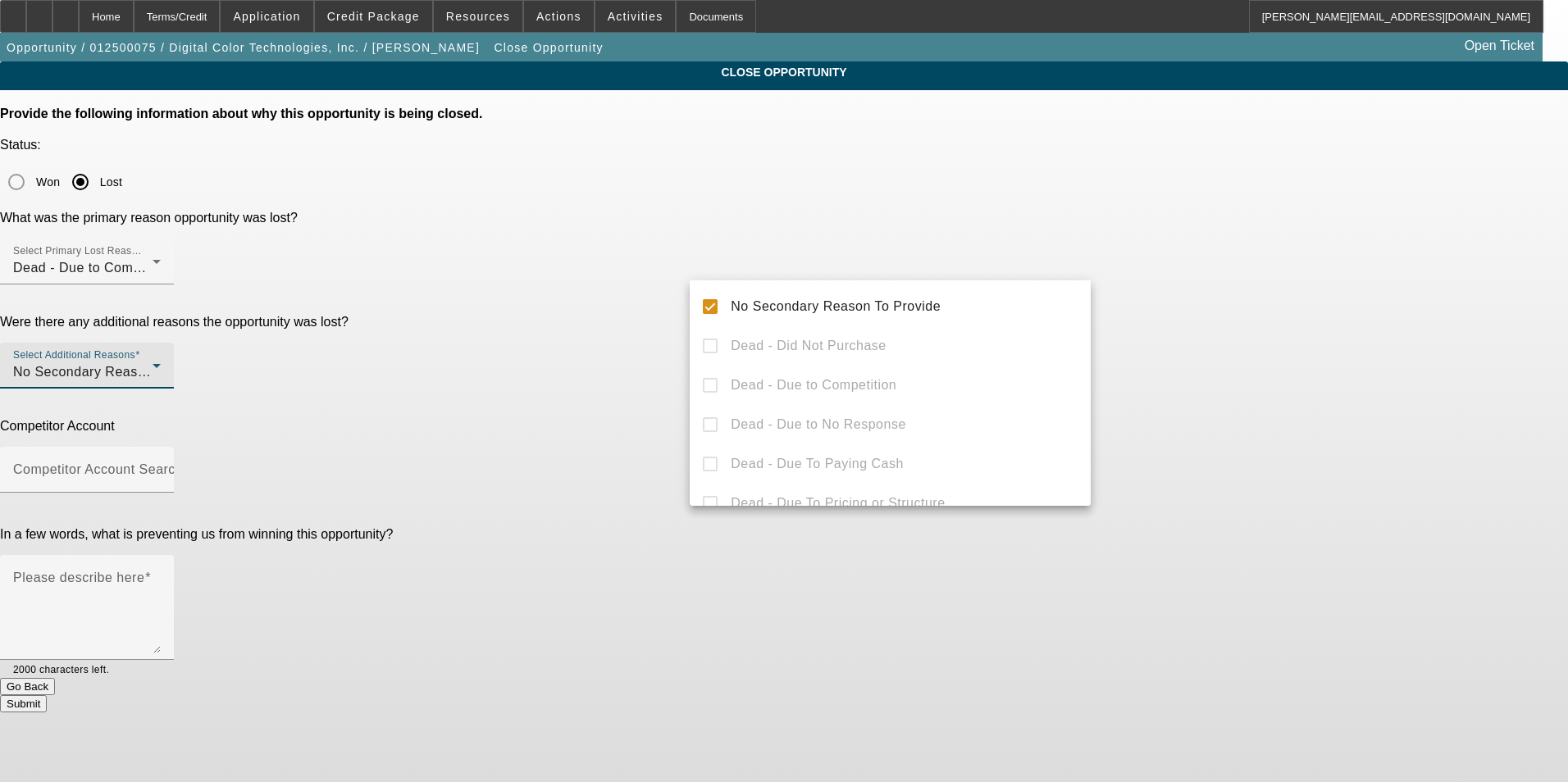
drag, startPoint x: 1367, startPoint y: 333, endPoint x: 1117, endPoint y: 343, distance: 250.2
click at [1332, 332] on div at bounding box center [784, 391] width 1568 height 782
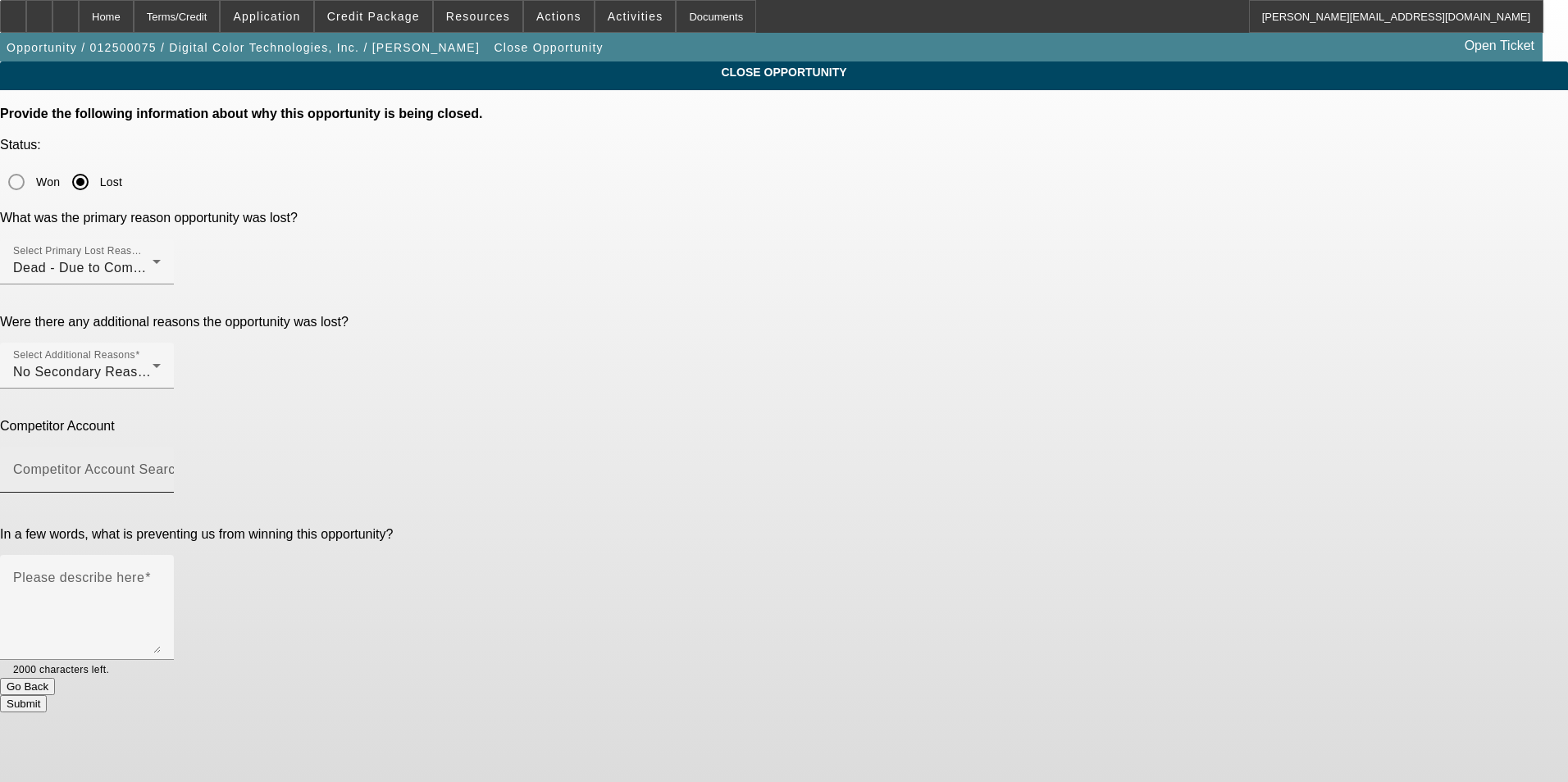
click at [161, 466] on input "Competitor Account Search" at bounding box center [87, 476] width 147 height 19
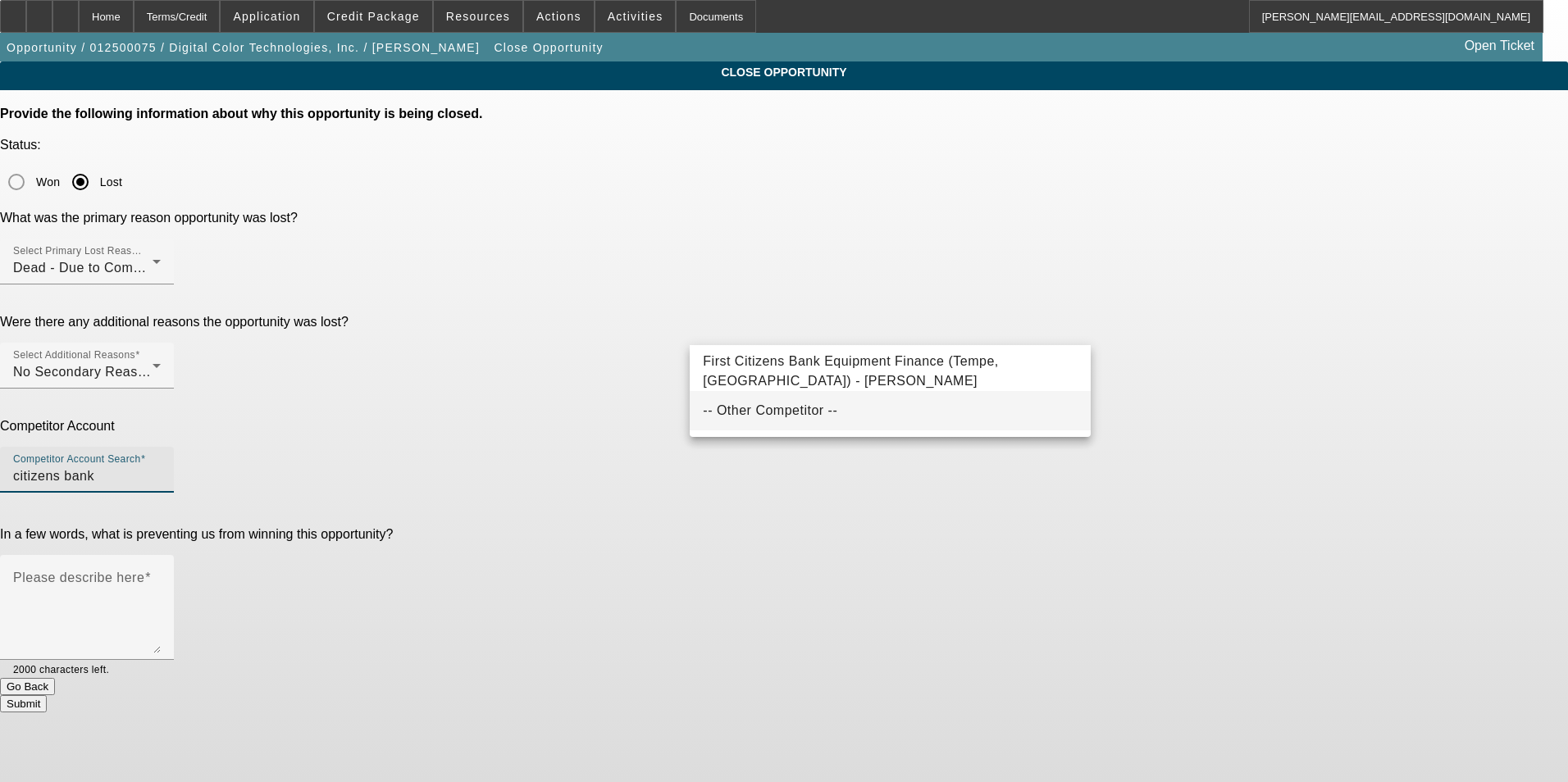
click at [823, 411] on mat-option "-- Other Competitor --" at bounding box center [890, 411] width 401 height 40
type input "-- Other Competitor --"
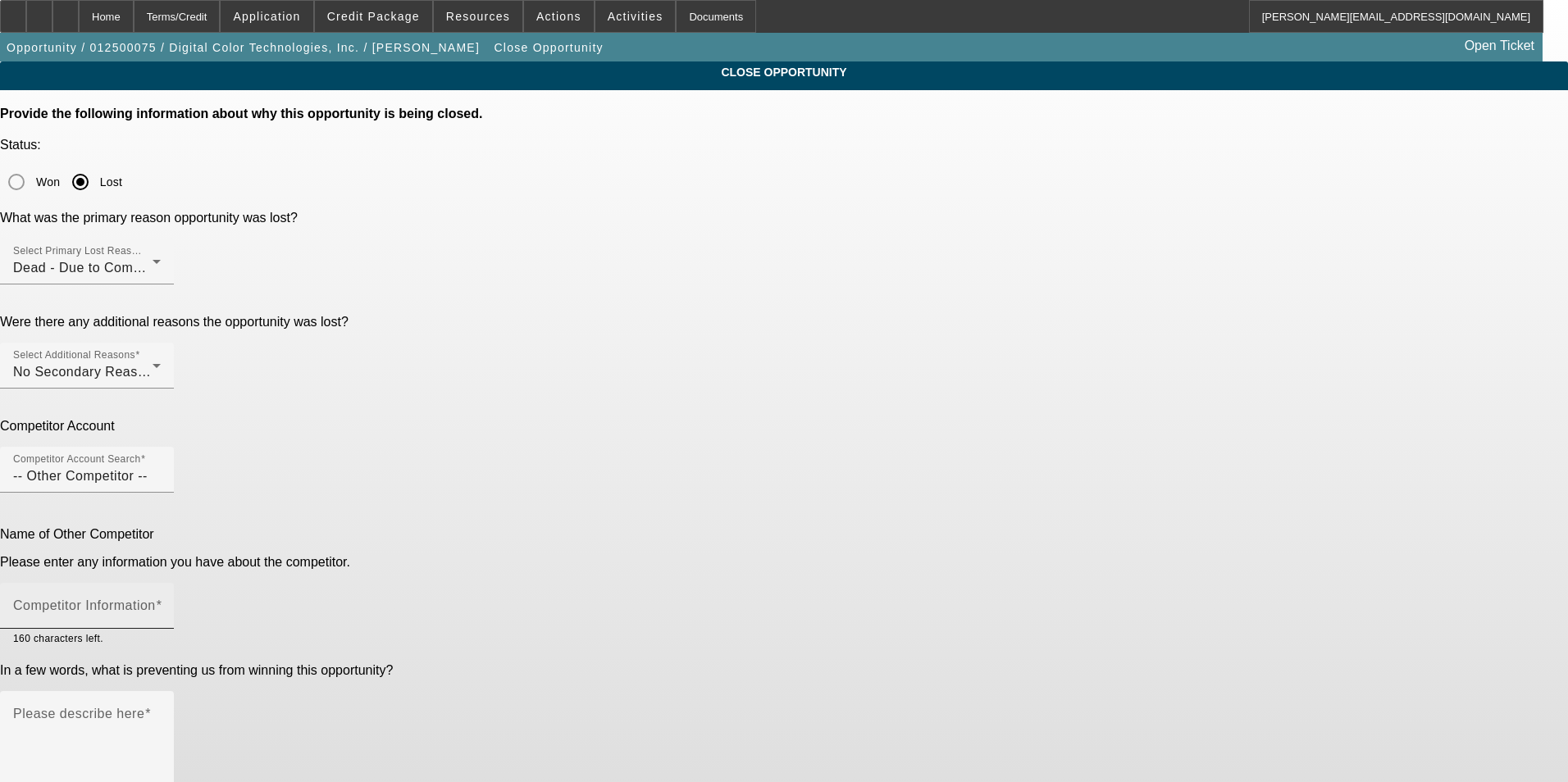
click at [156, 598] on mat-label "Competitor Information" at bounding box center [84, 605] width 142 height 14
click at [161, 603] on input "Competitor Information" at bounding box center [87, 612] width 147 height 19
type input "c"
type input "Citizens Banks"
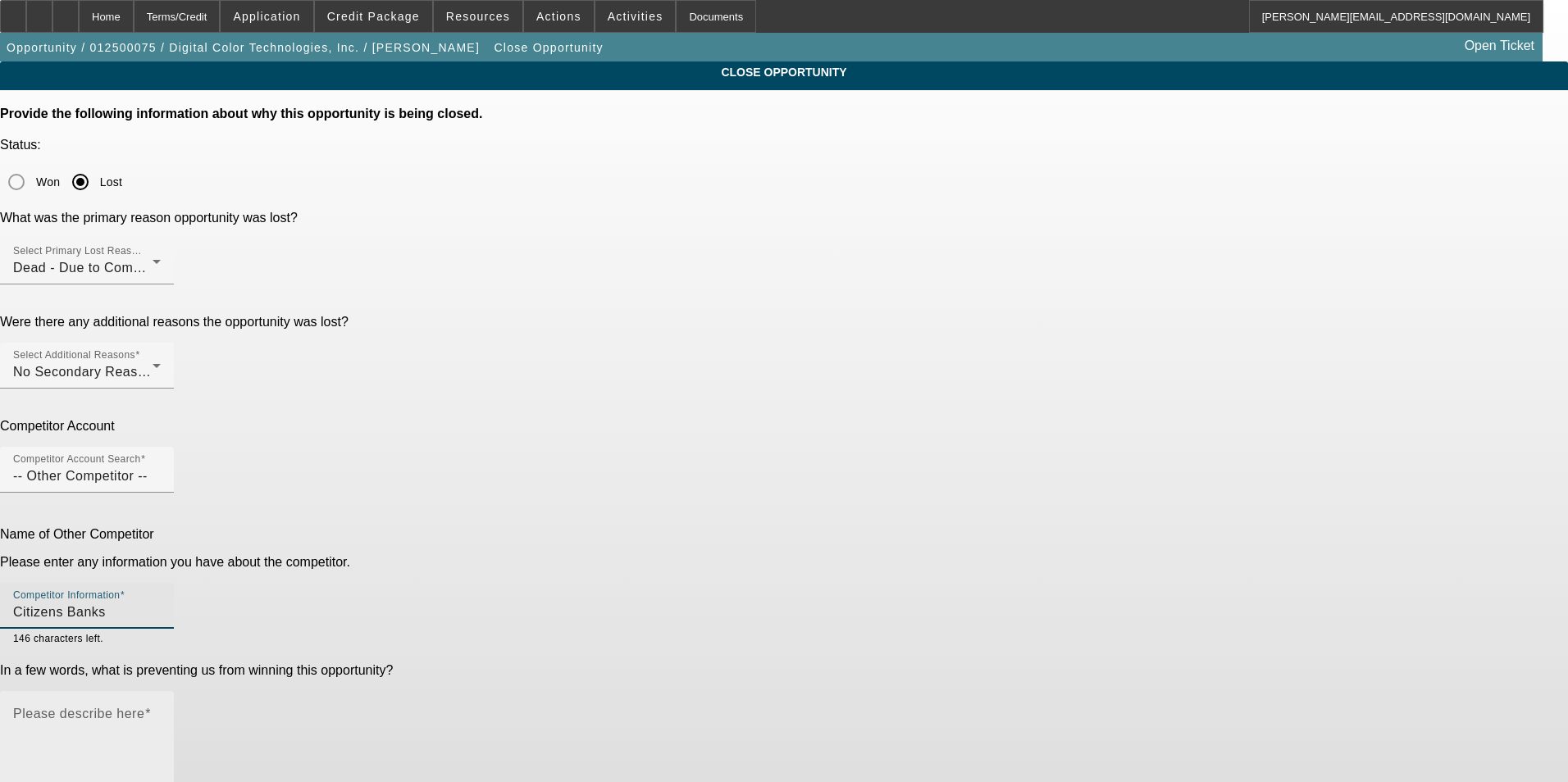
click at [161, 710] on textarea "Please describe here" at bounding box center [87, 749] width 147 height 78
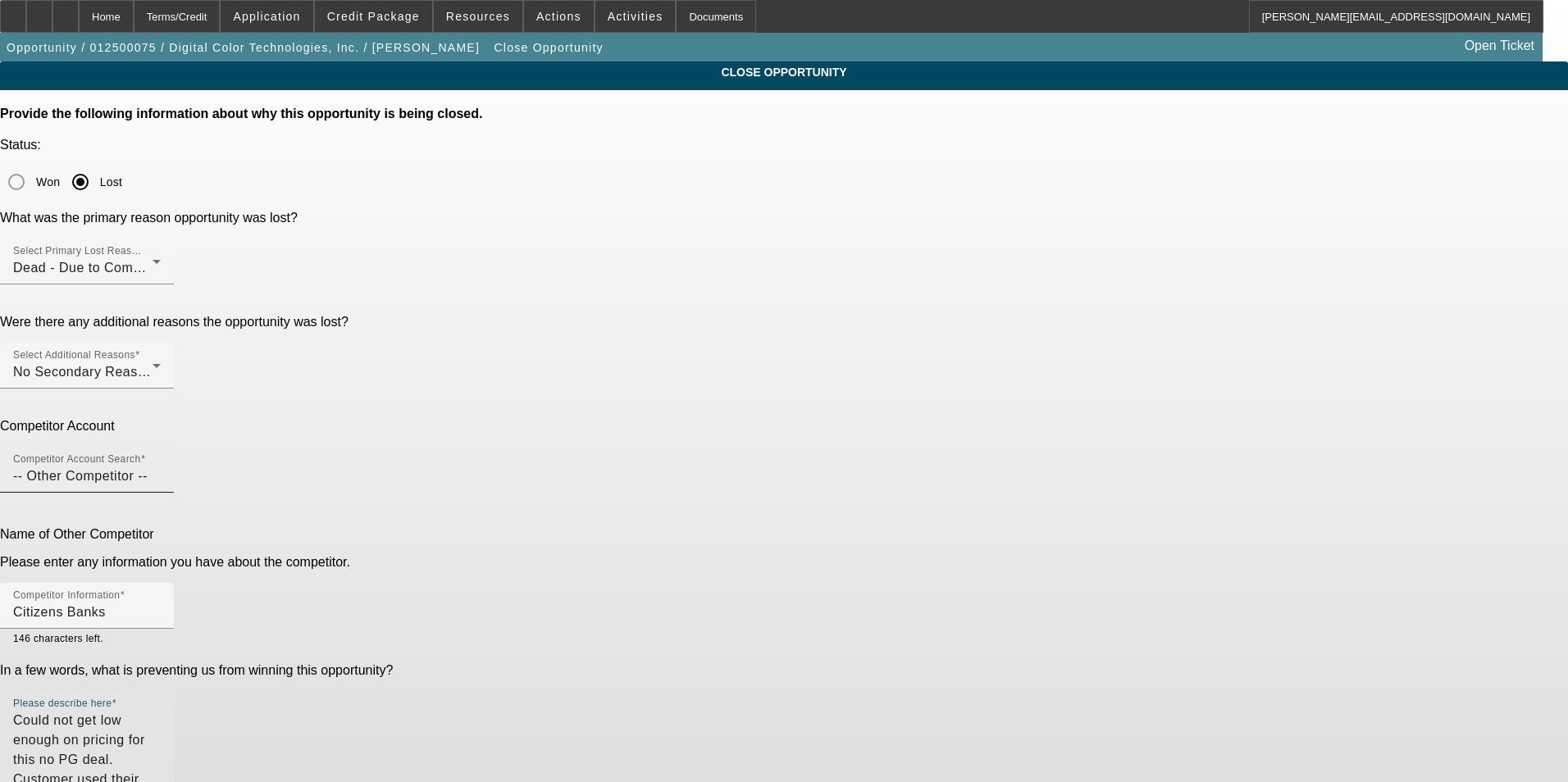
type textarea "Could not get low enough on pricing for this no PG deal. Customer used their ba…"
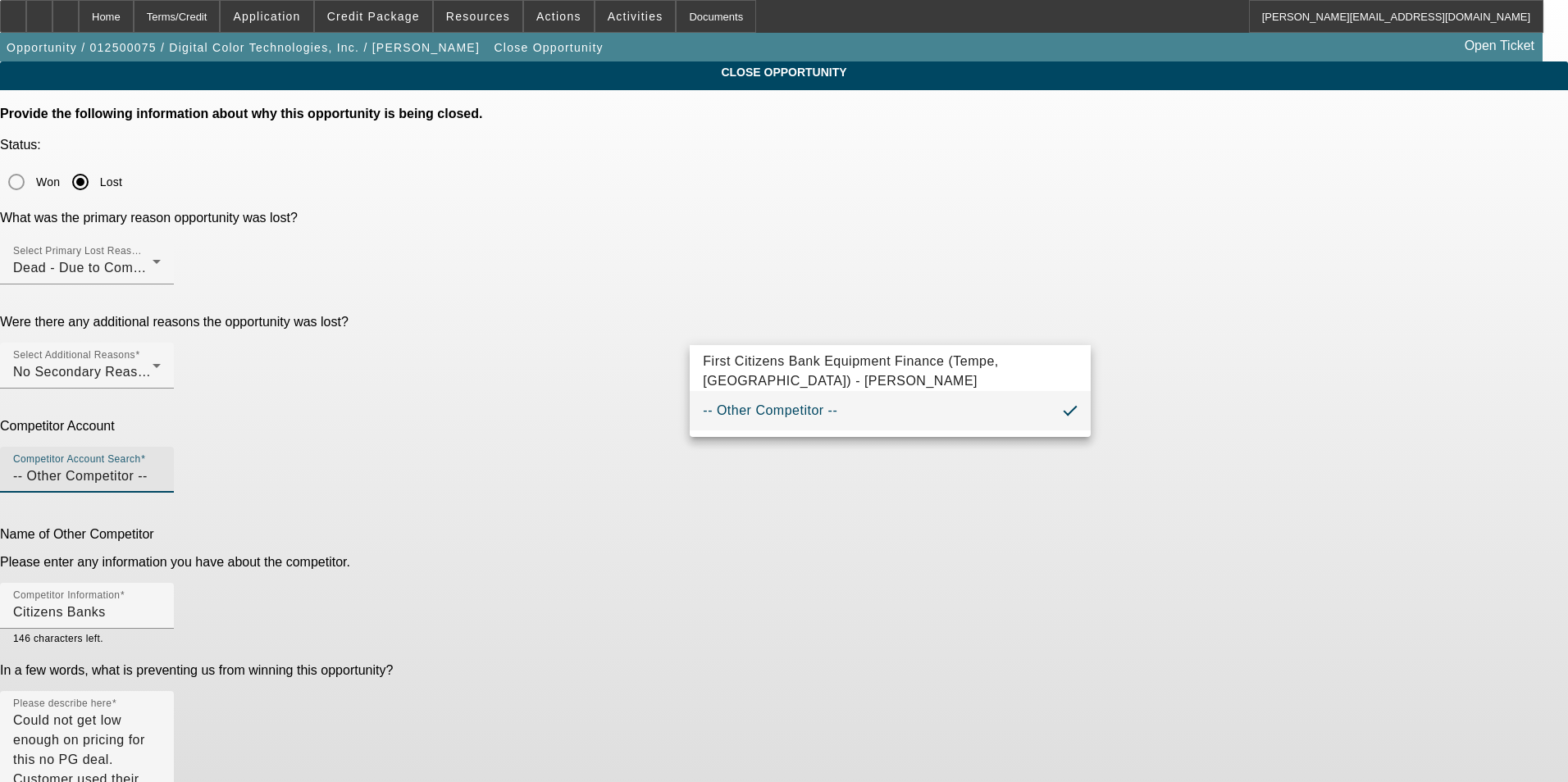
drag, startPoint x: 863, startPoint y: 328, endPoint x: 594, endPoint y: 328, distance: 269.0
click at [594, 419] on div "Competitor Account Competitor Account Search -- Other Competitor --" at bounding box center [784, 465] width 1568 height 92
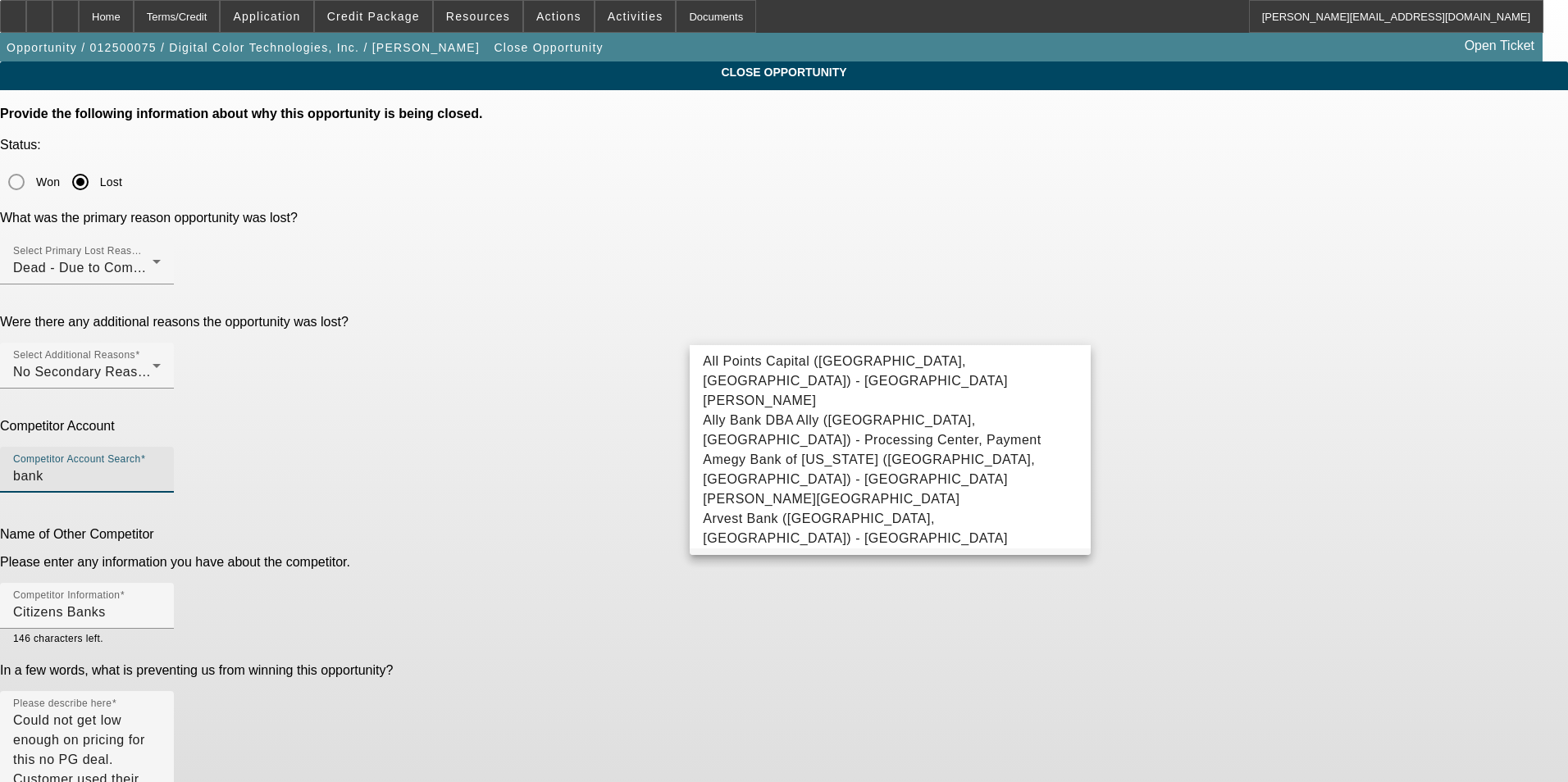
click at [869, 561] on span "Bank/Credit Union - Union Bankcredit Union, Bankcredit" at bounding box center [877, 567] width 348 height 14
type input "Bank/Credit Union - Union Bankcredit Union, Bankcredit"
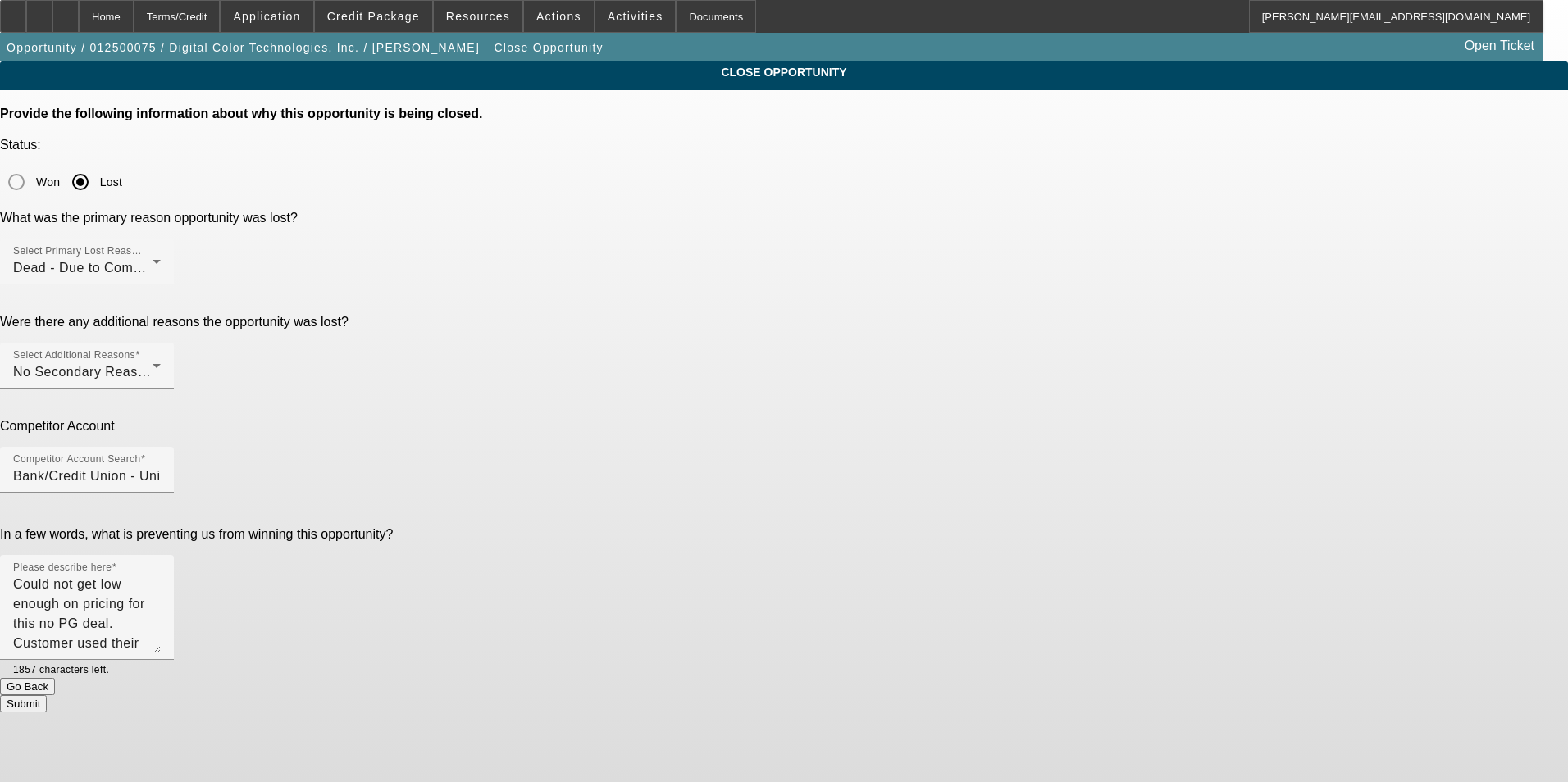
click at [47, 695] on button "Submit" at bounding box center [24, 704] width 47 height 17
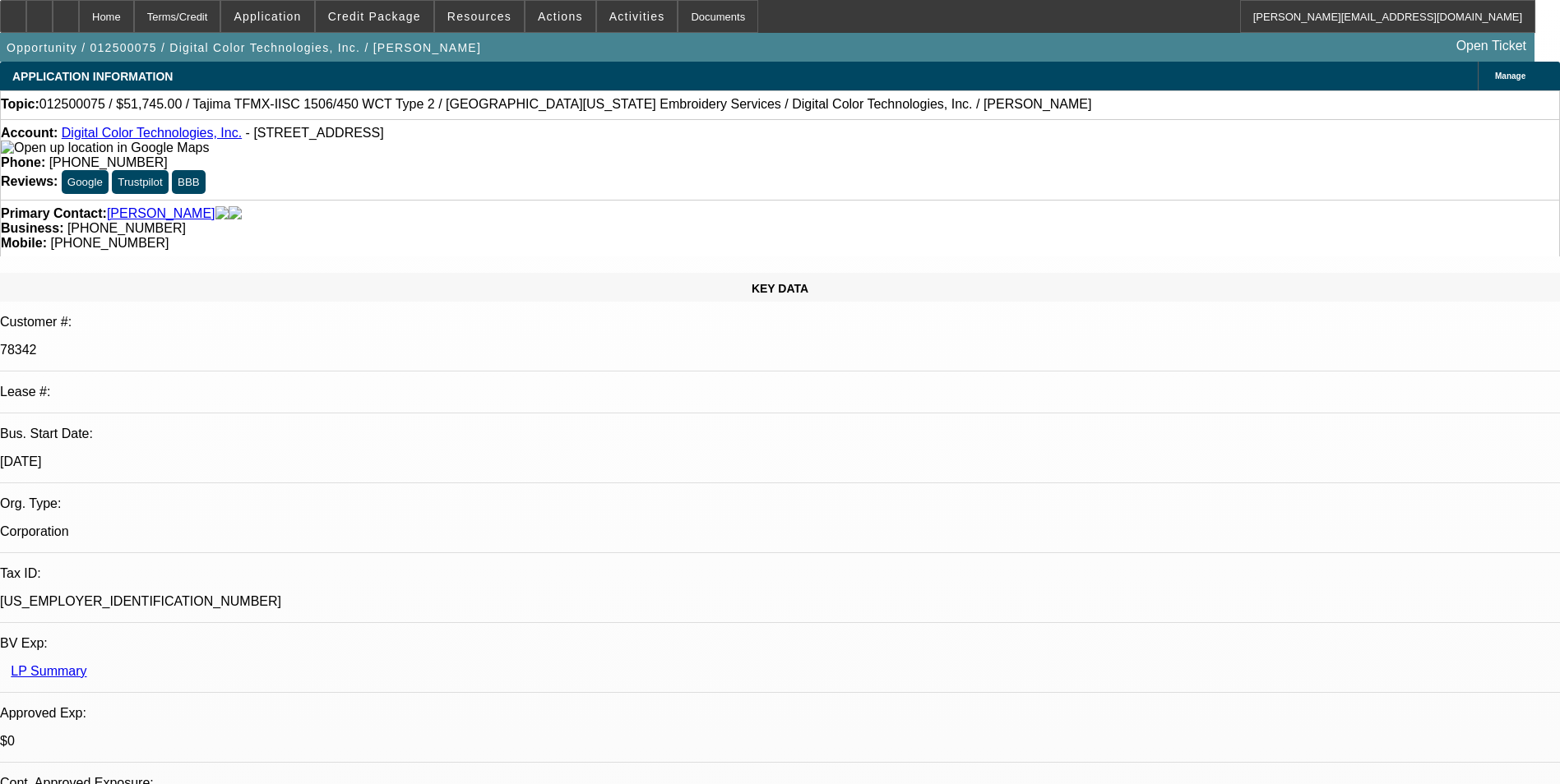
select select "0"
select select "2"
select select "0"
select select "2"
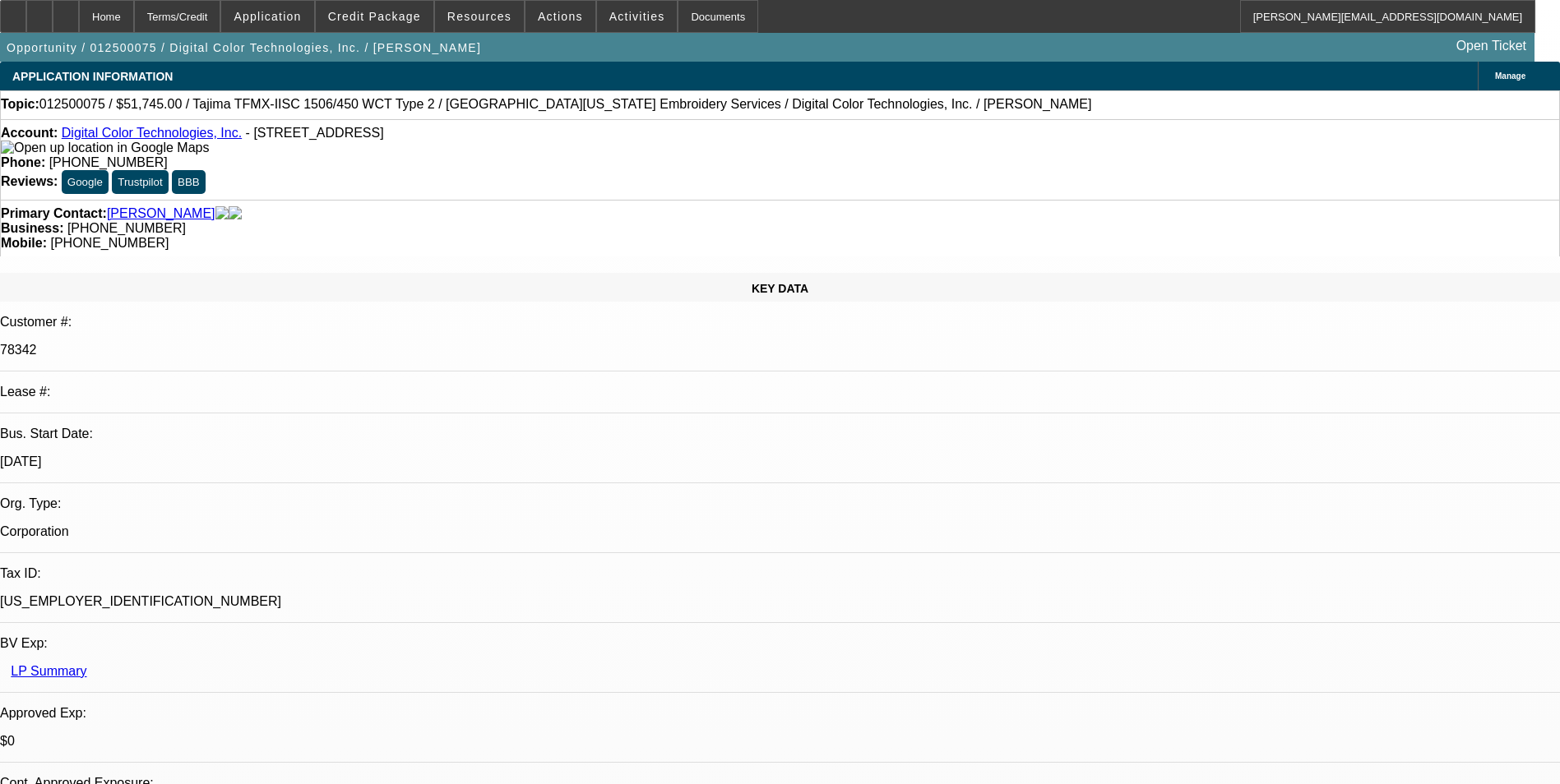
select select "0"
select select "2"
select select "0"
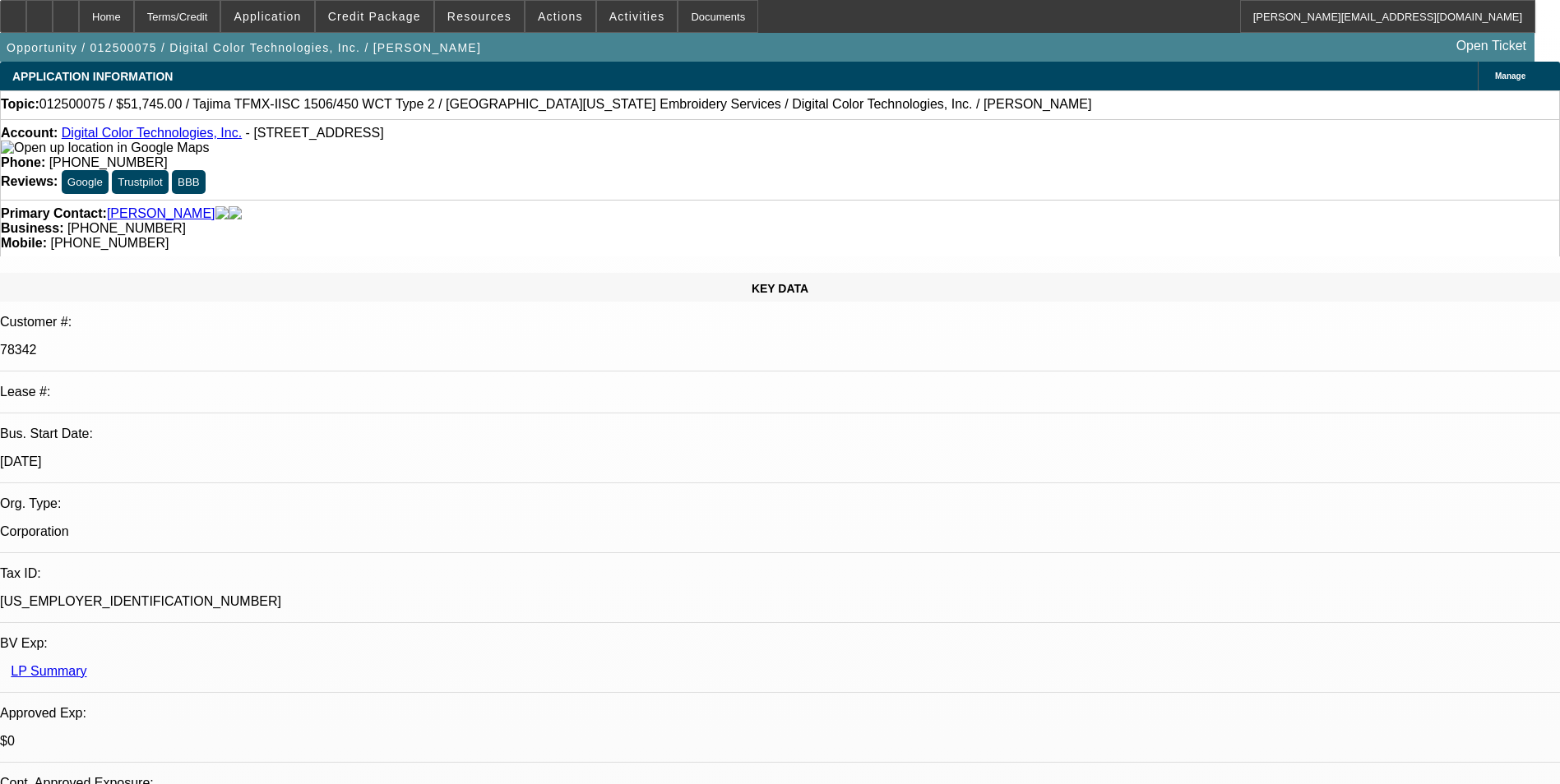
select select "2"
select select "0"
select select "1"
select select "2"
select select "6"
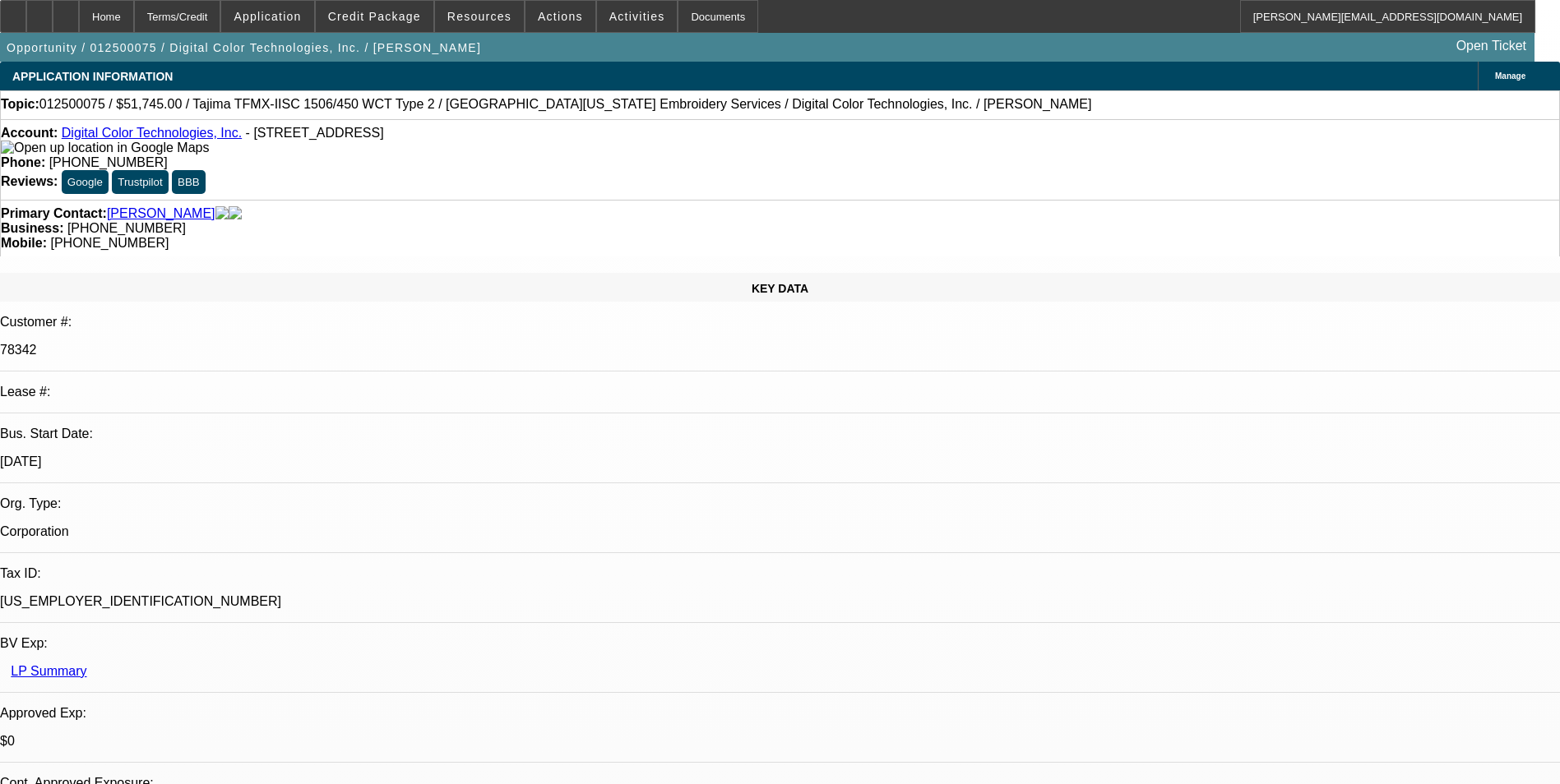
select select "1"
select select "2"
select select "6"
select select "1"
select select "2"
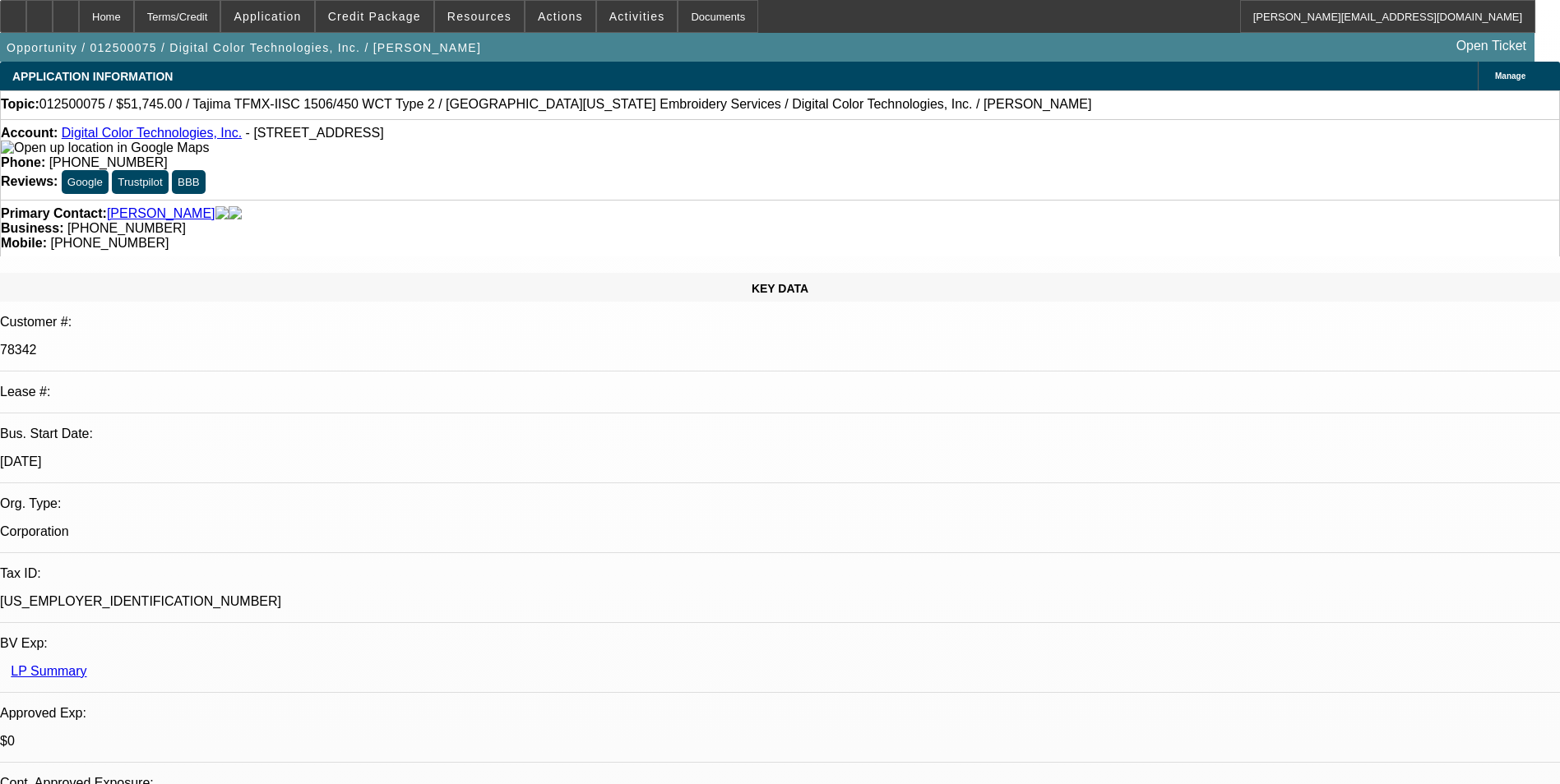
select select "6"
select select "1"
select select "2"
select select "6"
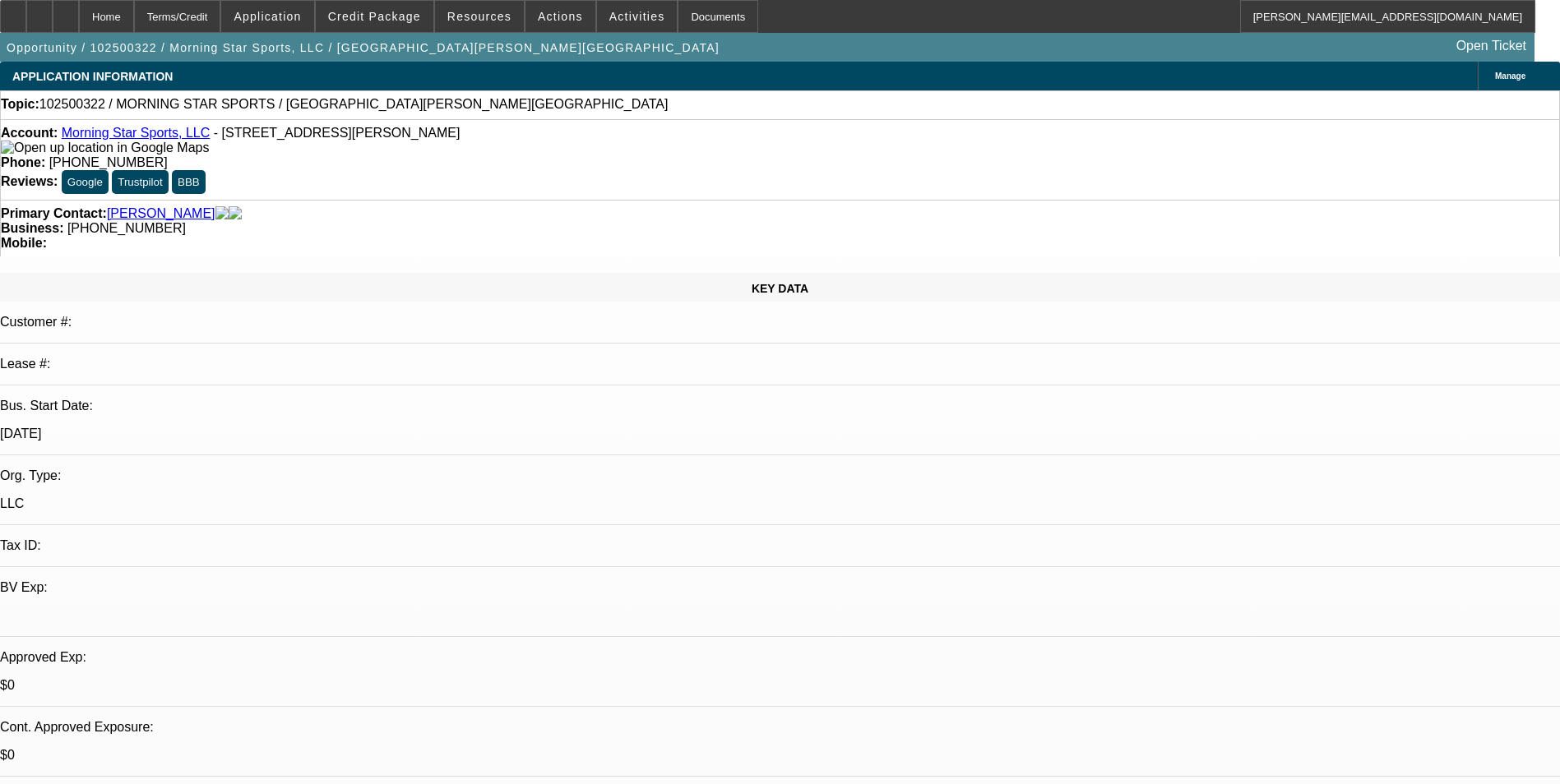
select select "0"
select select "2"
select select "0.1"
select select "4"
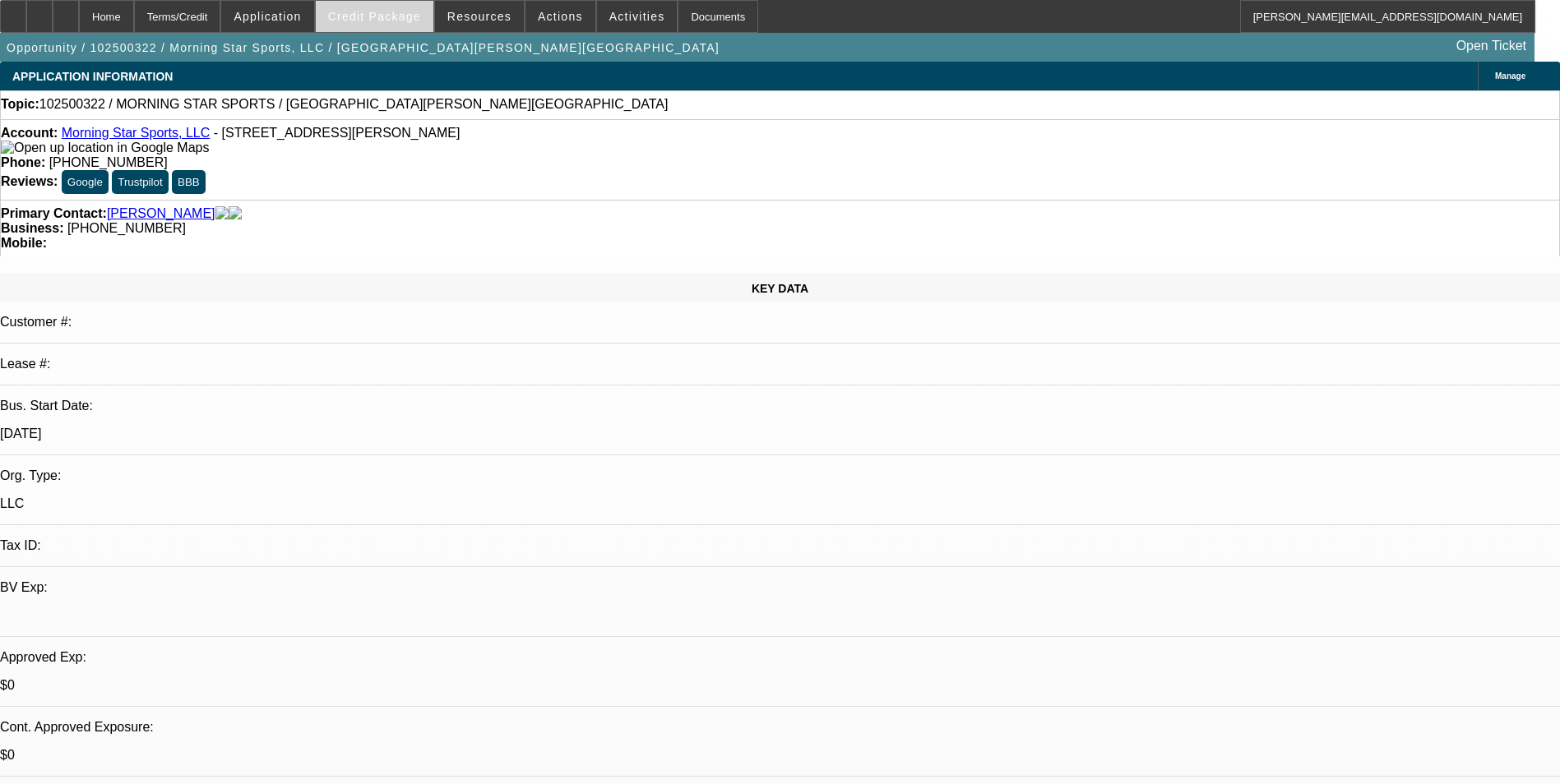
click at [409, 19] on span "Credit Package" at bounding box center [375, 17] width 93 height 14
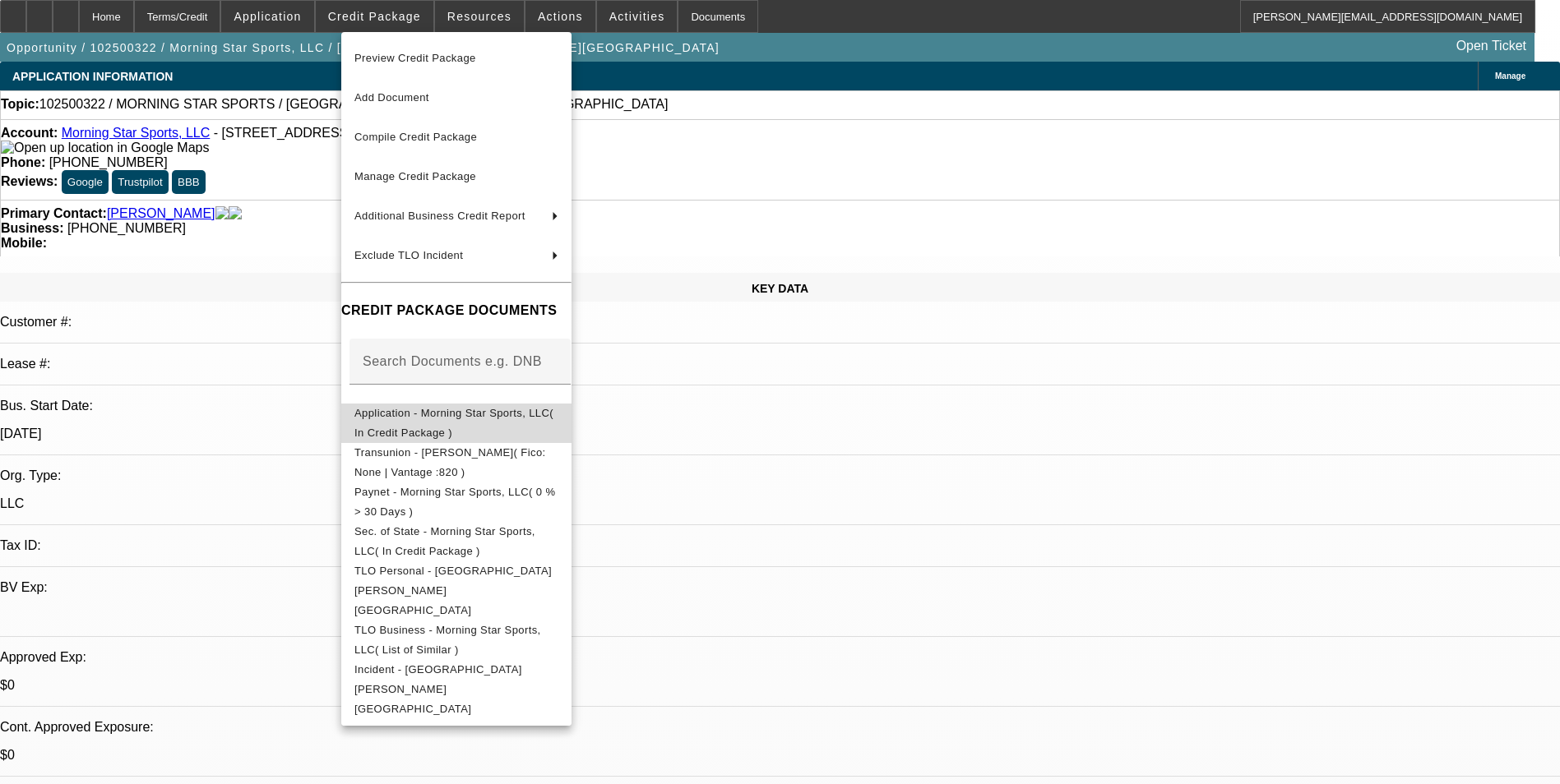
click at [514, 414] on span "Application - Morning Star Sports, LLC( In Credit Package )" at bounding box center [454, 423] width 199 height 32
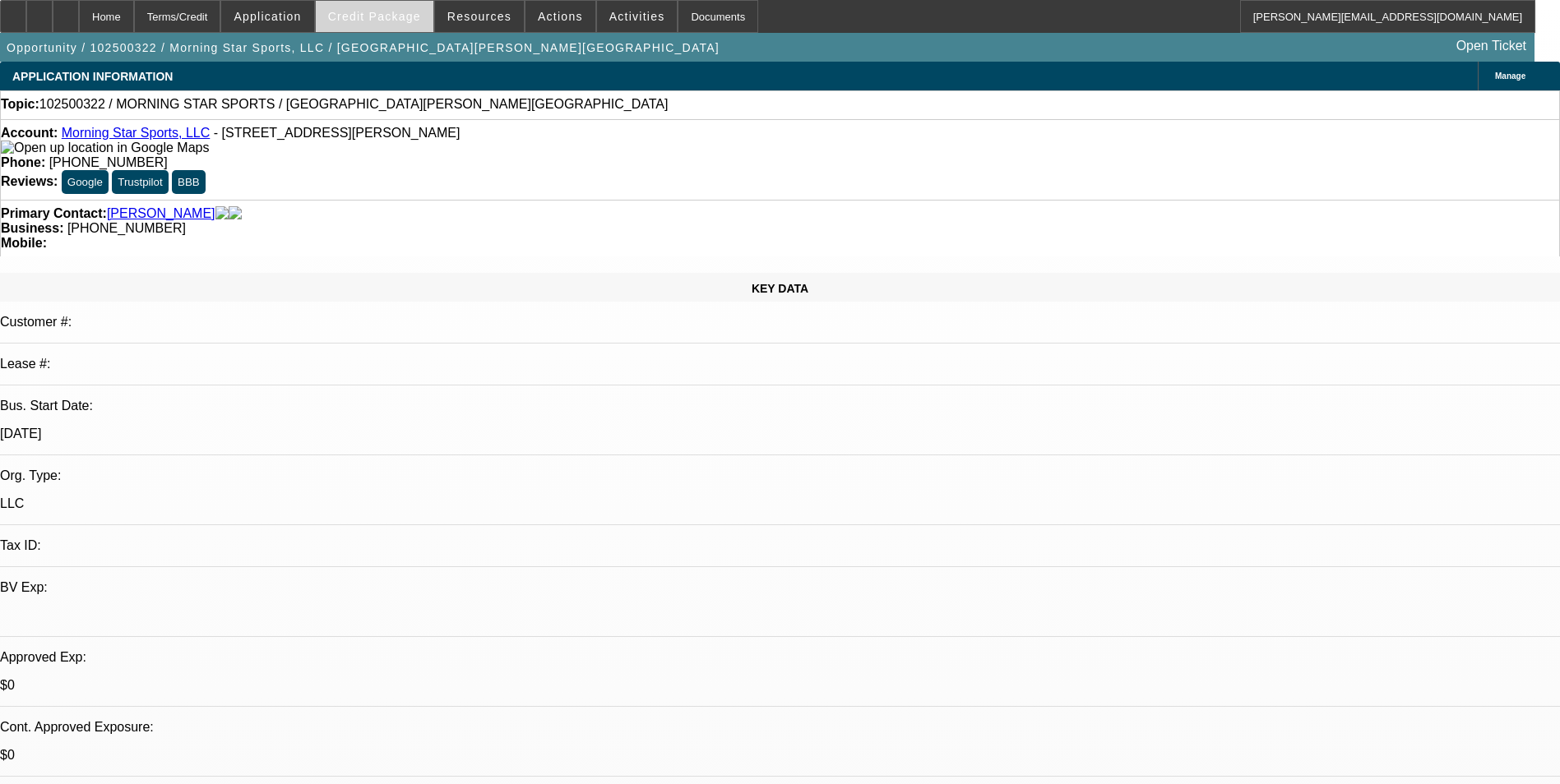
click at [401, 24] on span at bounding box center [374, 16] width 117 height 40
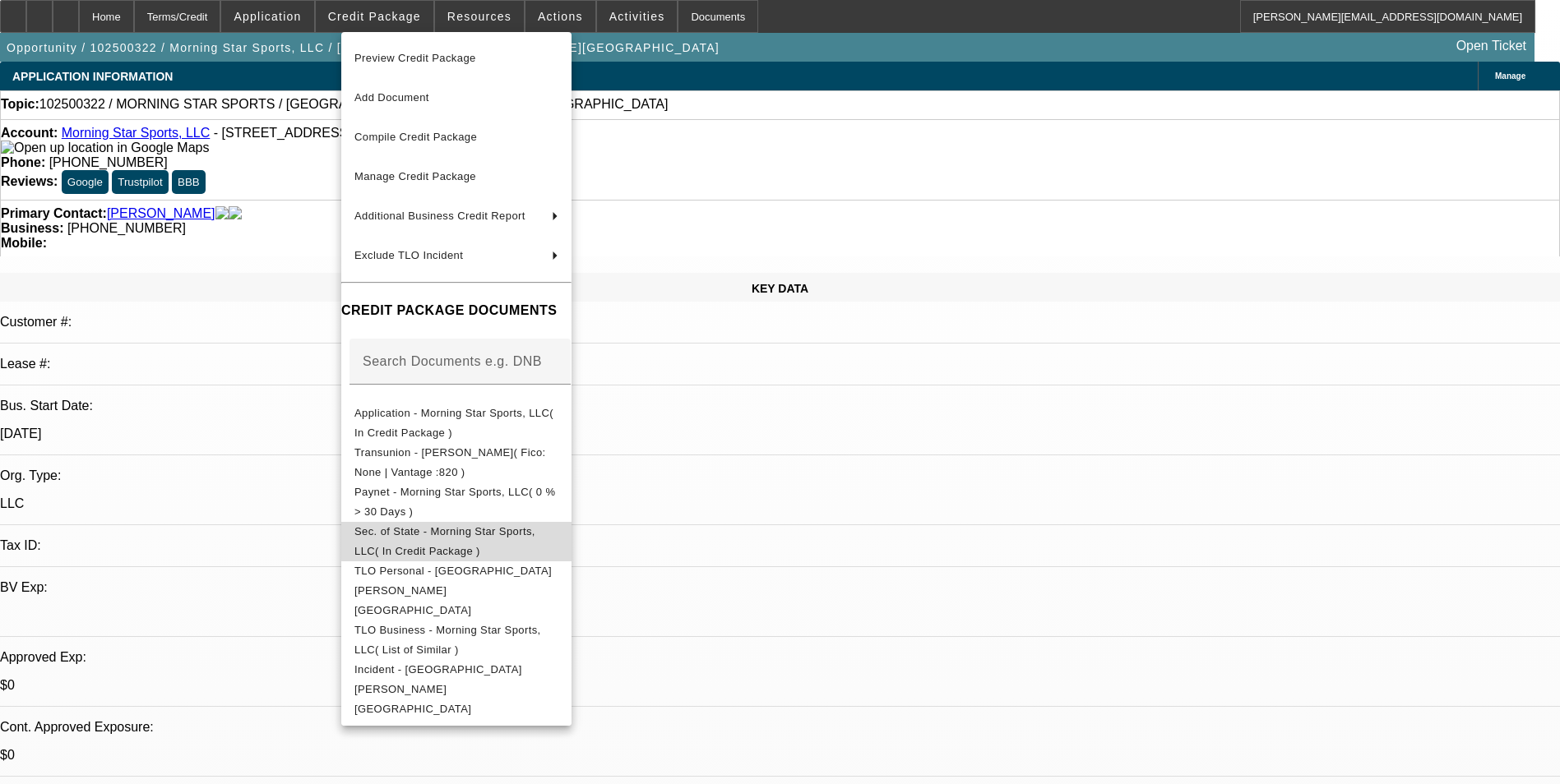
click at [535, 533] on span "Sec. of State - Morning Star Sports, LLC( In Credit Package )" at bounding box center [445, 541] width 181 height 32
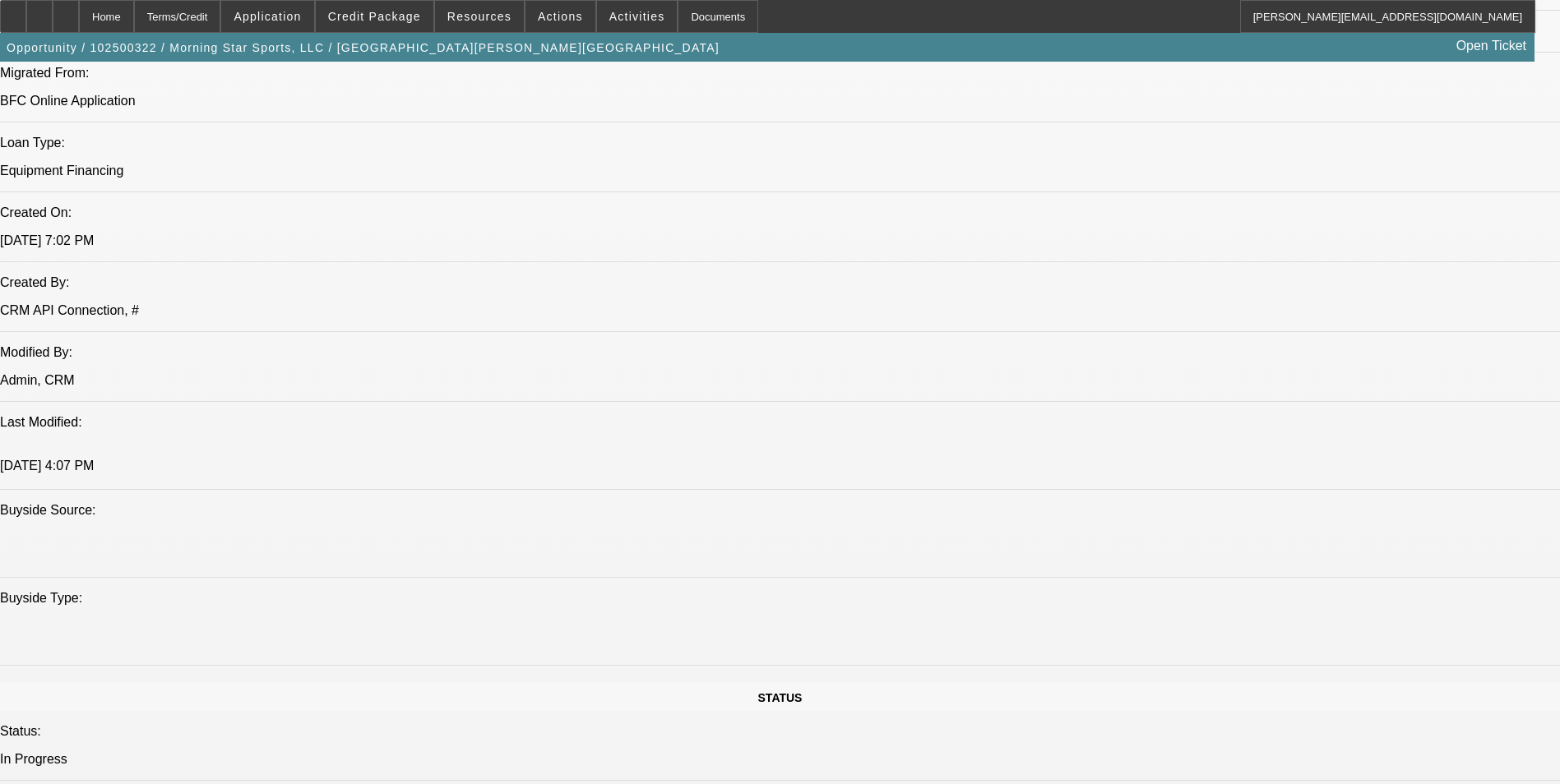
scroll to position [1233, 0]
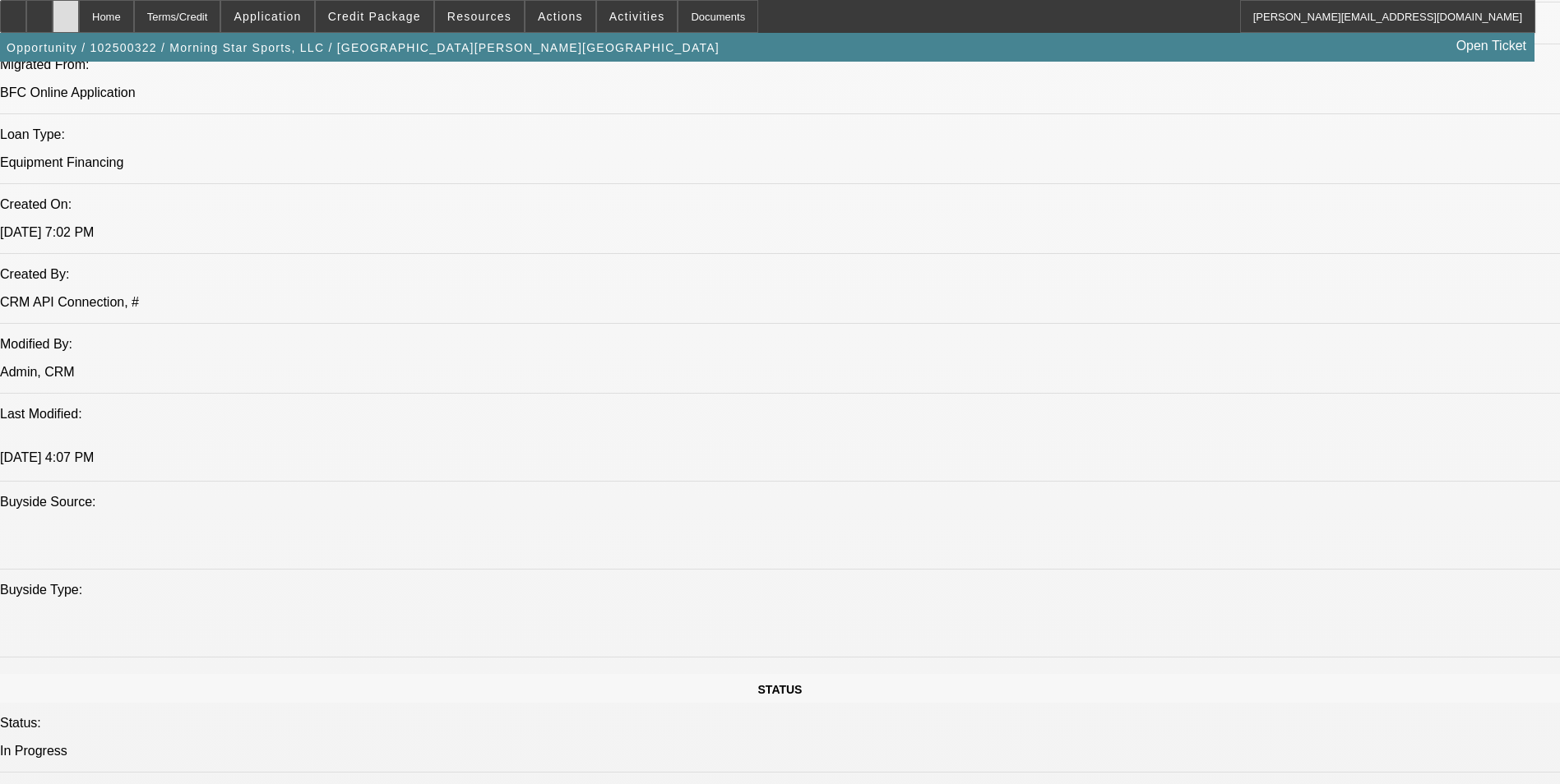
click at [79, 24] on div at bounding box center [65, 16] width 26 height 33
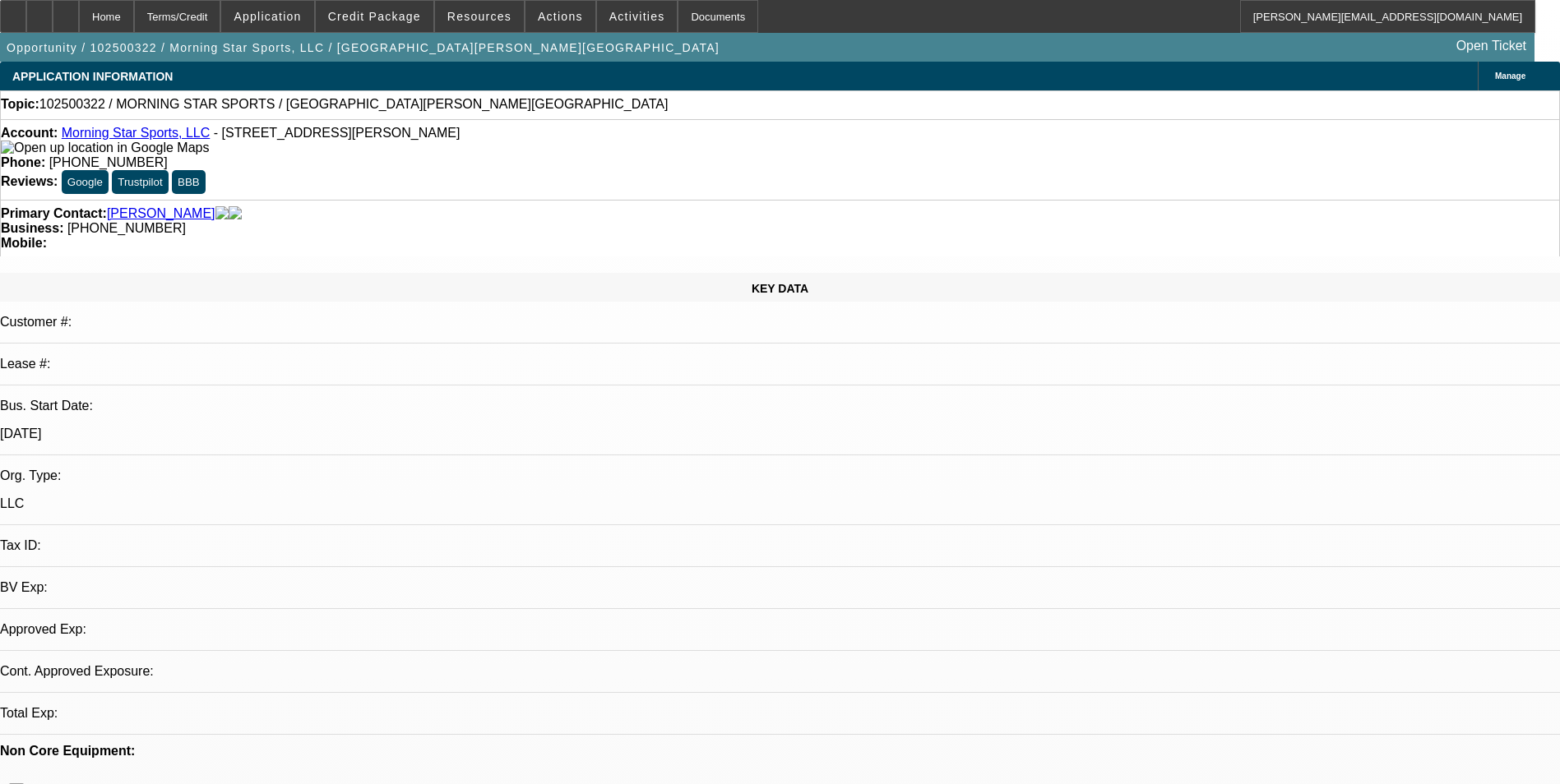
select select "0"
select select "2"
select select "0.1"
select select "1"
select select "2"
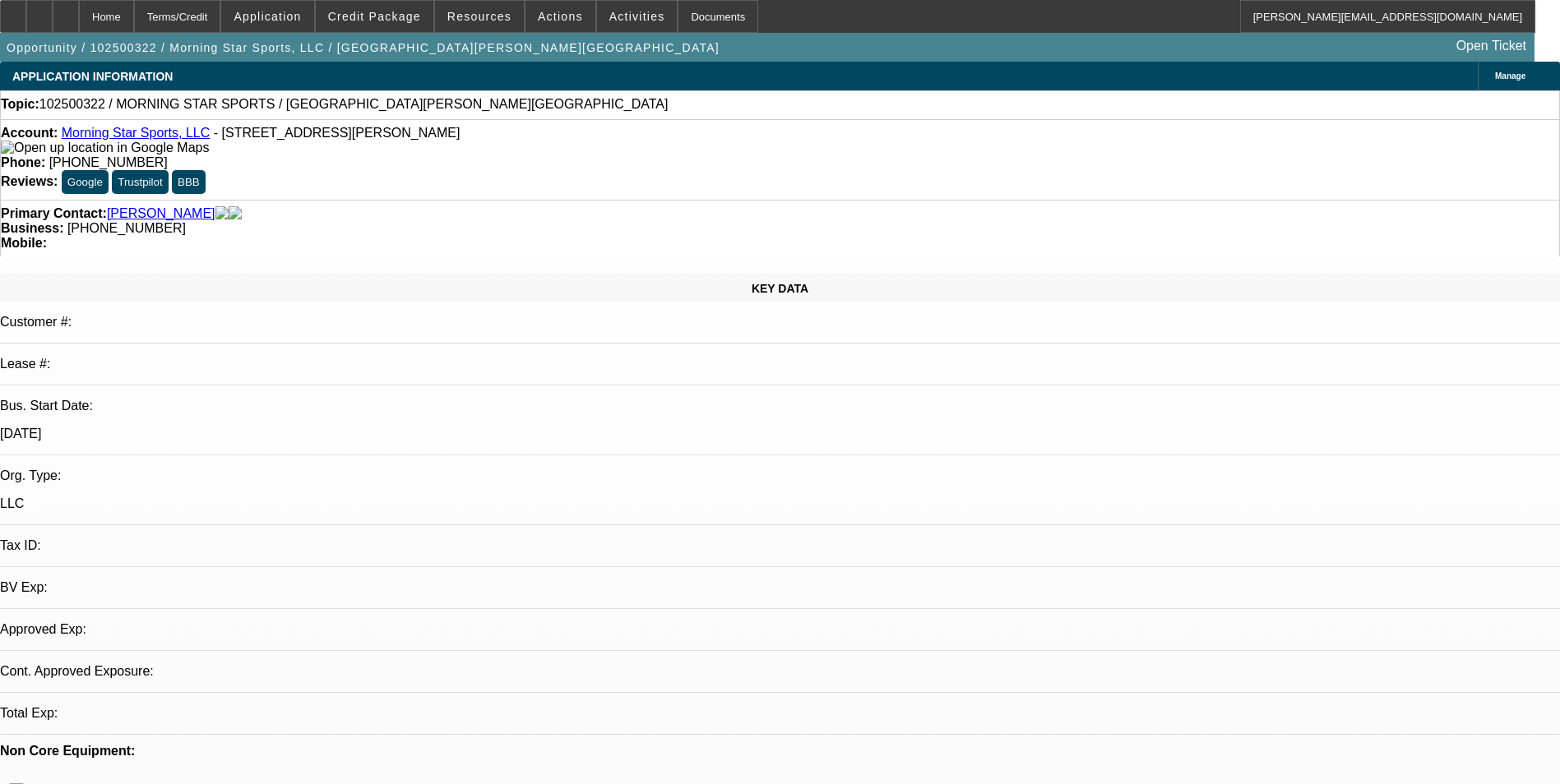
select select "4"
click at [142, 138] on link "Morning Star Sports, LLC" at bounding box center [136, 132] width 149 height 14
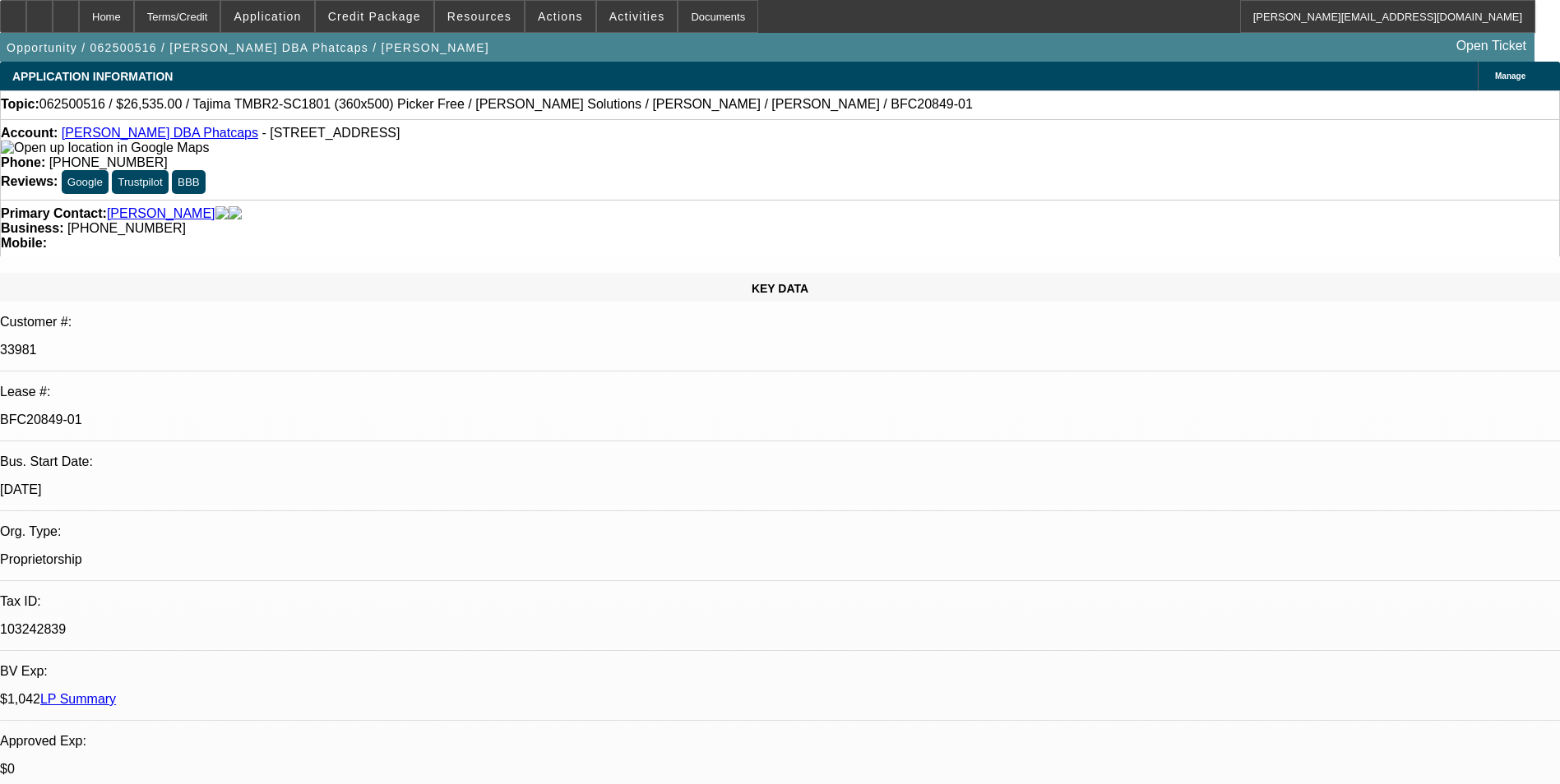
select select "0"
select select "0.1"
select select "5"
select select "0"
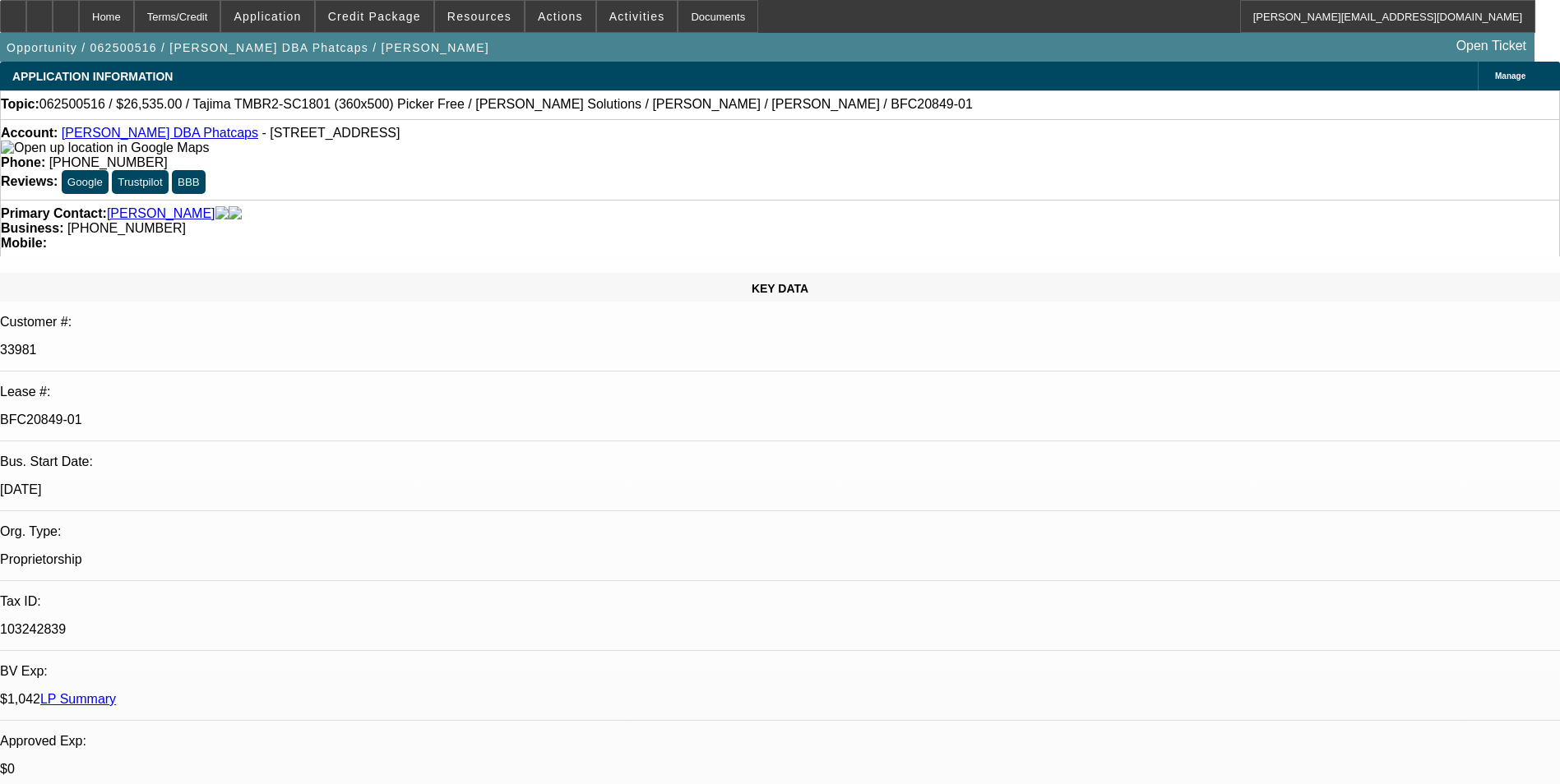
select select "0"
select select "0.1"
select select "5"
select select "0"
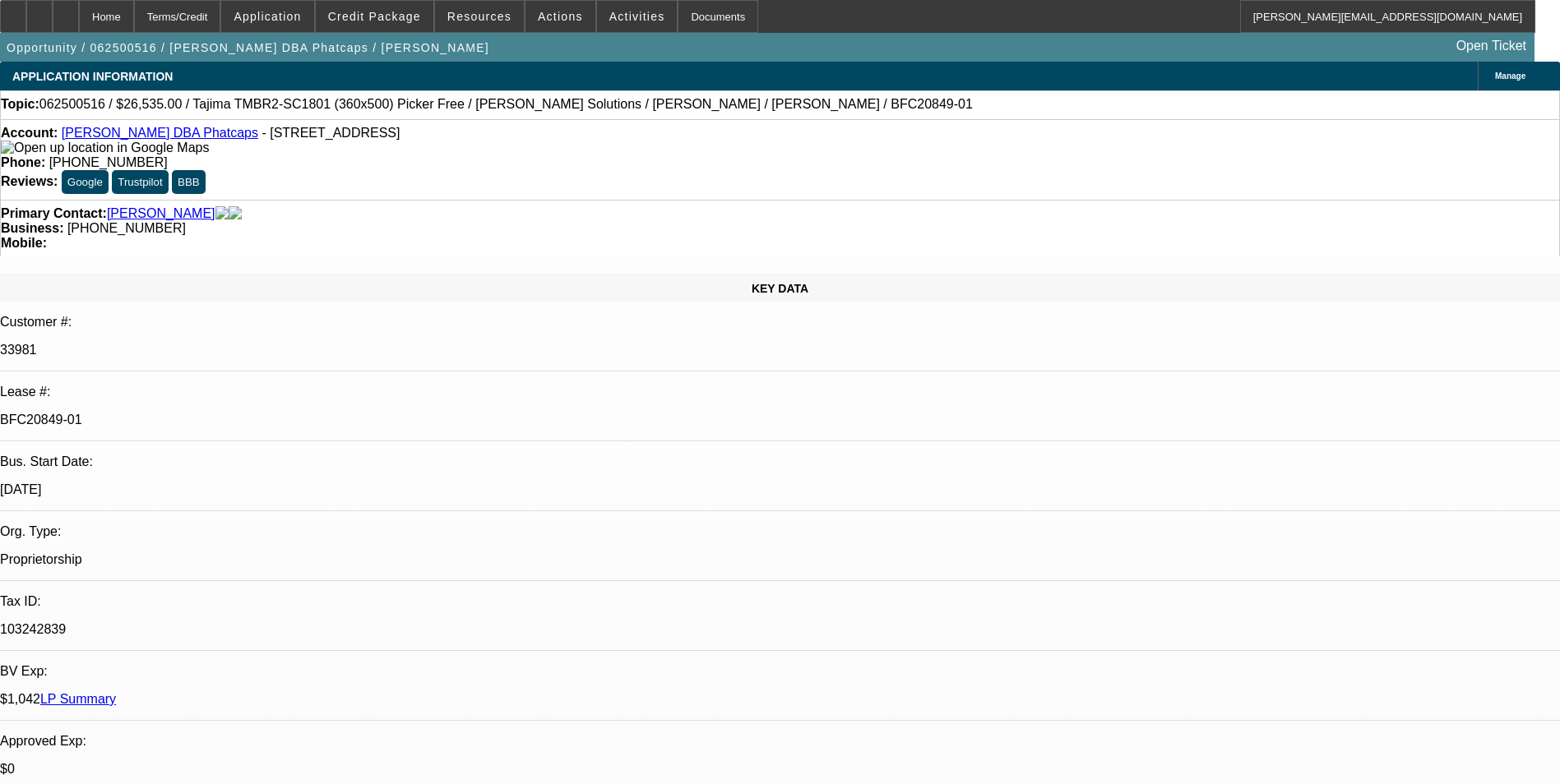
select select "0.1"
select select "5"
select select "0"
select select "0.1"
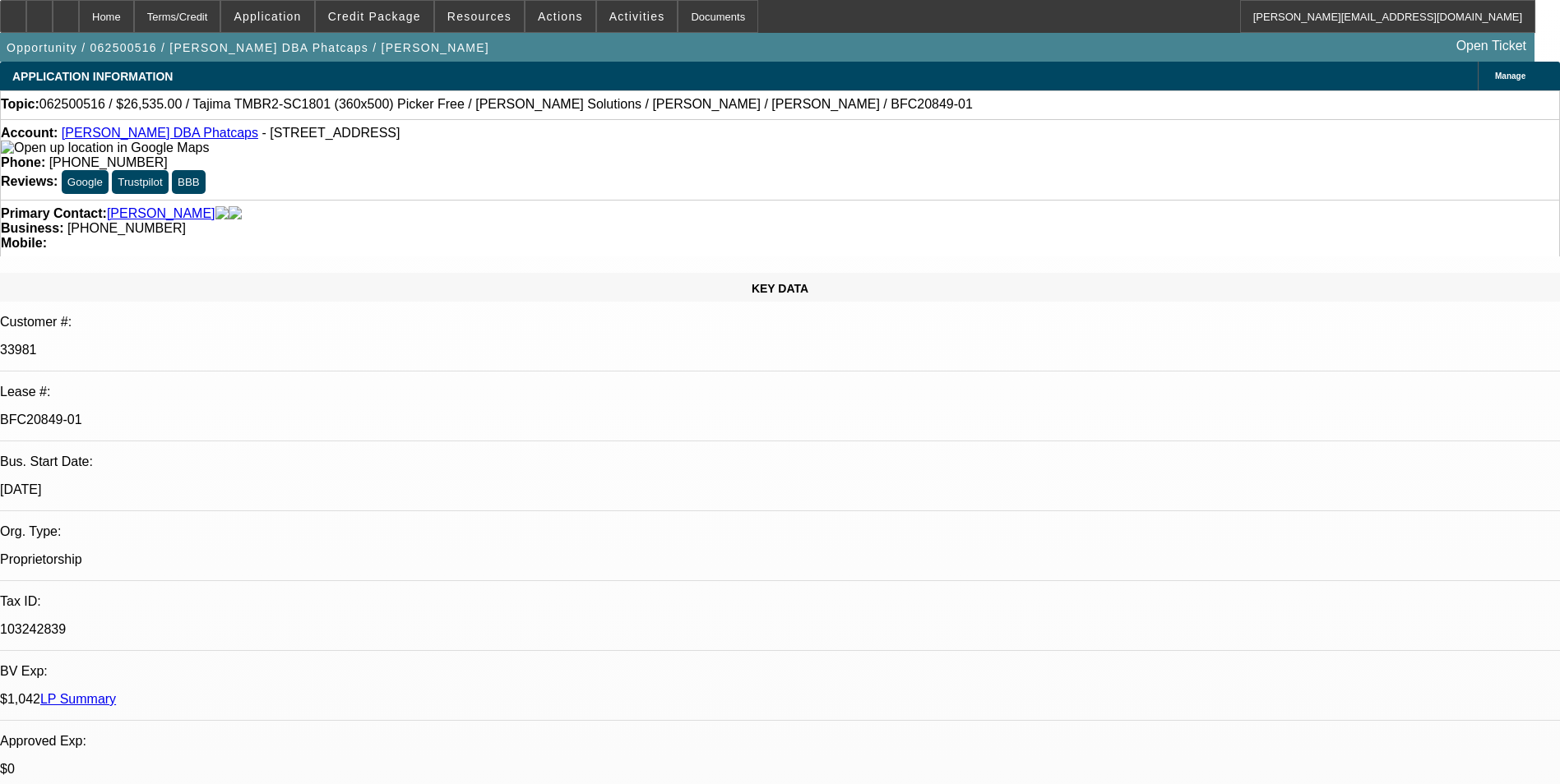
select select "5"
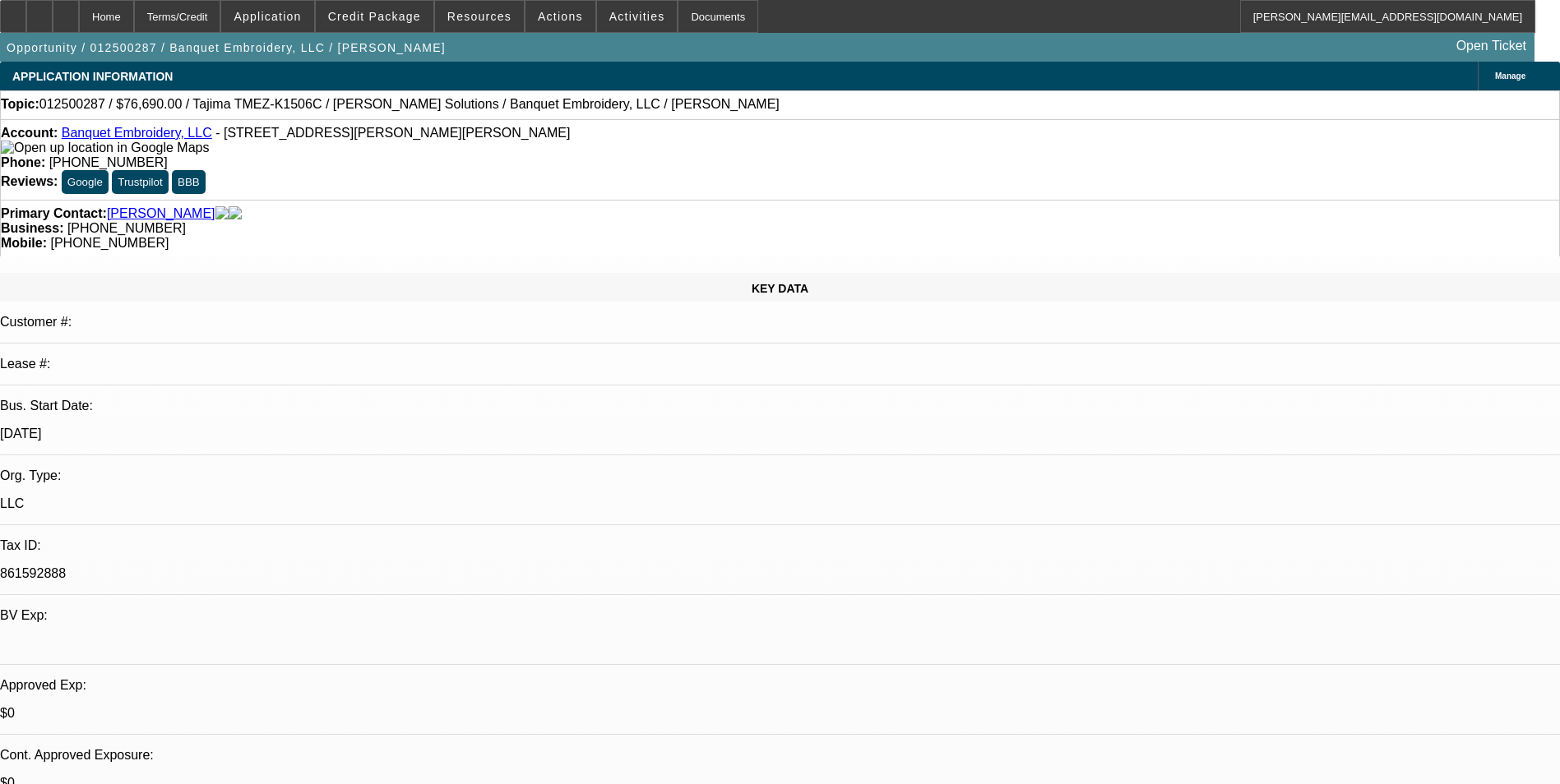
select select "0"
select select "2"
select select "0"
select select "2"
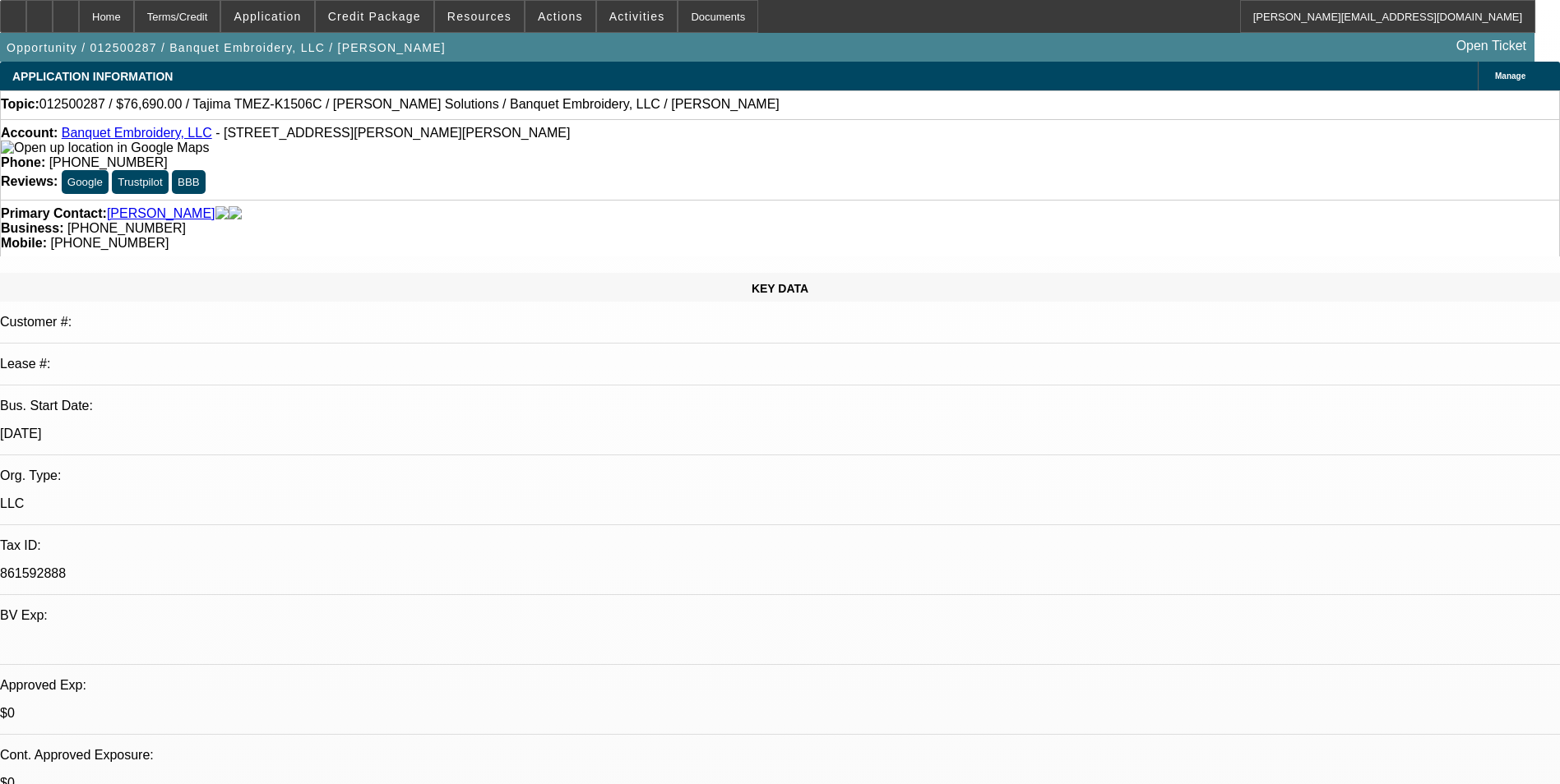
select select "0"
select select "2"
select select "0"
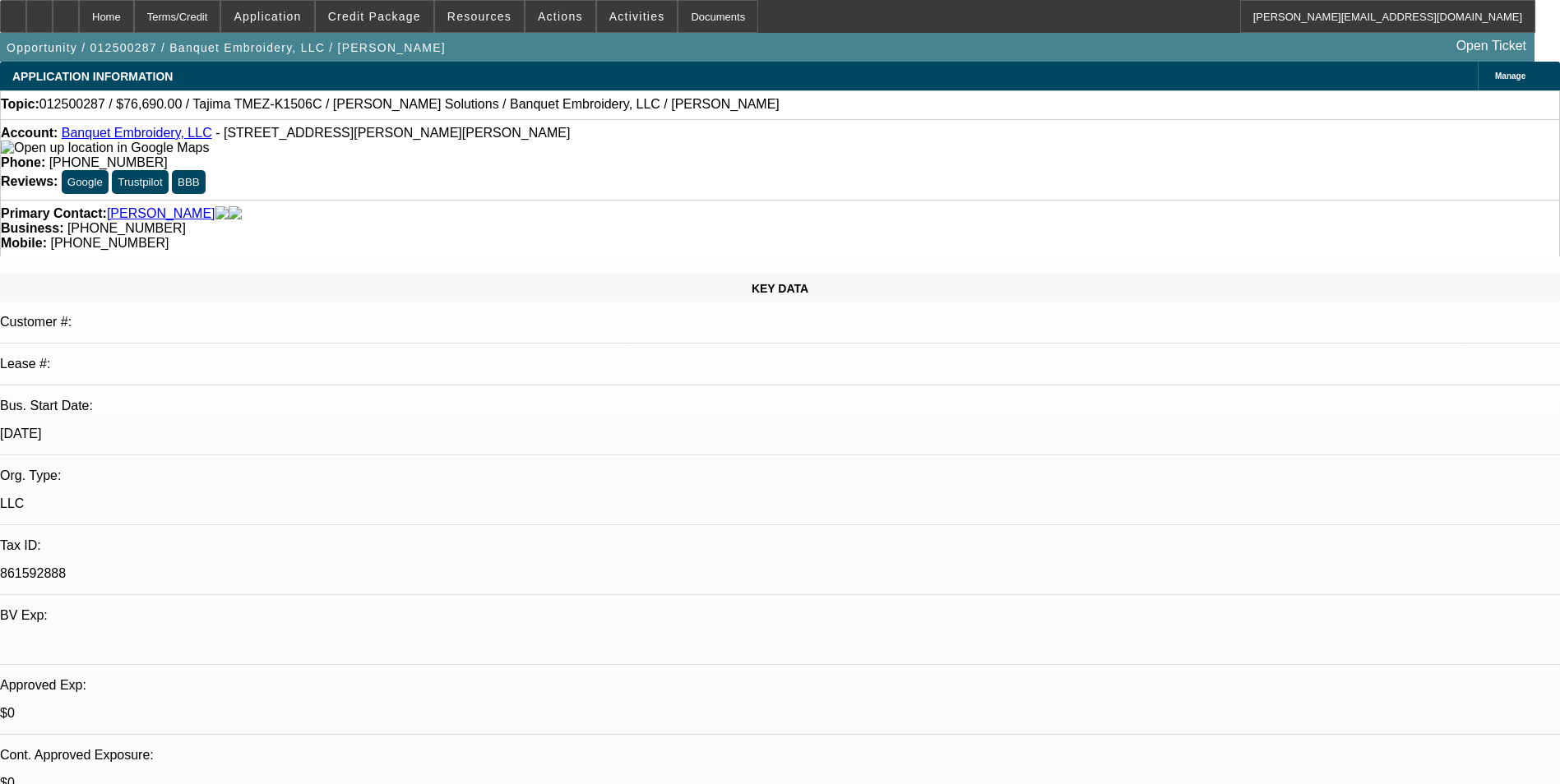
select select "2"
select select "0.1"
select select "1"
select select "2"
select select "6"
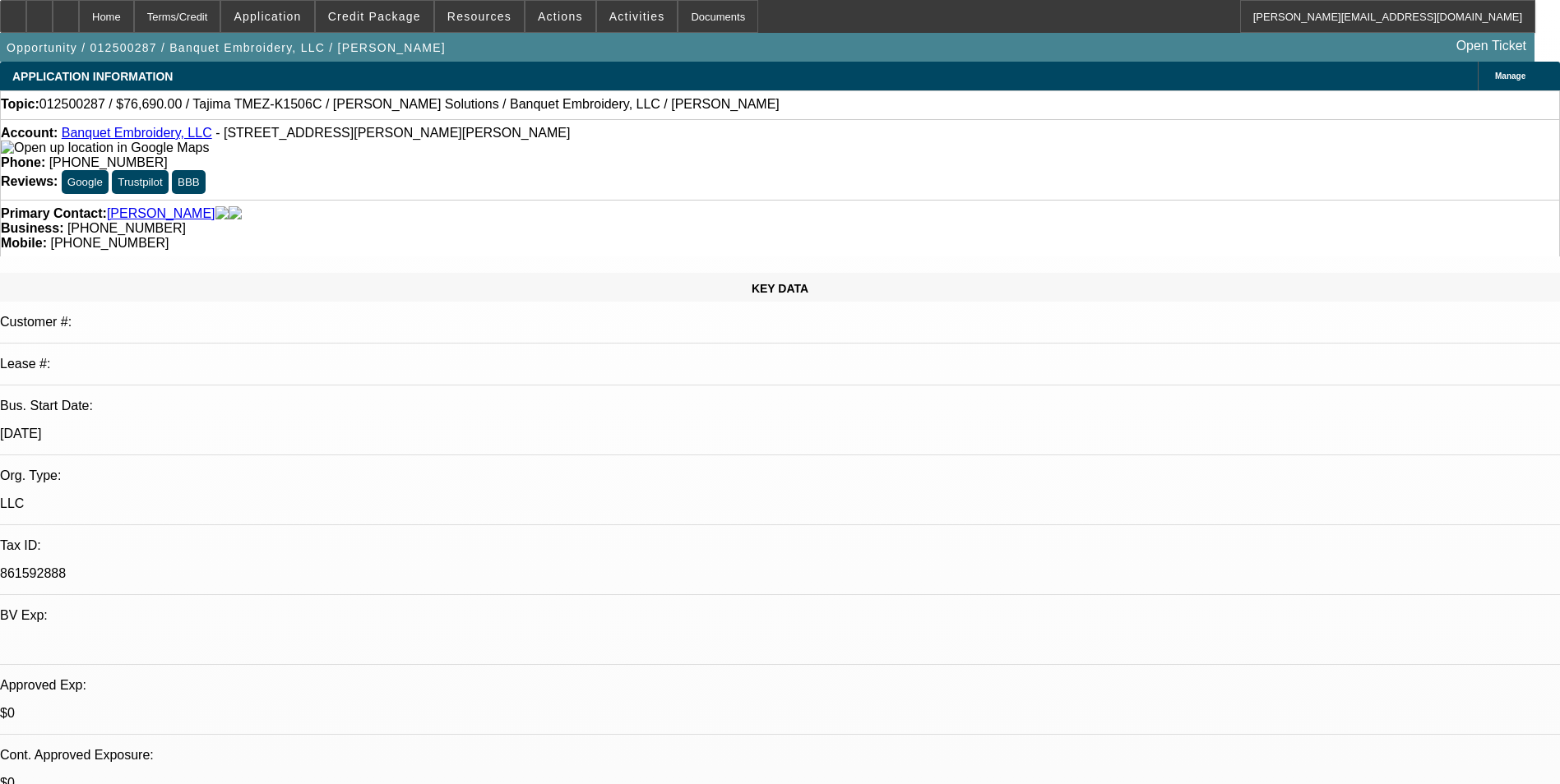
select select "1"
select select "2"
select select "6"
select select "1"
select select "2"
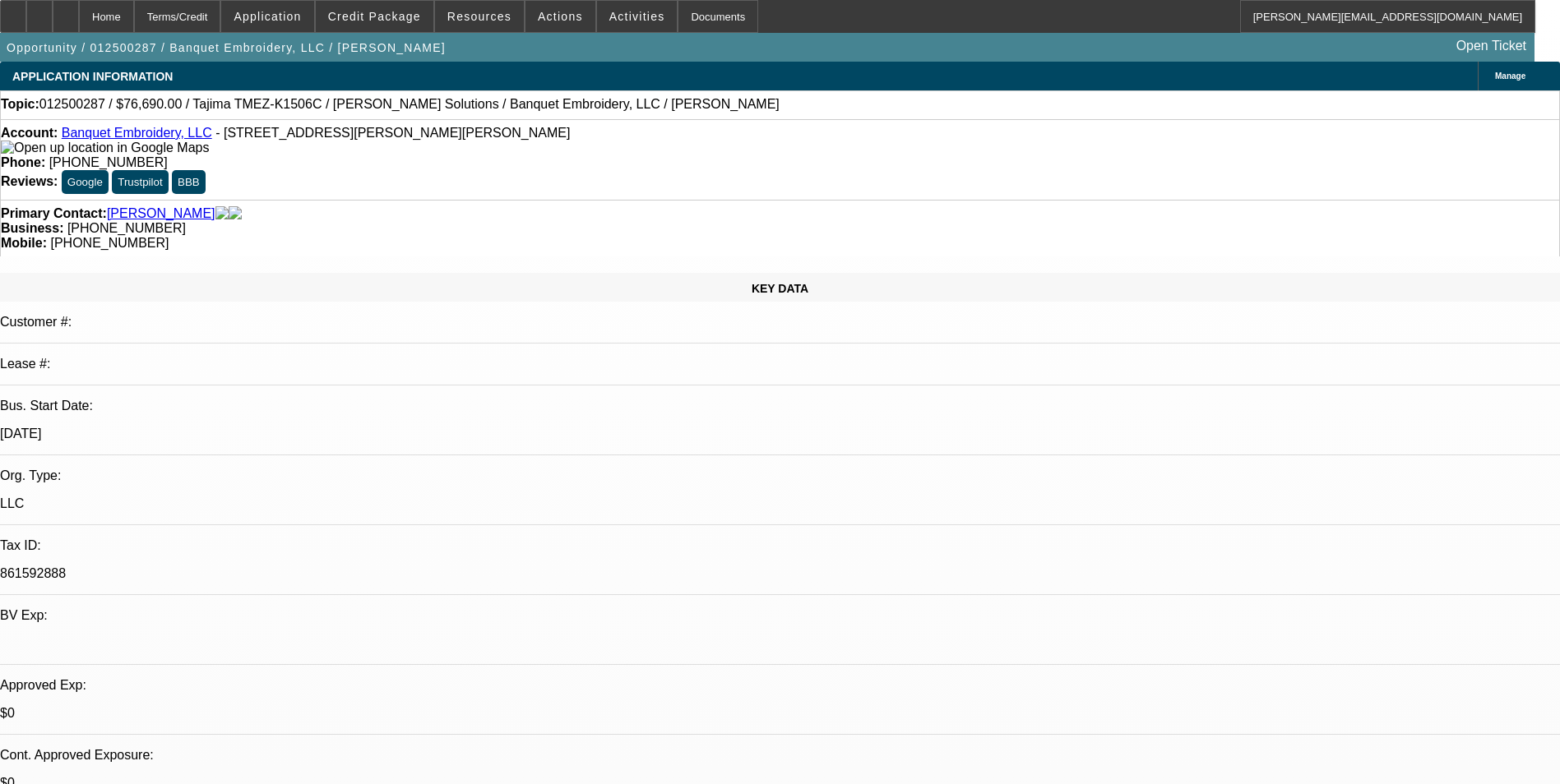
select select "6"
select select "1"
select select "2"
select select "4"
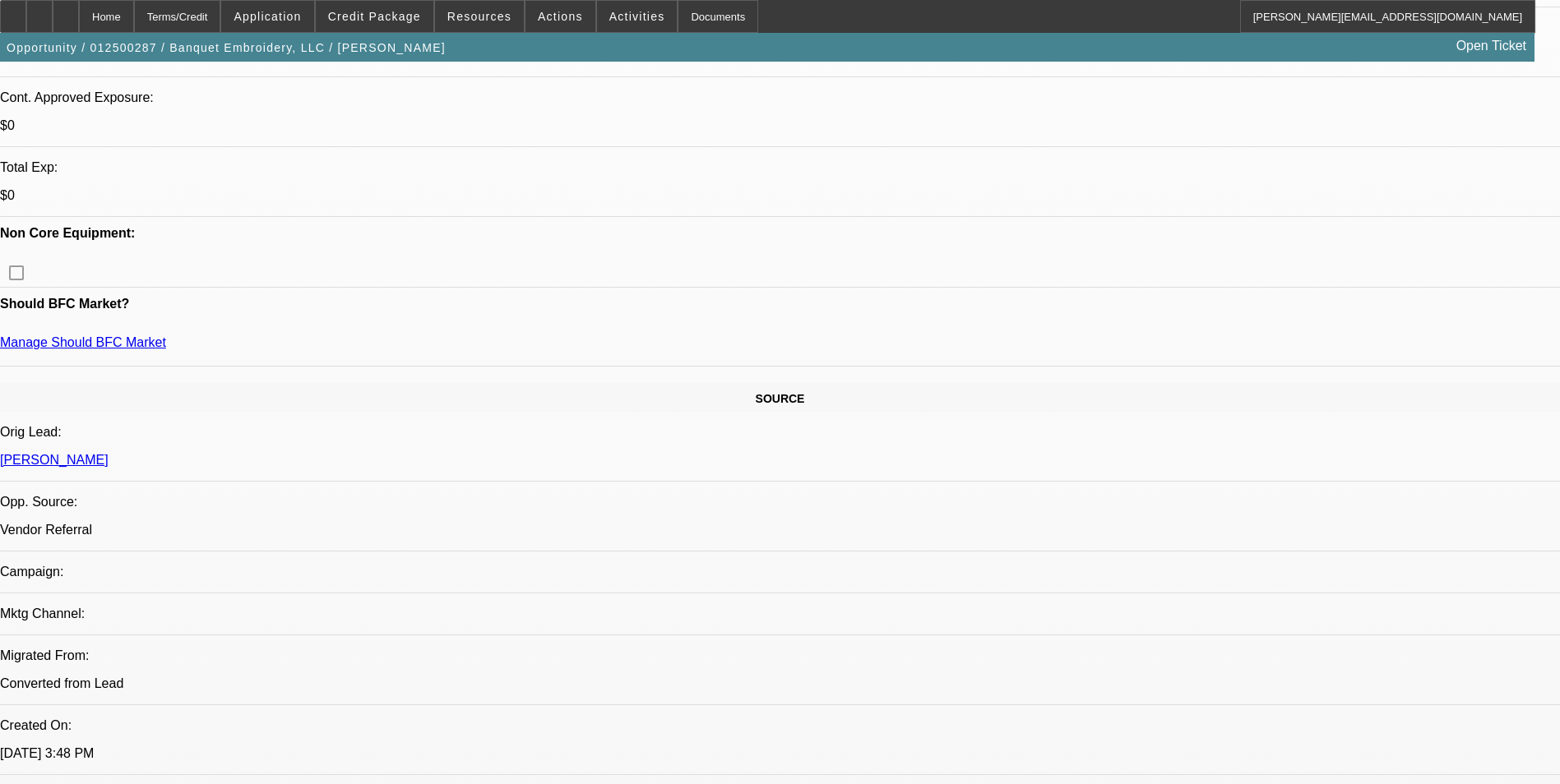
scroll to position [0, 0]
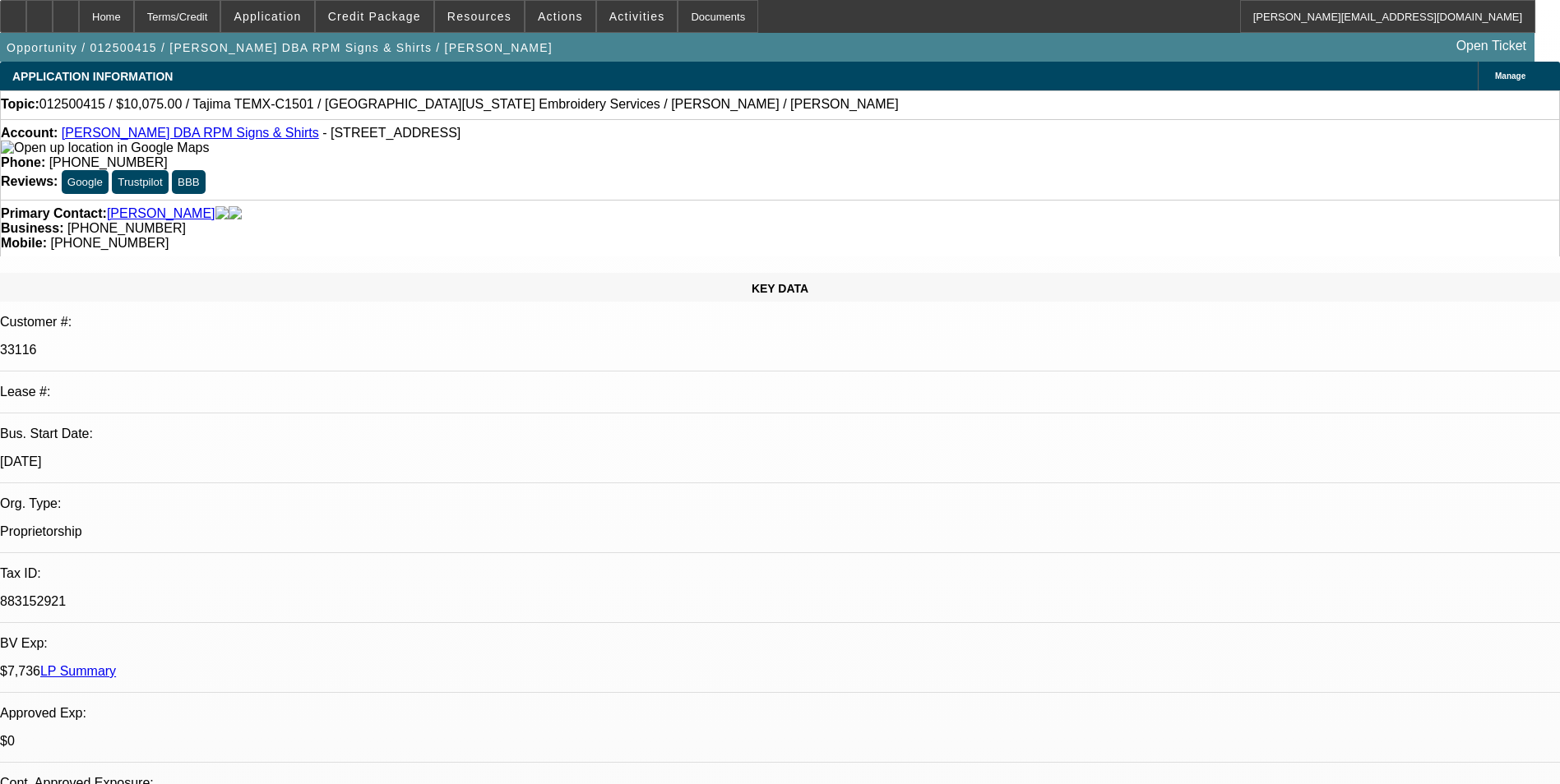
select select "0"
select select "2"
select select "0"
select select "2"
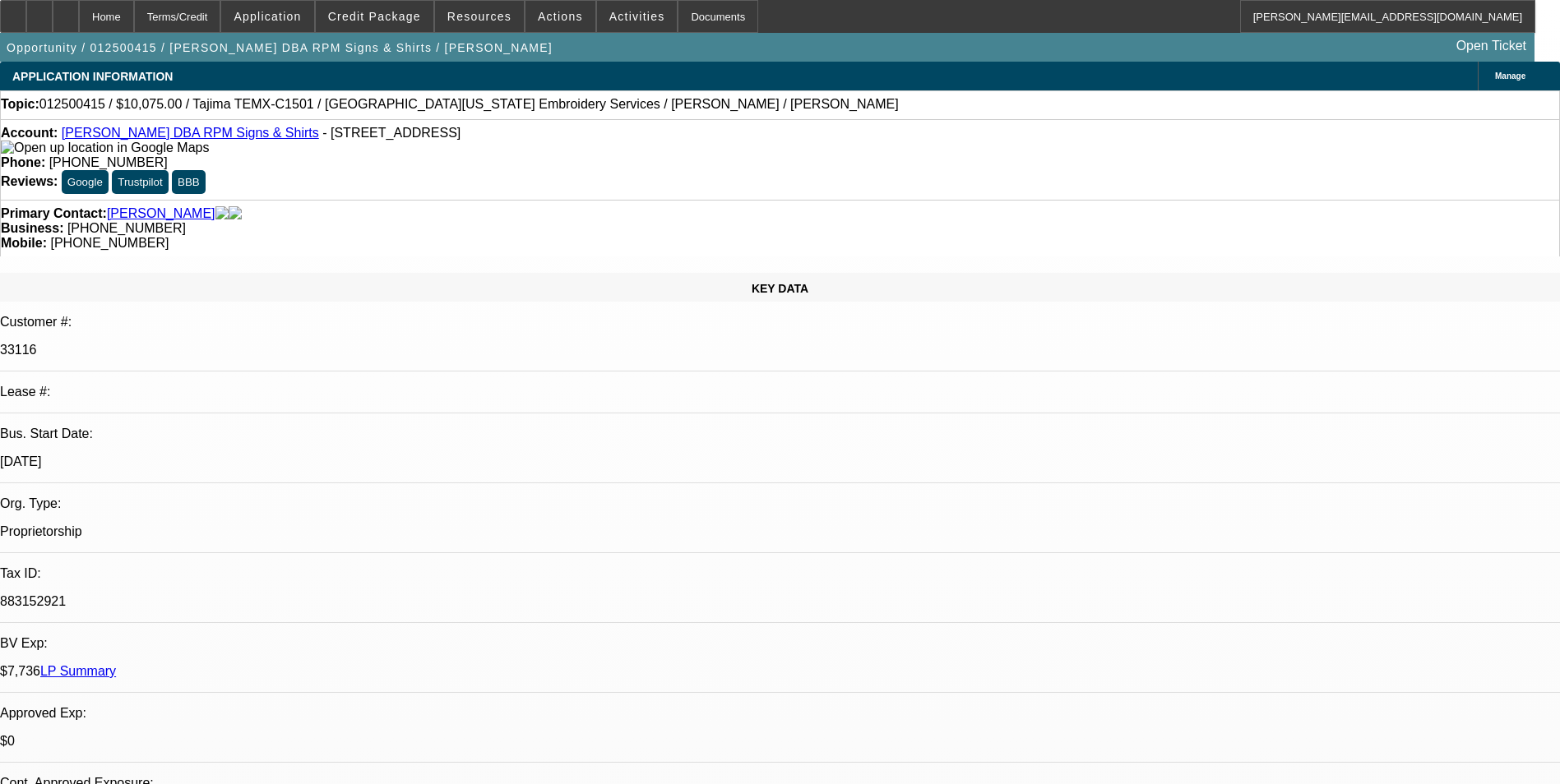
select select "0"
select select "2"
select select "0"
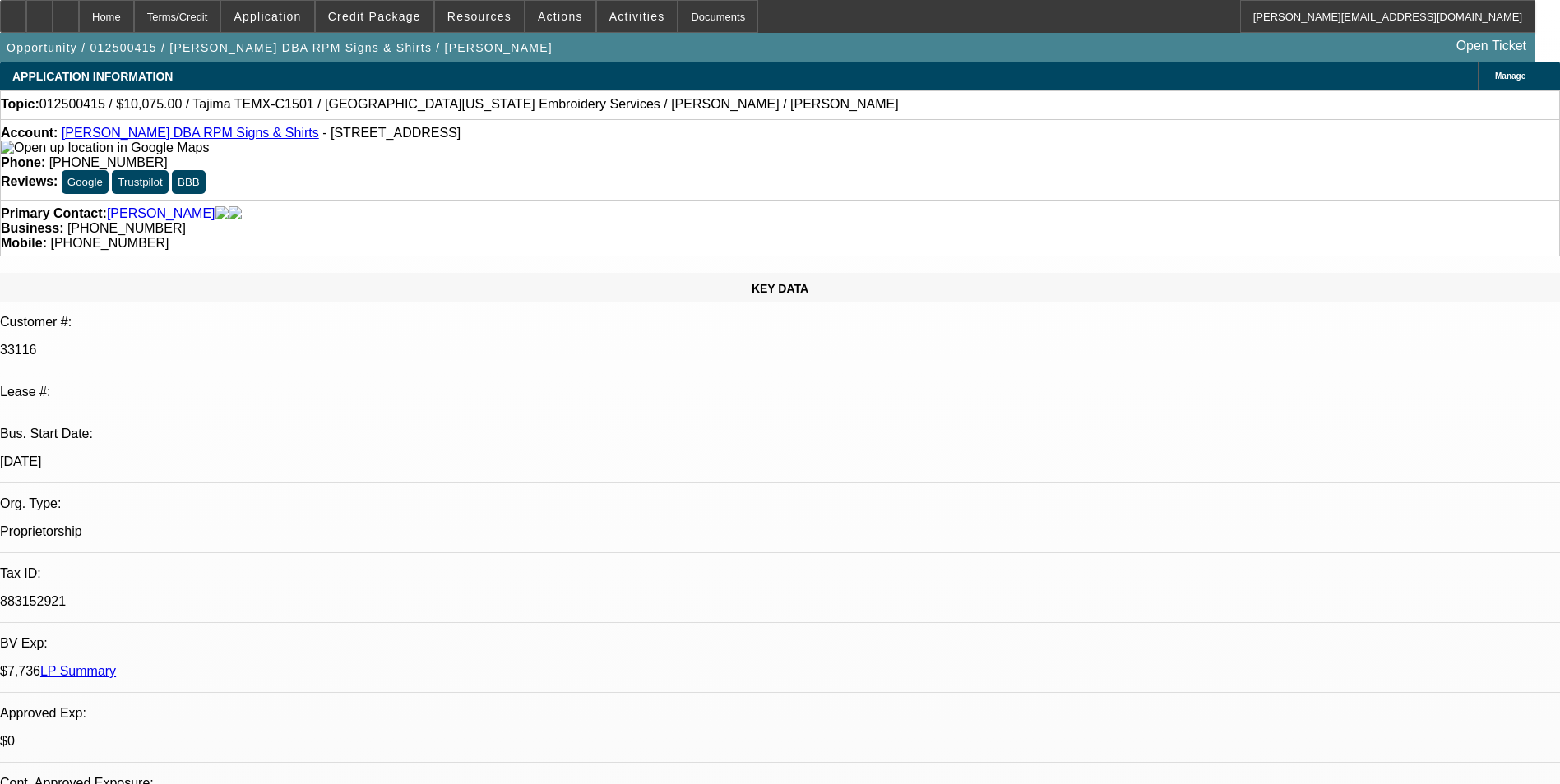
select select "2"
select select "0"
select select "1"
select select "2"
select select "6"
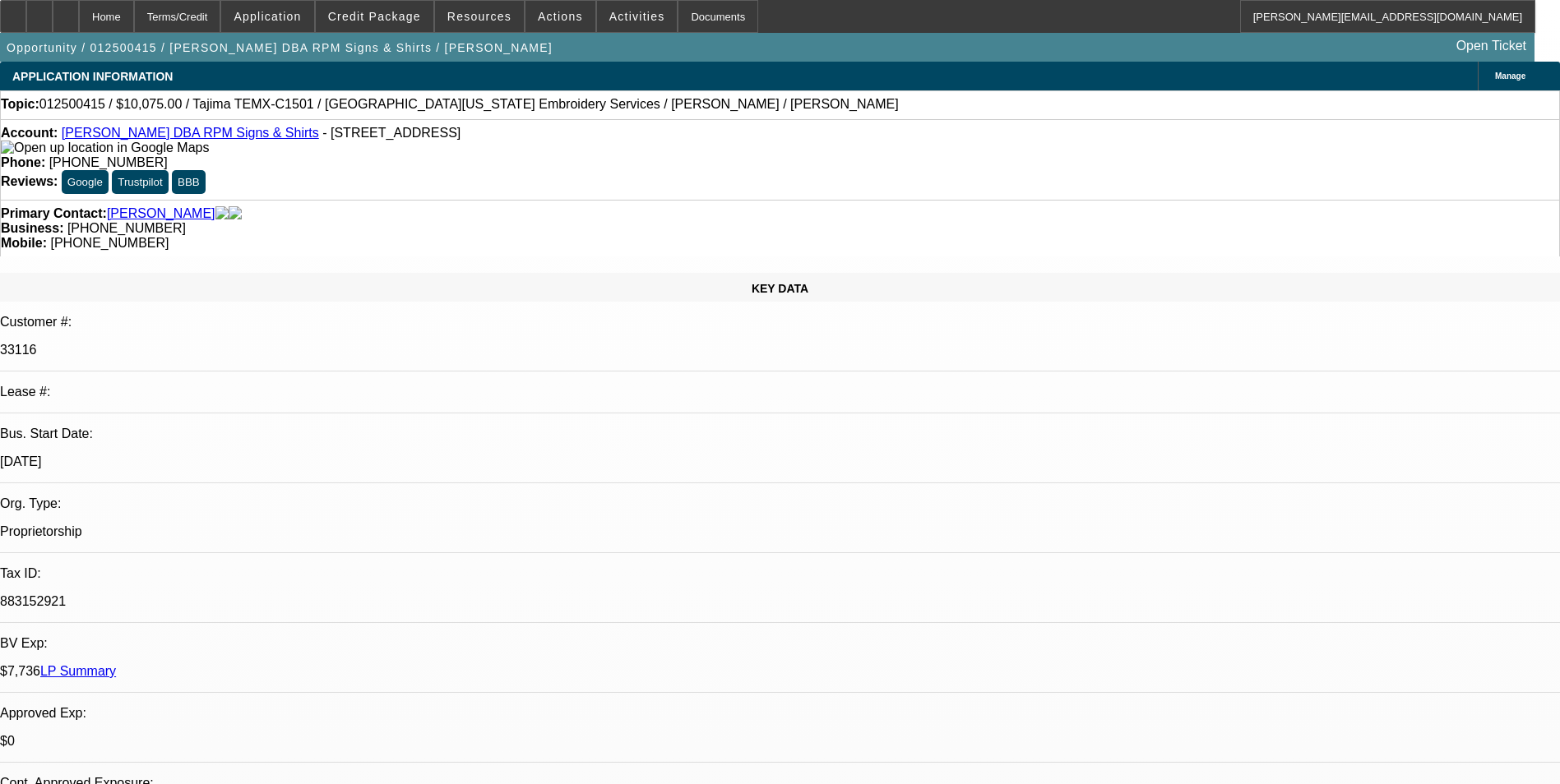
select select "1"
select select "2"
select select "6"
select select "1"
select select "2"
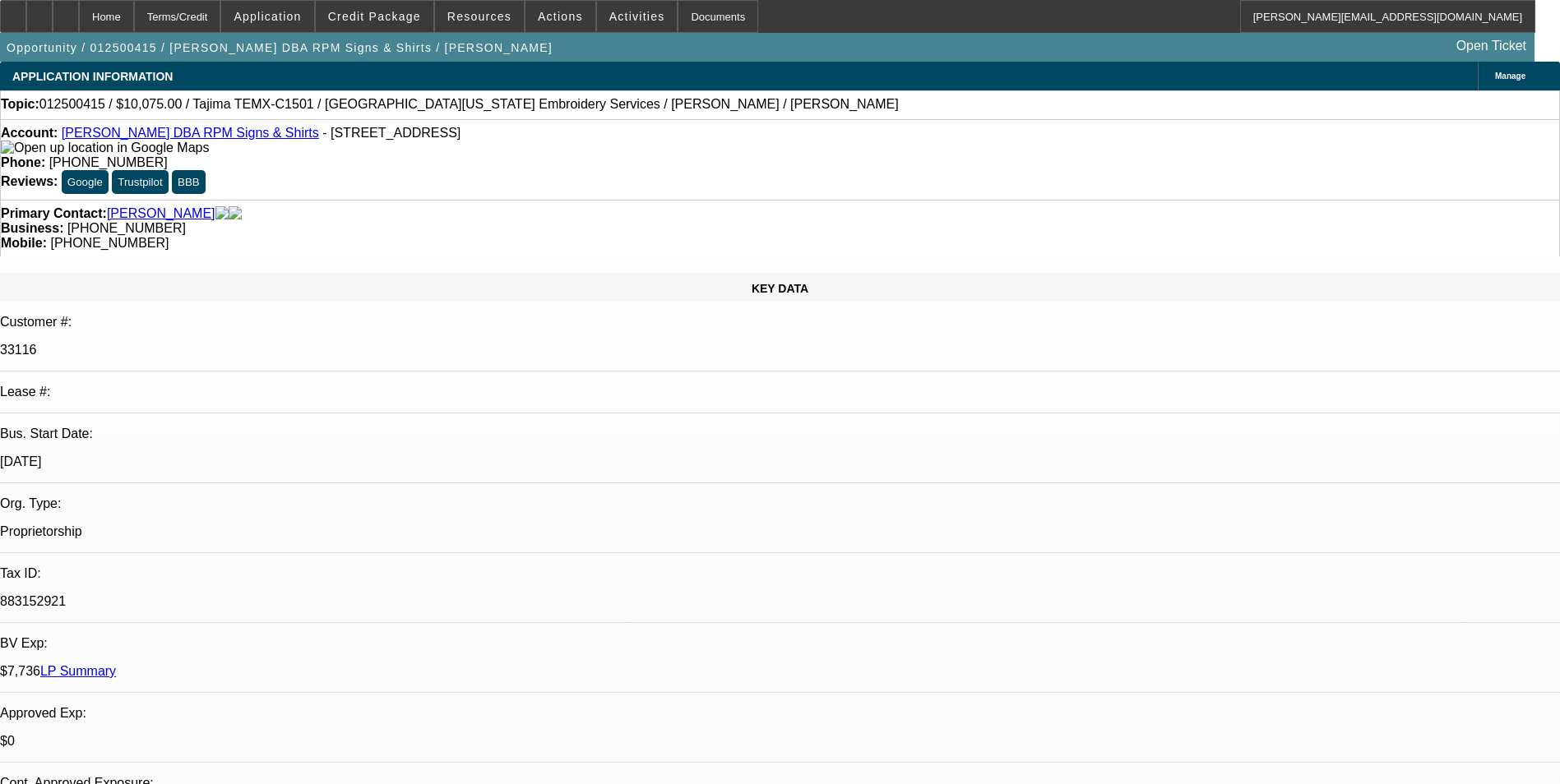
select select "6"
select select "1"
select select "2"
select select "6"
drag, startPoint x: 1429, startPoint y: 103, endPoint x: 1389, endPoint y: 111, distance: 40.8
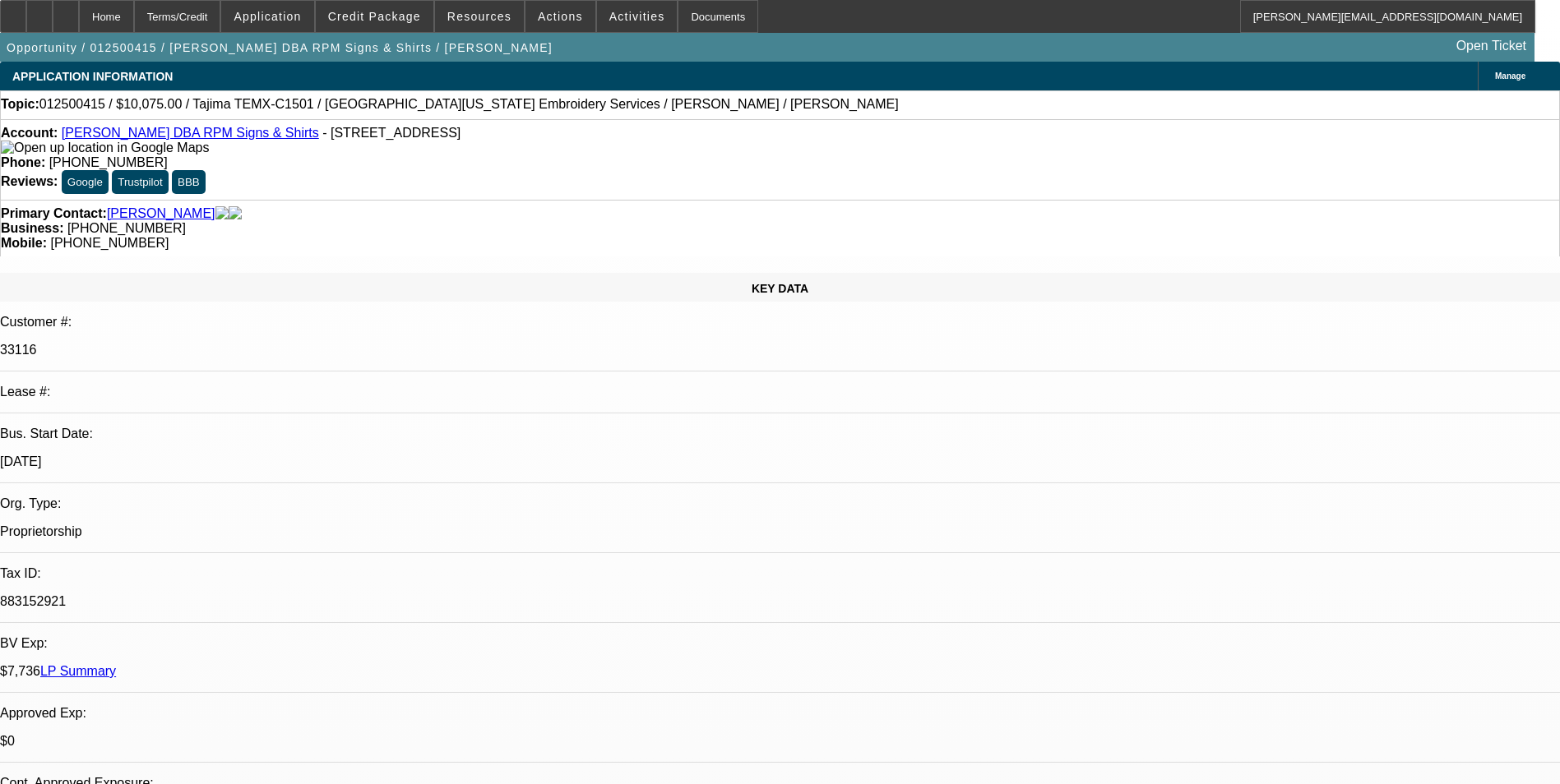
click at [126, 138] on link "Charles E Elder DBA RPM Signs & Shirts" at bounding box center [190, 132] width 257 height 14
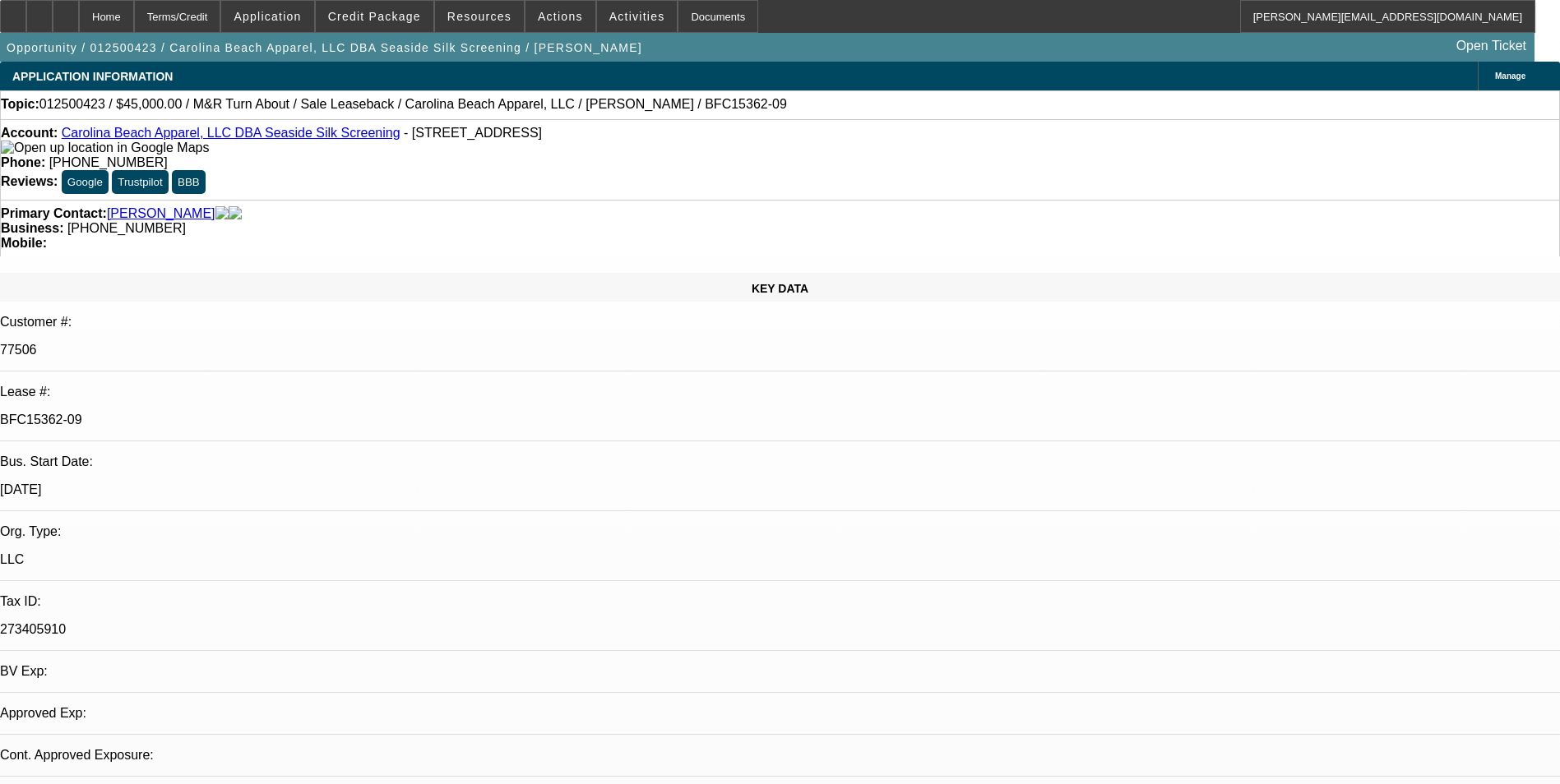
select select "0"
select select "2"
select select "0"
select select "2"
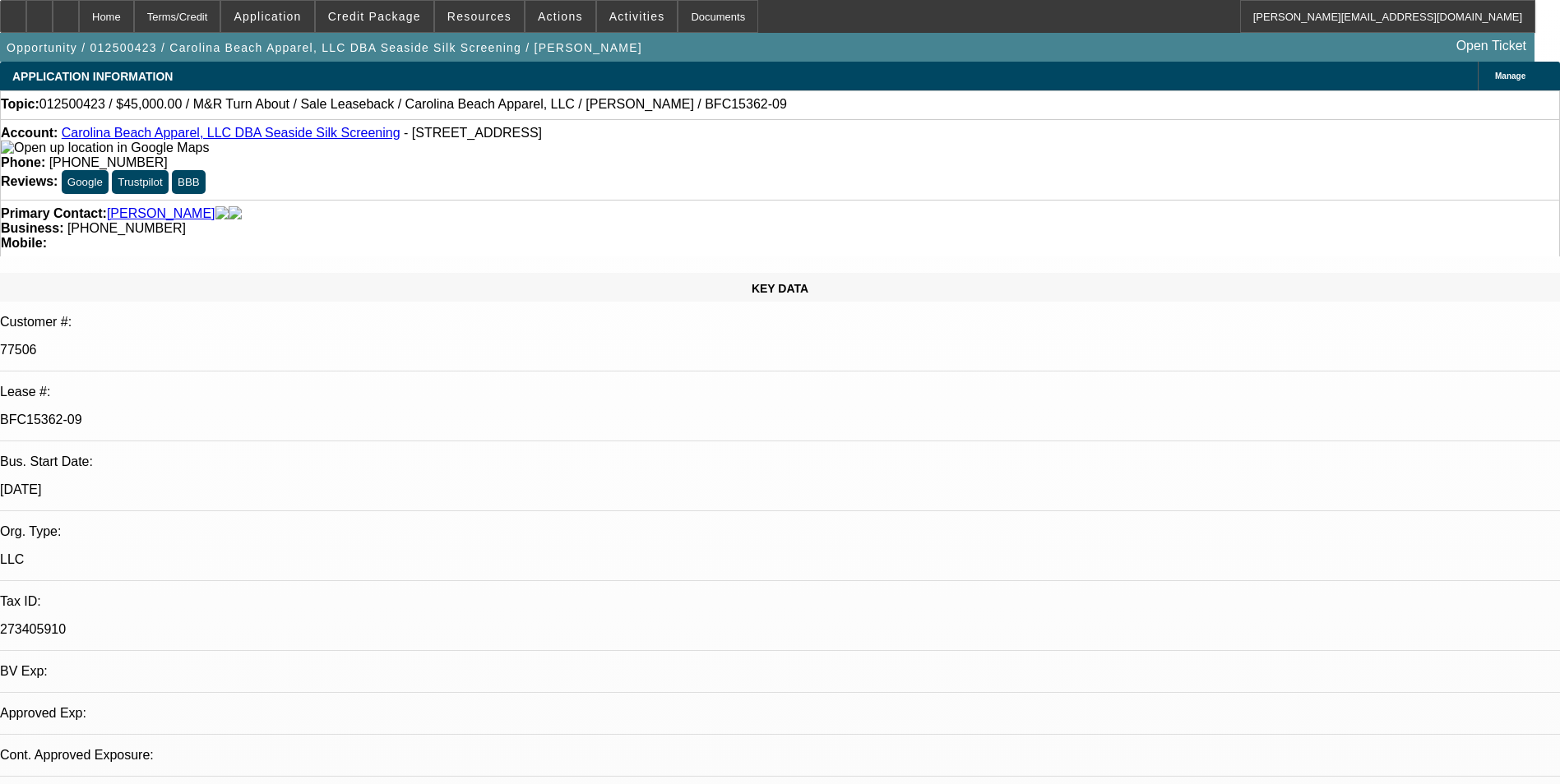
select select "0"
select select "1"
select select "2"
select select "1"
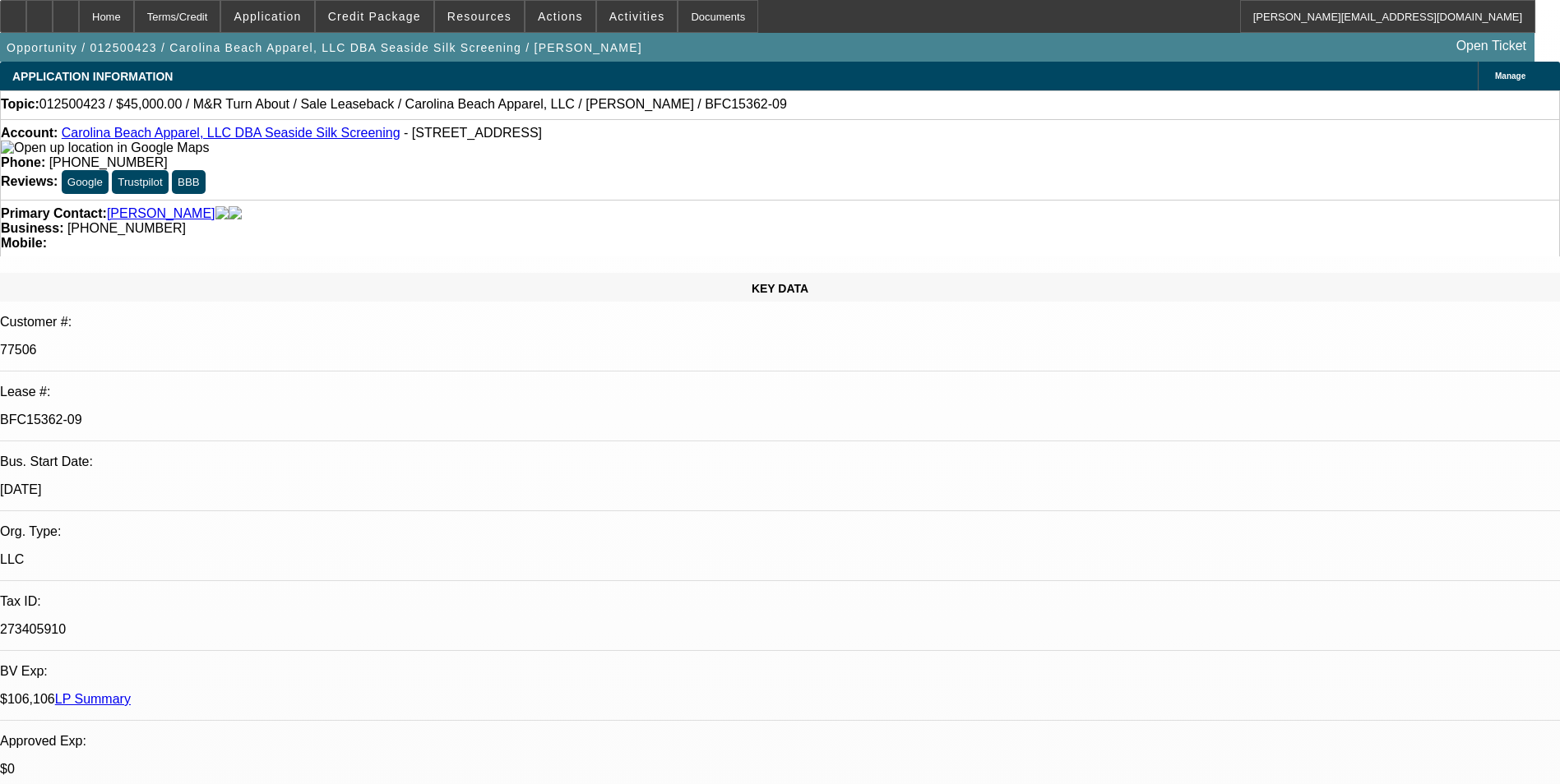
select select "2"
select select "6"
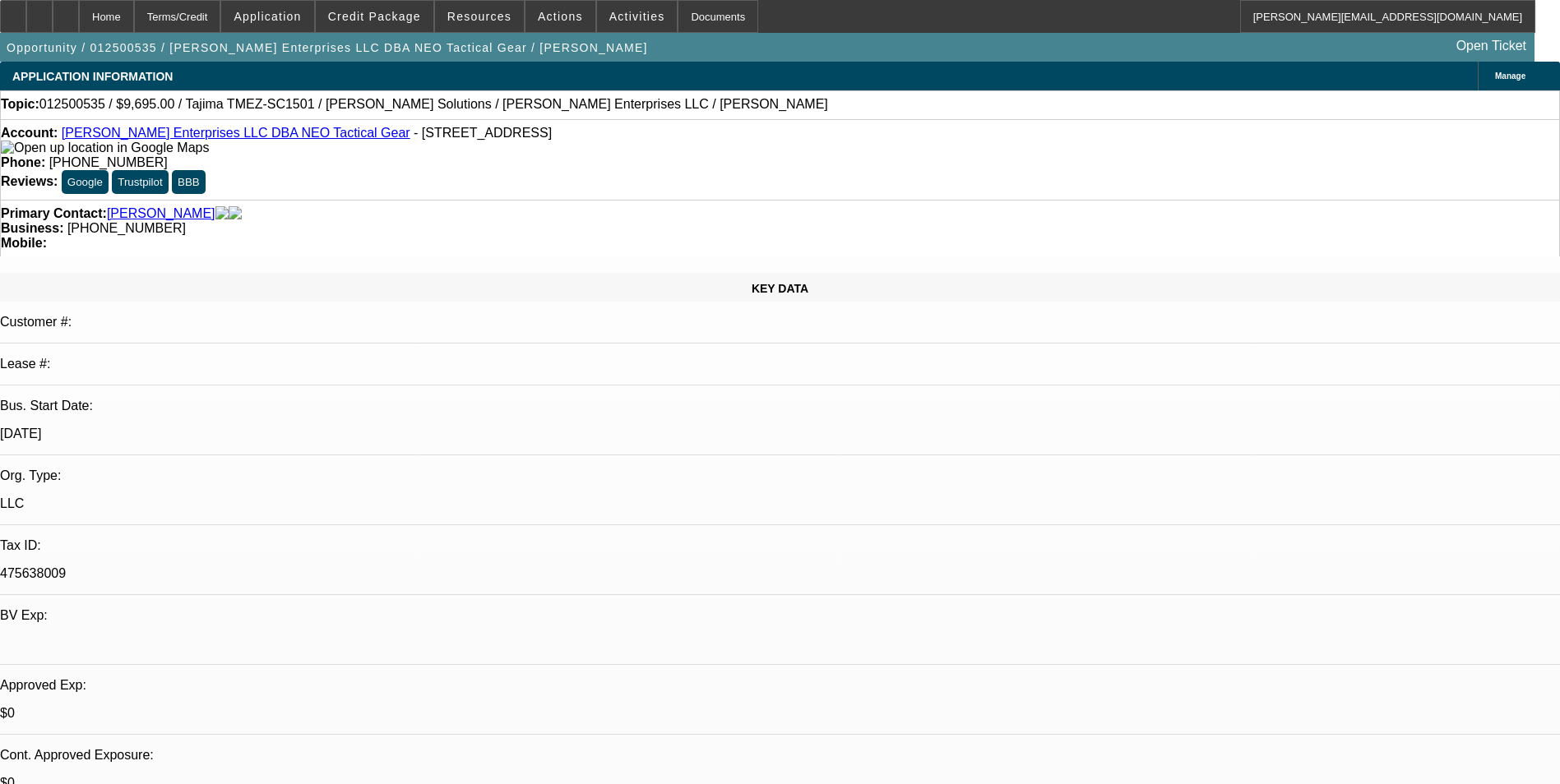
select select "0"
select select "2"
select select "0"
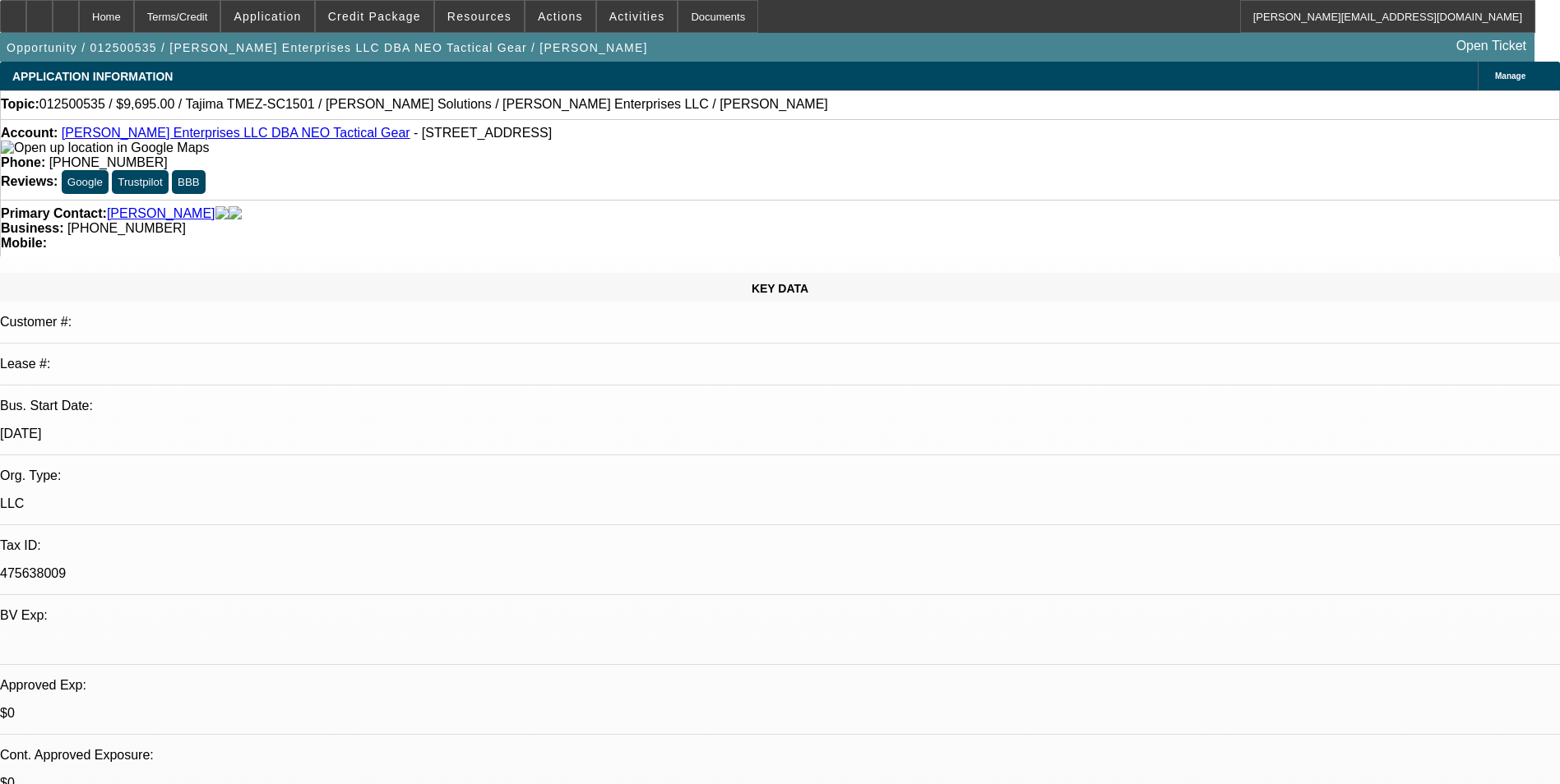
select select "0"
select select "1"
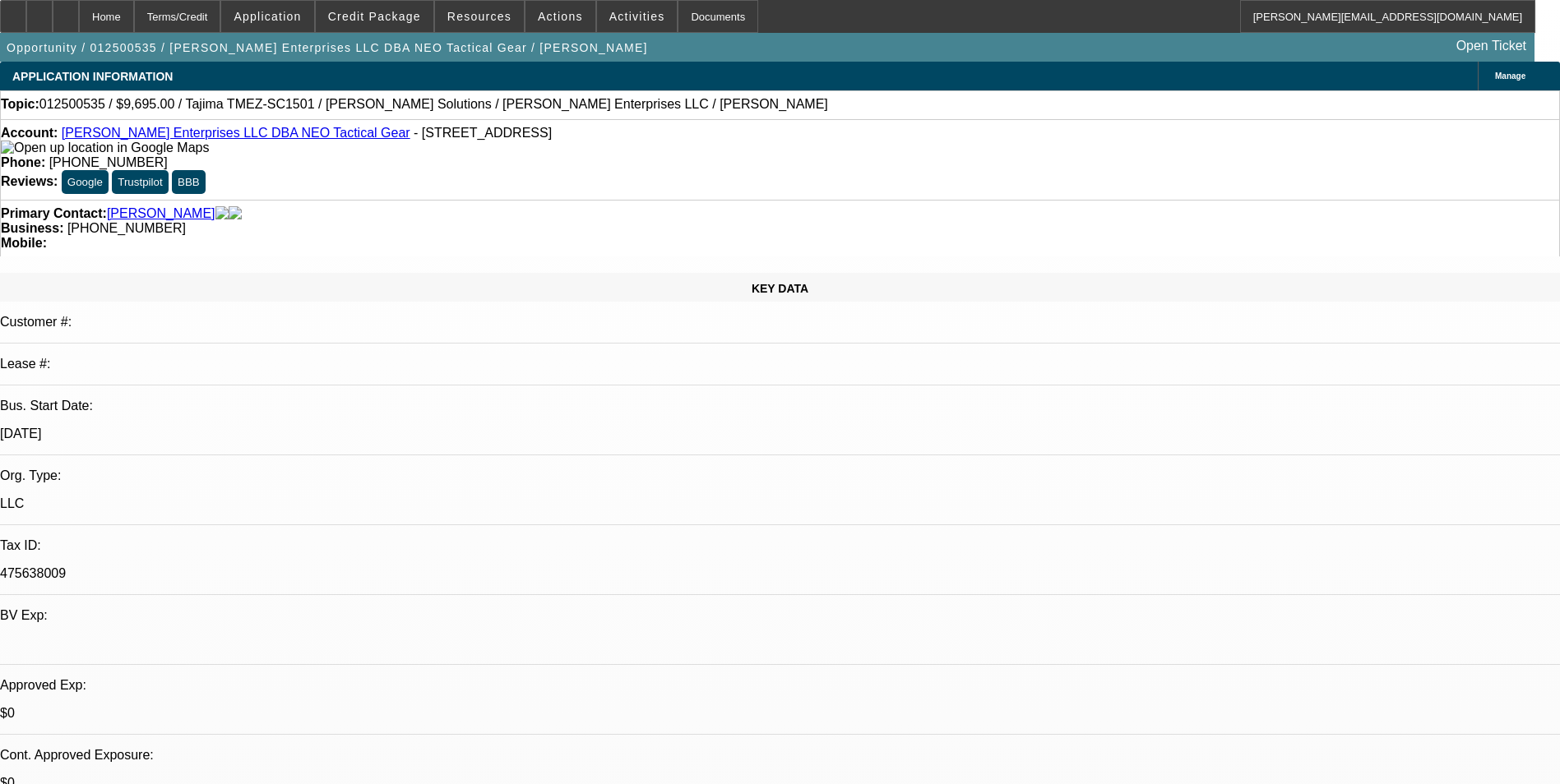
select select "2"
select select "6"
select select "1"
select select "2"
select select "6"
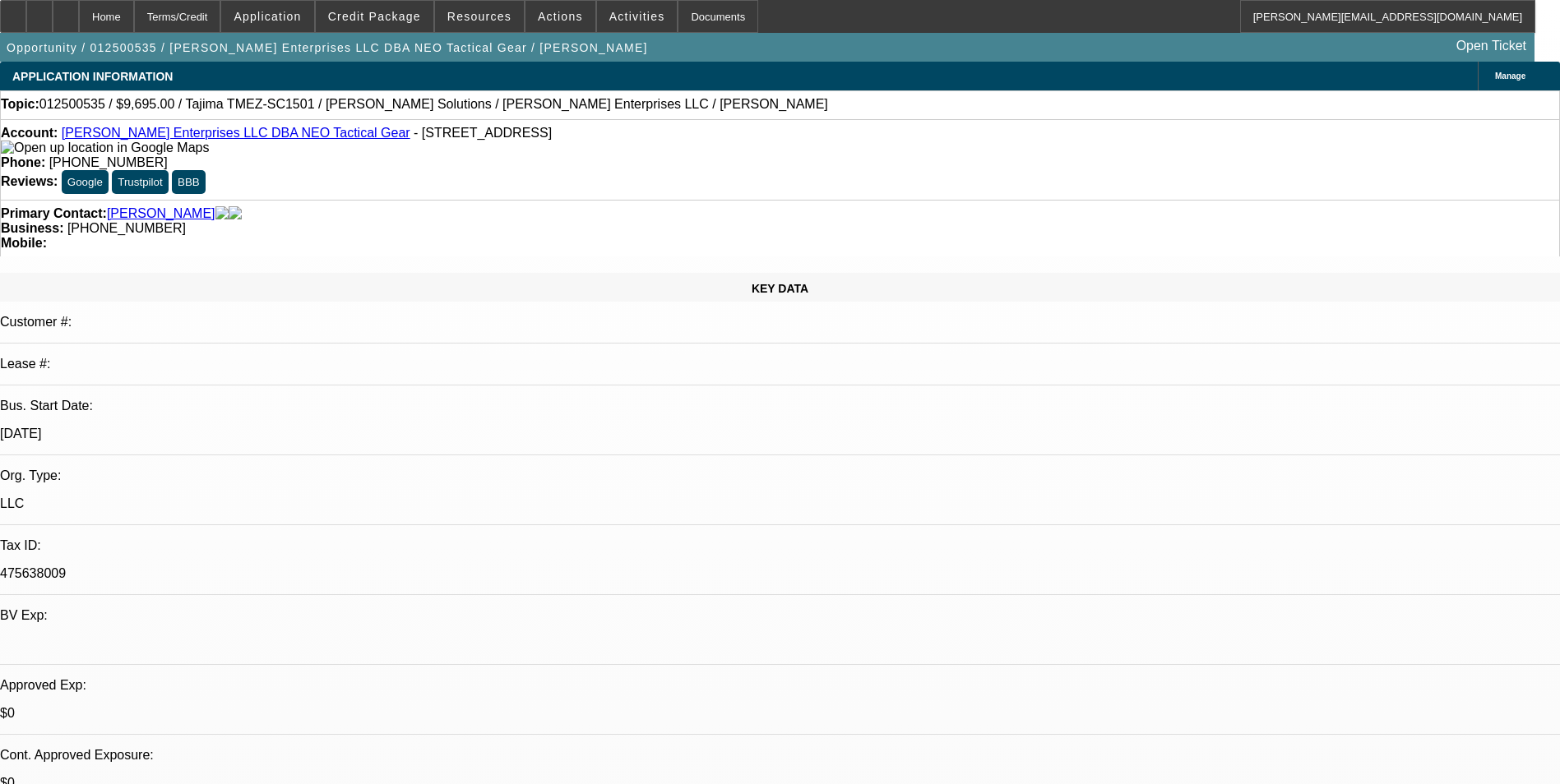
select select "1"
select select "2"
select select "6"
select select "1"
select select "2"
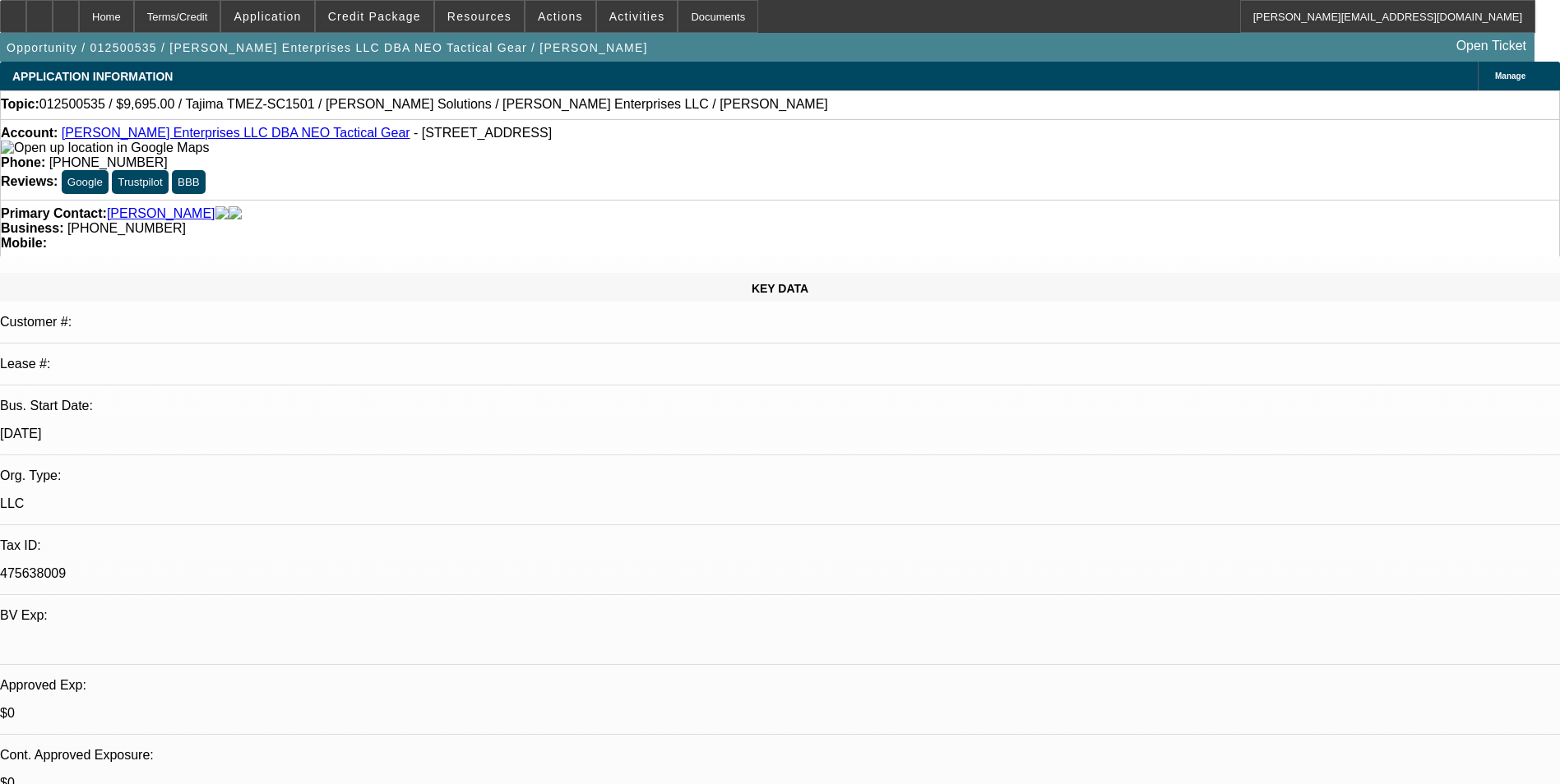
select select "6"
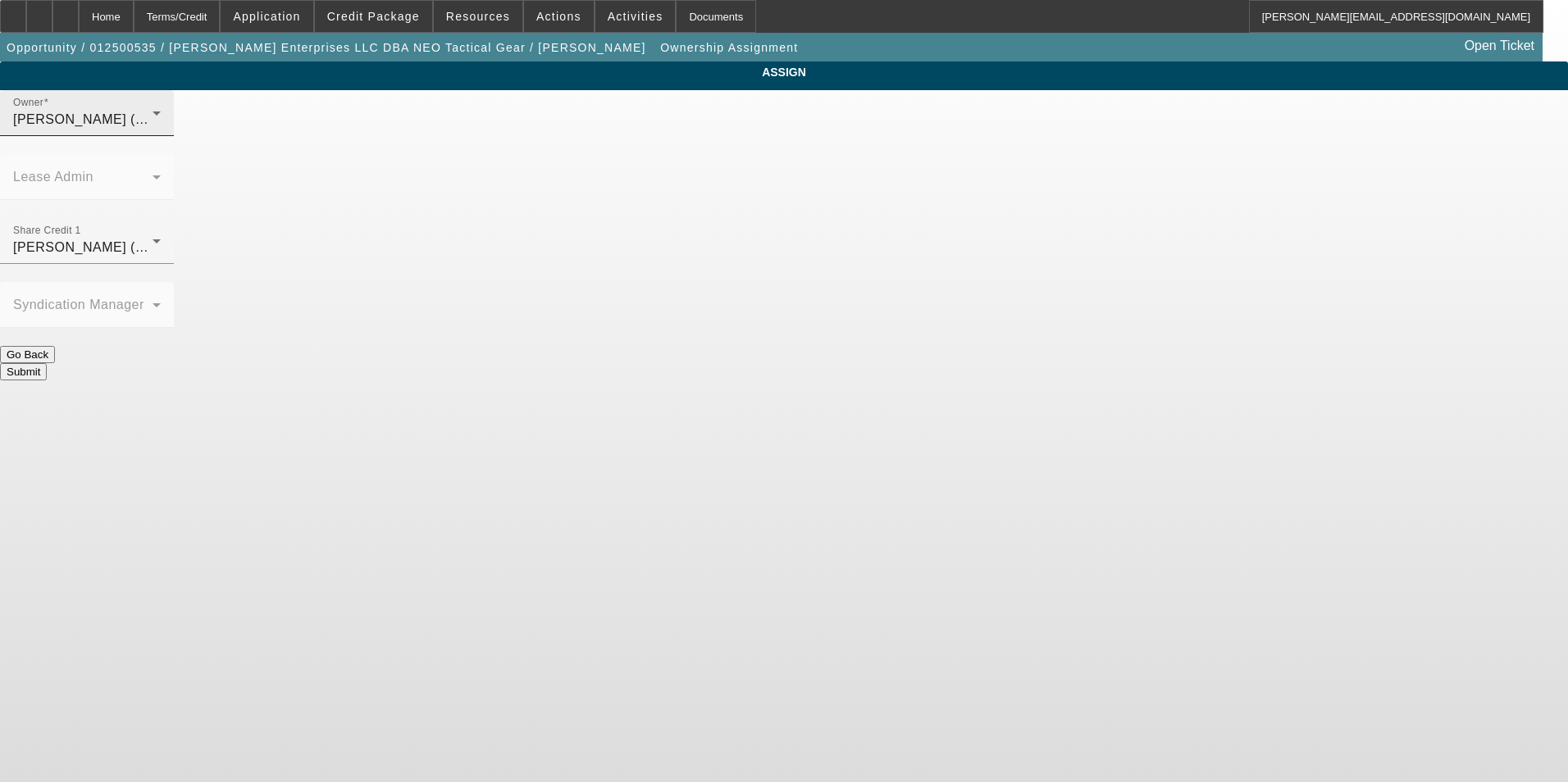
click at [167, 123] on icon at bounding box center [156, 113] width 19 height 19
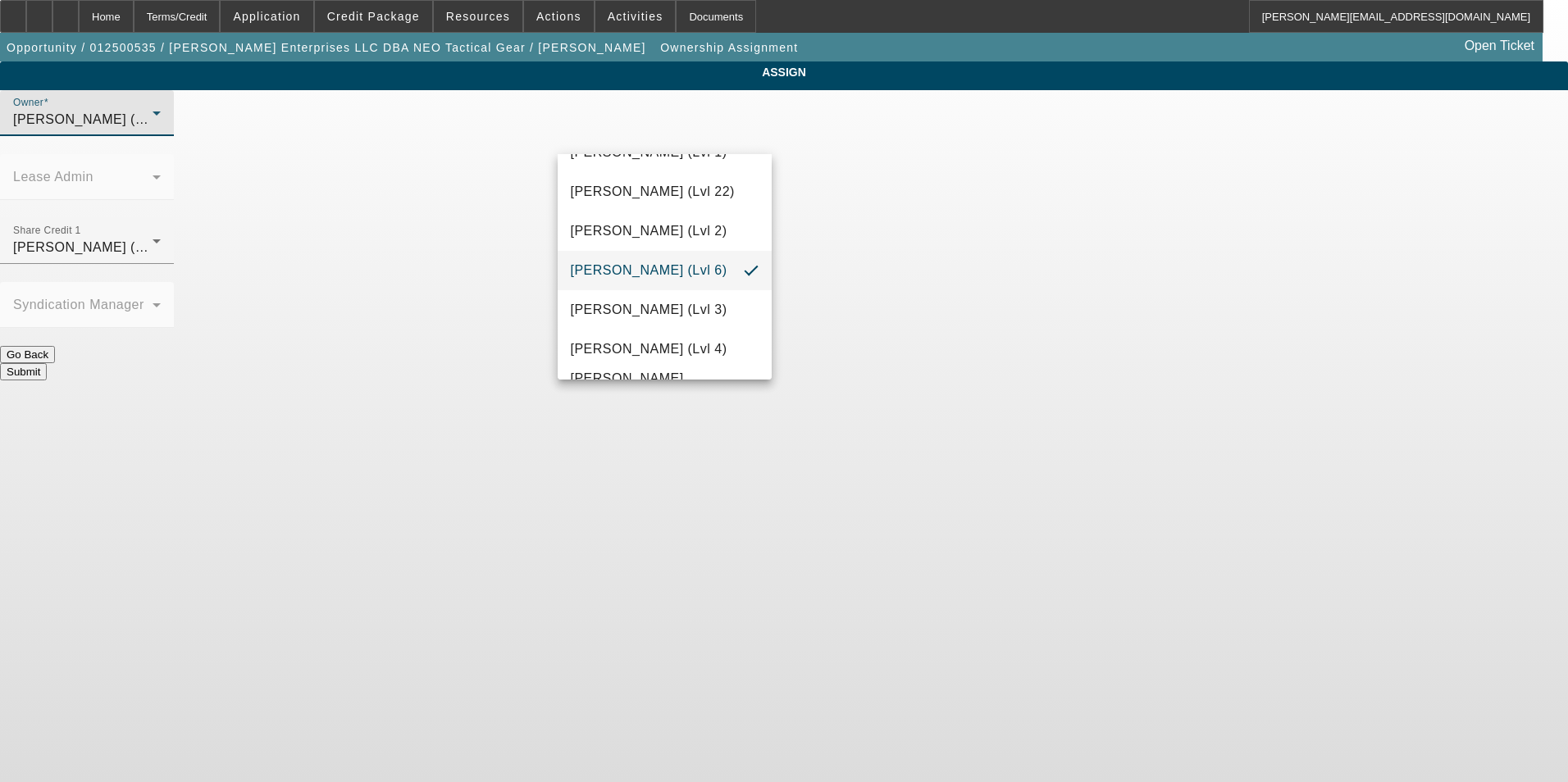
scroll to position [2272, 0]
click at [710, 311] on span "Wesolowski, Tyler (Lvl 3)" at bounding box center [649, 308] width 157 height 19
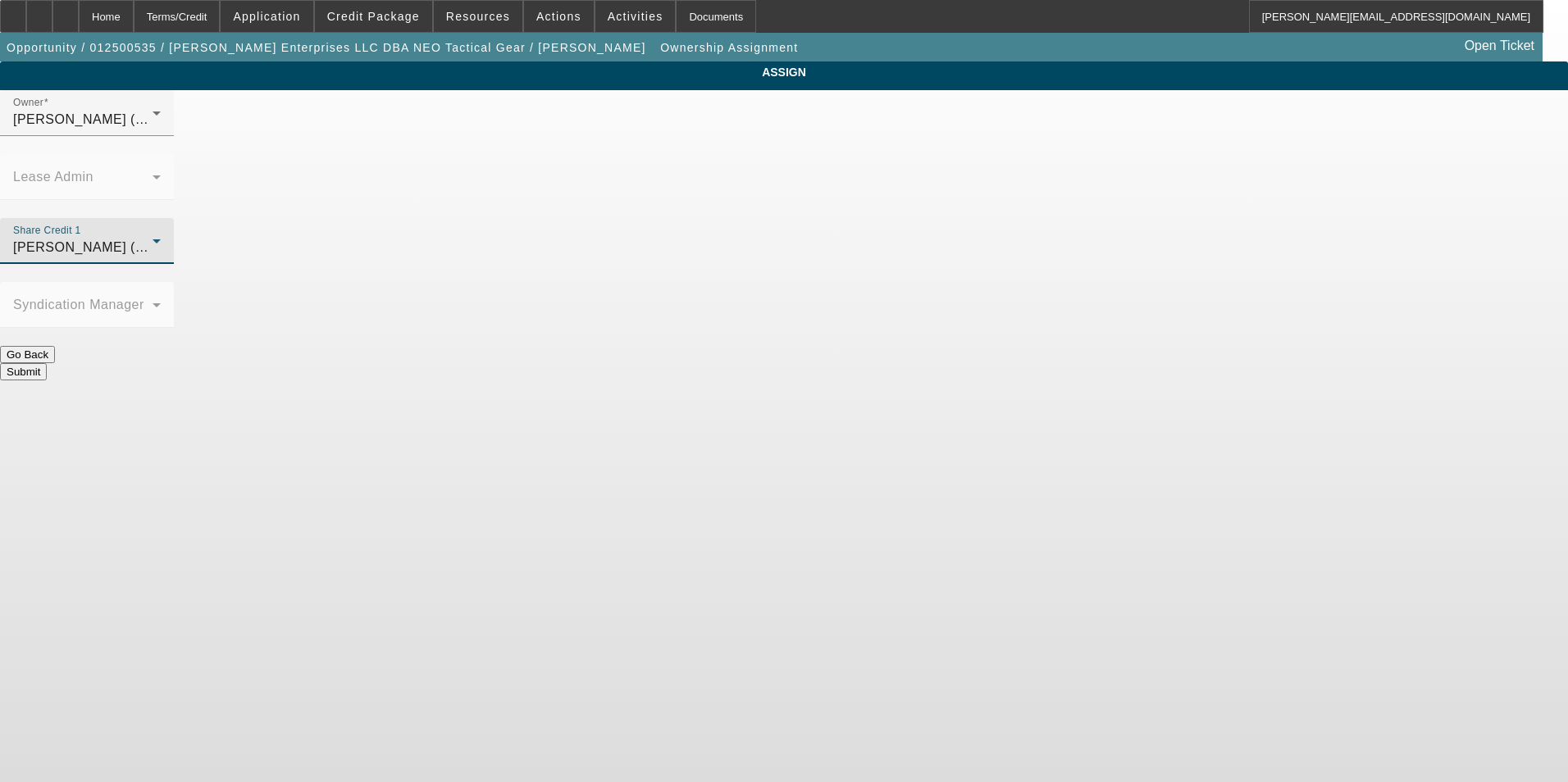
click at [152, 237] on div "Wesolowski, Tyler (Lvl 3)" at bounding box center [83, 247] width 140 height 19
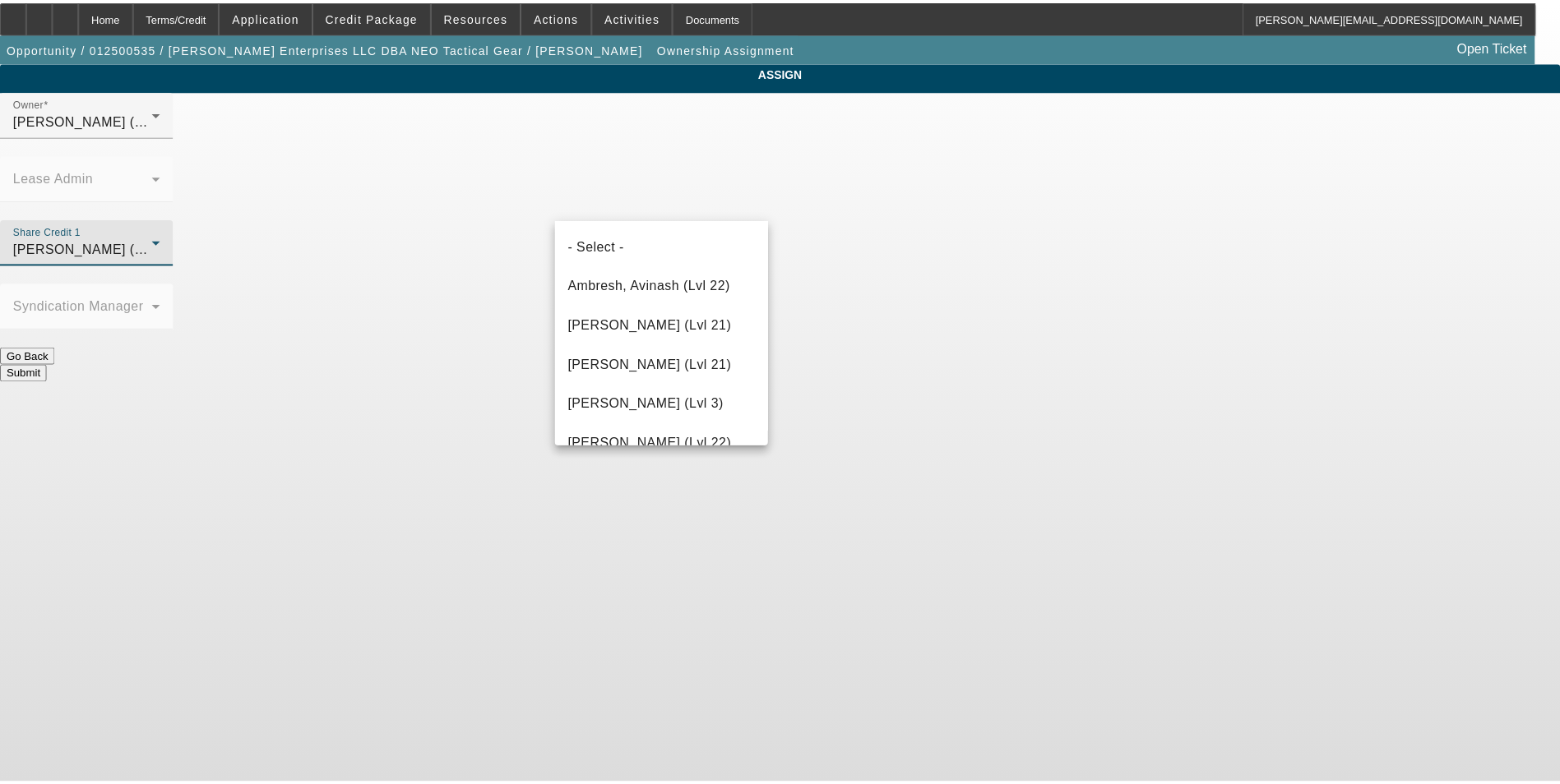
scroll to position [2037, 0]
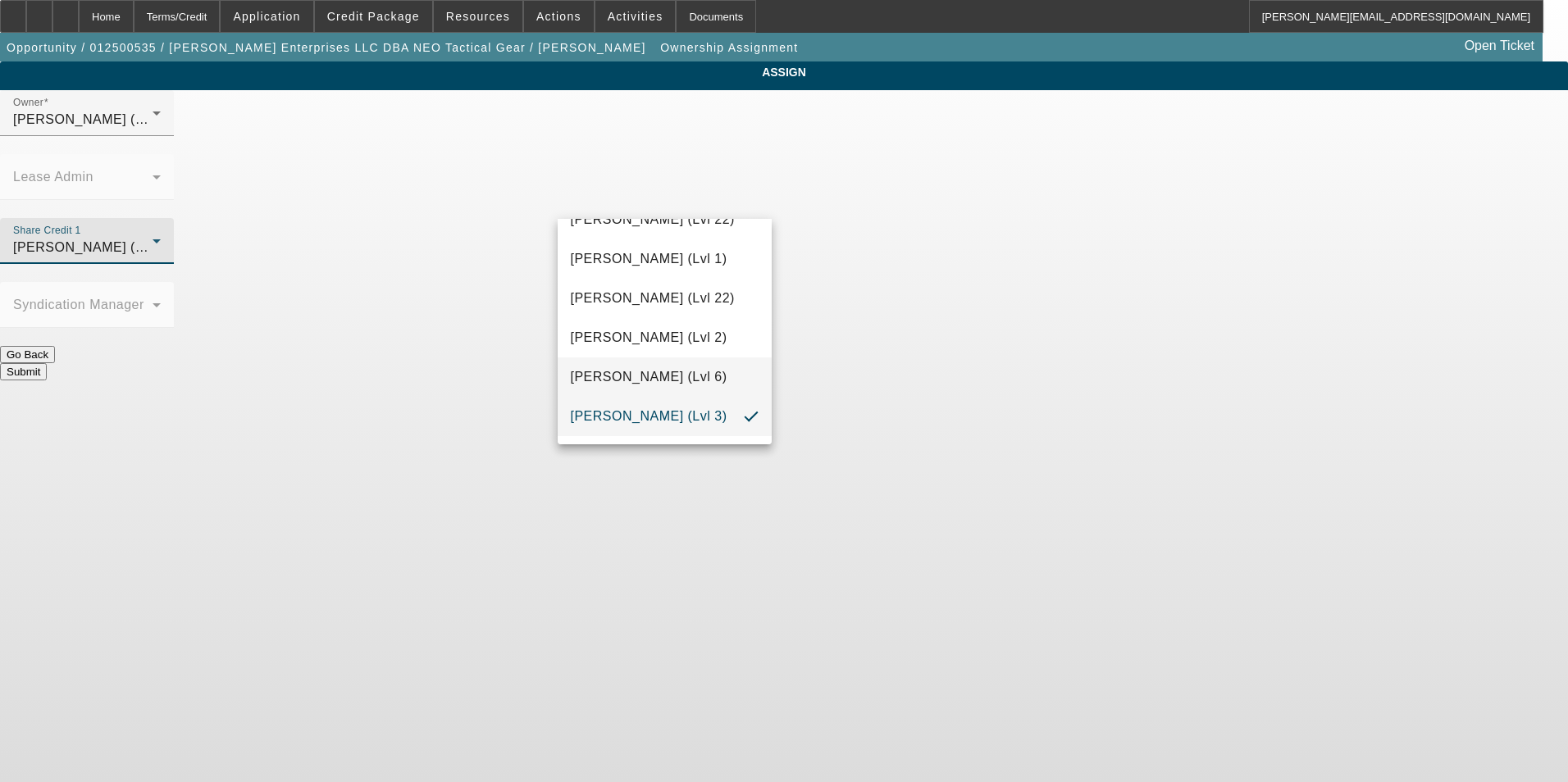
click at [723, 369] on span "Wesolowski, John (Lvl 6)" at bounding box center [649, 376] width 157 height 19
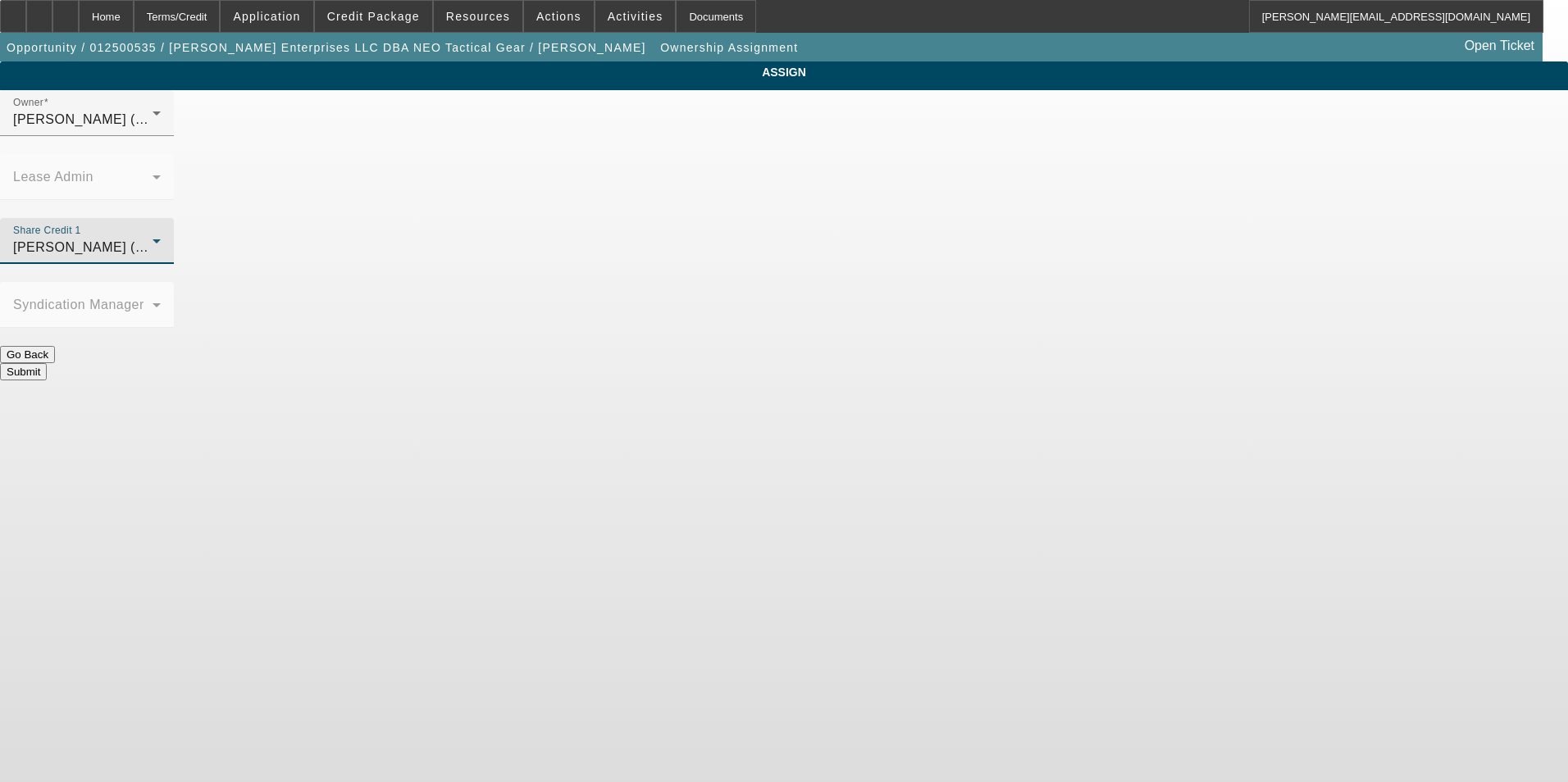
click at [47, 363] on button "Submit" at bounding box center [24, 371] width 47 height 17
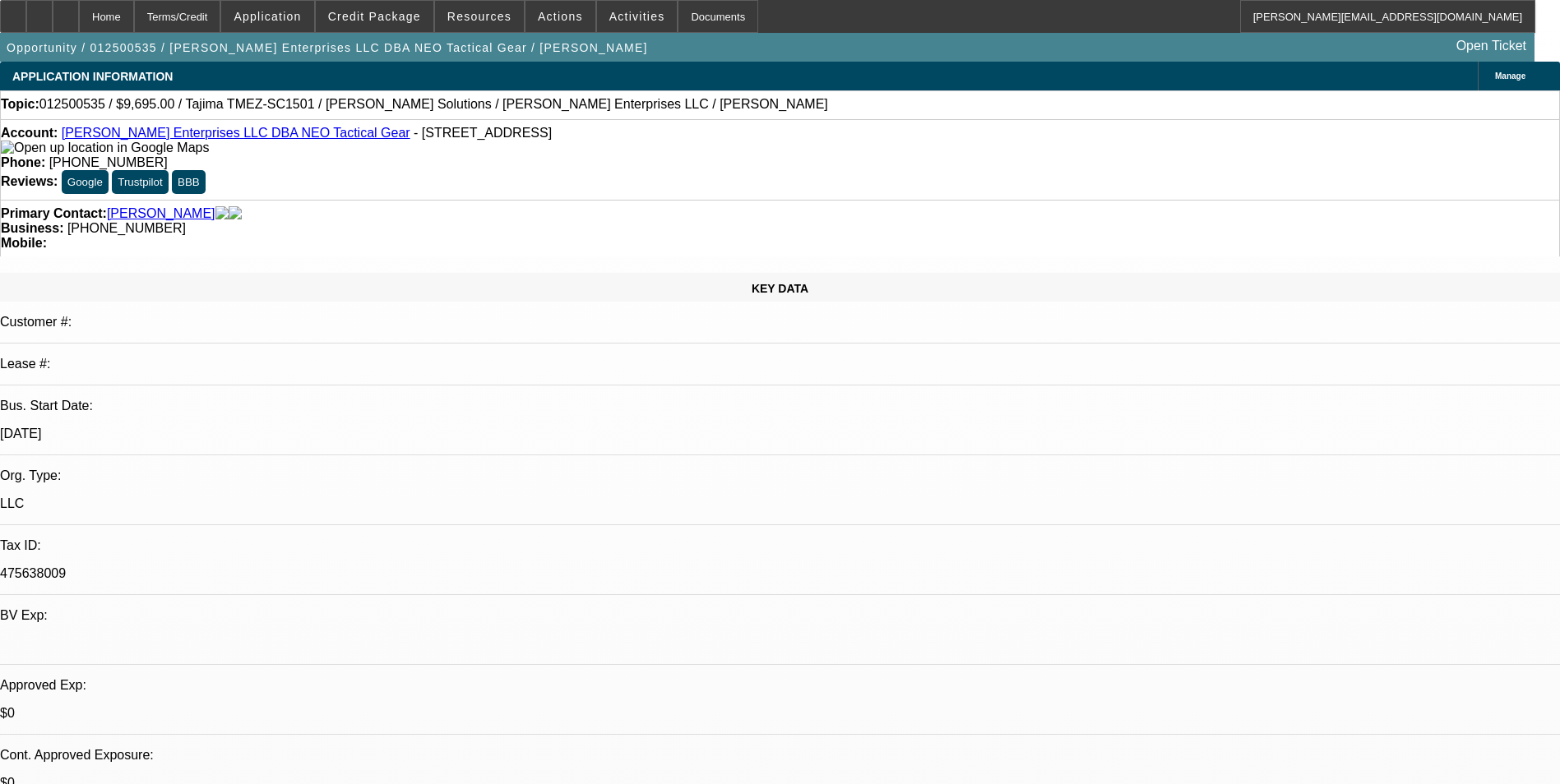
select select "0"
select select "2"
select select "0"
select select "6"
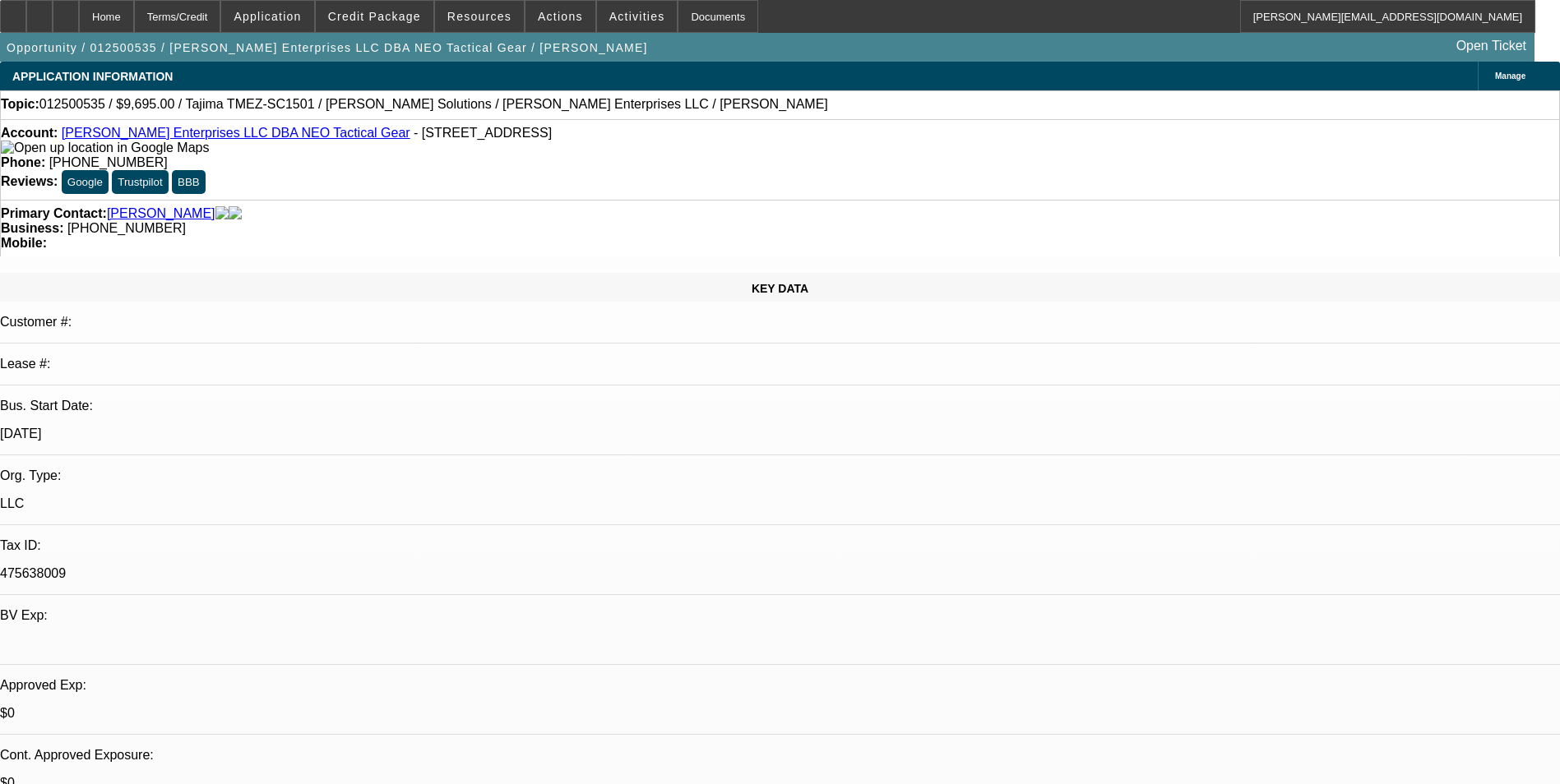
select select "0"
select select "2"
select select "0"
select select "6"
select select "0"
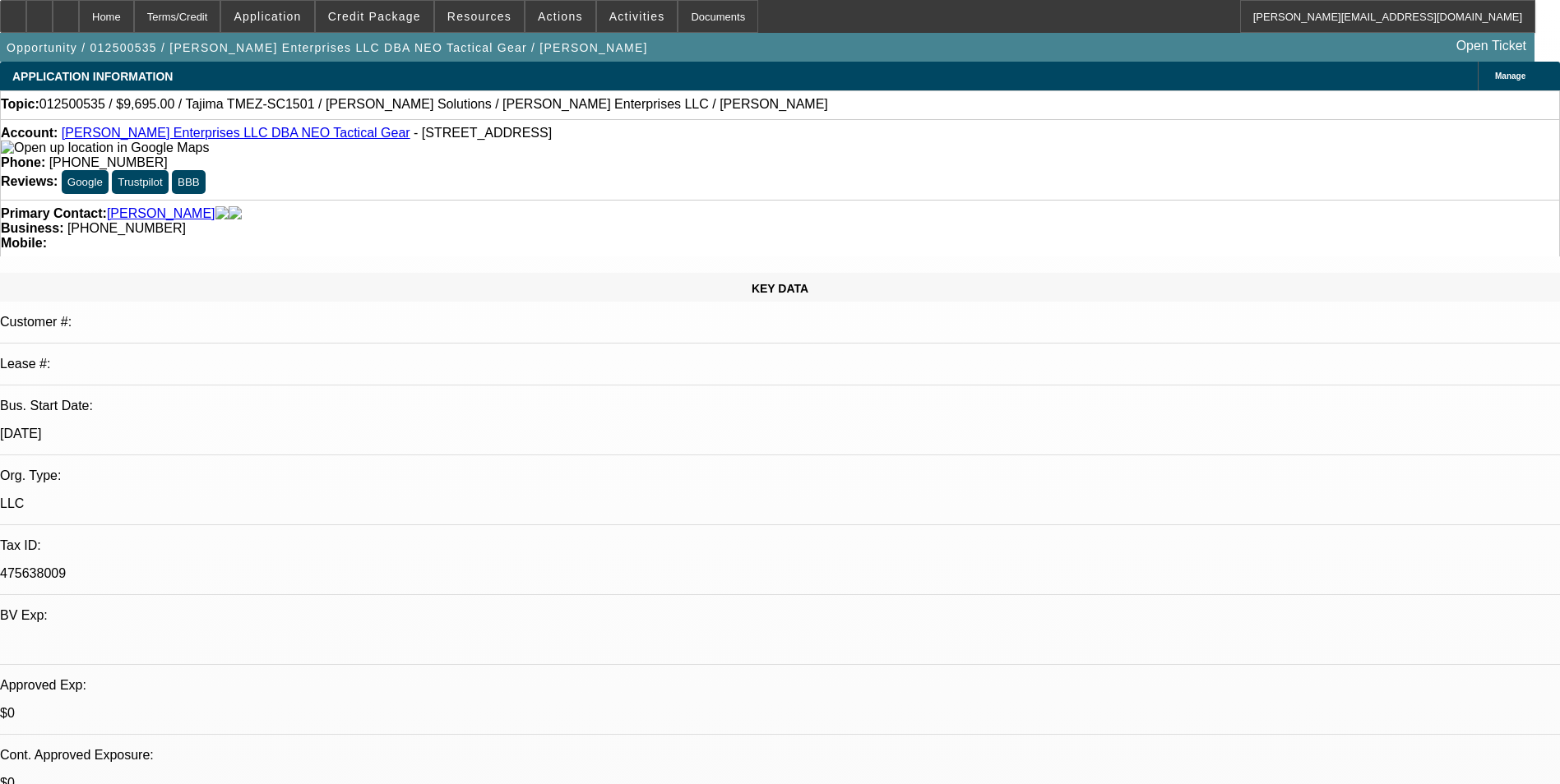
select select "2"
select select "0"
select select "6"
select select "0"
select select "2"
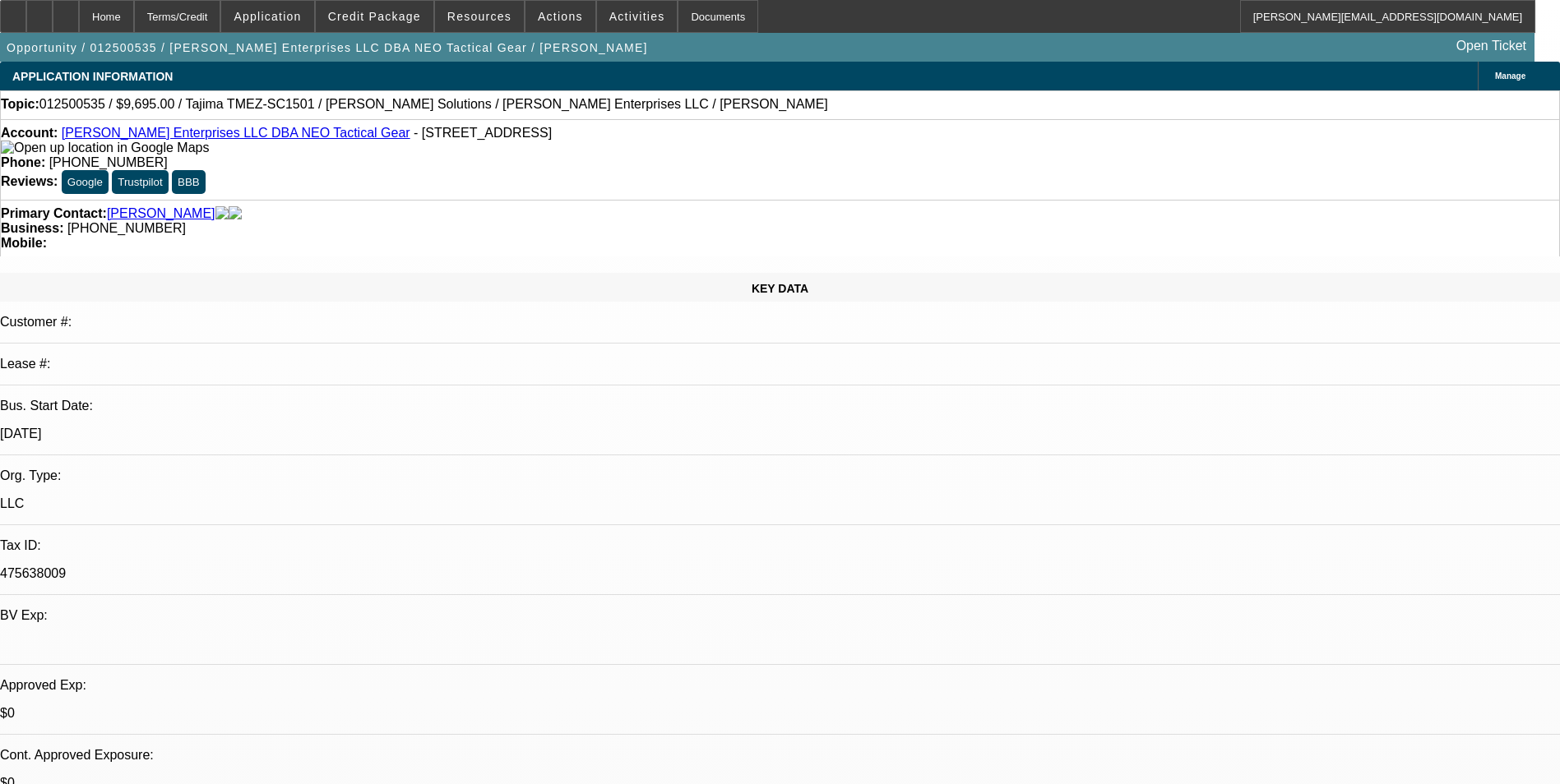
select select "0"
select select "6"
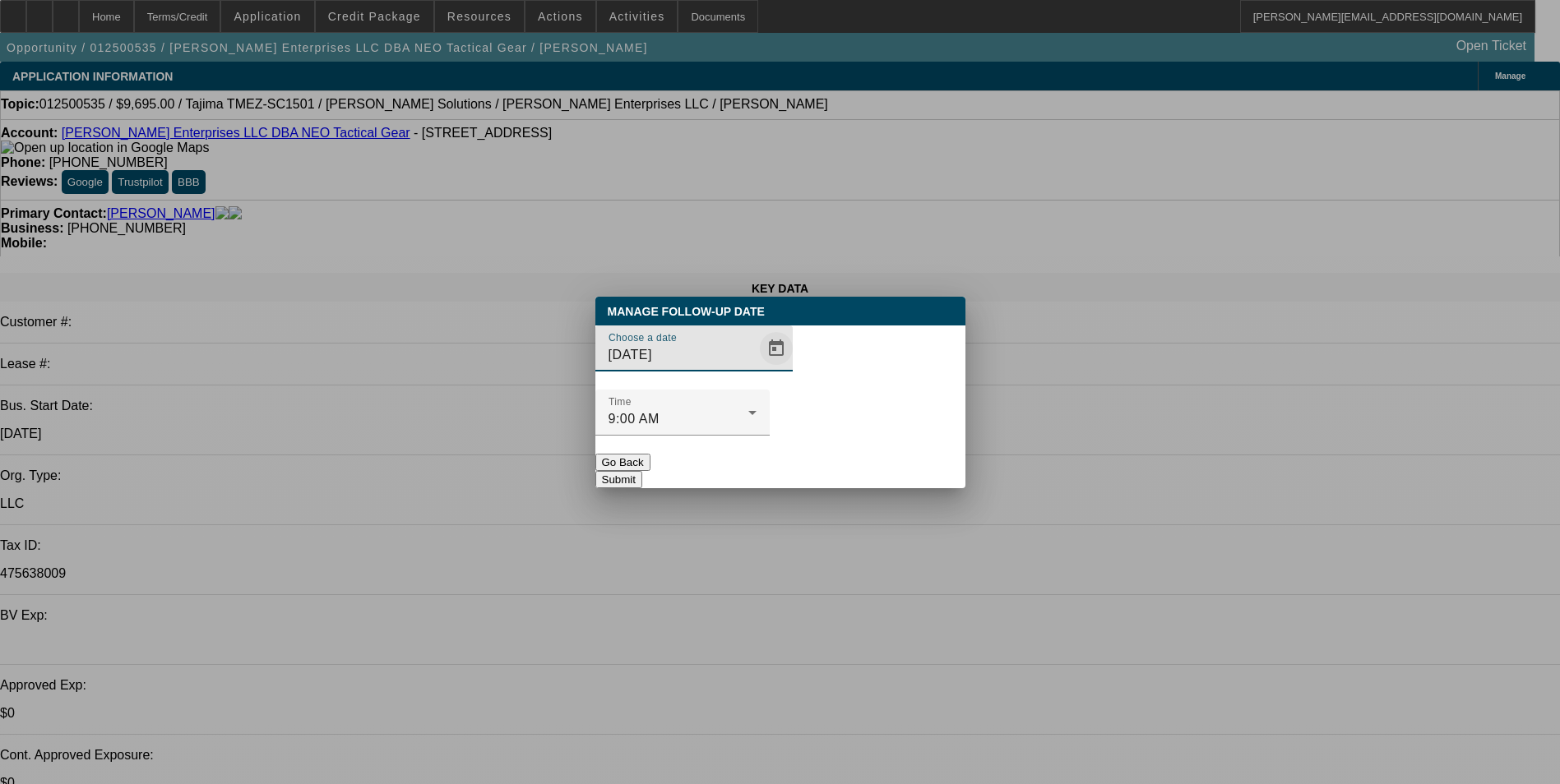
click at [756, 368] on span "Open calendar" at bounding box center [776, 349] width 40 height 40
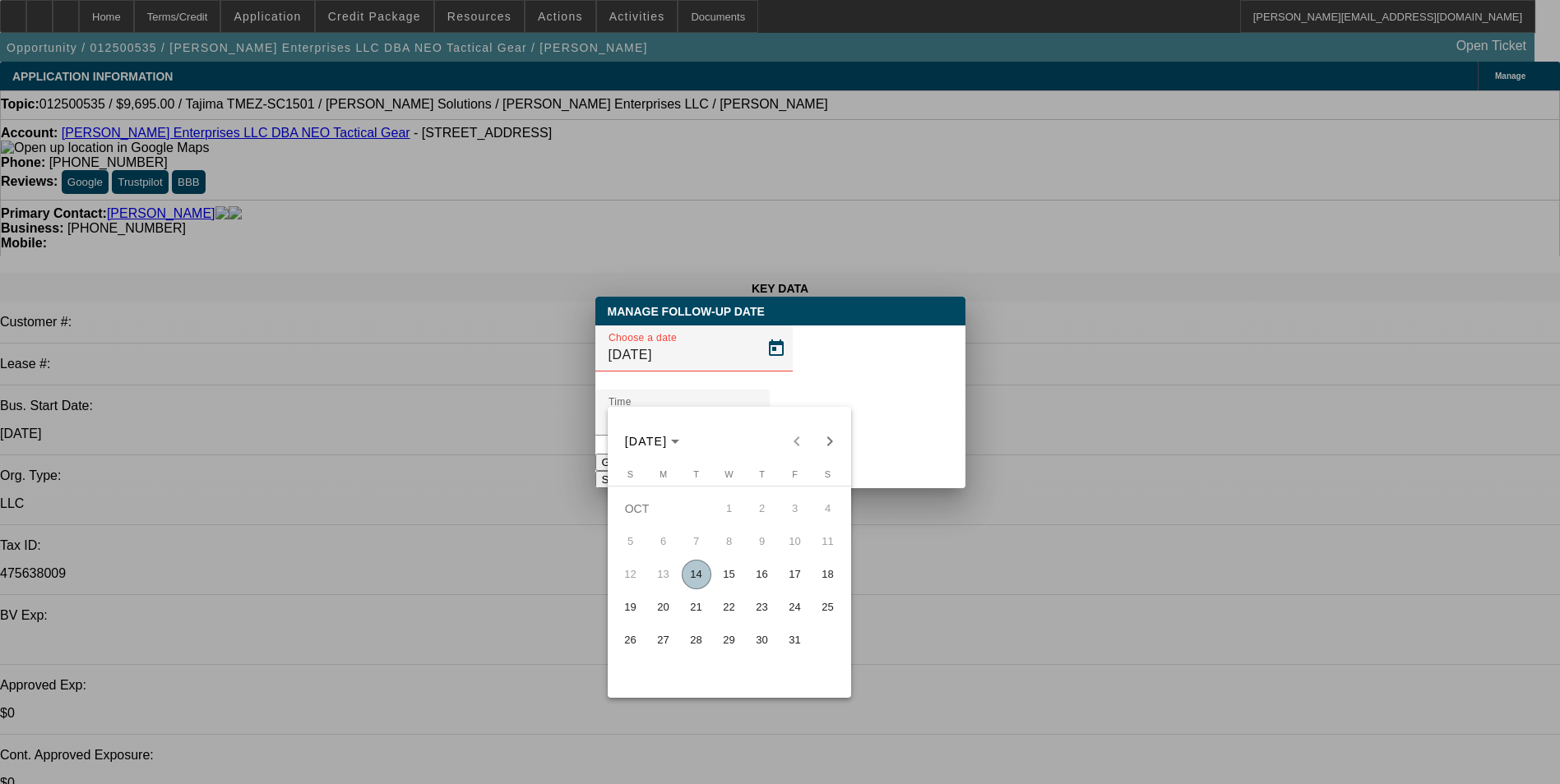
drag, startPoint x: 729, startPoint y: 579, endPoint x: 779, endPoint y: 547, distance: 59.4
click at [729, 579] on span "15" at bounding box center [729, 574] width 30 height 30
type input "10/15/2025"
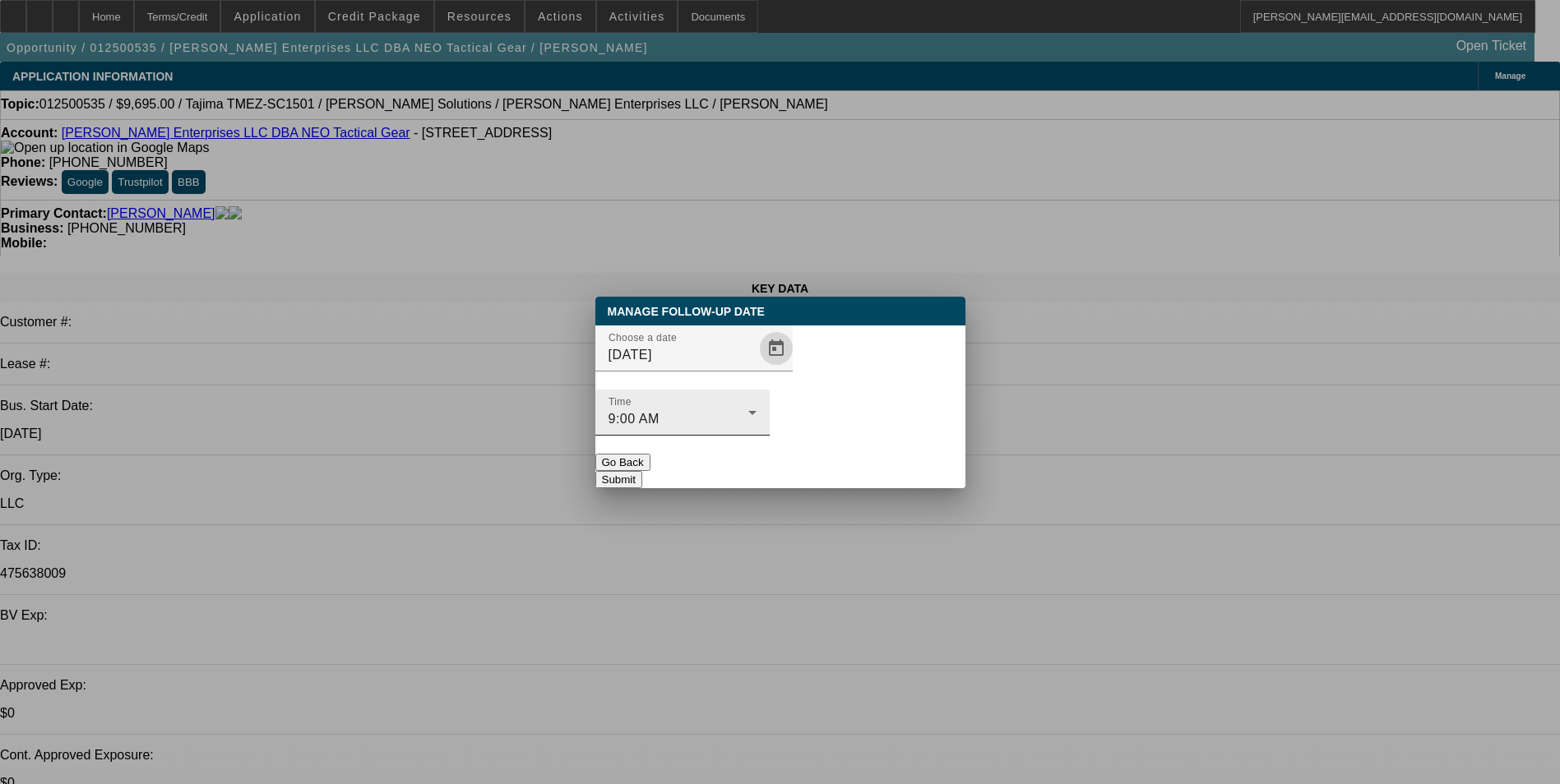
click at [748, 409] on div "9:00 AM" at bounding box center [679, 419] width 140 height 19
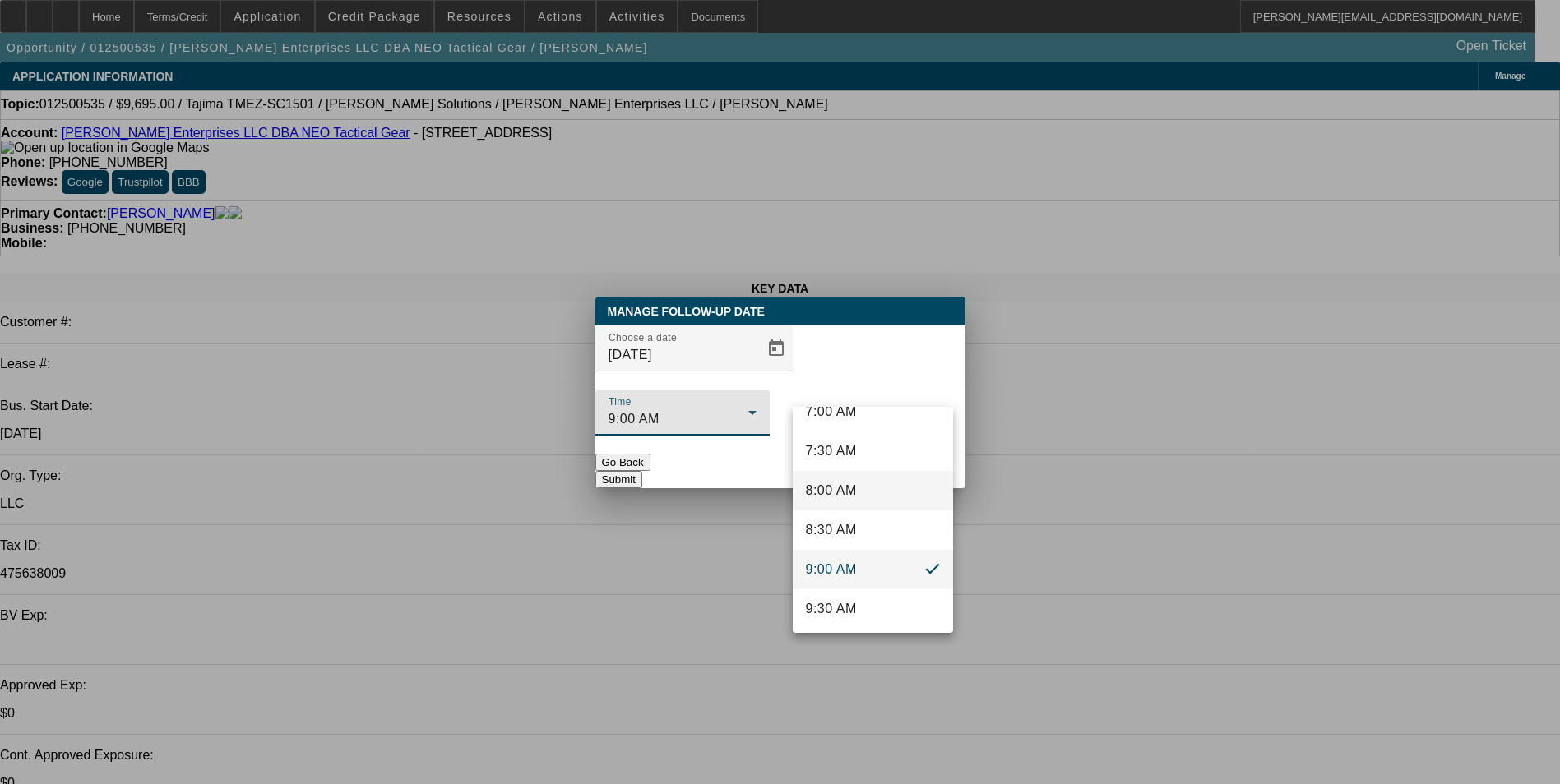
scroll to position [613, 0]
drag, startPoint x: 846, startPoint y: 606, endPoint x: 852, endPoint y: 578, distance: 28.6
click at [847, 598] on mat-option "10:00 AM" at bounding box center [873, 609] width 160 height 40
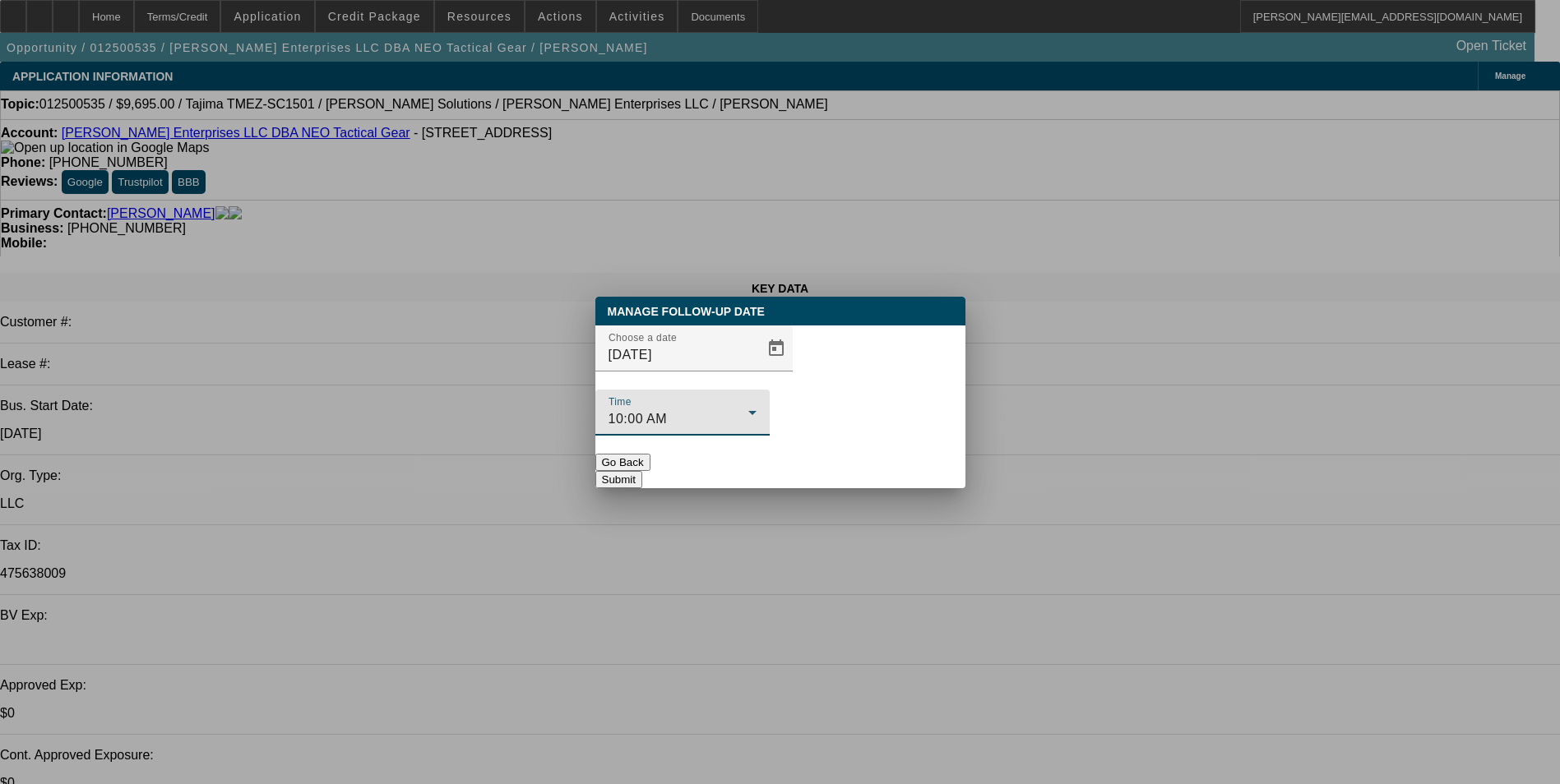
click at [642, 471] on button "Submit" at bounding box center [619, 479] width 47 height 17
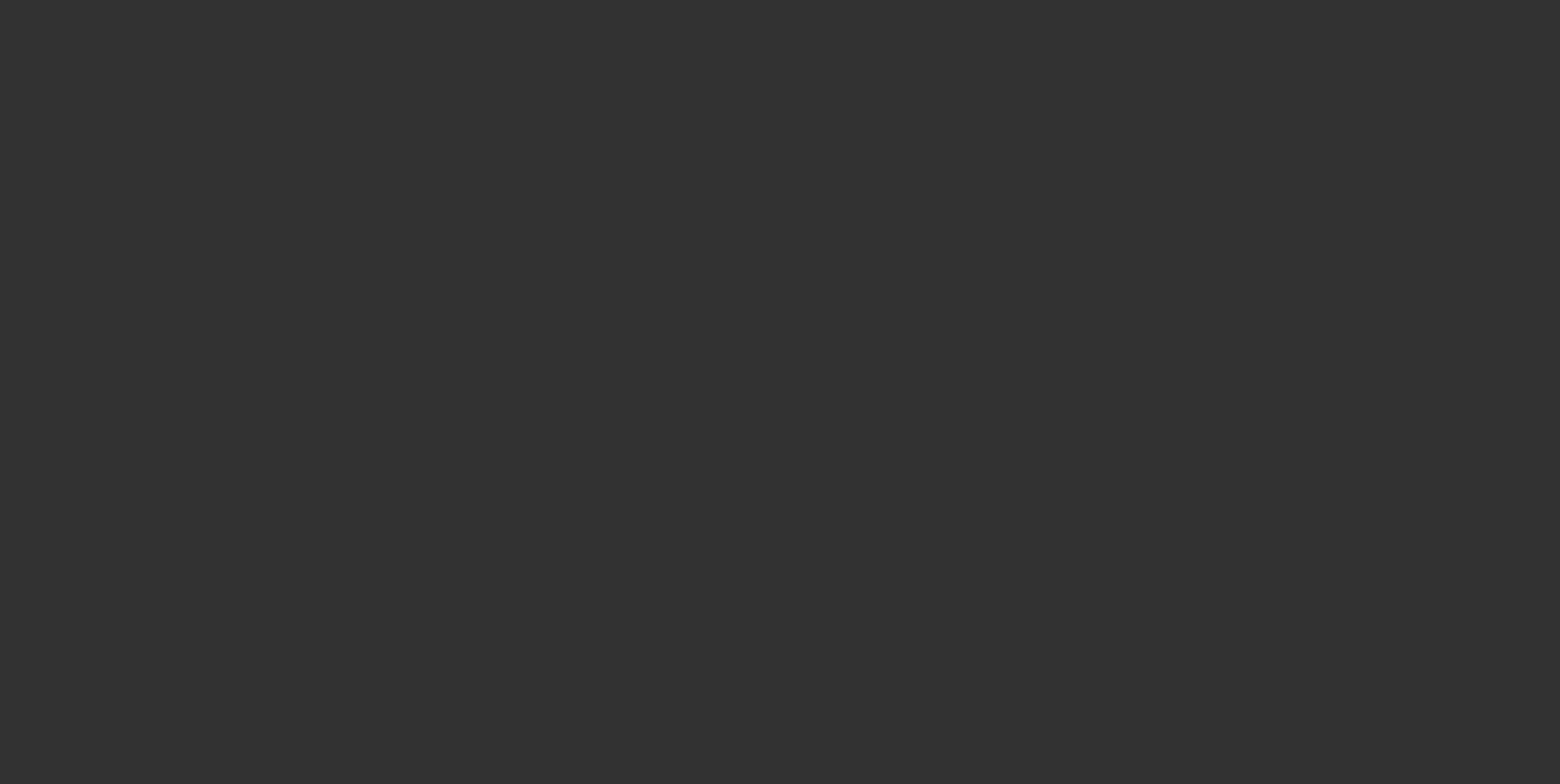
select select "0"
select select "1"
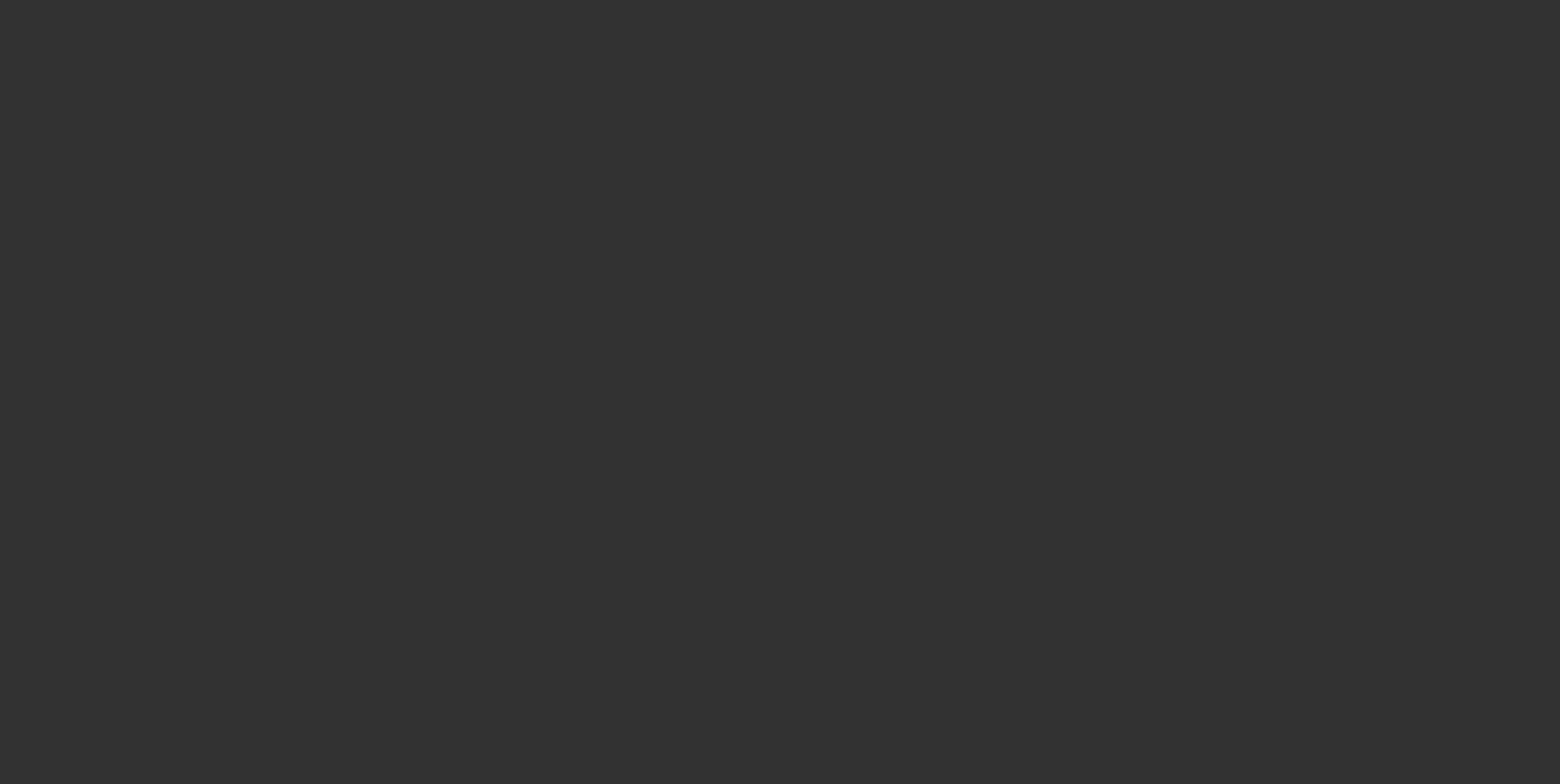
select select "6"
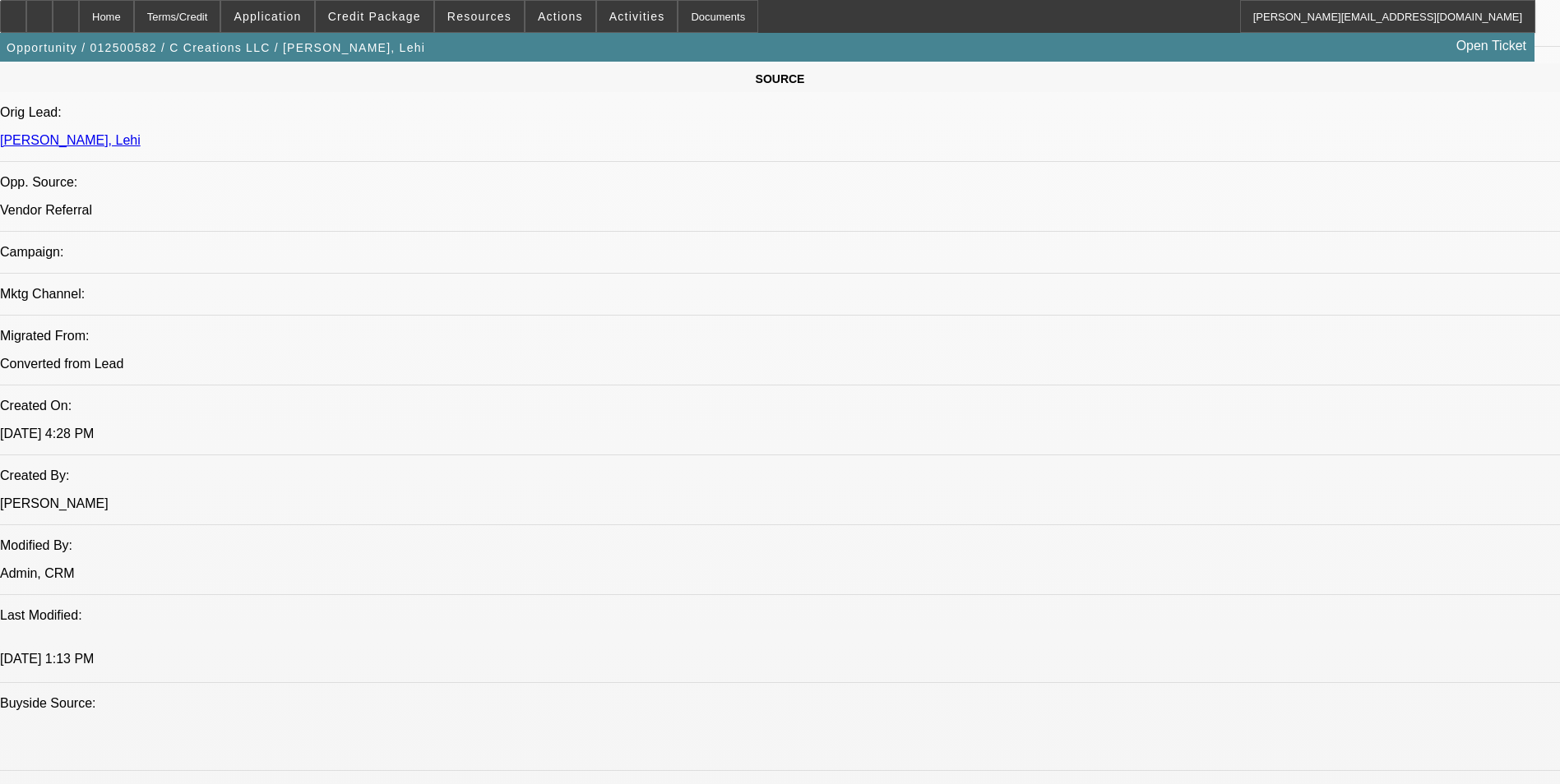
scroll to position [987, 0]
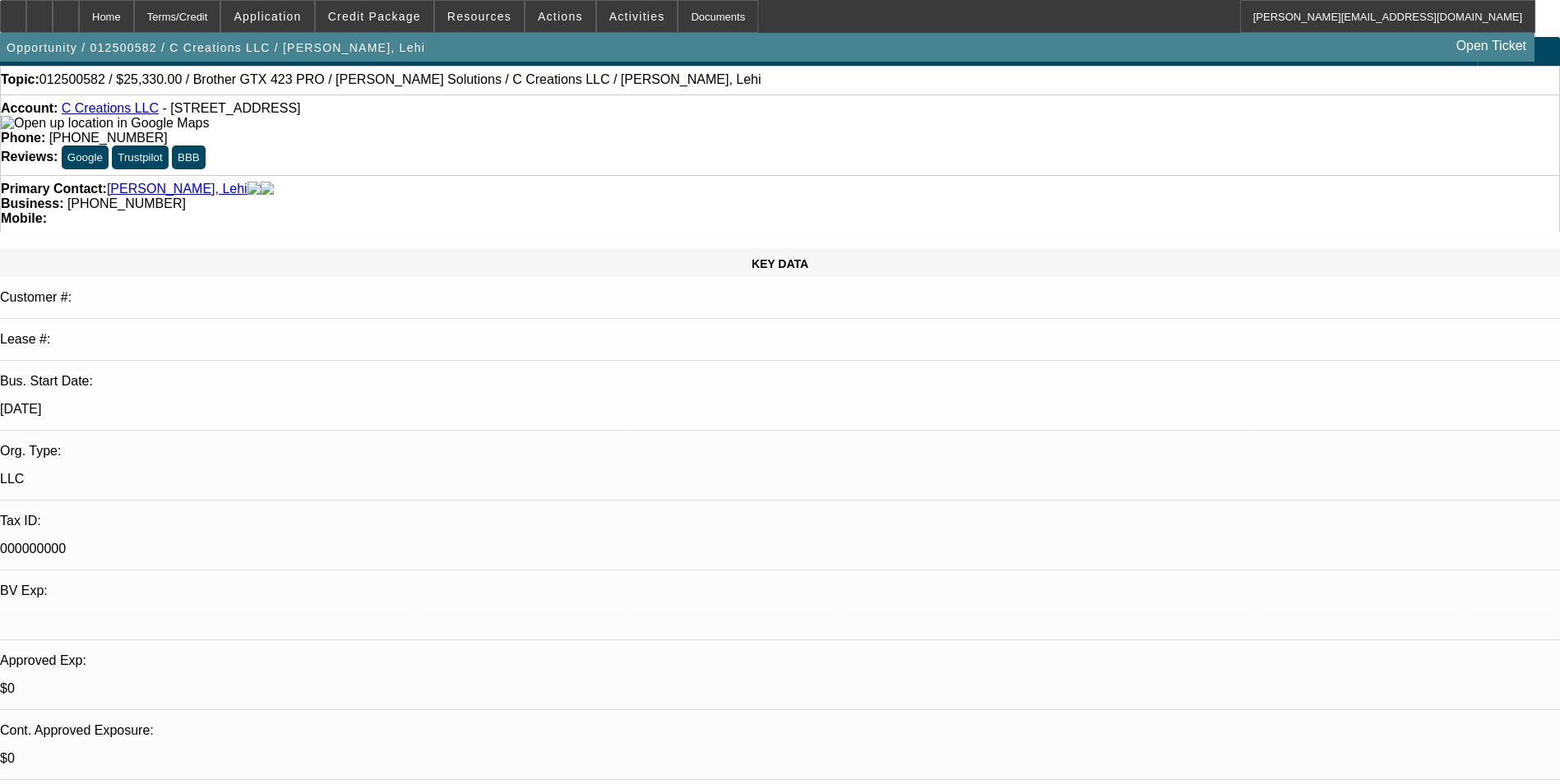
scroll to position [0, 0]
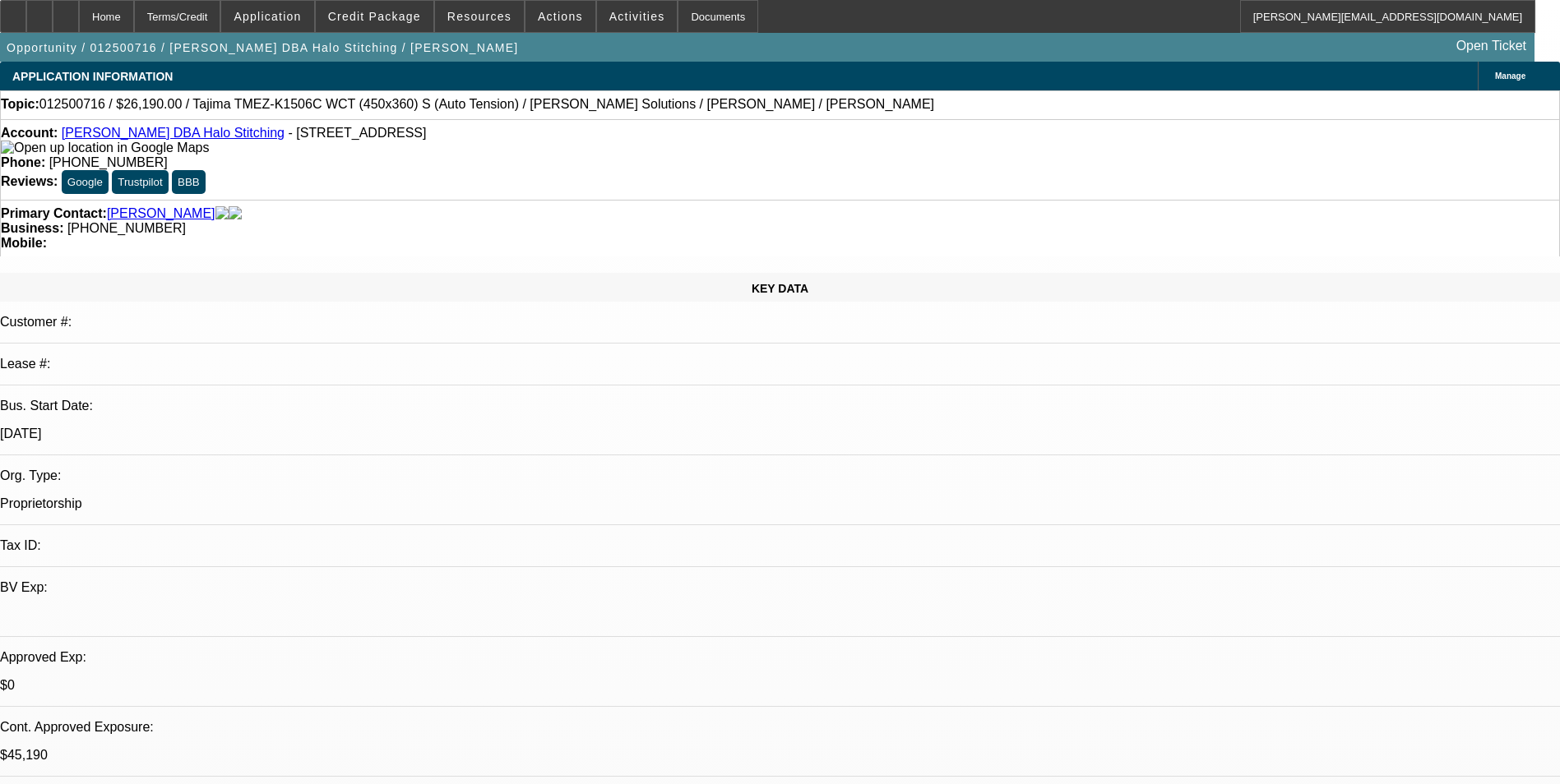
select select "0"
select select "2"
select select "0.1"
select select "0"
select select "2"
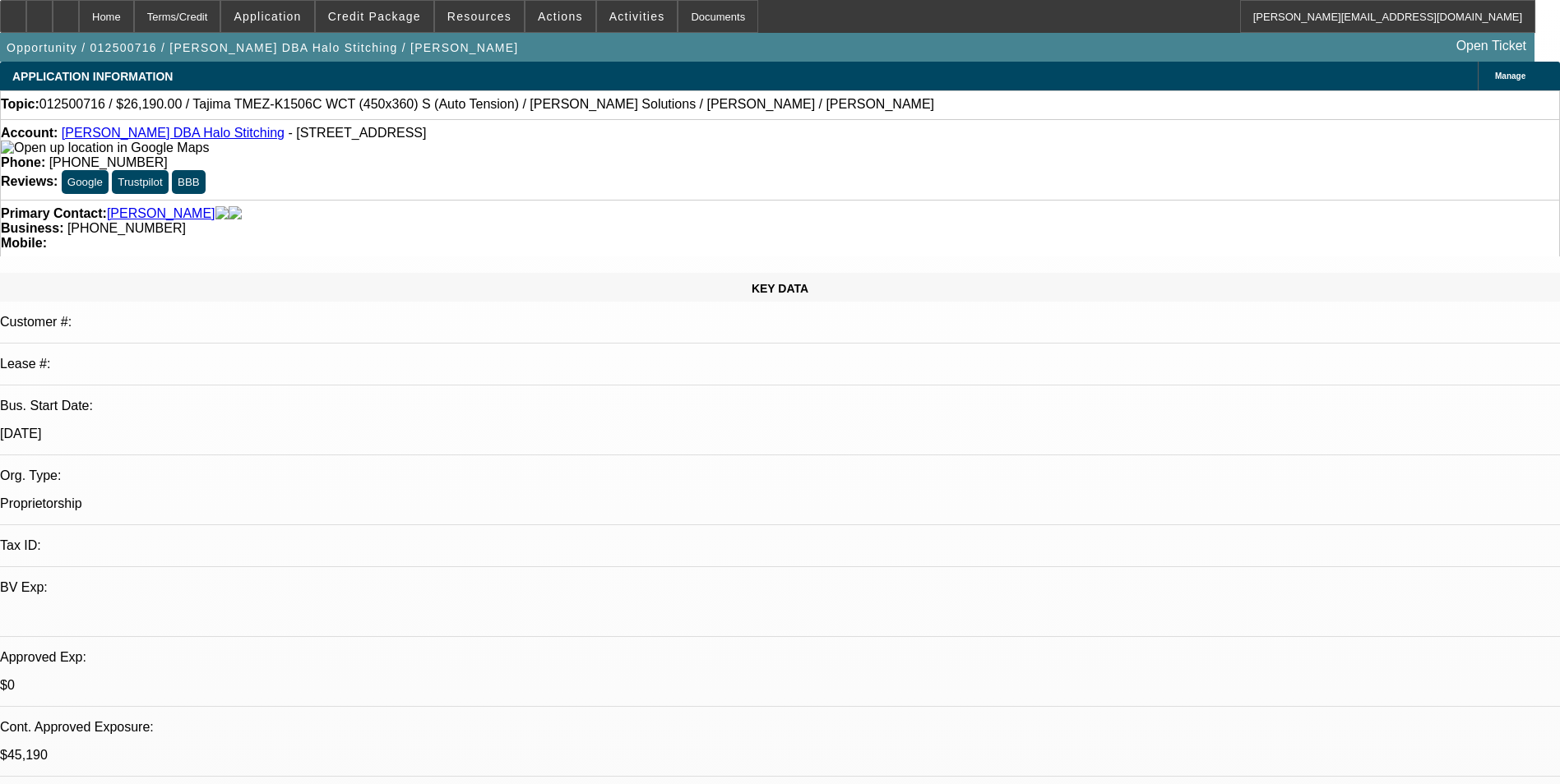
select select "0.1"
select select "0"
select select "2"
select select "0.1"
select select "0"
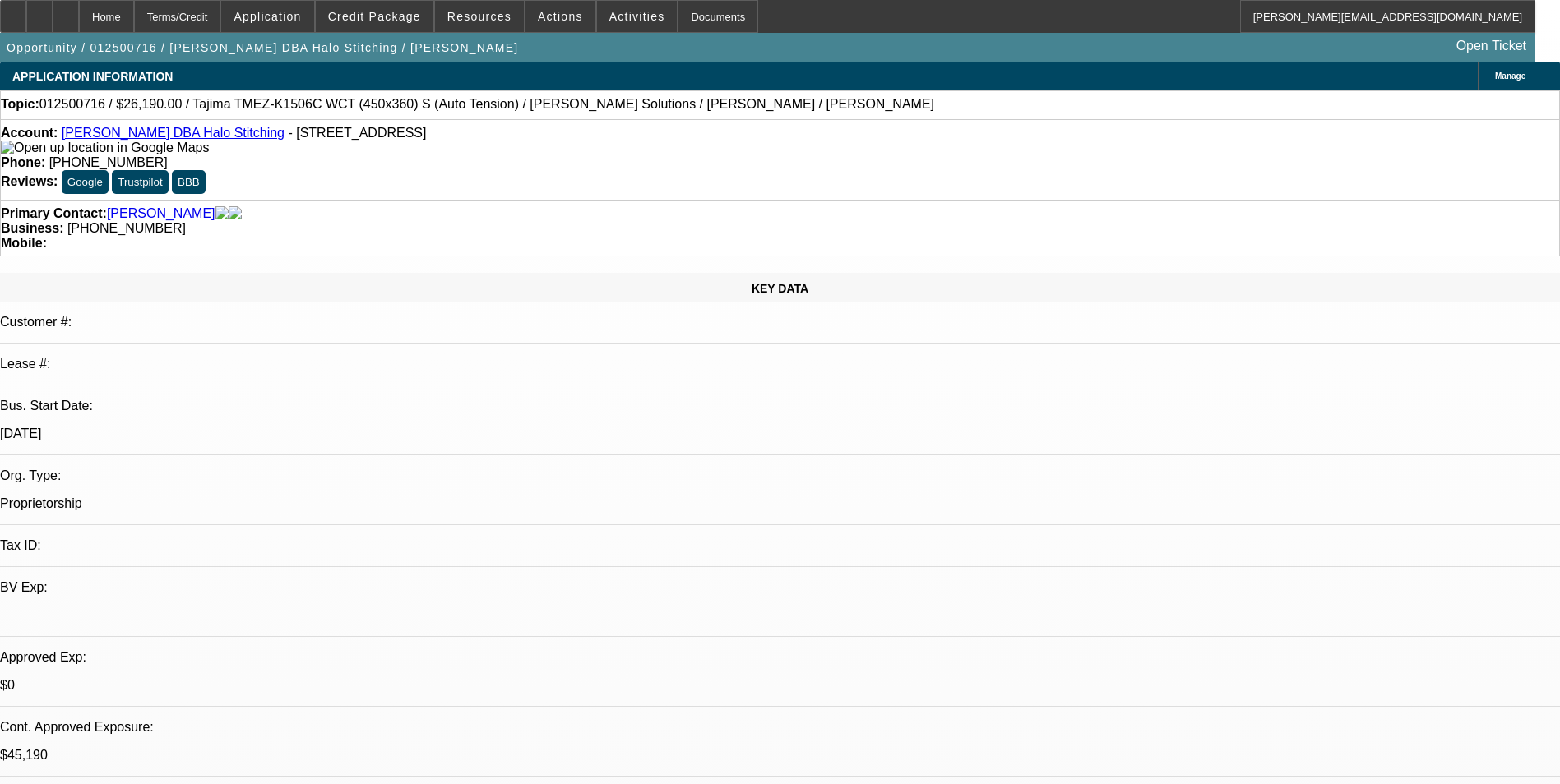
select select "2"
select select "0.1"
select select "1"
select select "2"
select select "4"
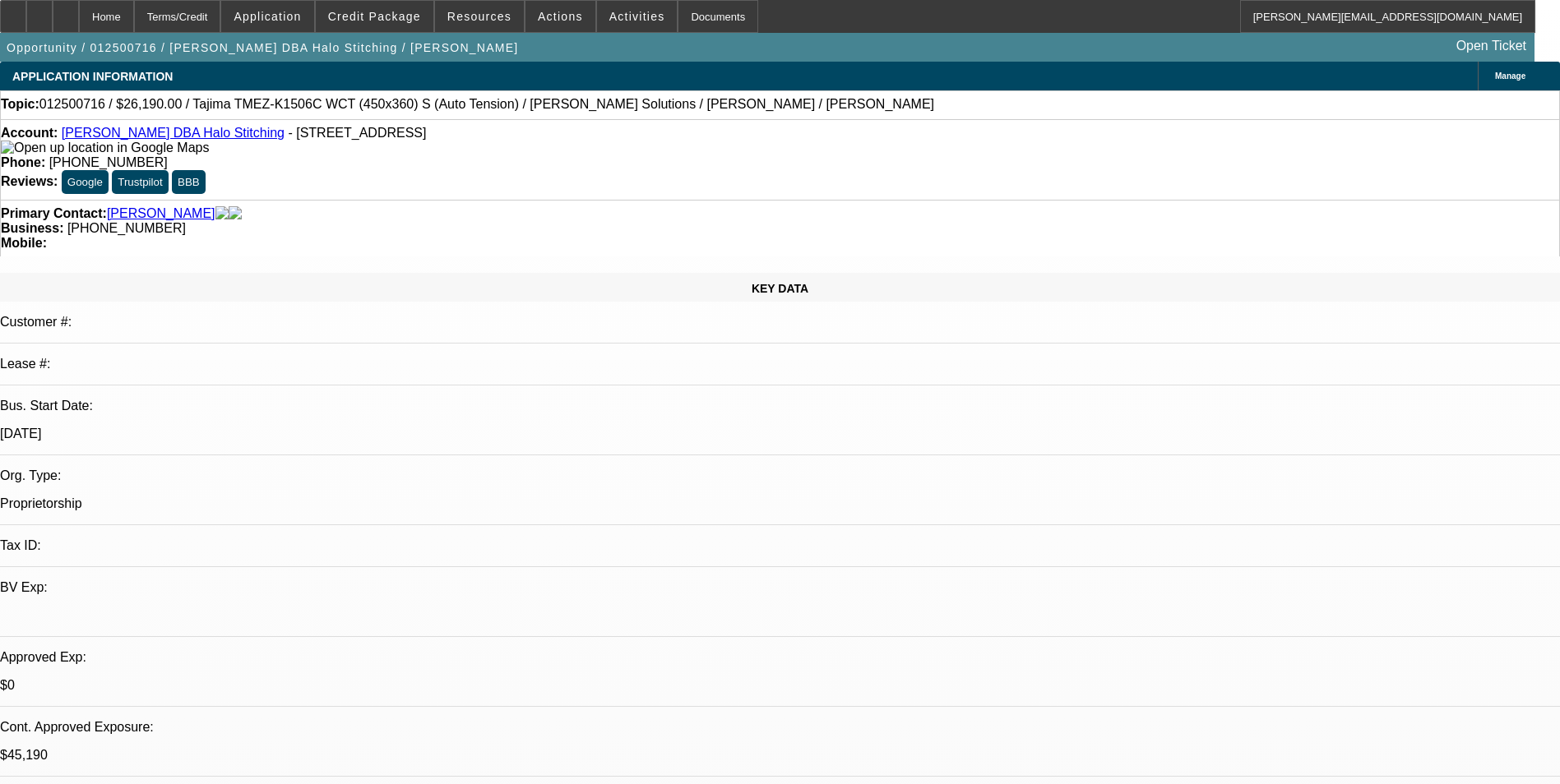
select select "1"
select select "2"
select select "4"
select select "1"
select select "2"
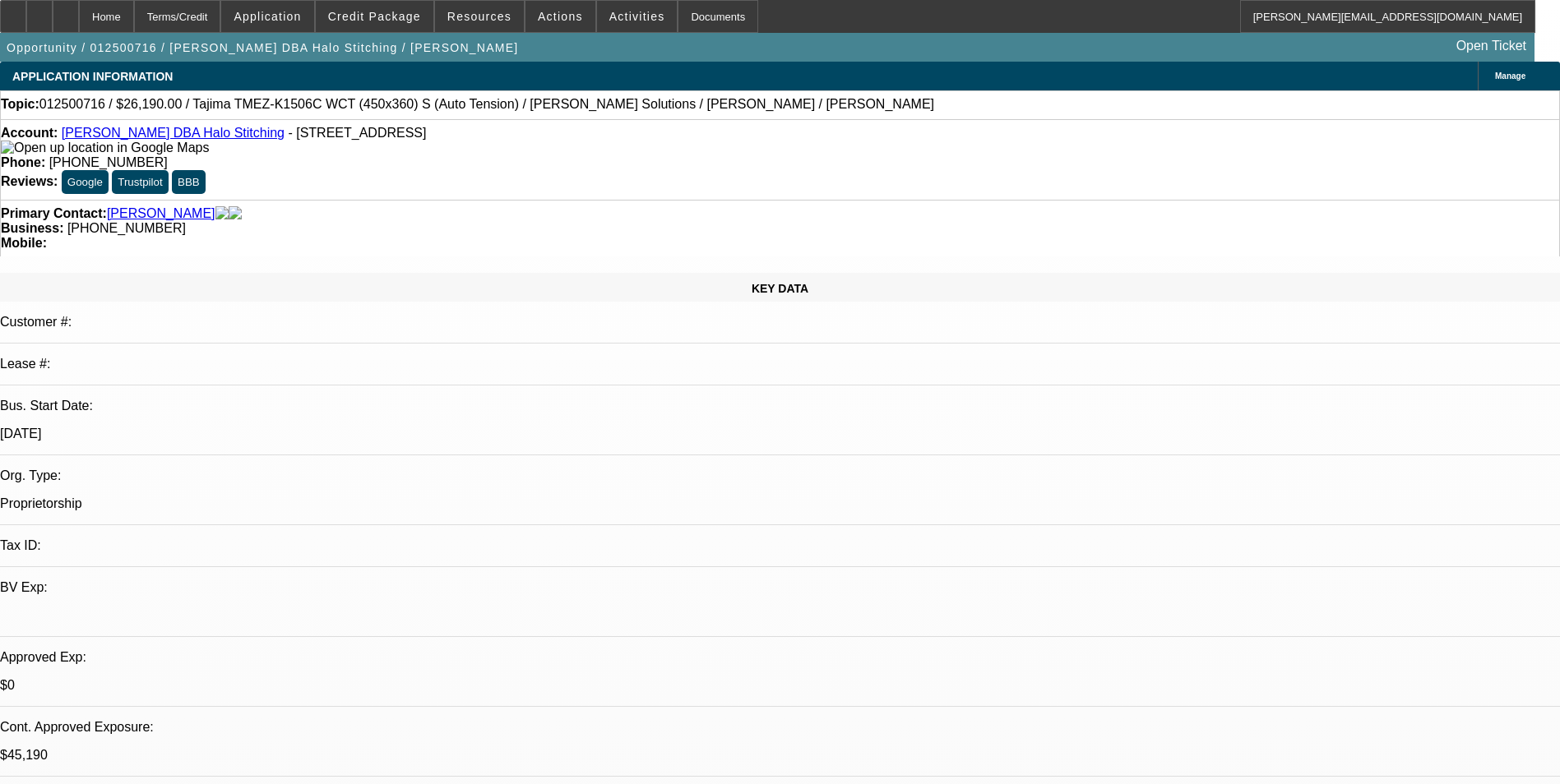
select select "4"
select select "1"
select select "2"
select select "4"
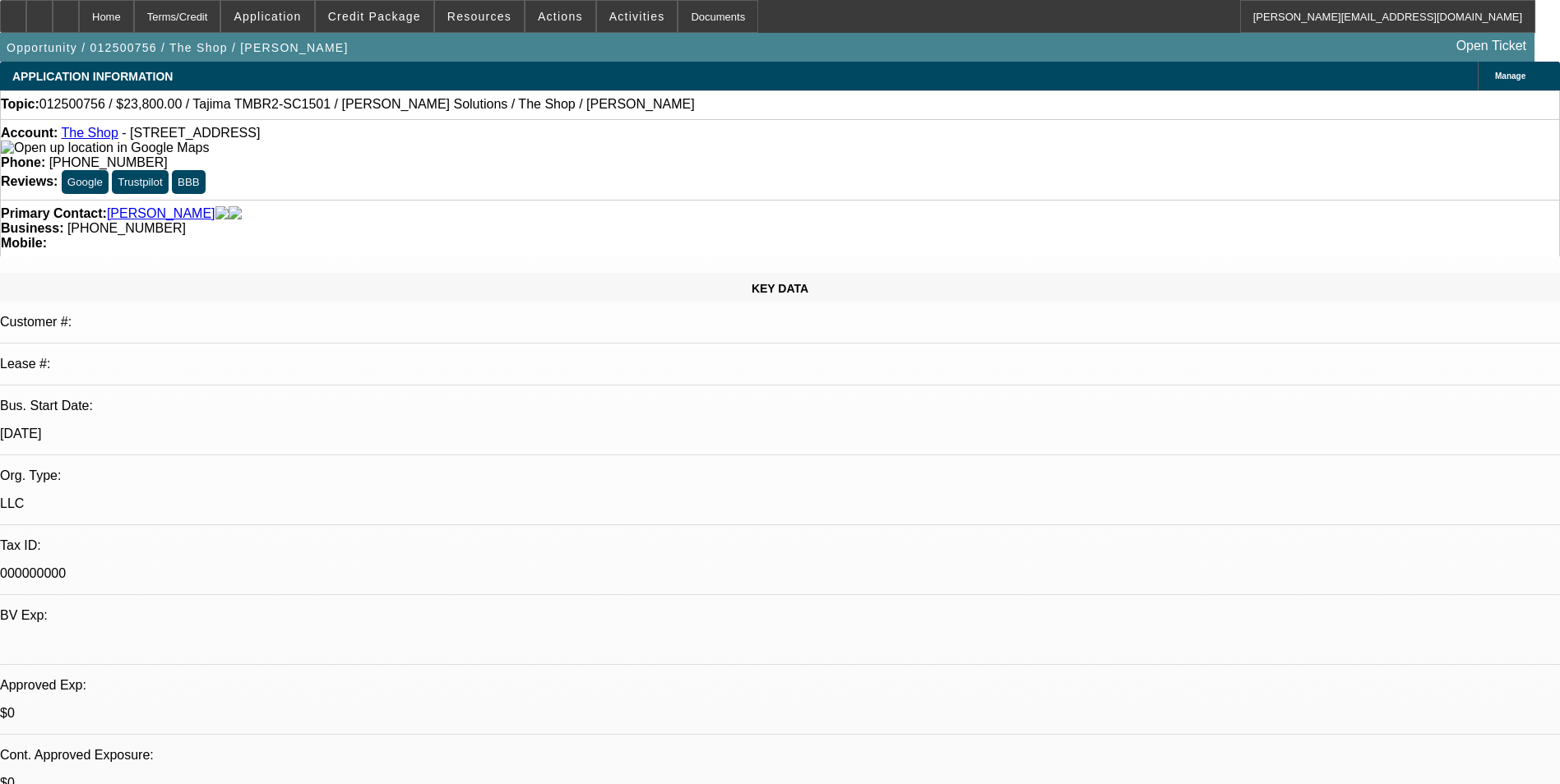
select select "0"
select select "2"
select select "0"
select select "2"
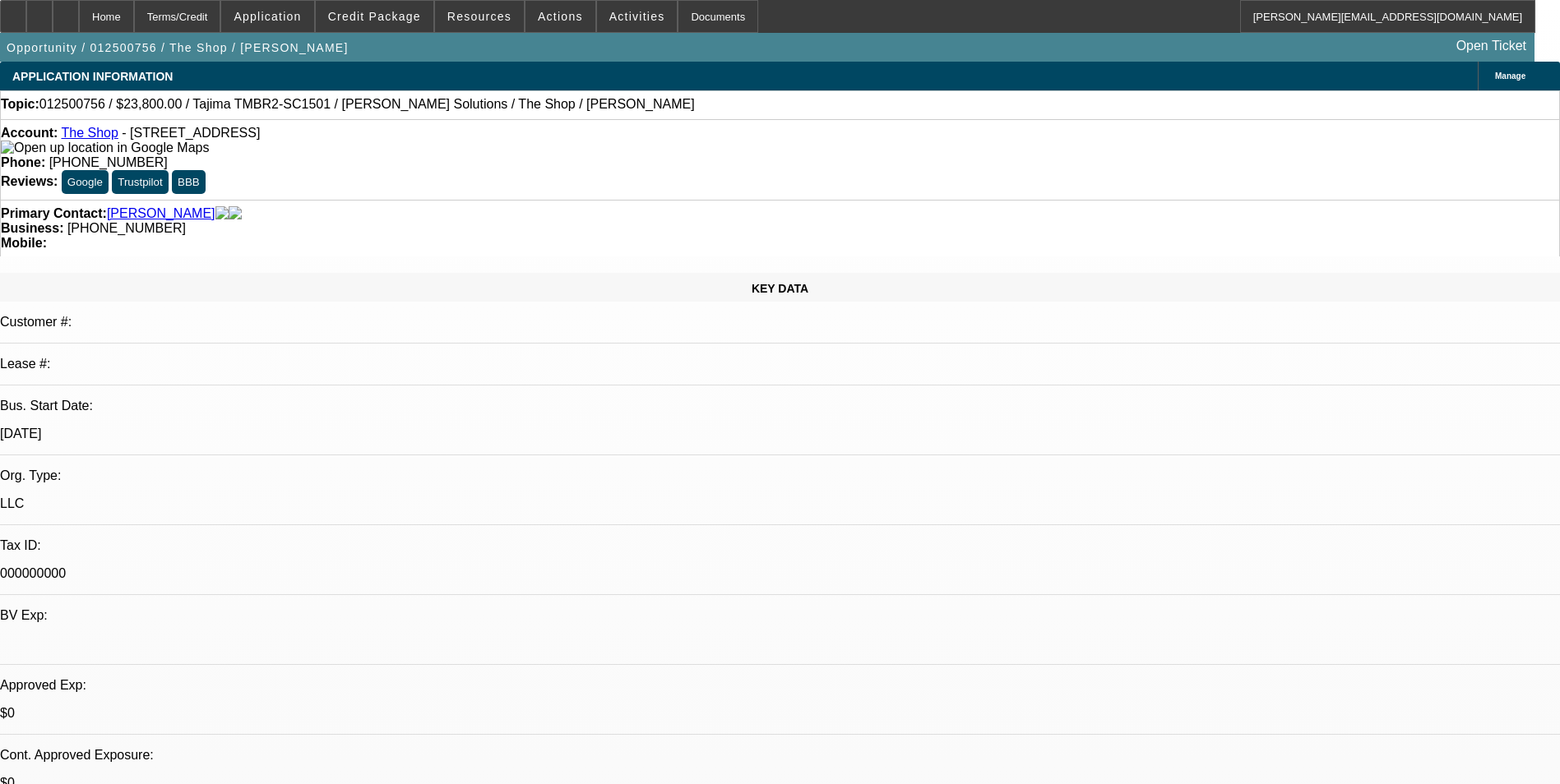
select select "0.1"
select select "1"
select select "2"
select select "6"
select select "1"
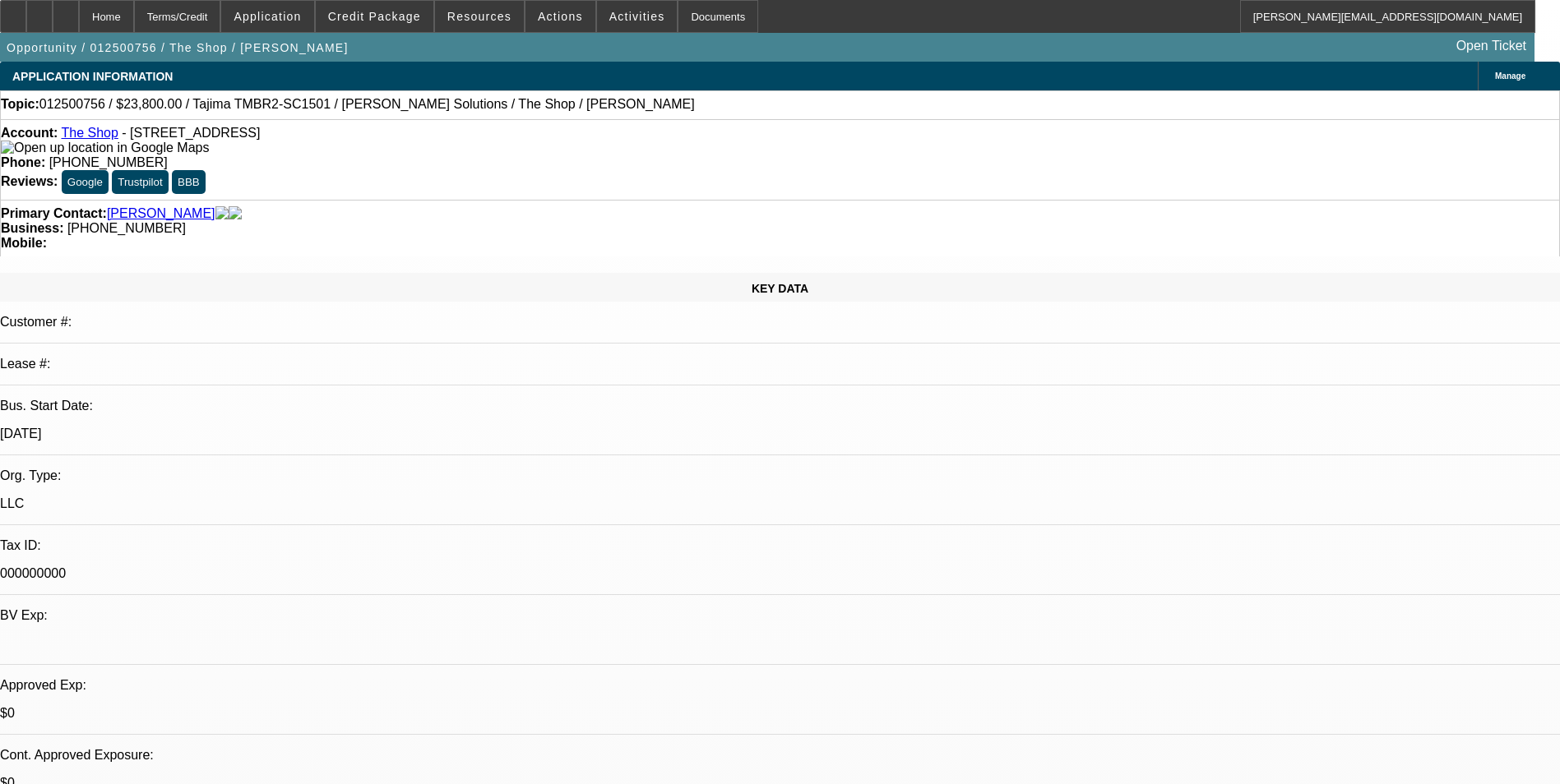
select select "2"
select select "4"
click at [555, 3] on span at bounding box center [560, 16] width 70 height 40
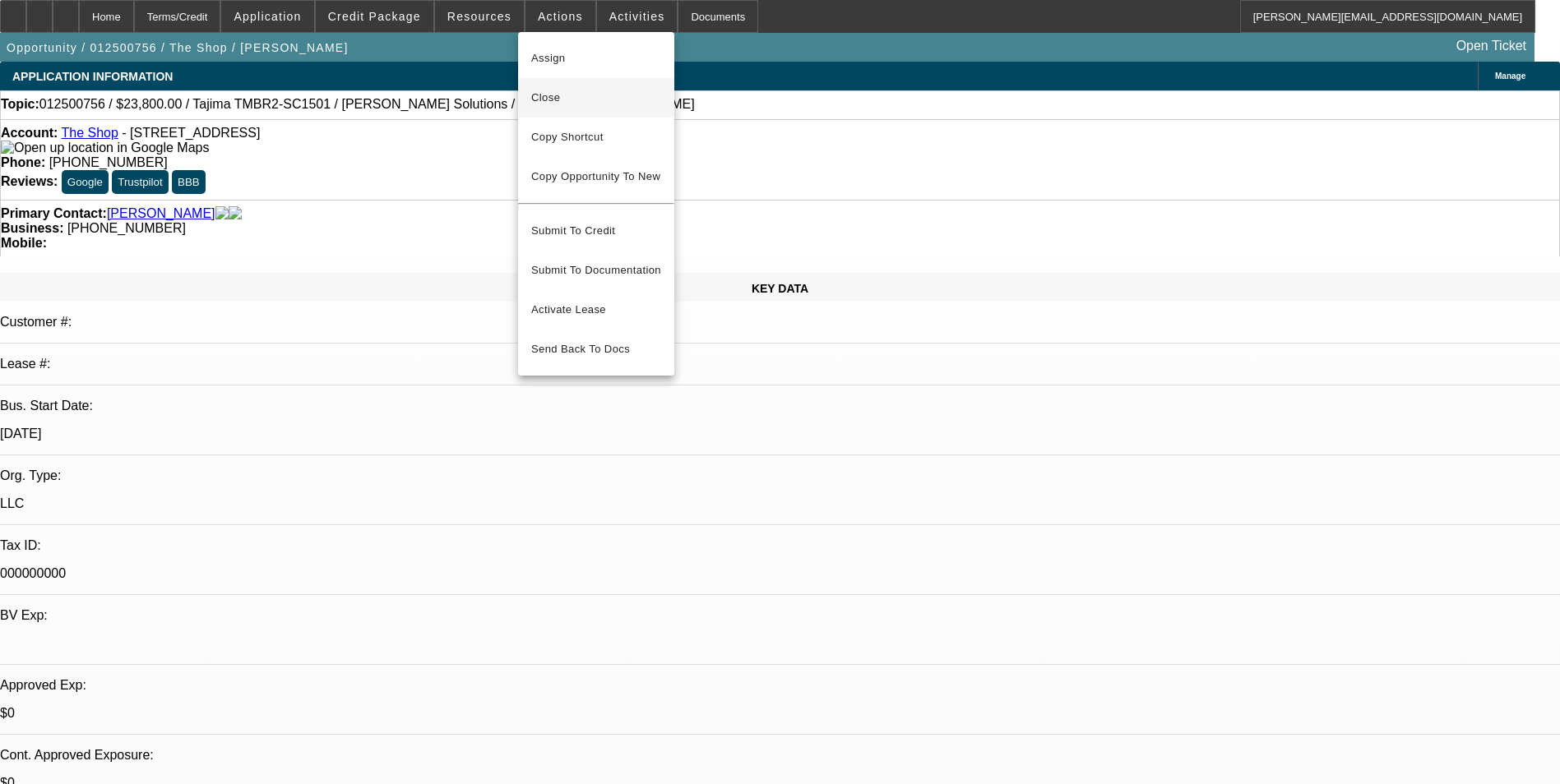
click at [585, 98] on span "Close" at bounding box center [596, 97] width 130 height 19
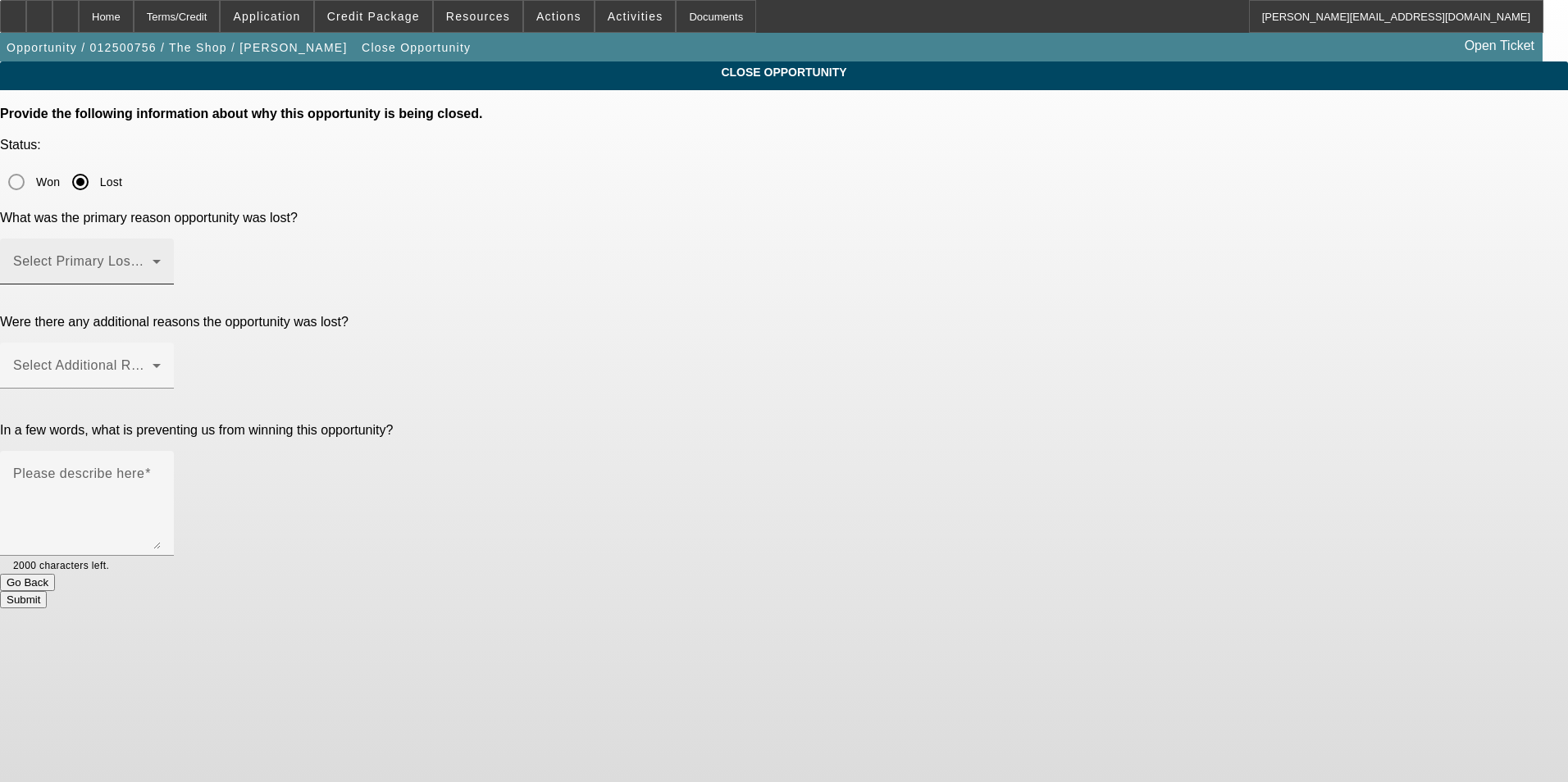
click at [186, 254] on mat-label "Select Primary Lost Reason" at bounding box center [100, 261] width 173 height 14
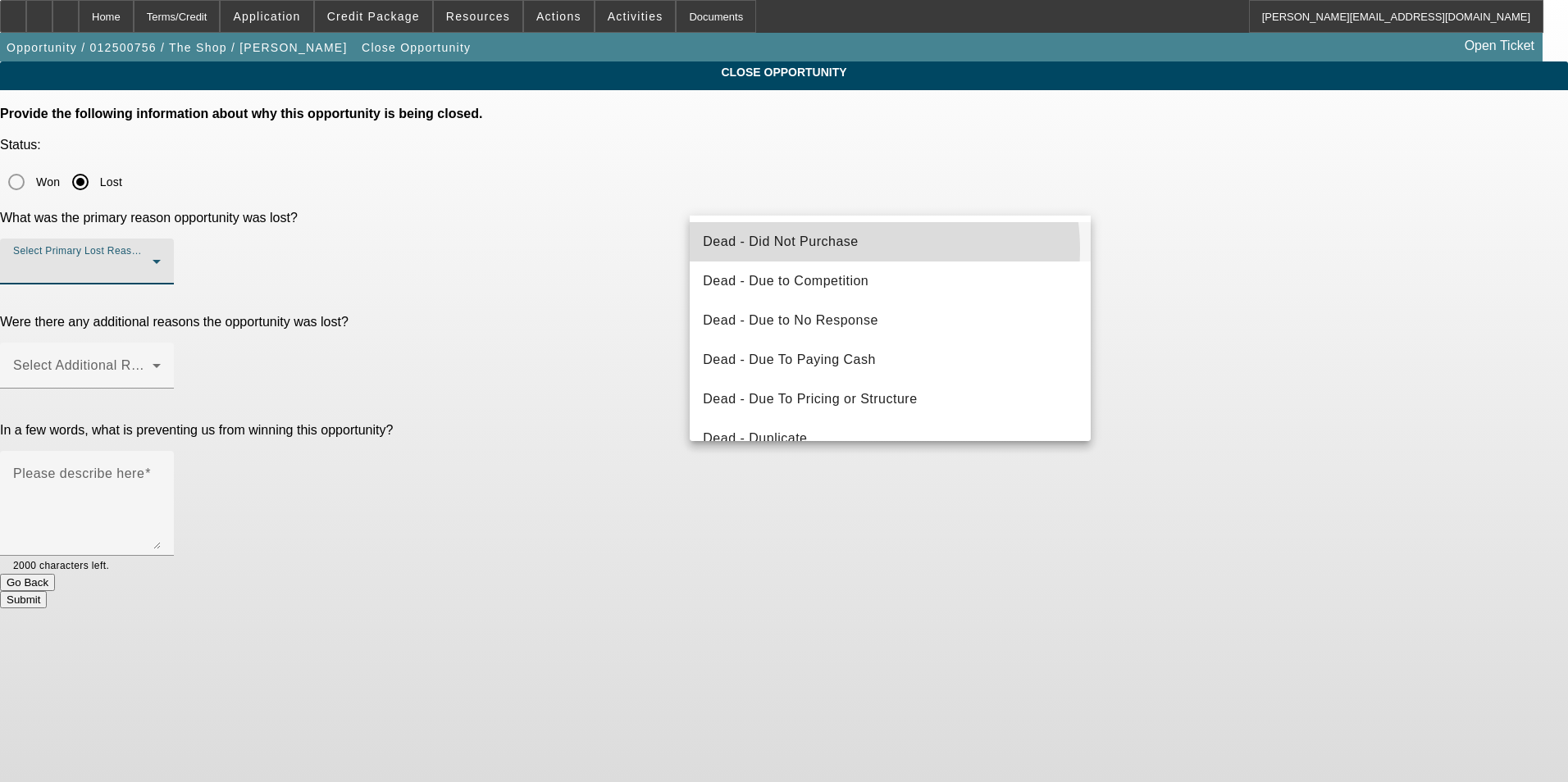
click at [866, 249] on mat-option "Dead - Did Not Purchase" at bounding box center [890, 242] width 401 height 40
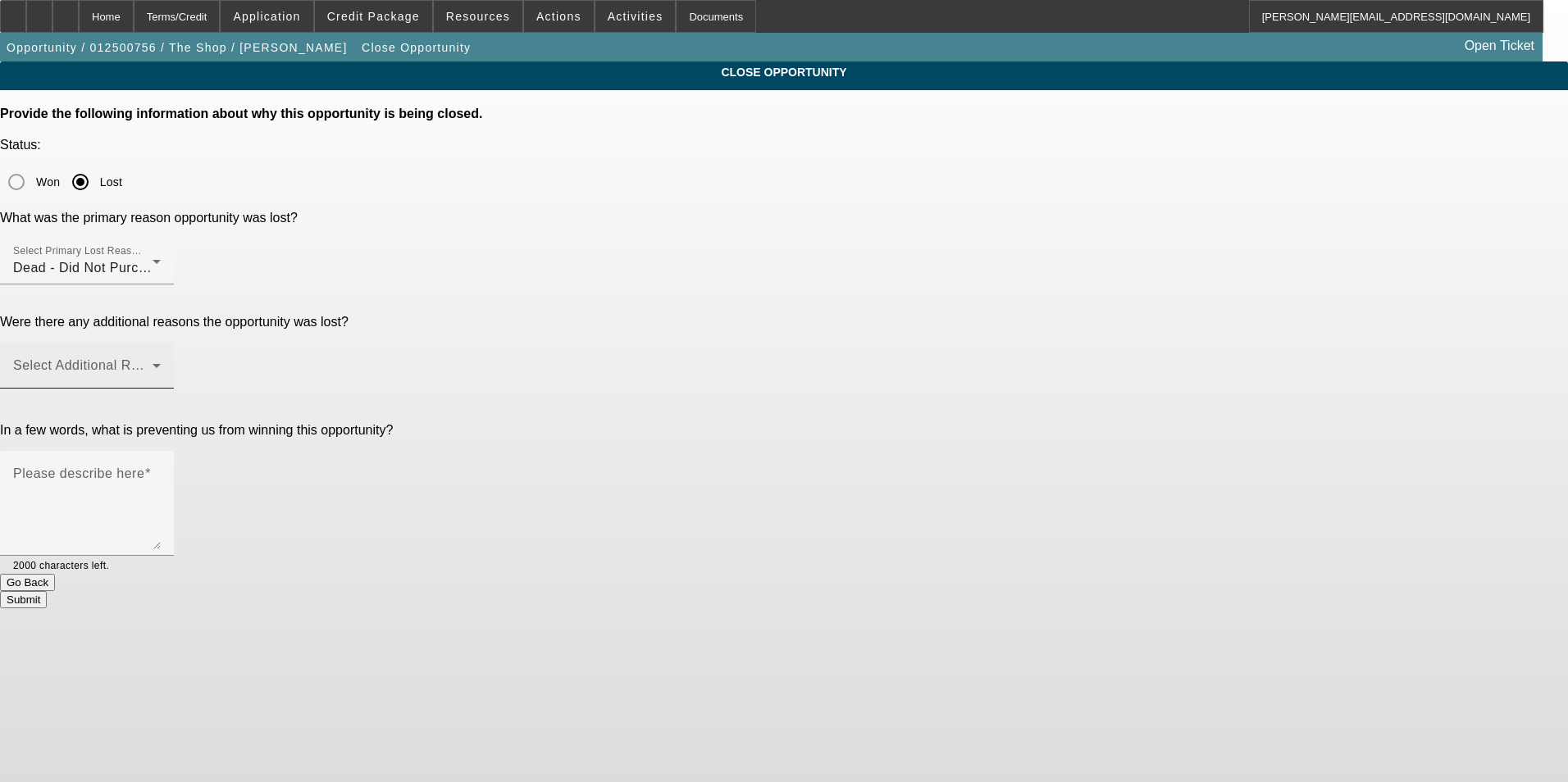
click at [182, 359] on span at bounding box center [179, 365] width 7 height 14
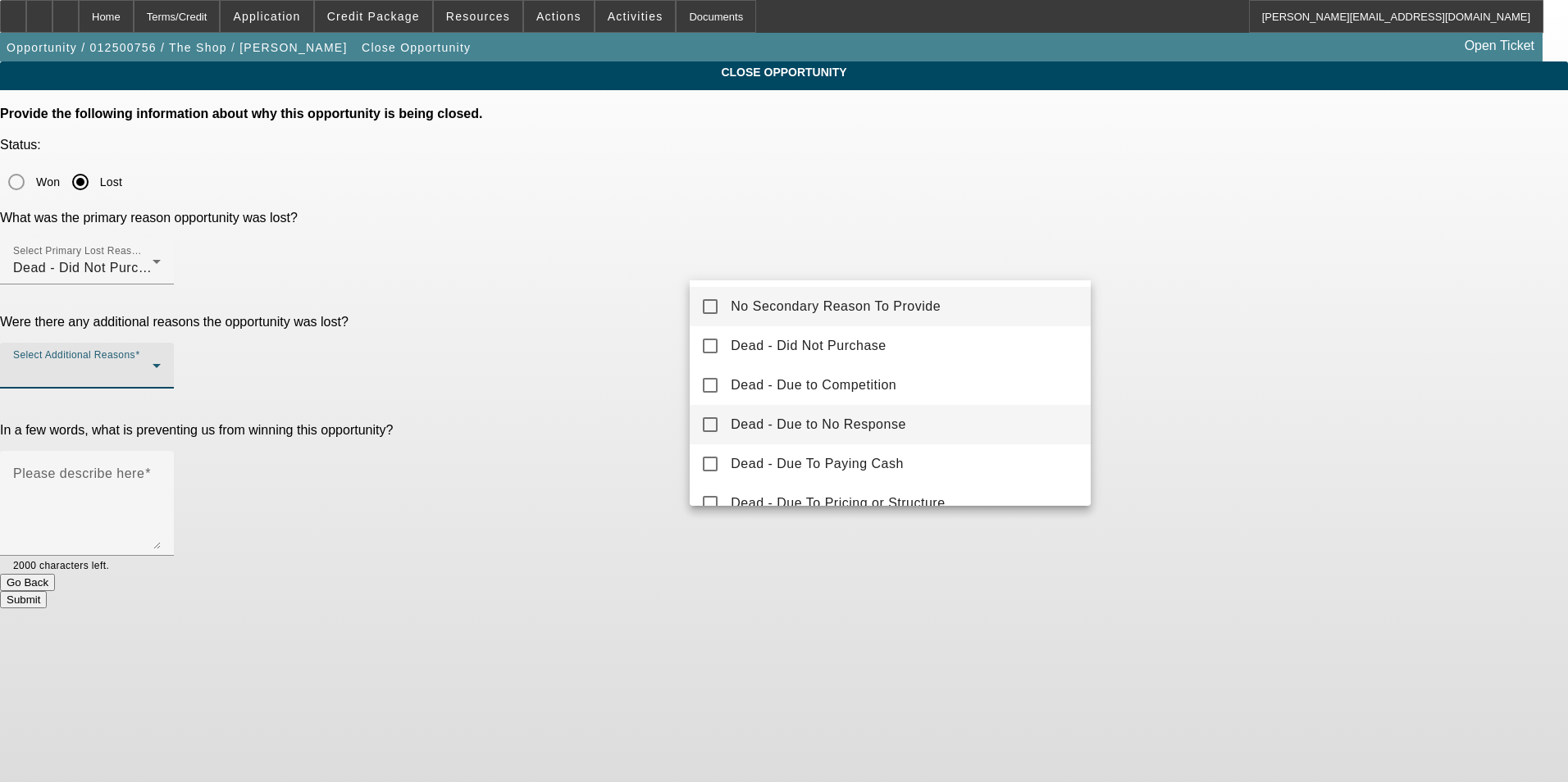
scroll to position [82, 0]
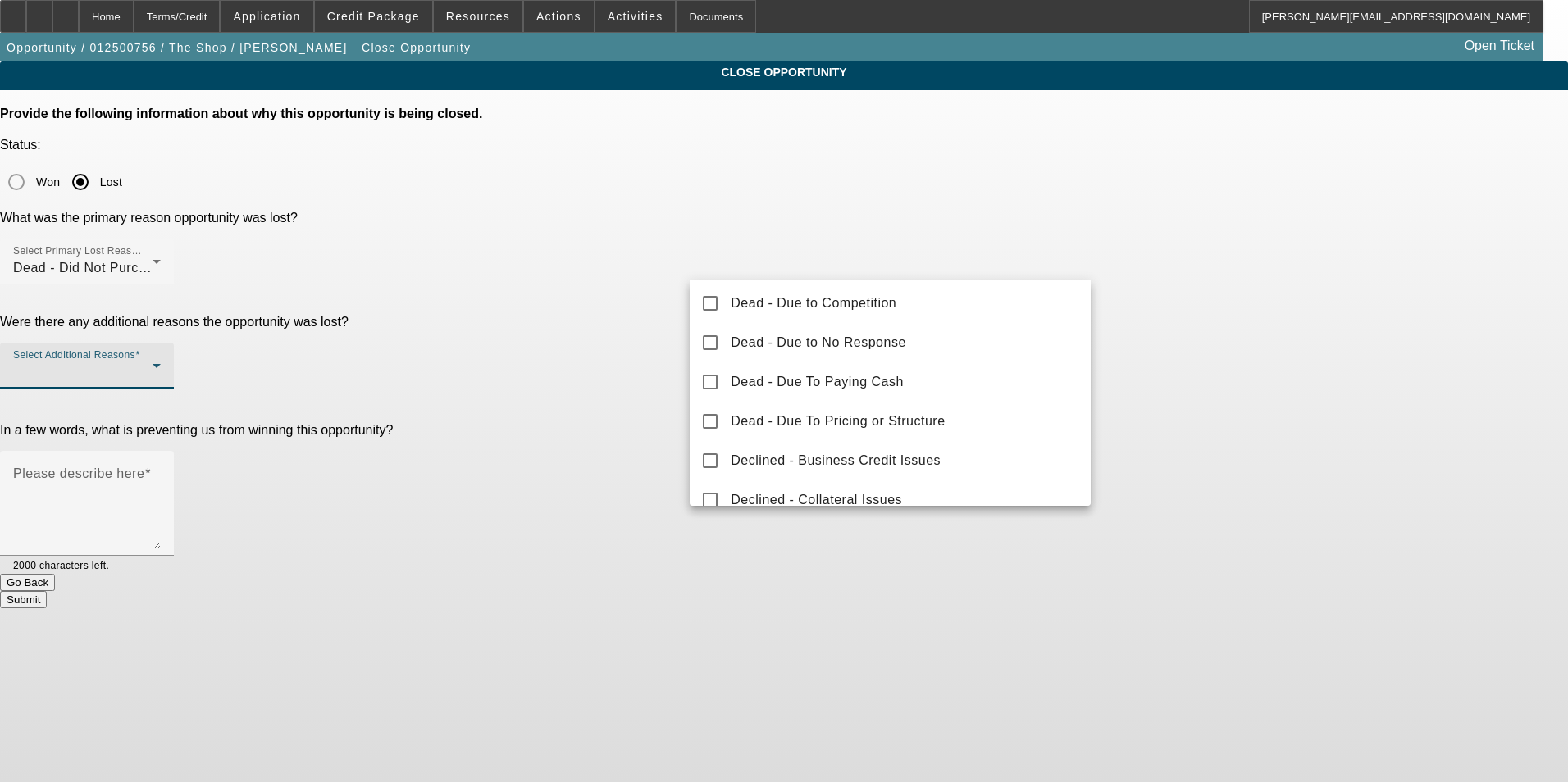
click at [1053, 193] on div at bounding box center [784, 391] width 1568 height 782
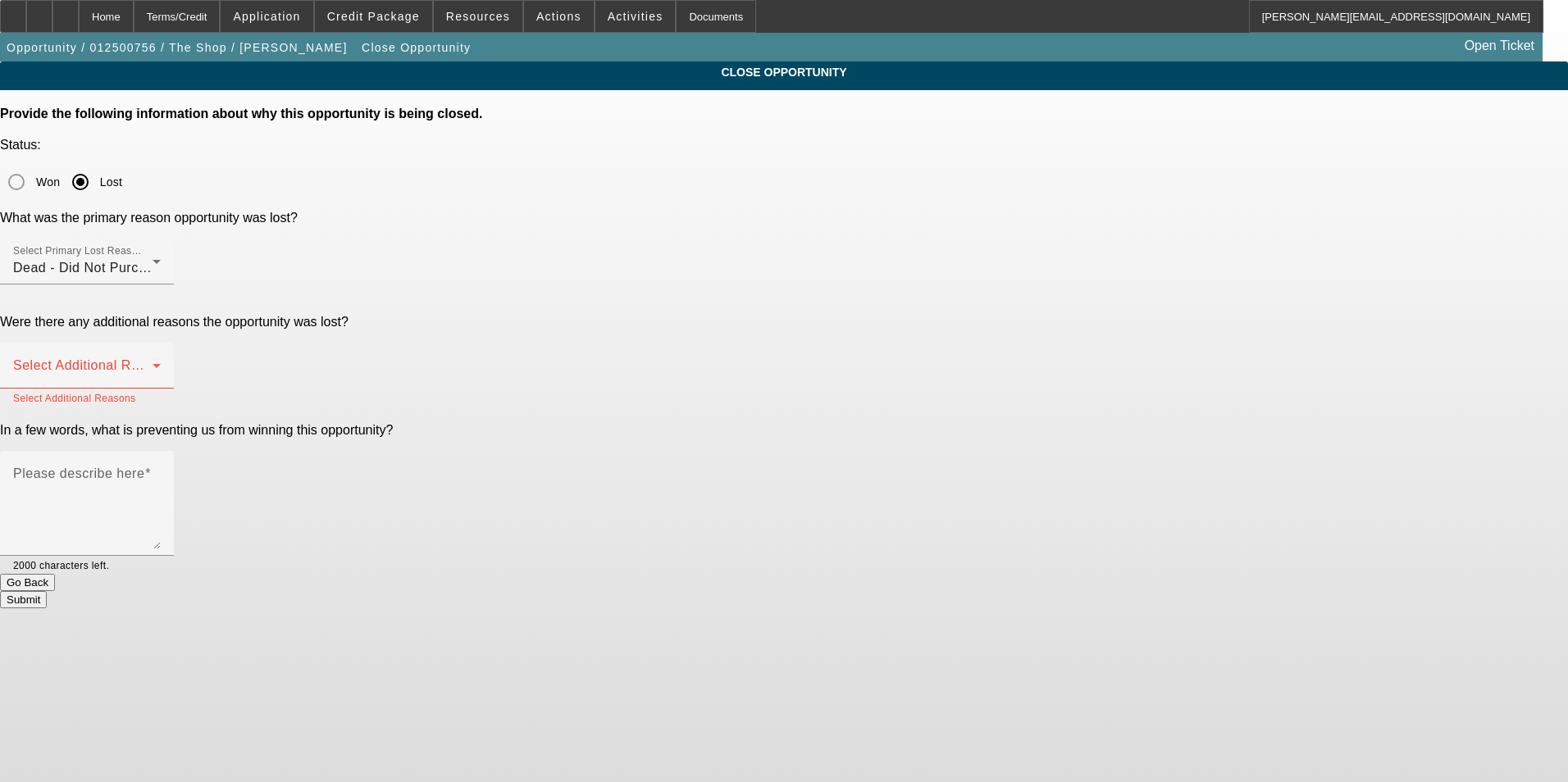
click at [173, 285] on div at bounding box center [87, 293] width 173 height 18
click at [152, 258] on div "Dead - Did Not Purchase" at bounding box center [83, 268] width 140 height 19
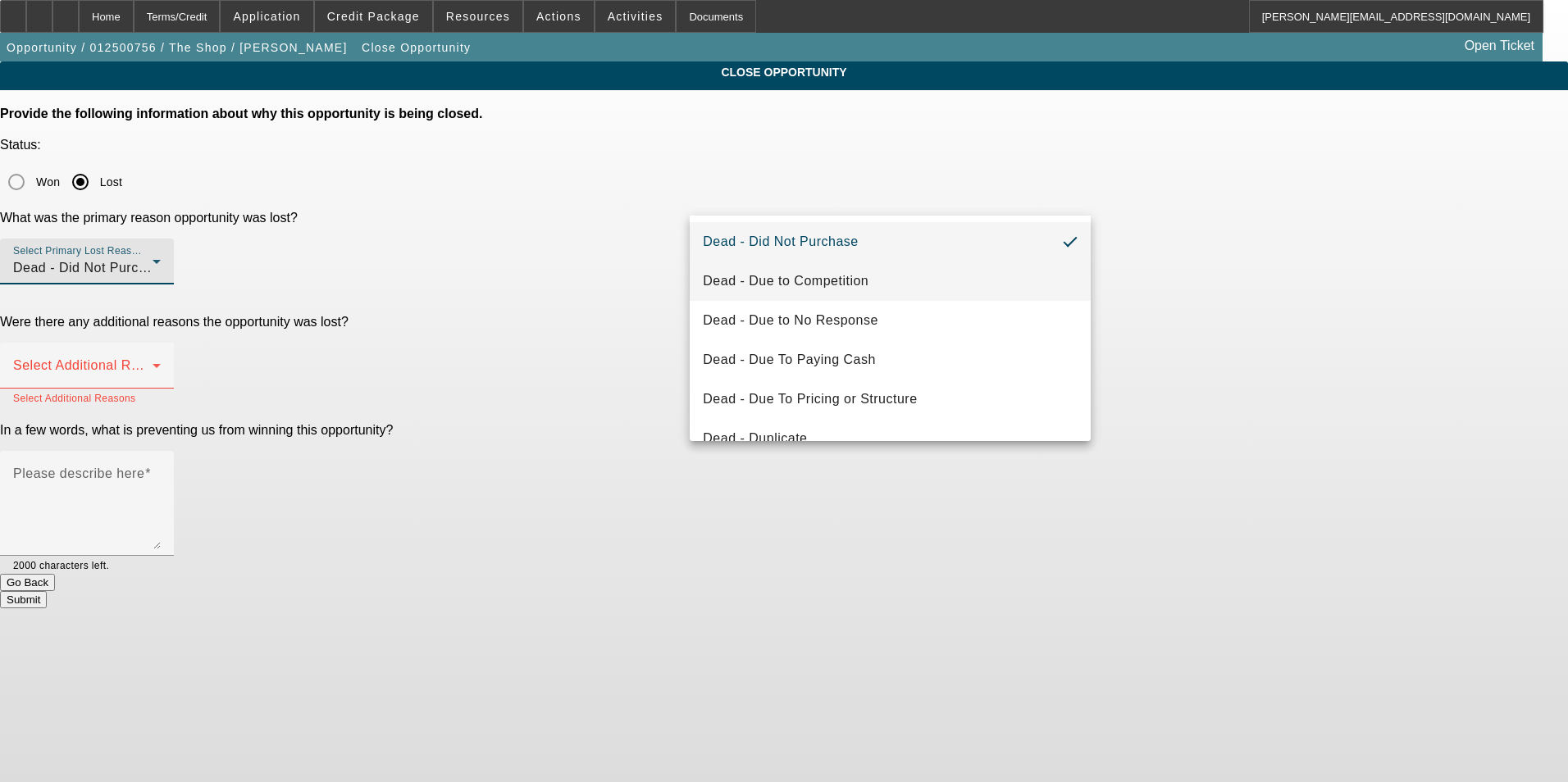
click at [948, 280] on mat-option "Dead - Due to Competition" at bounding box center [890, 281] width 401 height 40
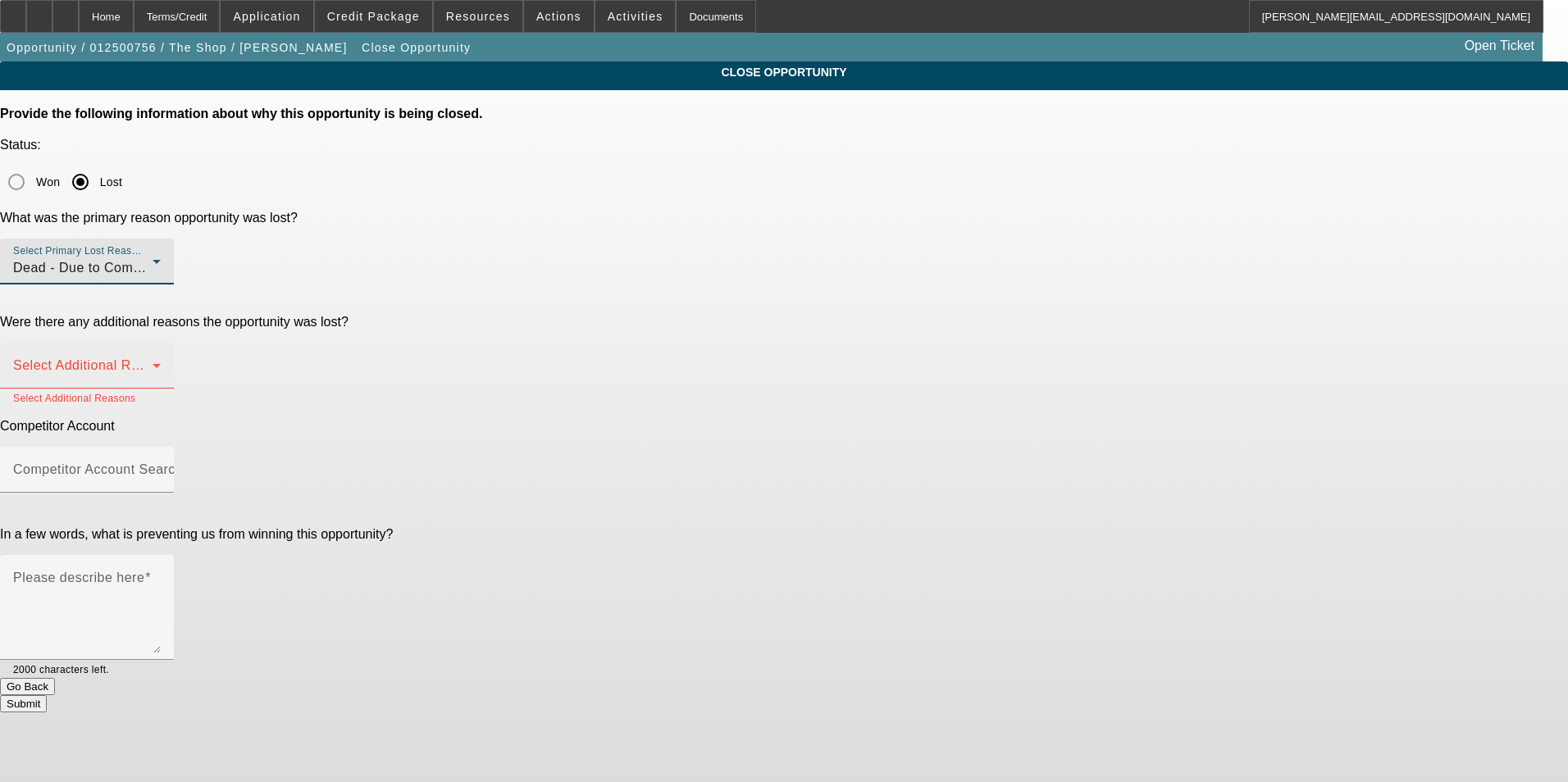
click at [161, 343] on div "Select Additional Reasons" at bounding box center [87, 365] width 147 height 46
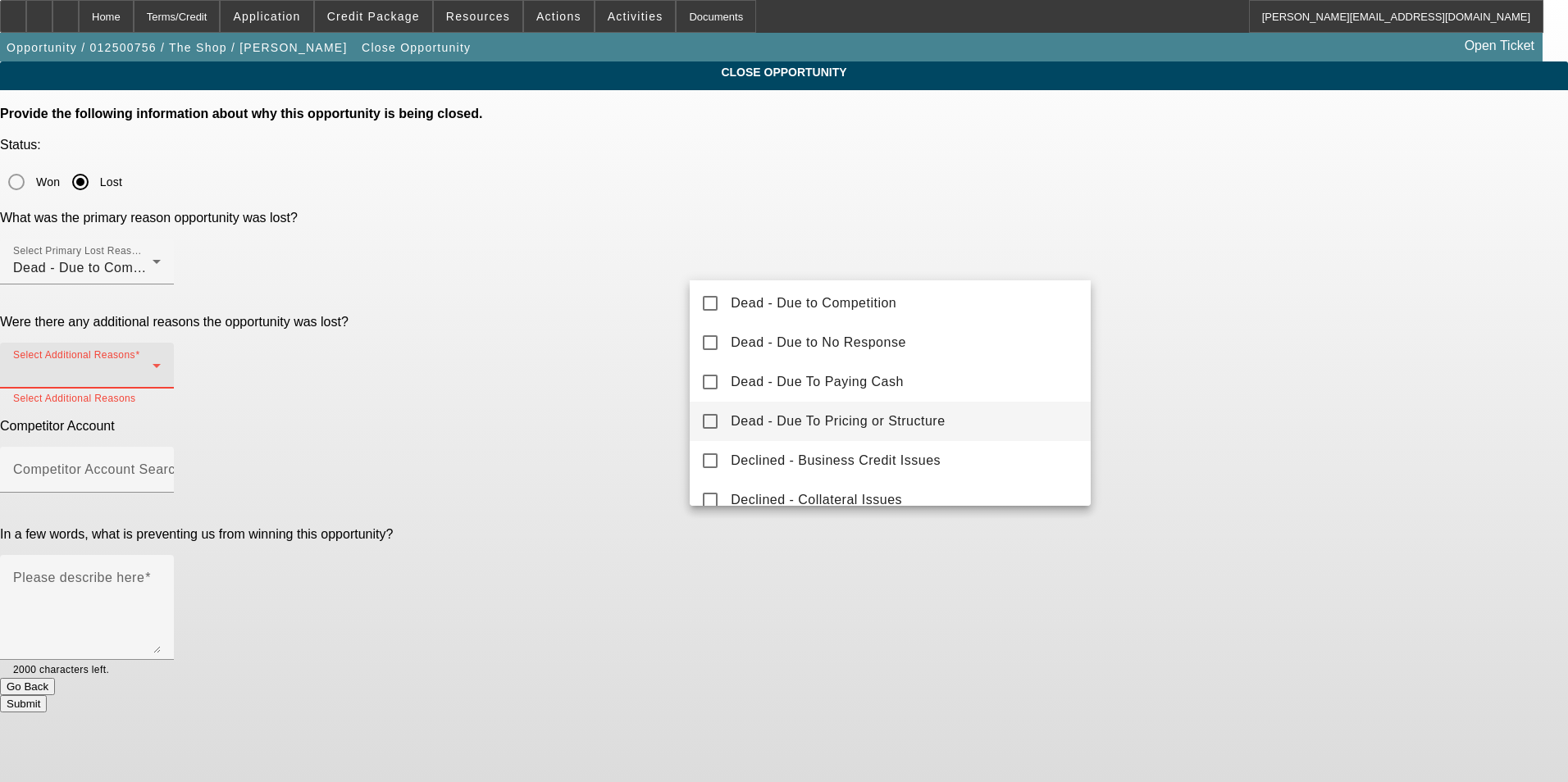
click at [941, 416] on mat-option "Dead - Due To Pricing or Structure" at bounding box center [890, 421] width 401 height 40
click at [1325, 356] on div at bounding box center [784, 391] width 1568 height 782
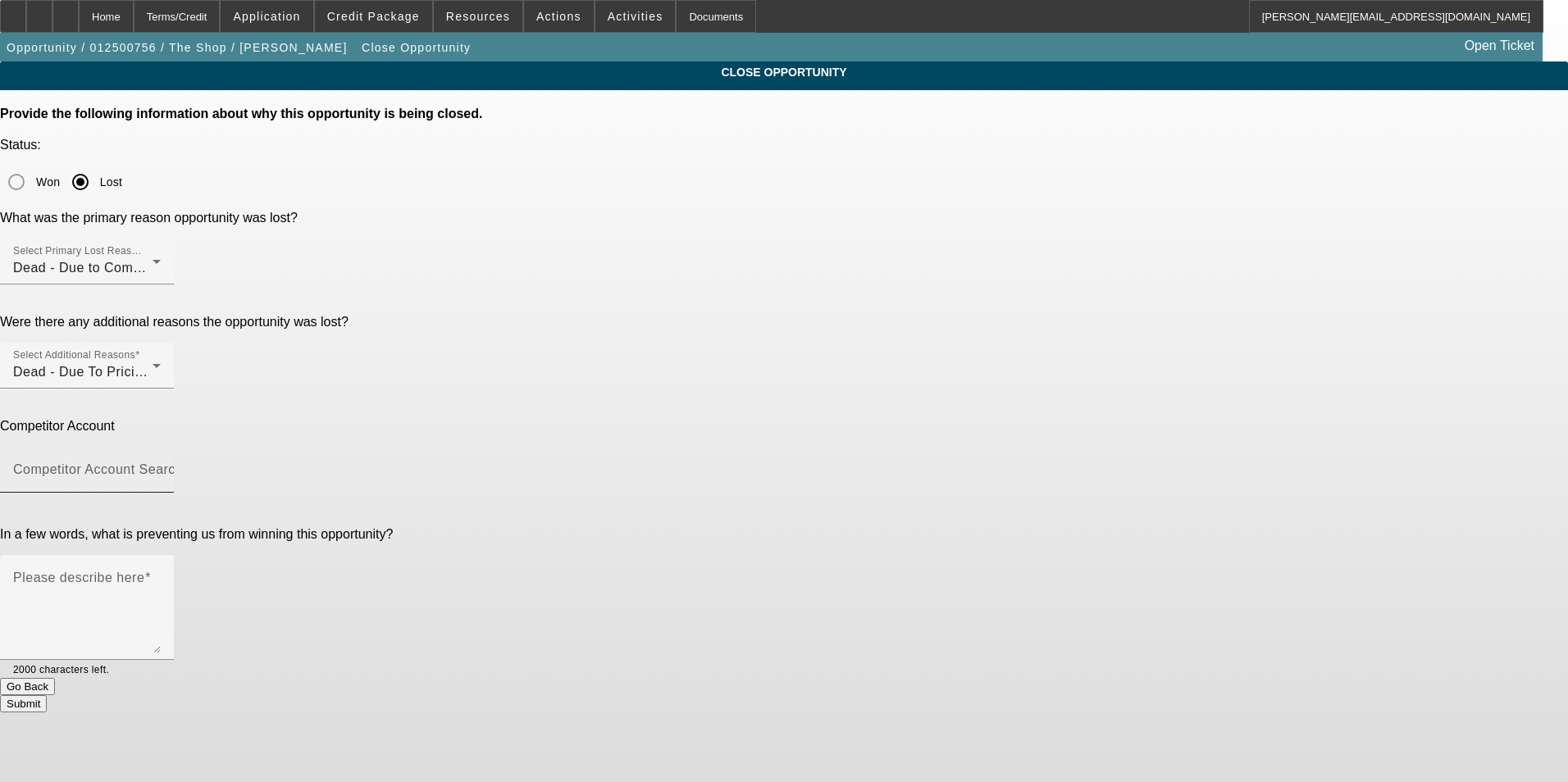
click at [161, 447] on div "Competitor Account Search" at bounding box center [87, 470] width 147 height 46
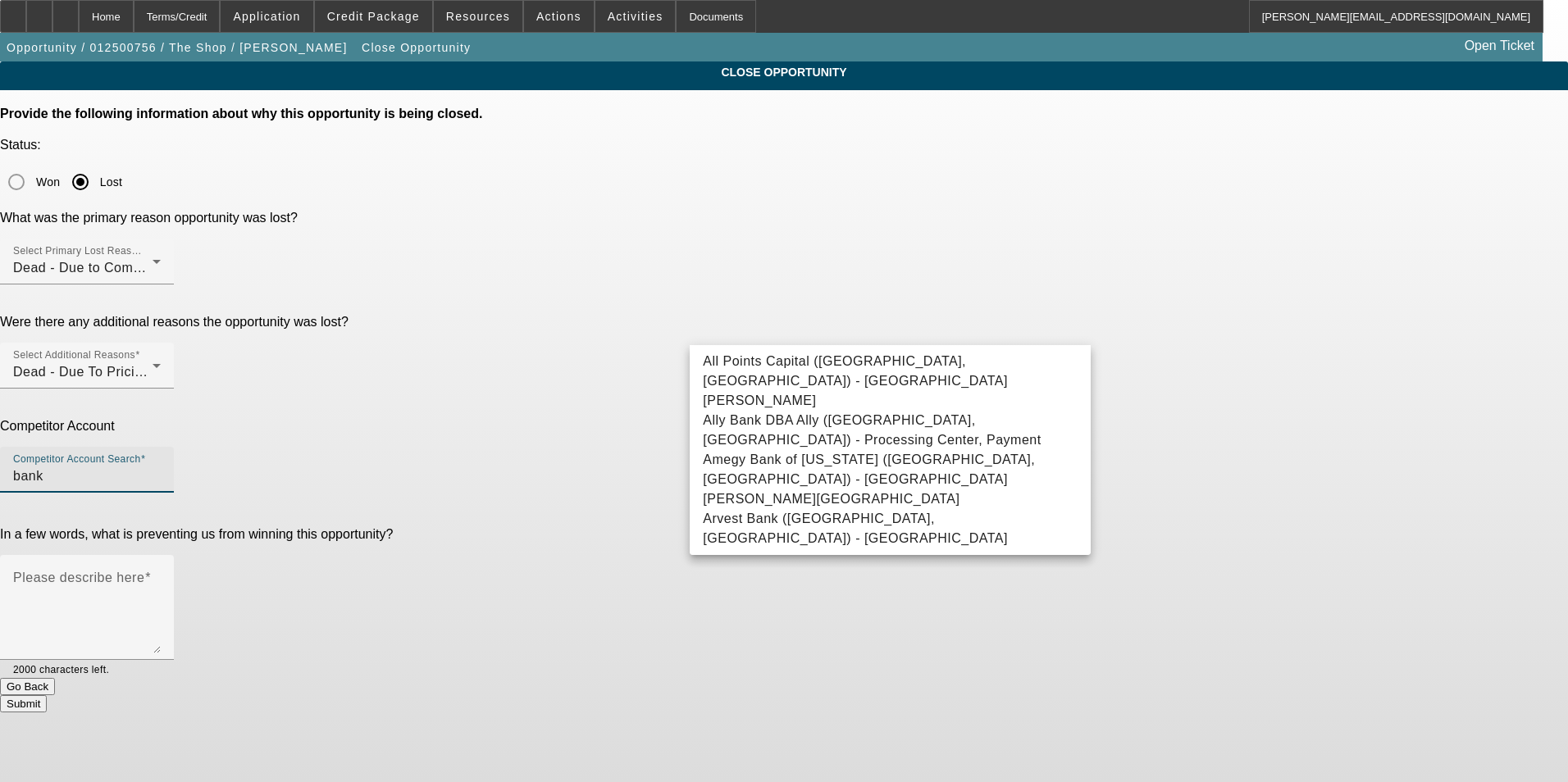
click at [958, 558] on span "Bank/Credit Union - Union Bankcredit Union, Bankcredit" at bounding box center [877, 567] width 348 height 19
type input "Bank/Credit Union - Union Bankcredit Union, Bankcredit"
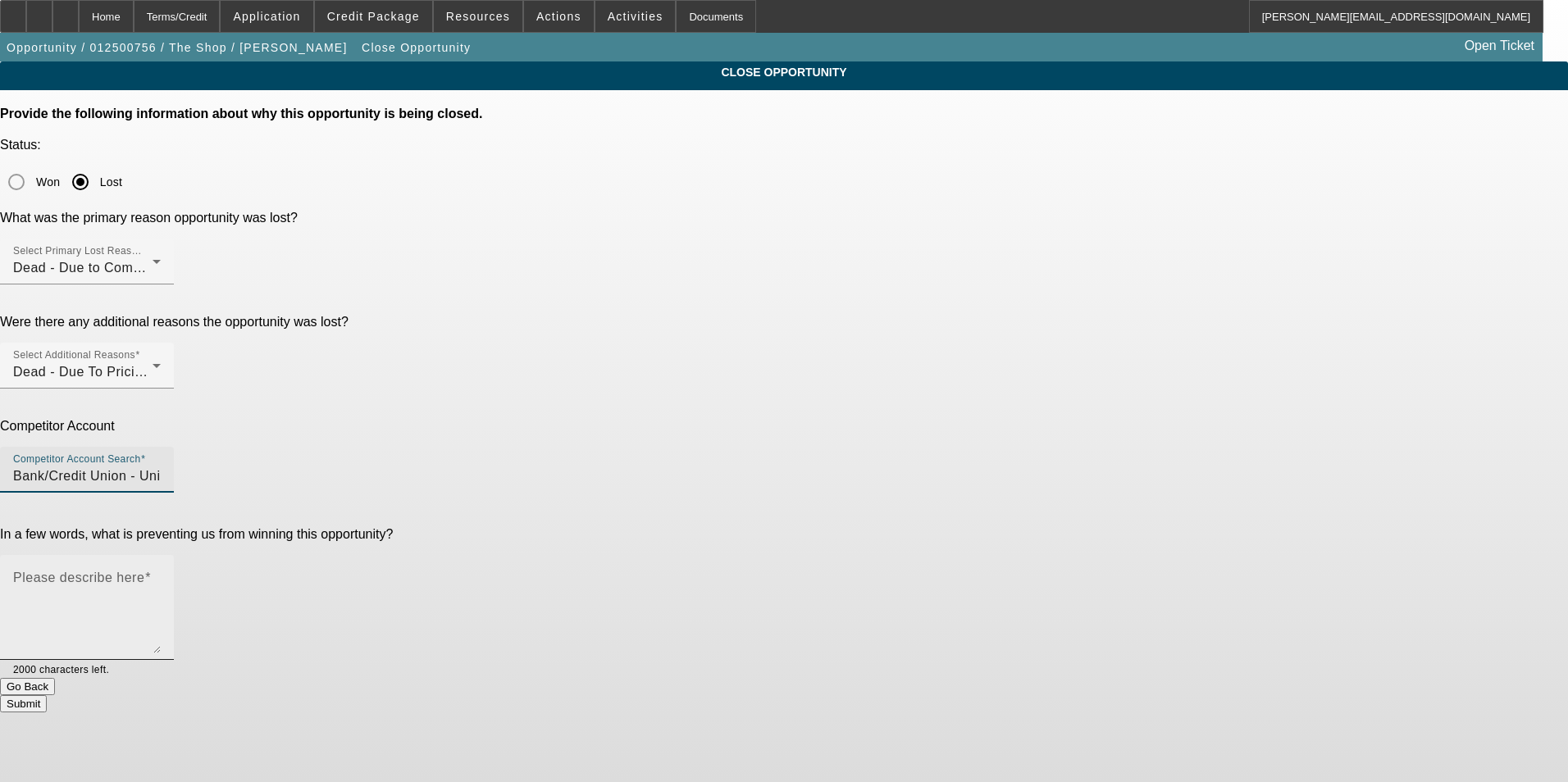
click at [161, 575] on textarea "Please describe here" at bounding box center [87, 614] width 147 height 78
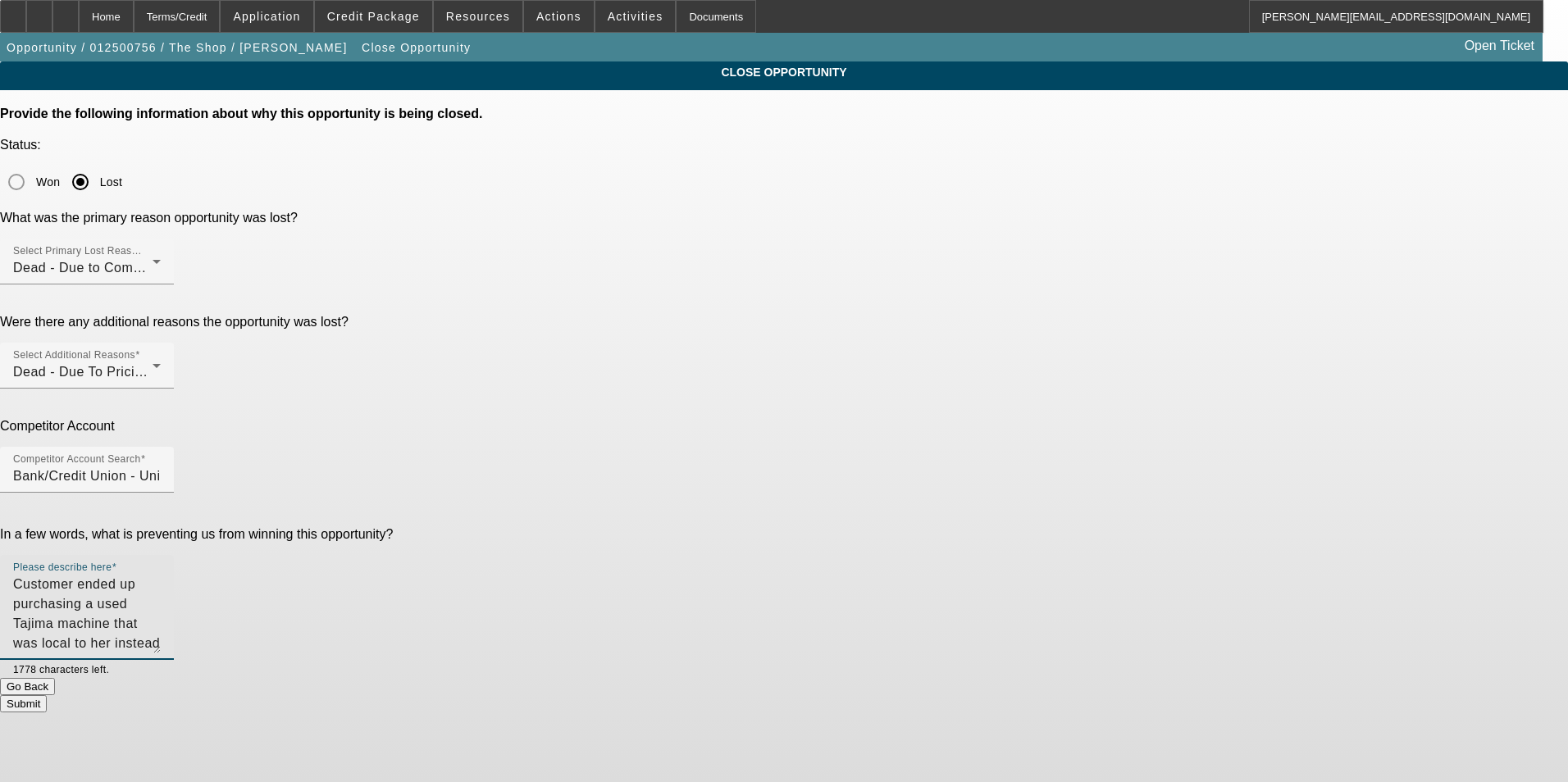
type textarea "Customer ended up purchasing a used Tajima machine that was local to her instea…"
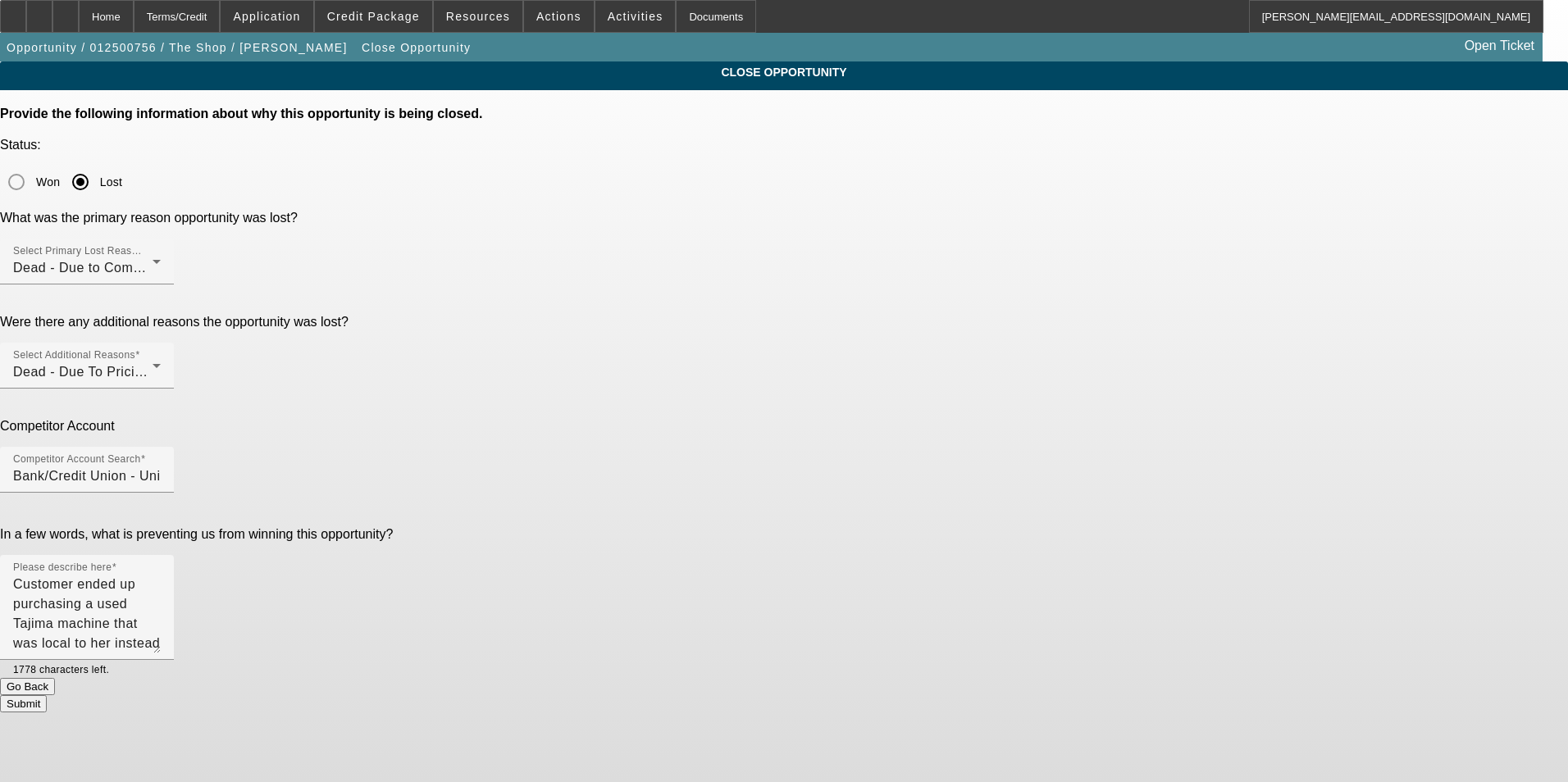
click at [47, 695] on button "Submit" at bounding box center [24, 704] width 47 height 17
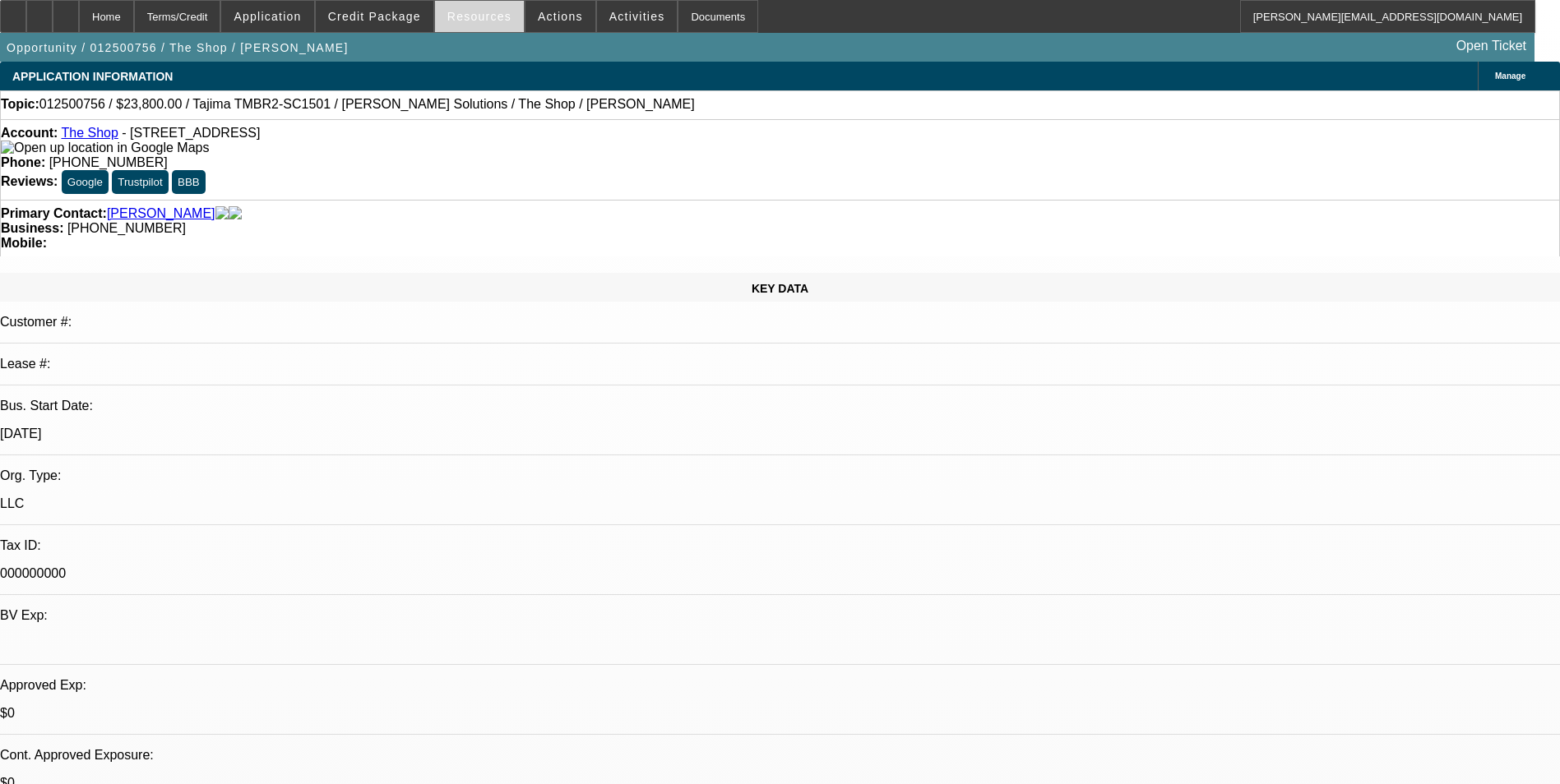
select select "0"
select select "2"
select select "0"
select select "2"
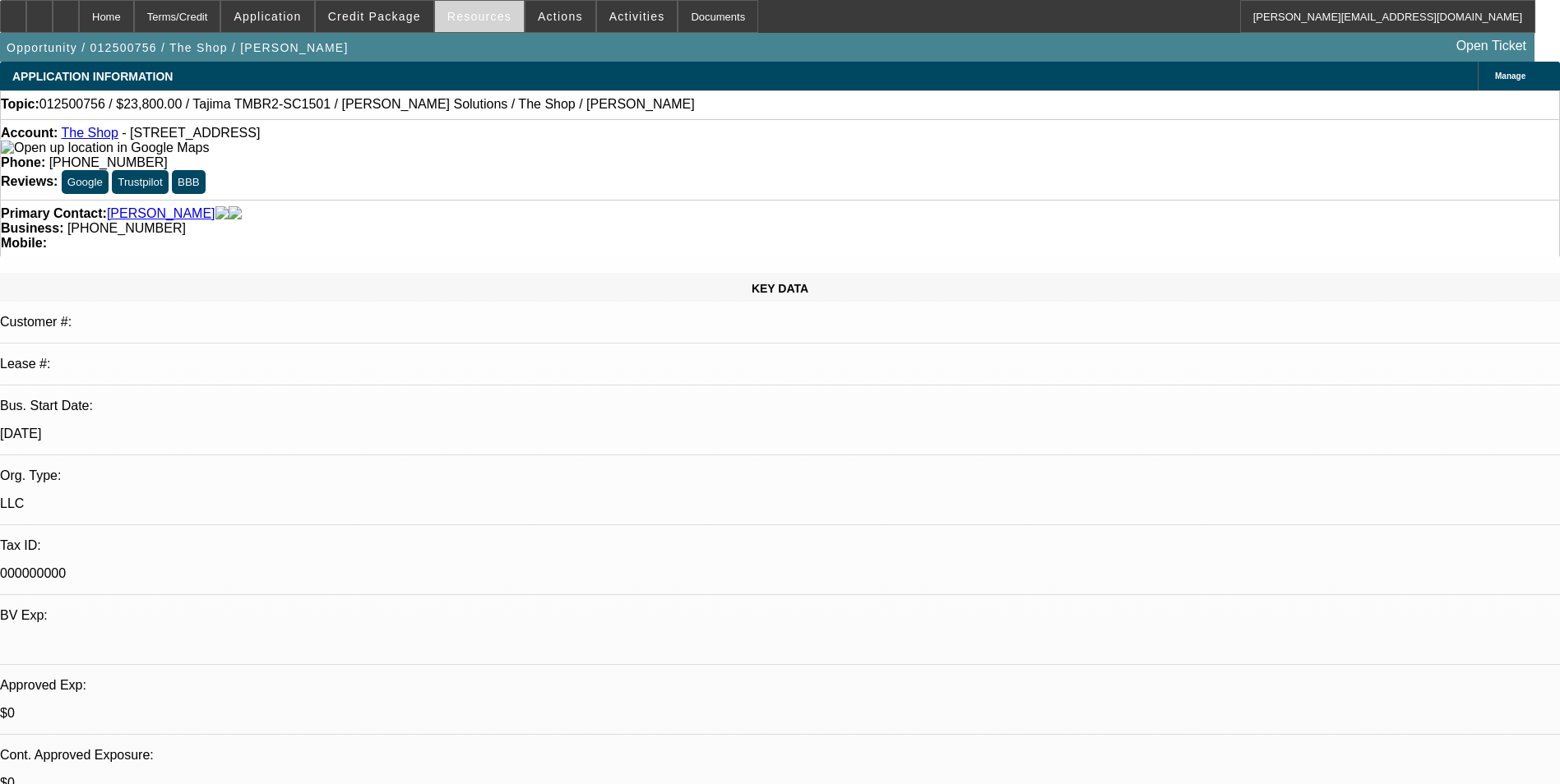
select select "0.1"
select select "1"
select select "2"
select select "6"
select select "1"
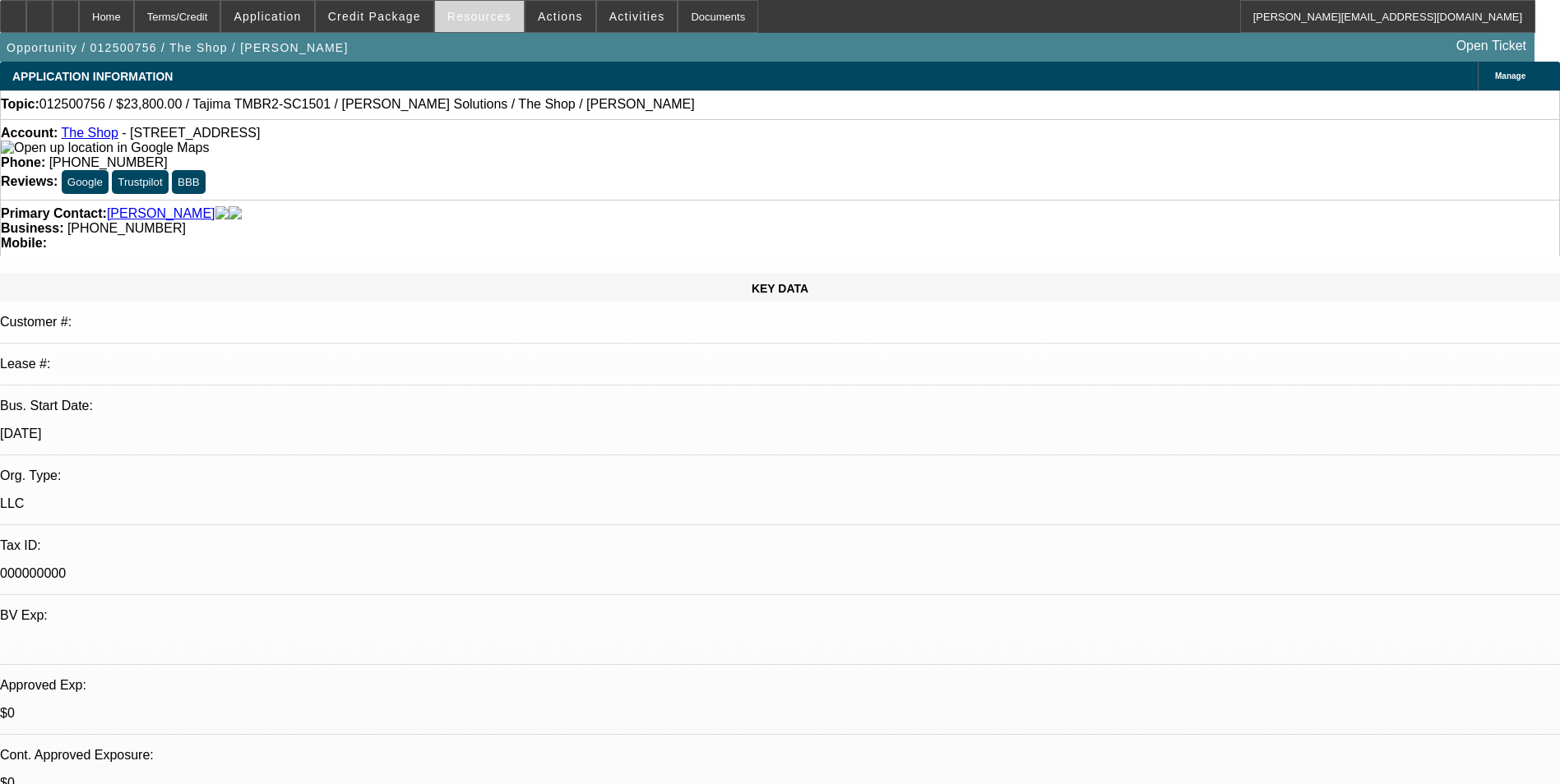
select select "2"
select select "4"
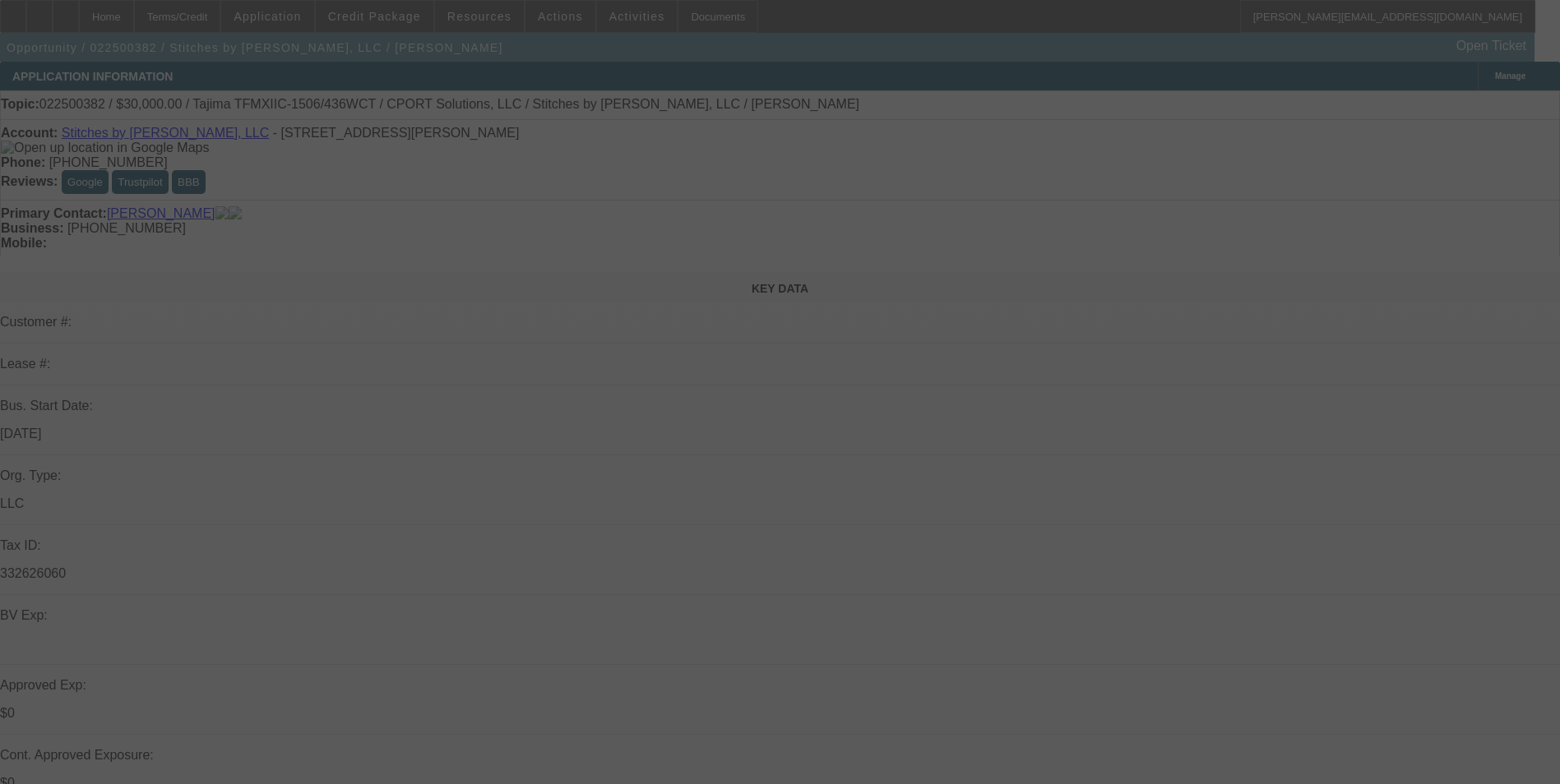
click at [1411, 111] on div at bounding box center [780, 392] width 1560 height 784
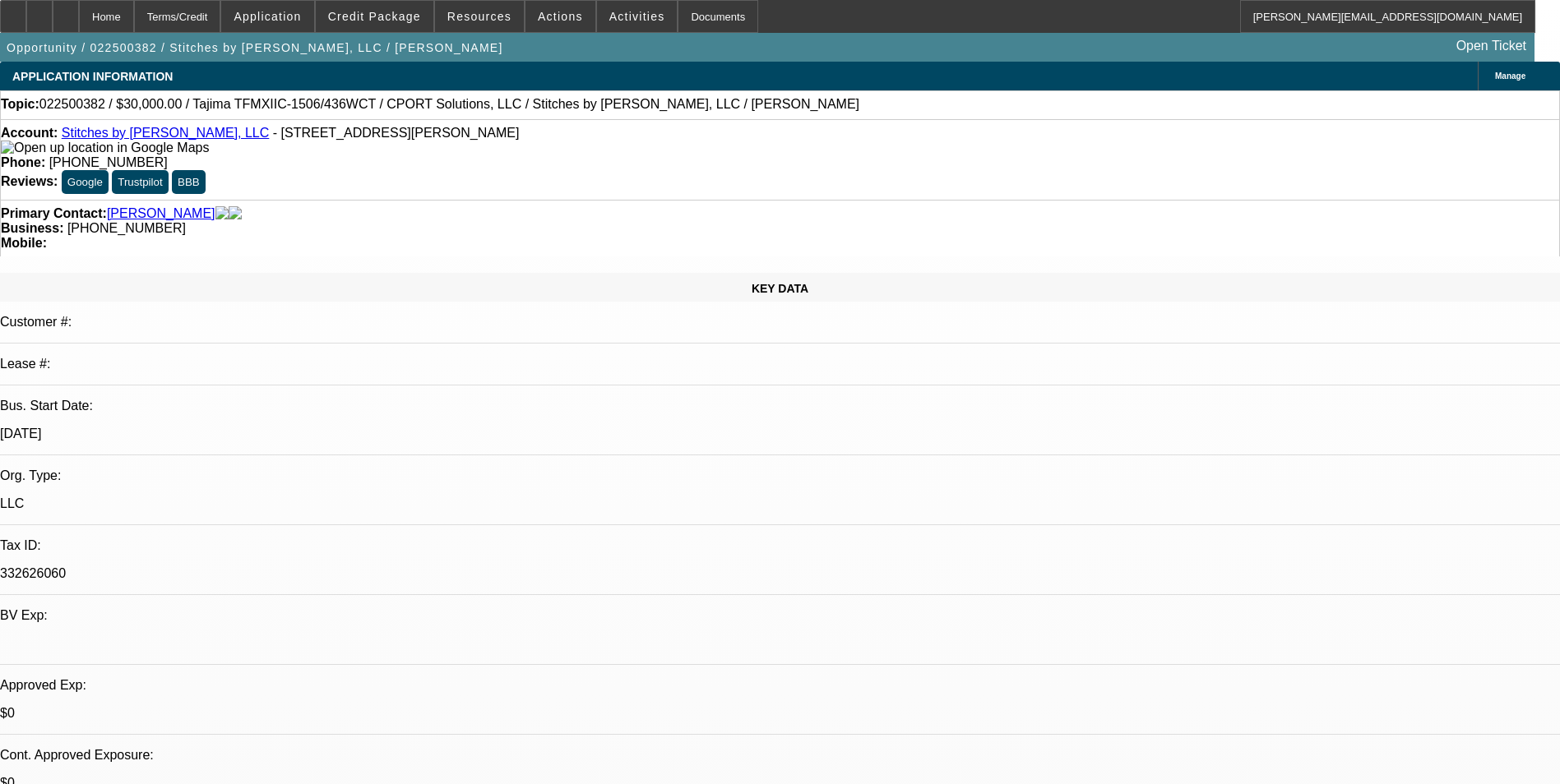
select select "0"
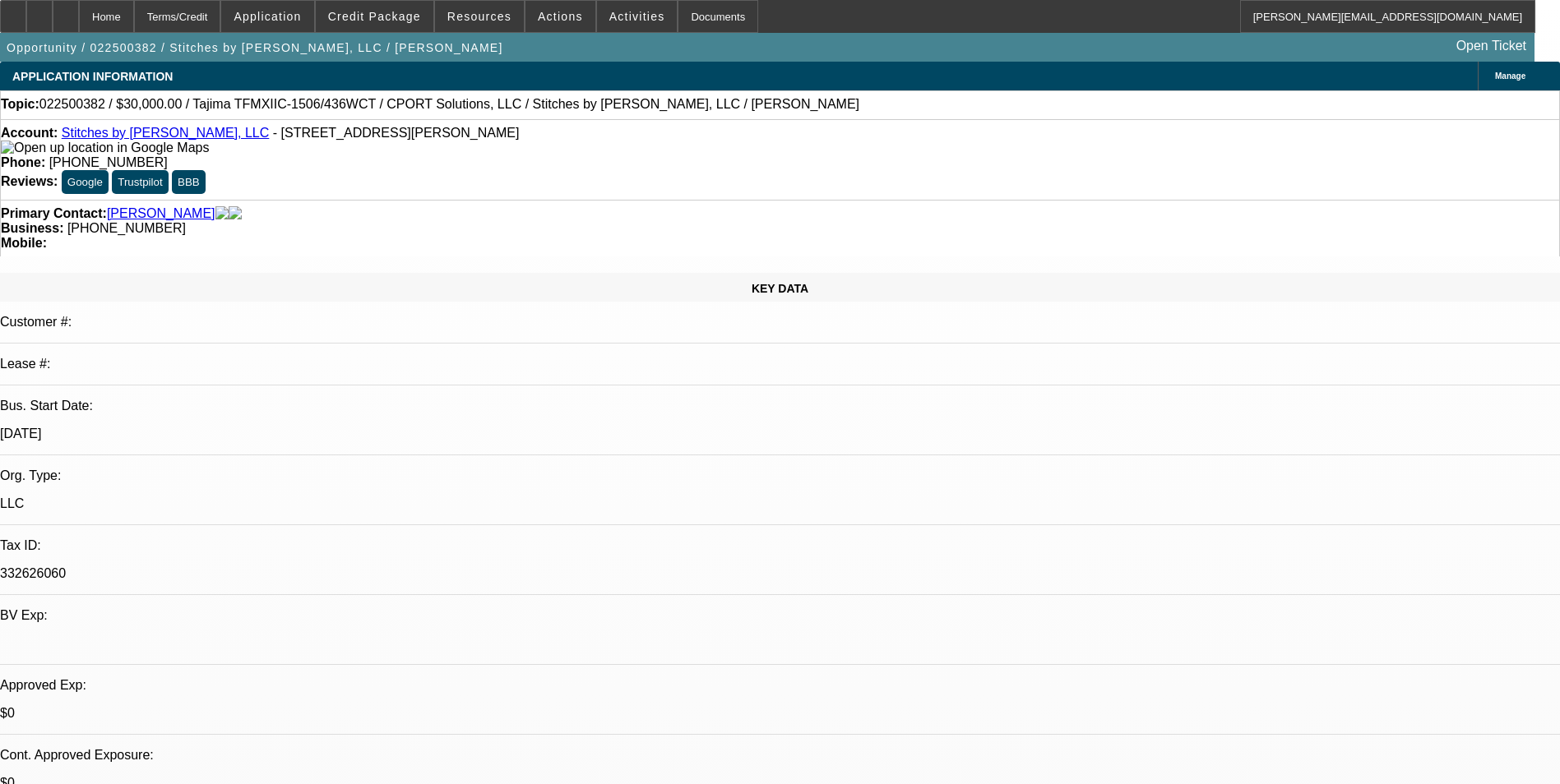
select select "0"
select select "3"
select select "0"
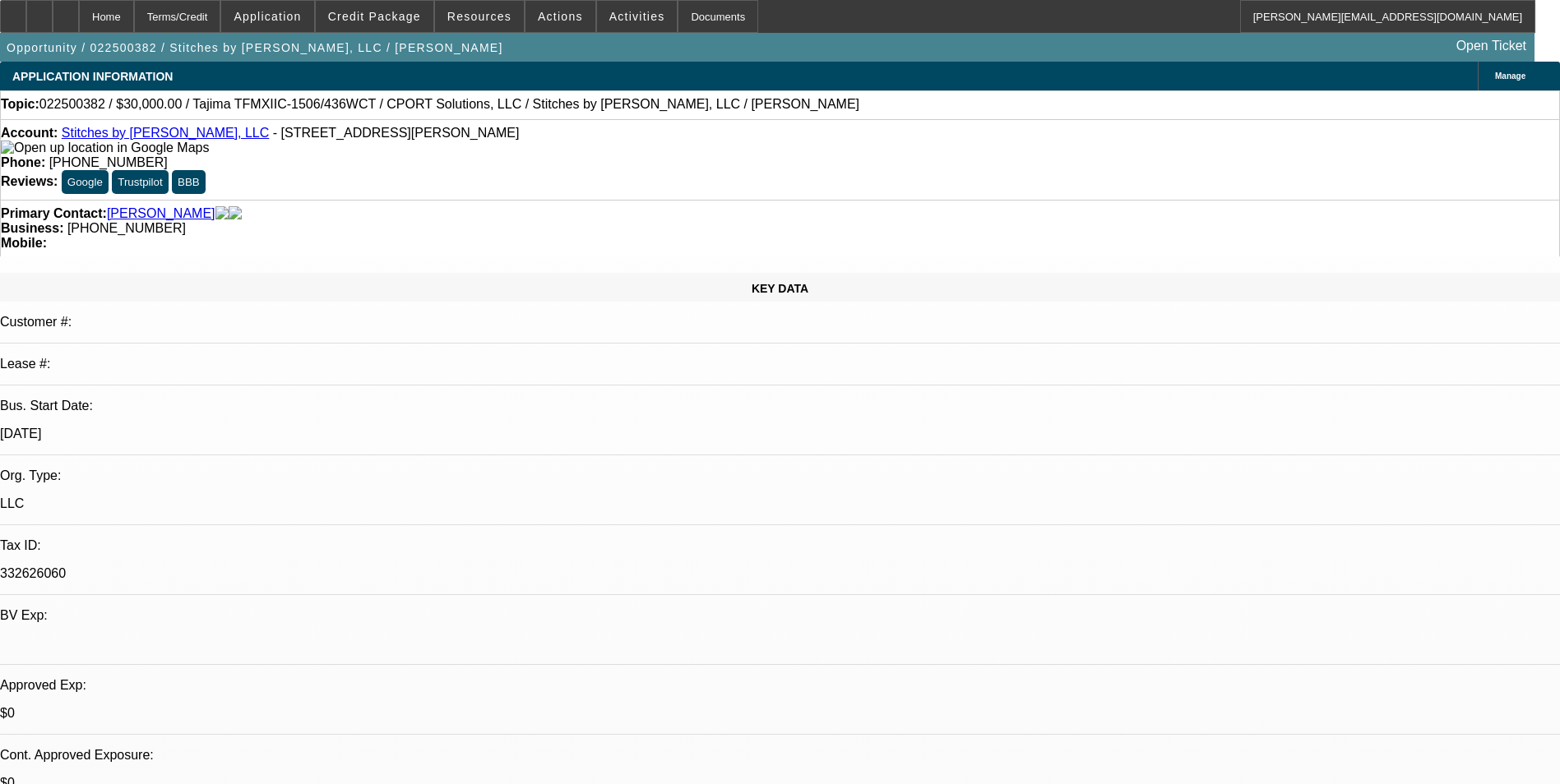
select select "2"
select select "0"
select select "1"
select select "2"
select select "6"
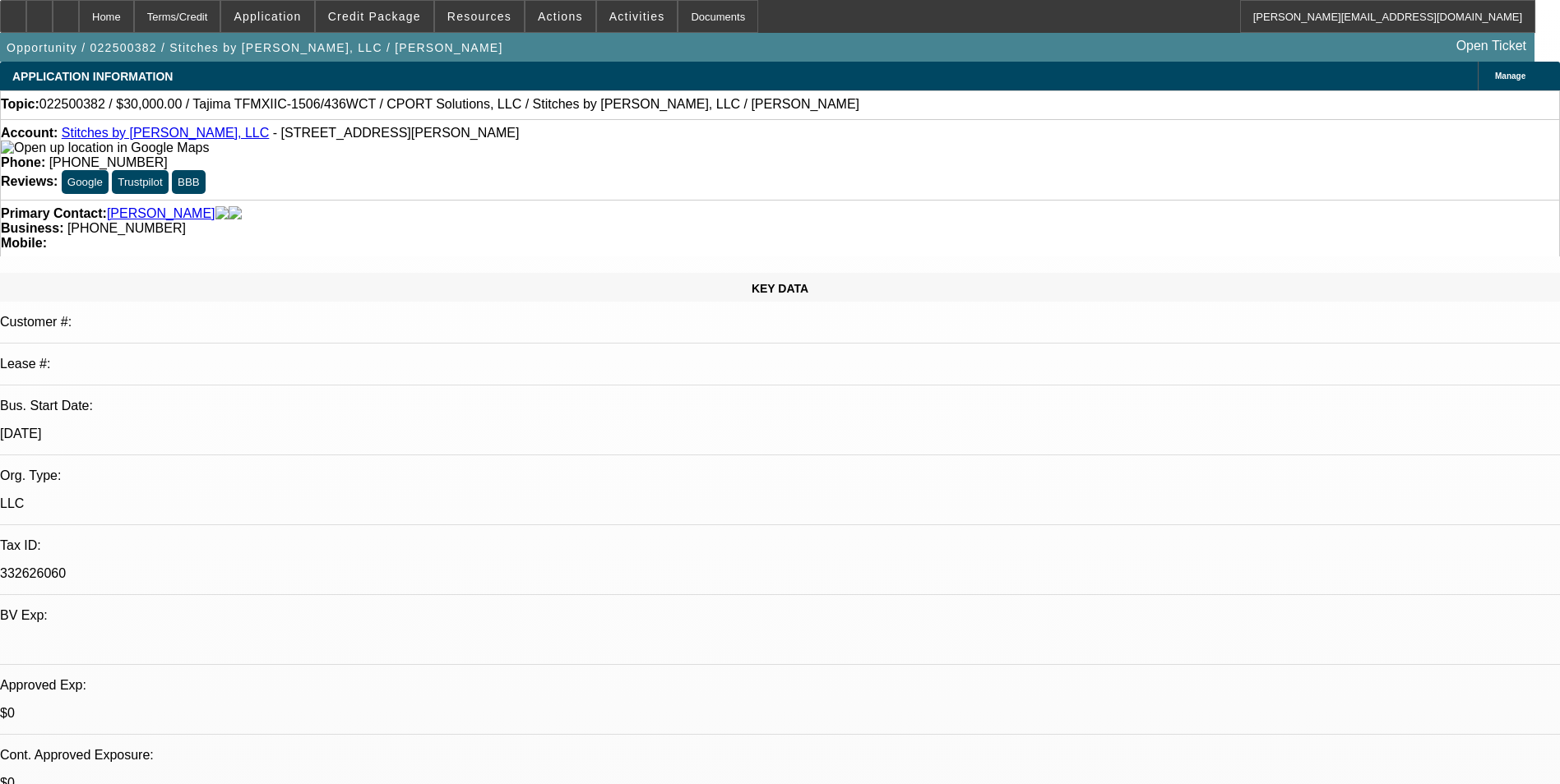
select select "1"
select select "2"
select select "6"
select select "1"
select select "2"
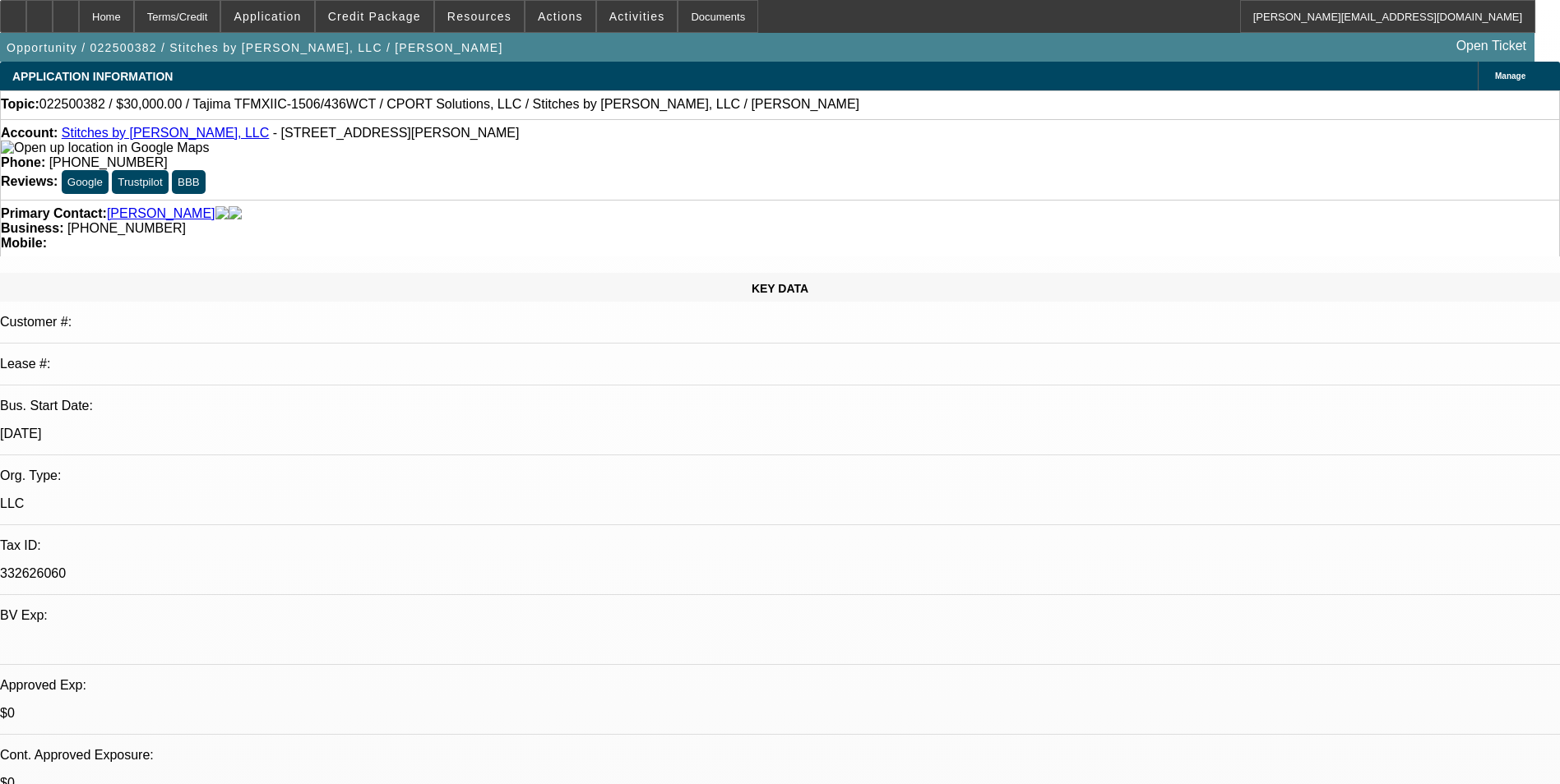
select select "6"
select select "1"
select select "2"
select select "6"
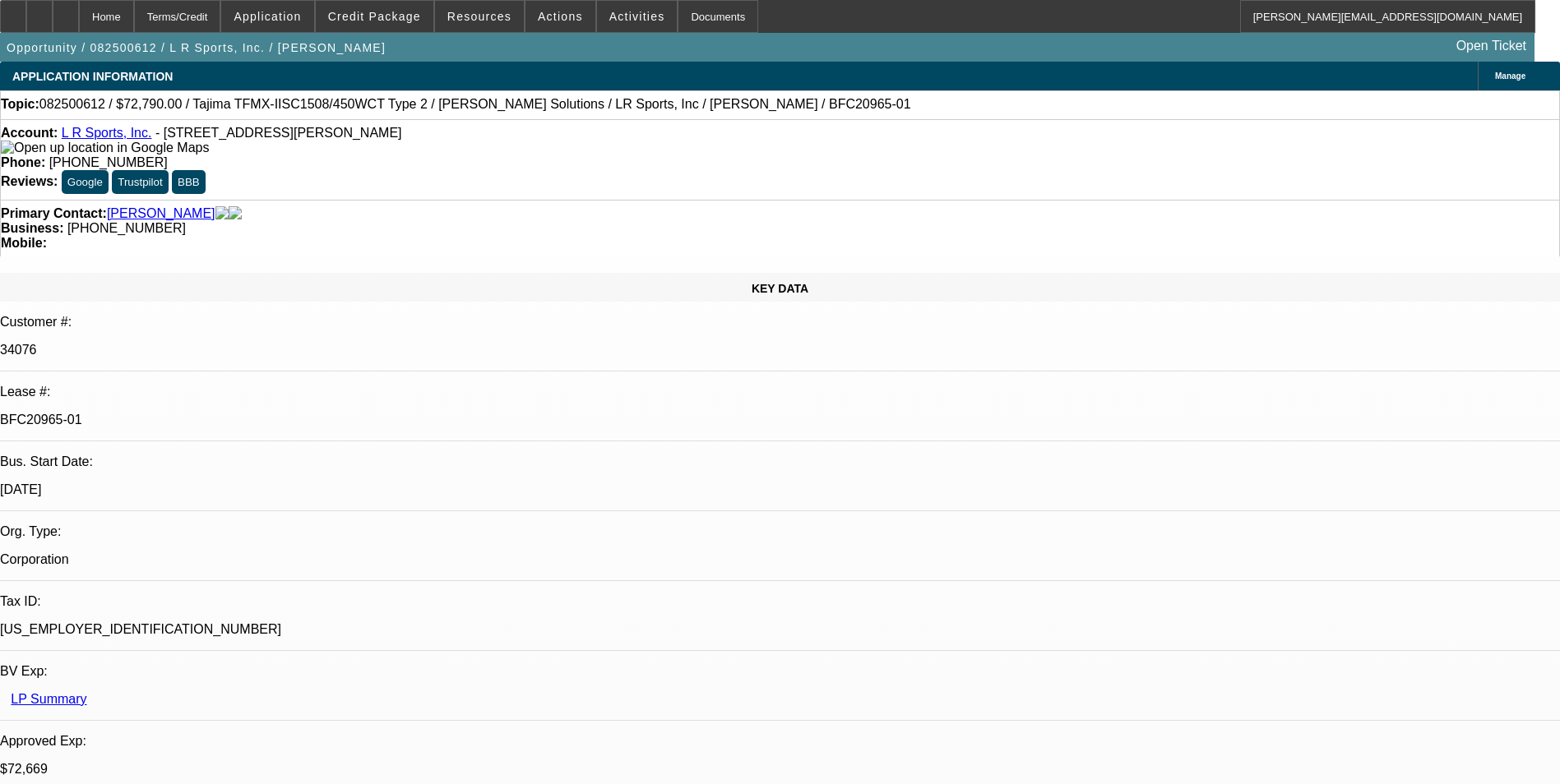
select select "0"
select select "2"
select select "0.1"
select select "0"
select select "2"
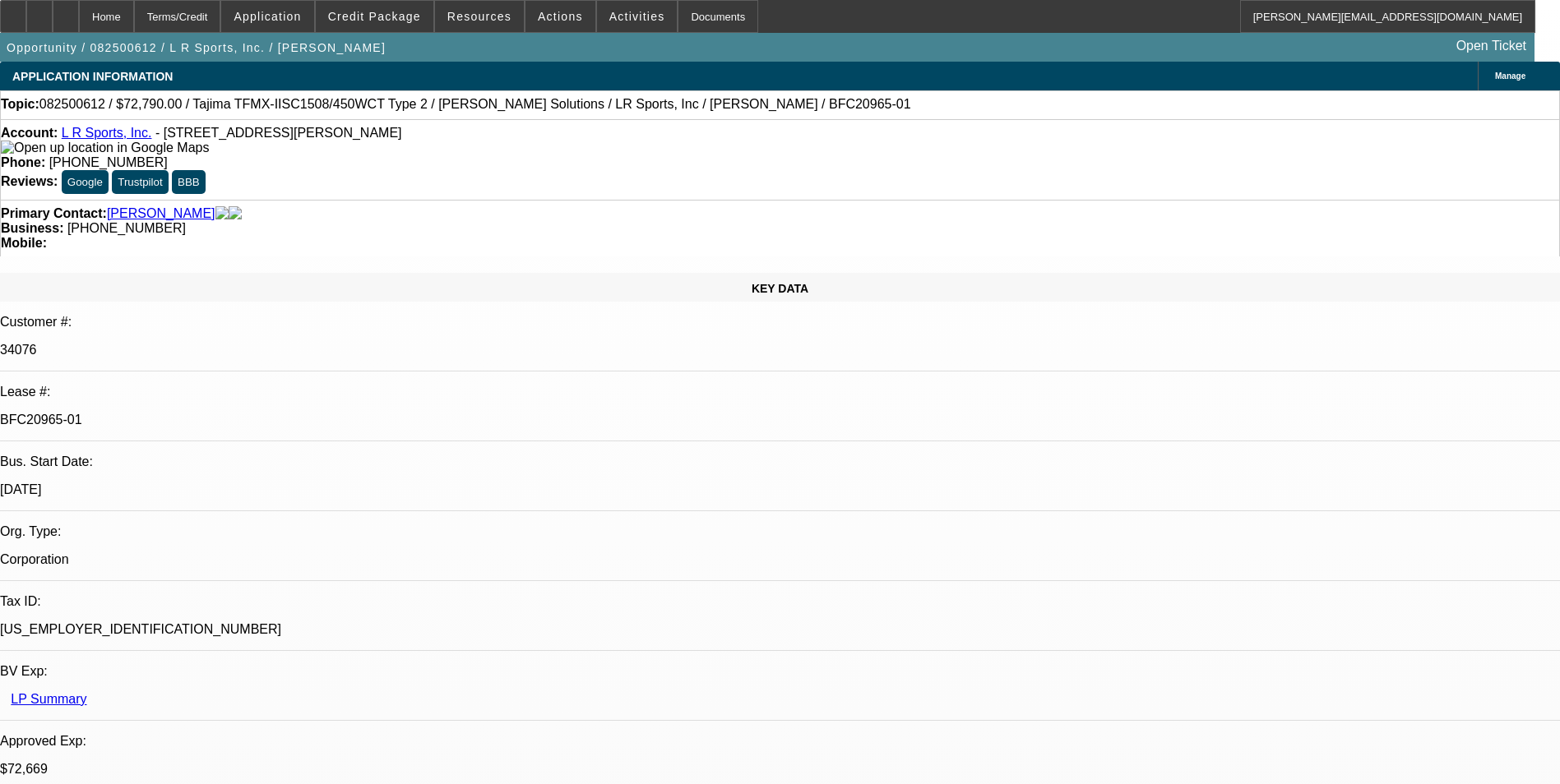
select select "0"
select select "2"
select select "0.1"
select select "0"
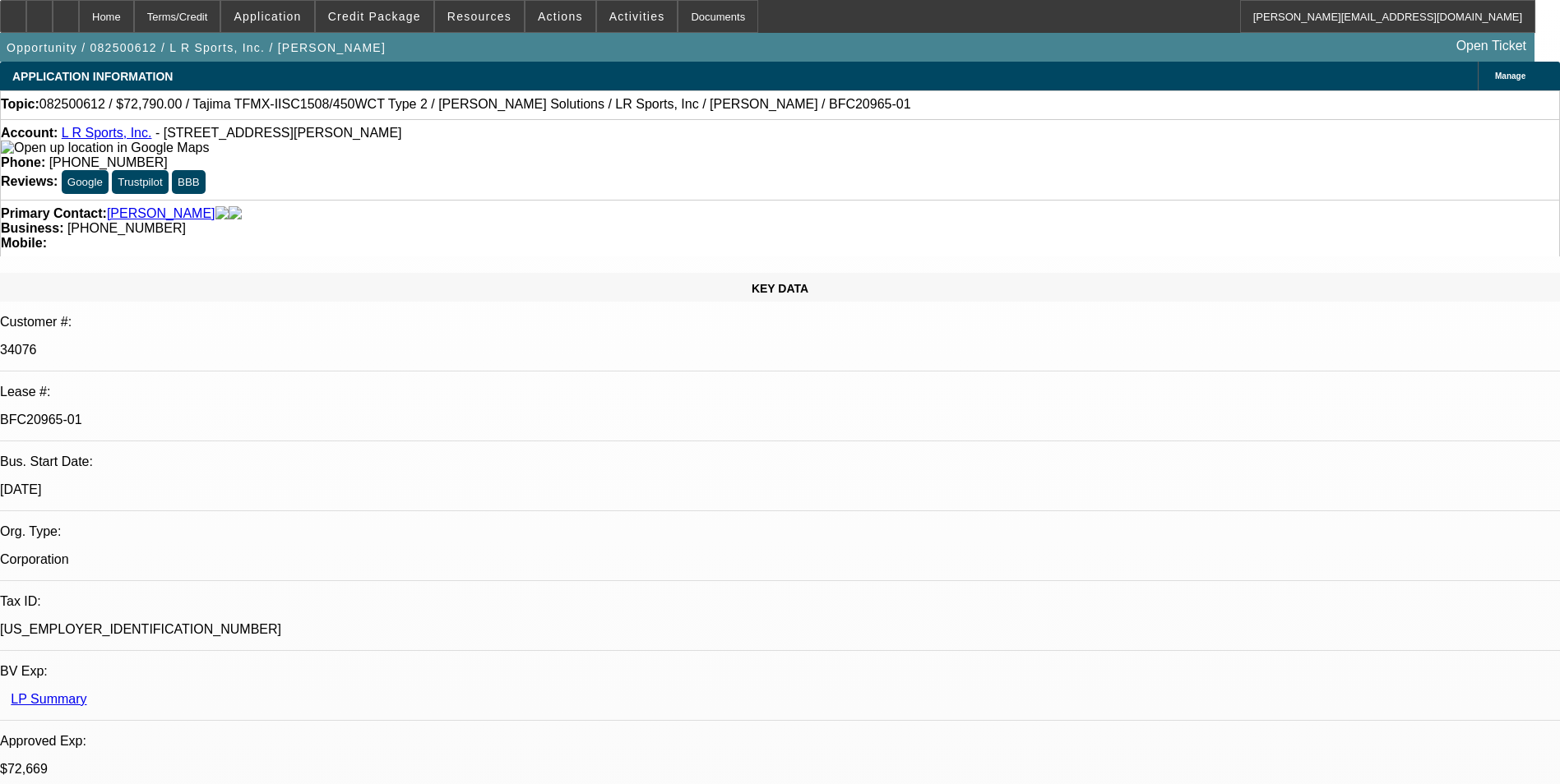
select select "2"
select select "0"
select select "1"
select select "2"
select select "4"
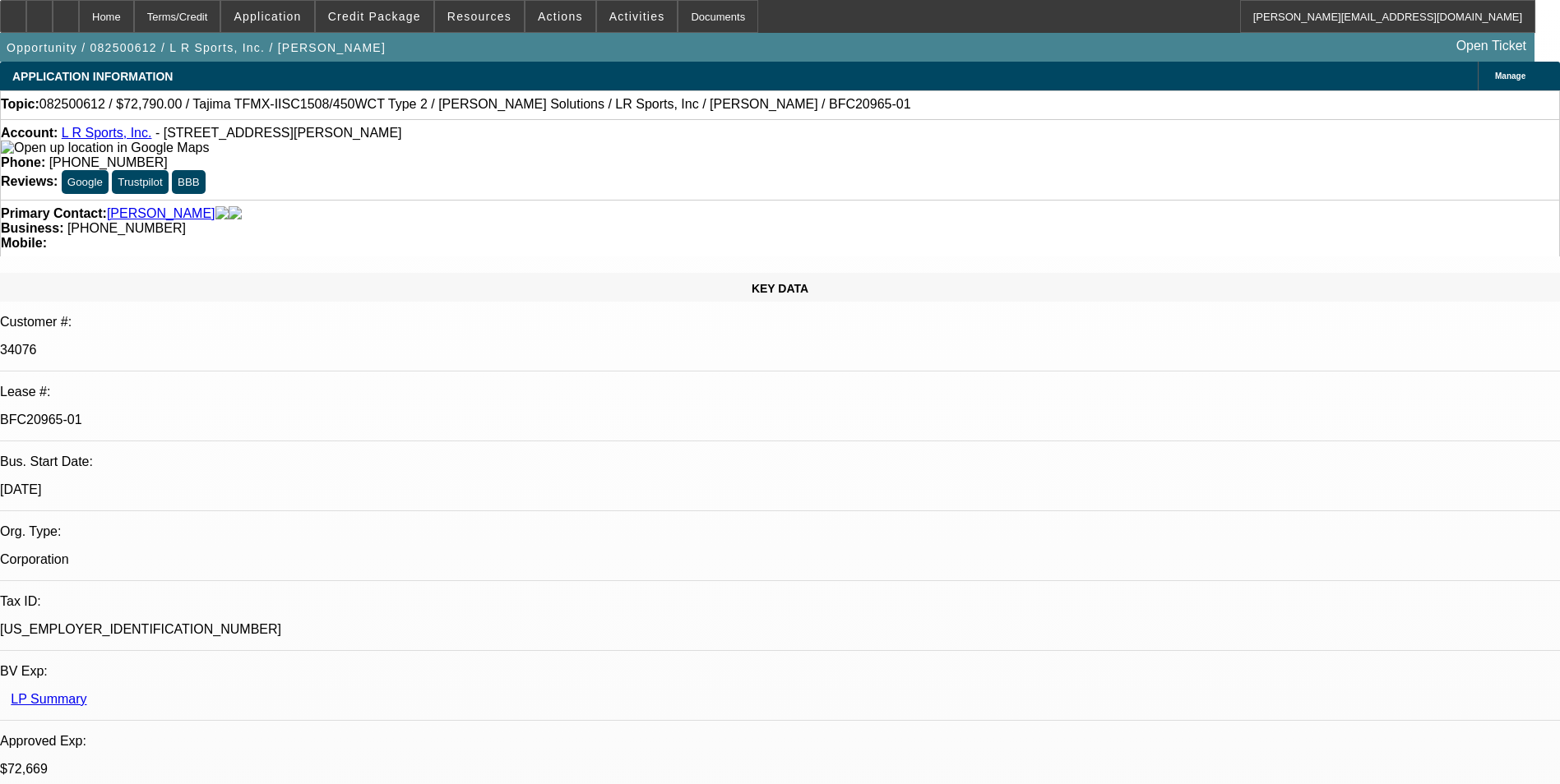
select select "1"
select select "2"
select select "6"
select select "1"
select select "2"
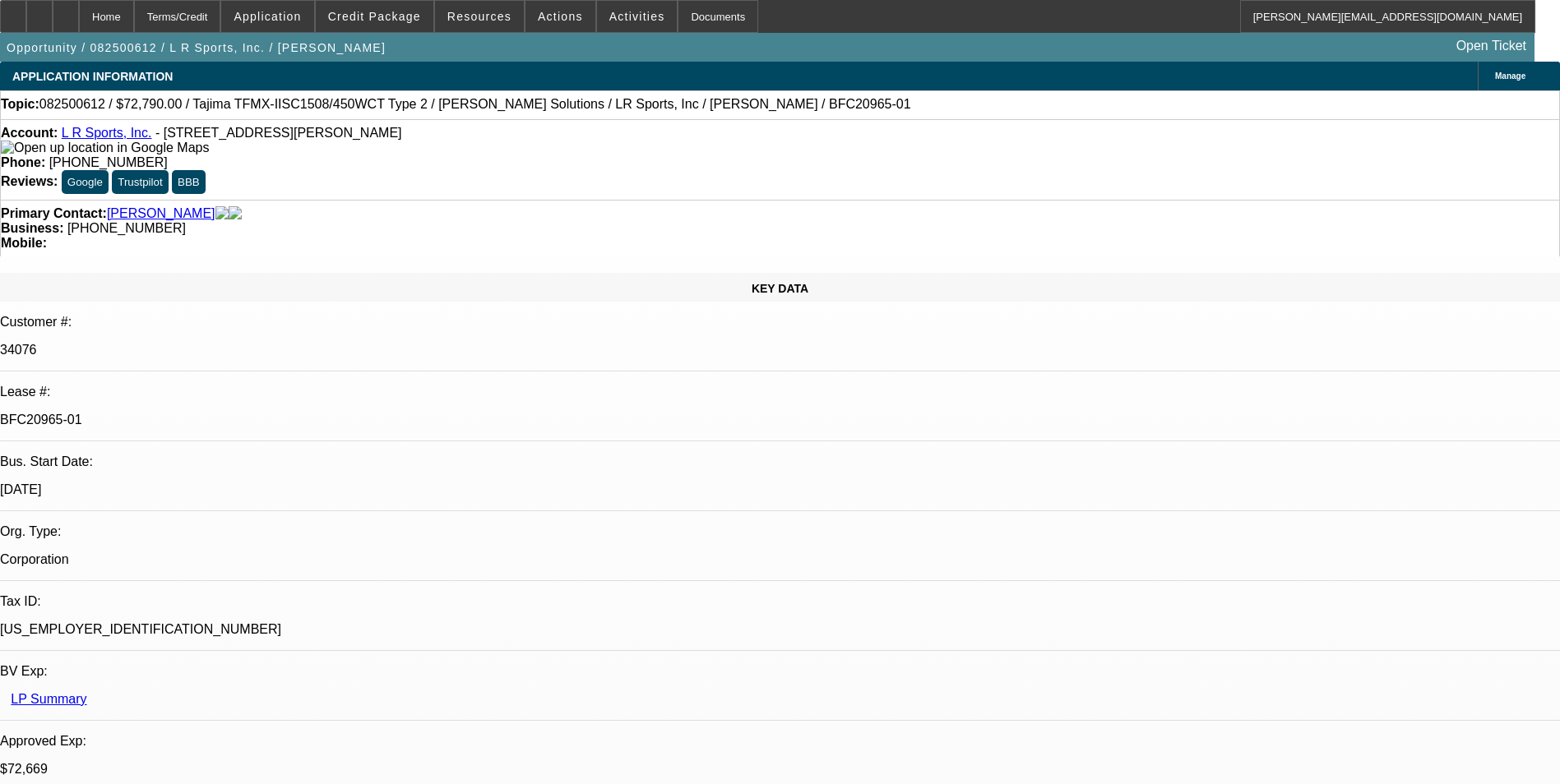
select select "4"
select select "1"
select select "2"
select select "6"
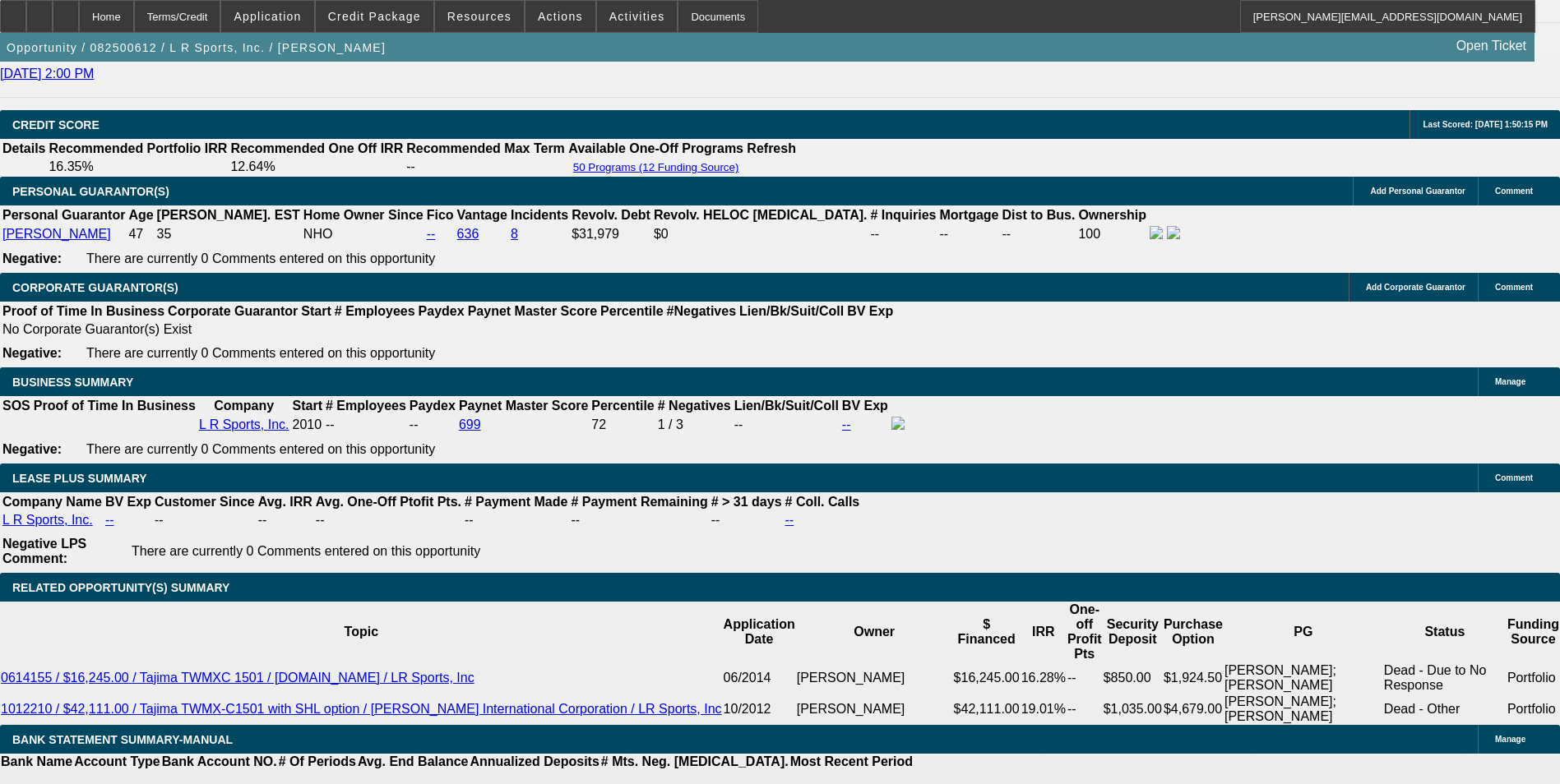
scroll to position [2477, 0]
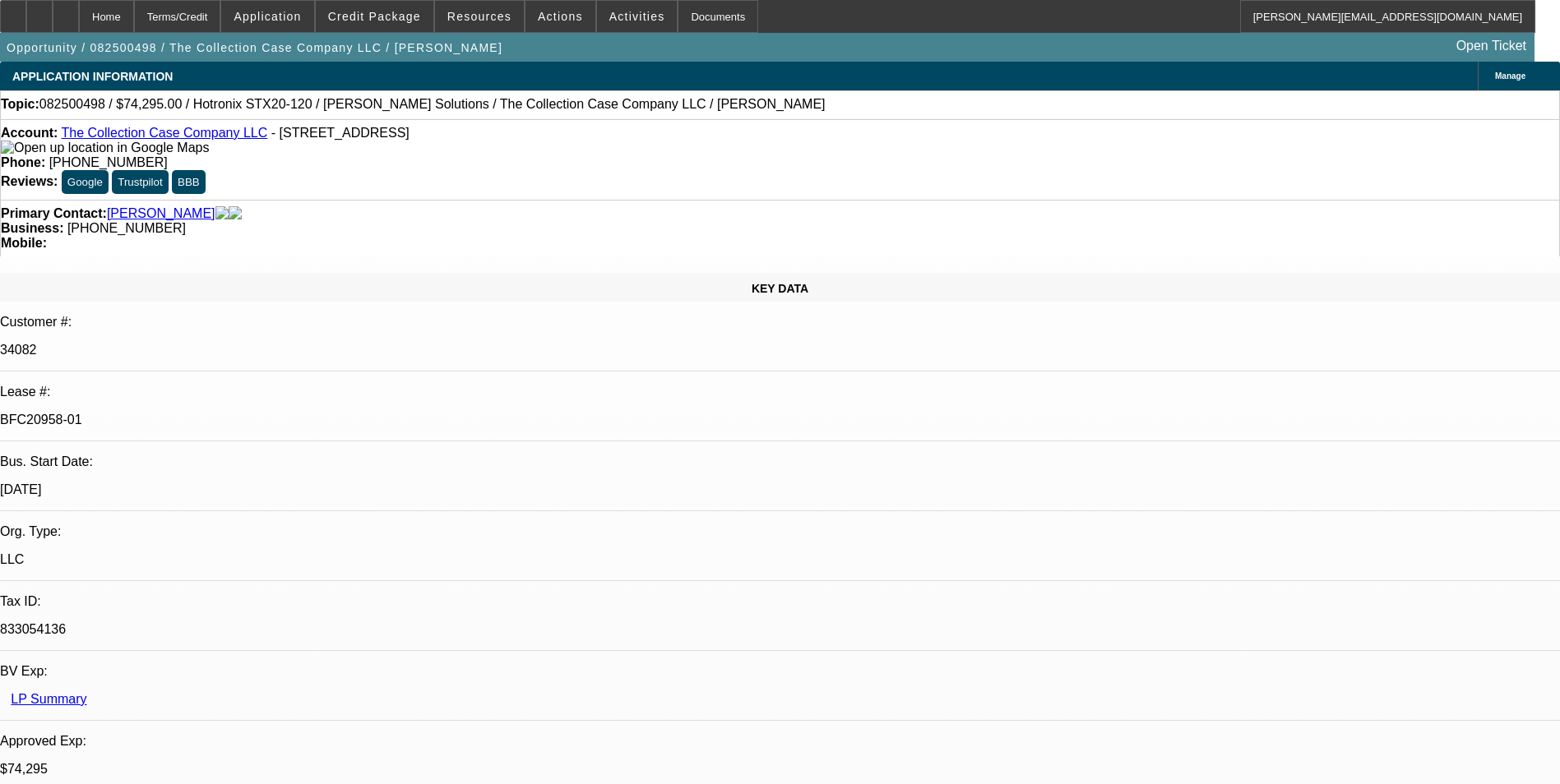
select select "0"
select select "2"
select select "0"
select select "2"
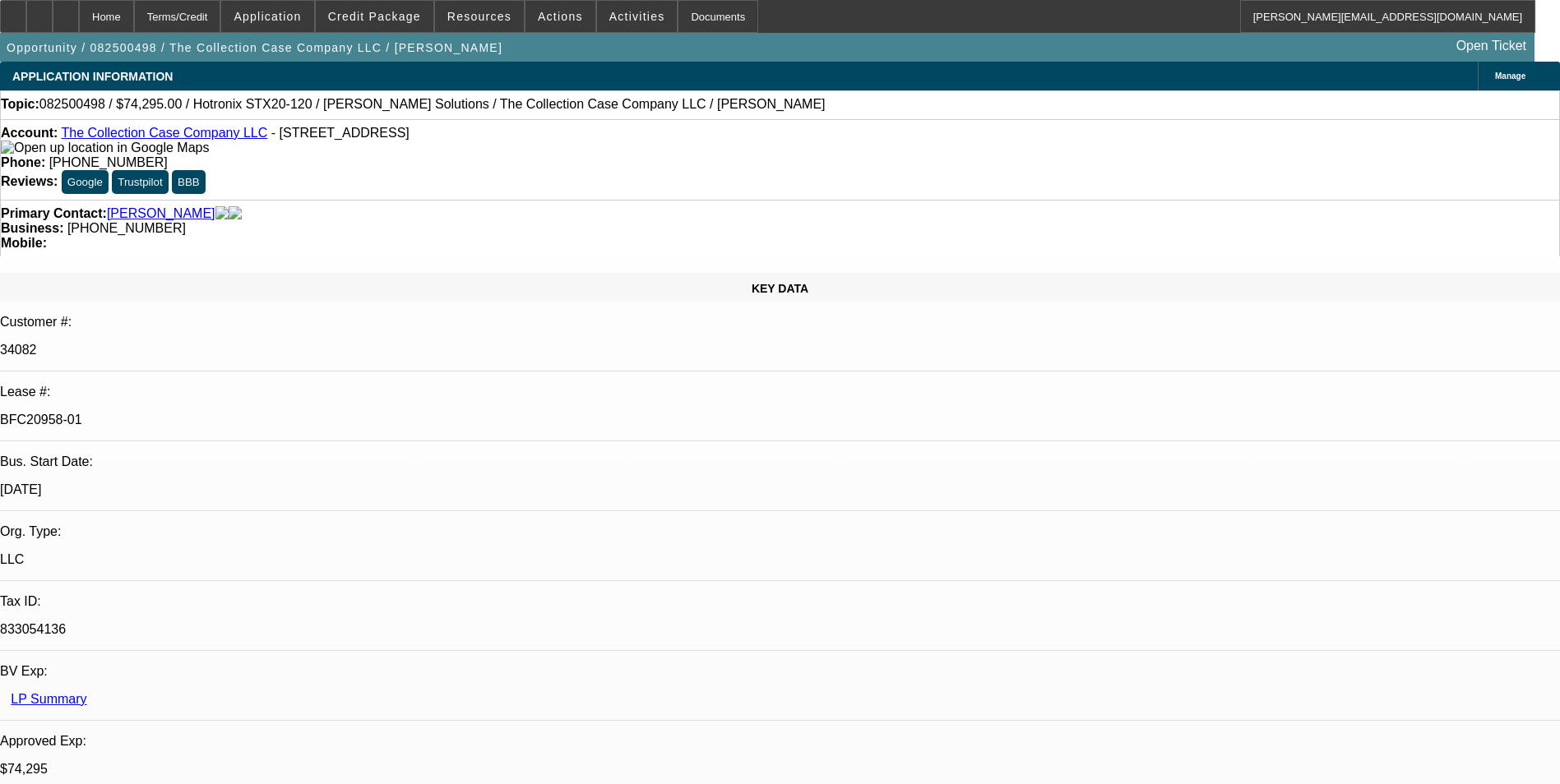
select select "0"
select select "2"
select select "0"
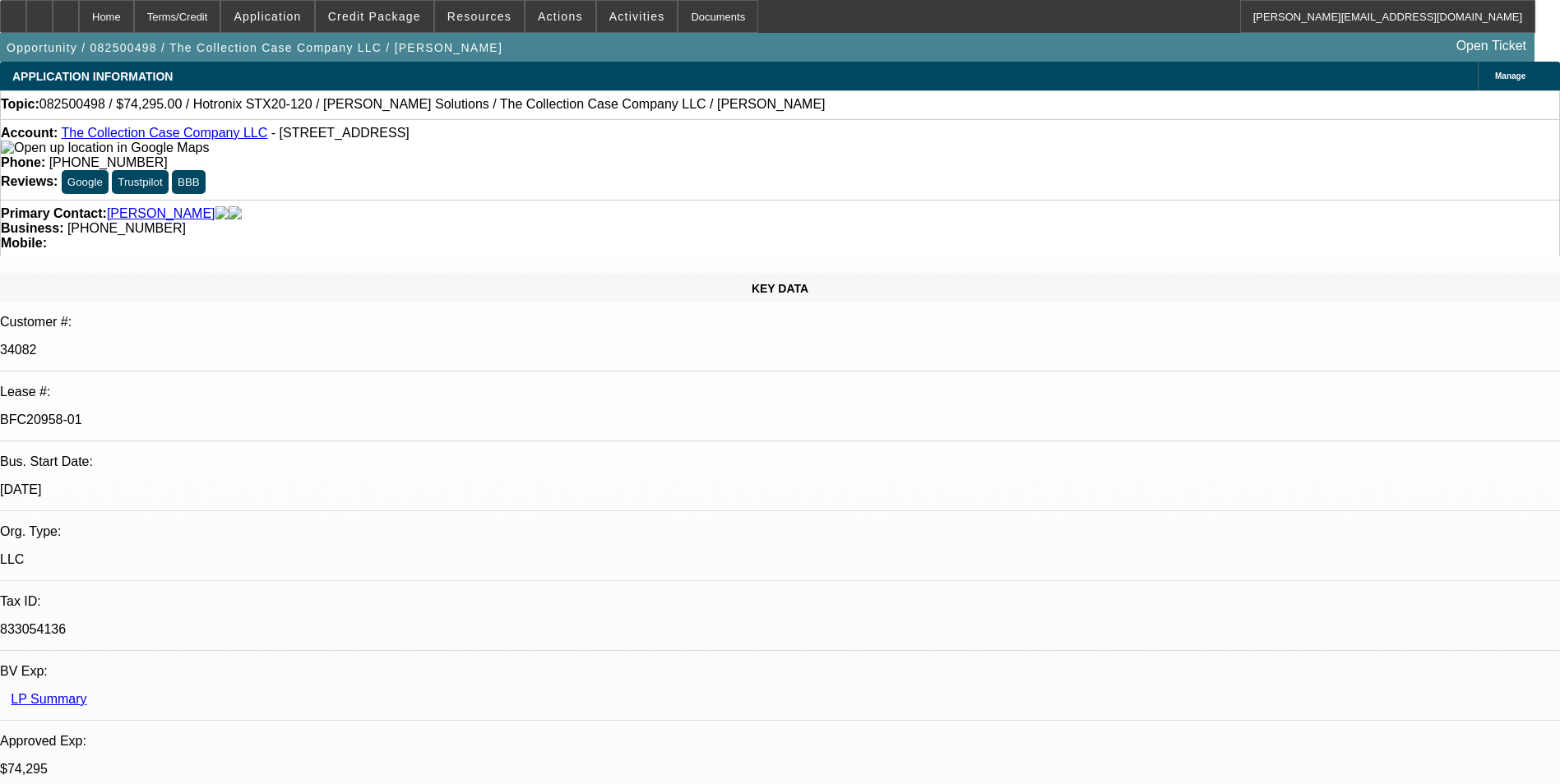
select select "2"
select select "0"
select select "1"
select select "2"
select select "6"
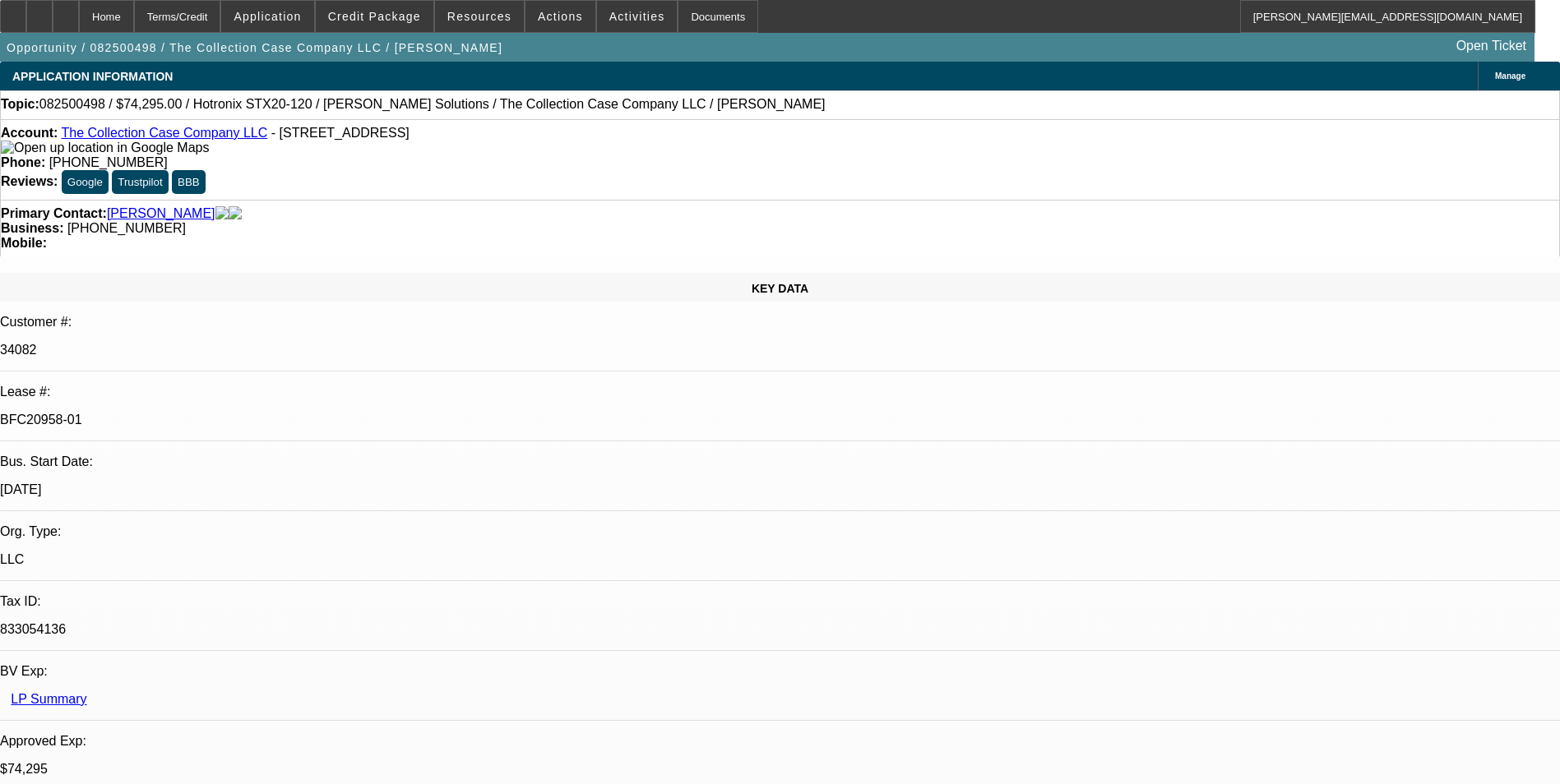
select select "1"
select select "2"
select select "6"
select select "1"
select select "2"
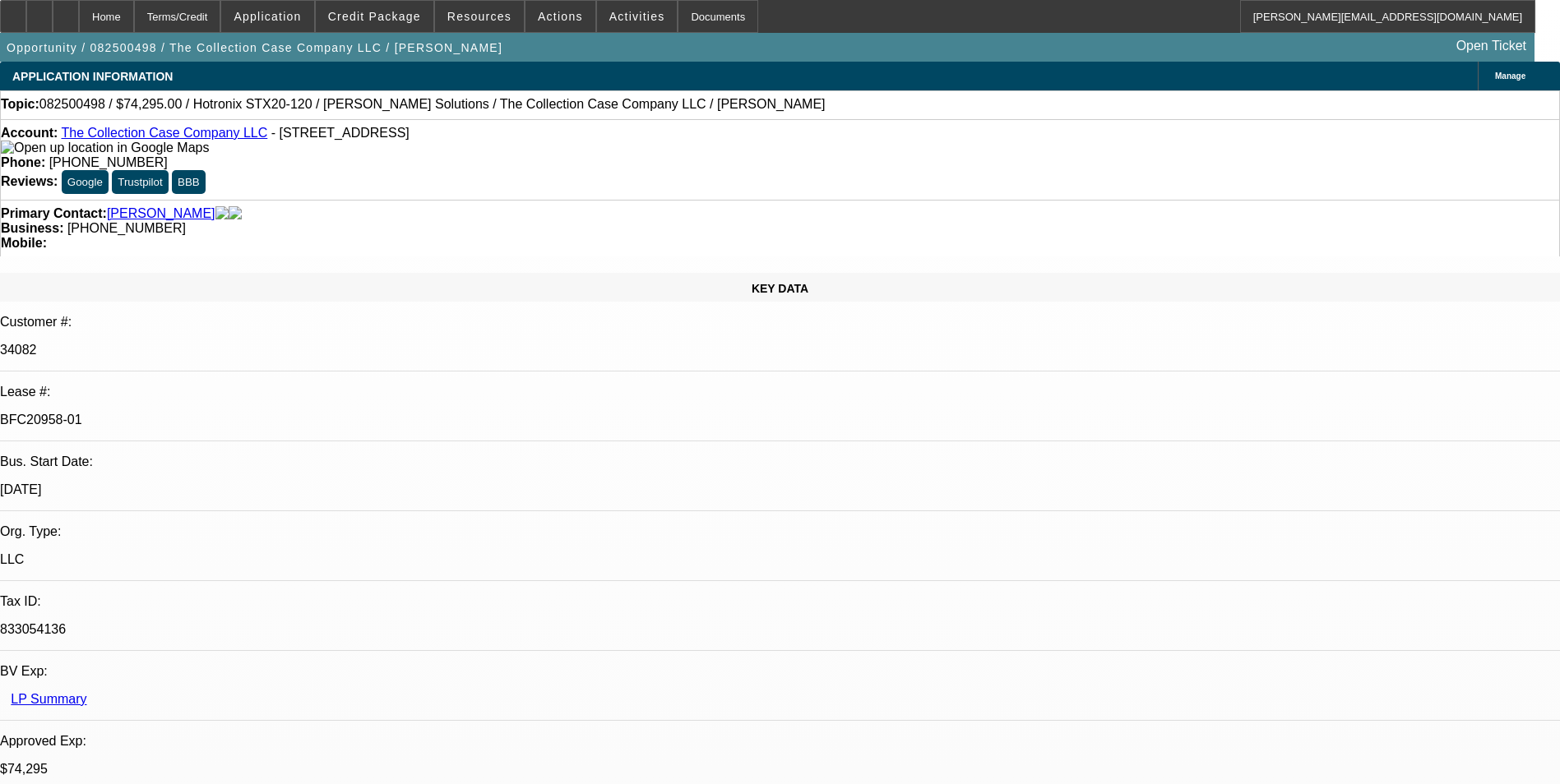
select select "6"
select select "1"
select select "2"
select select "6"
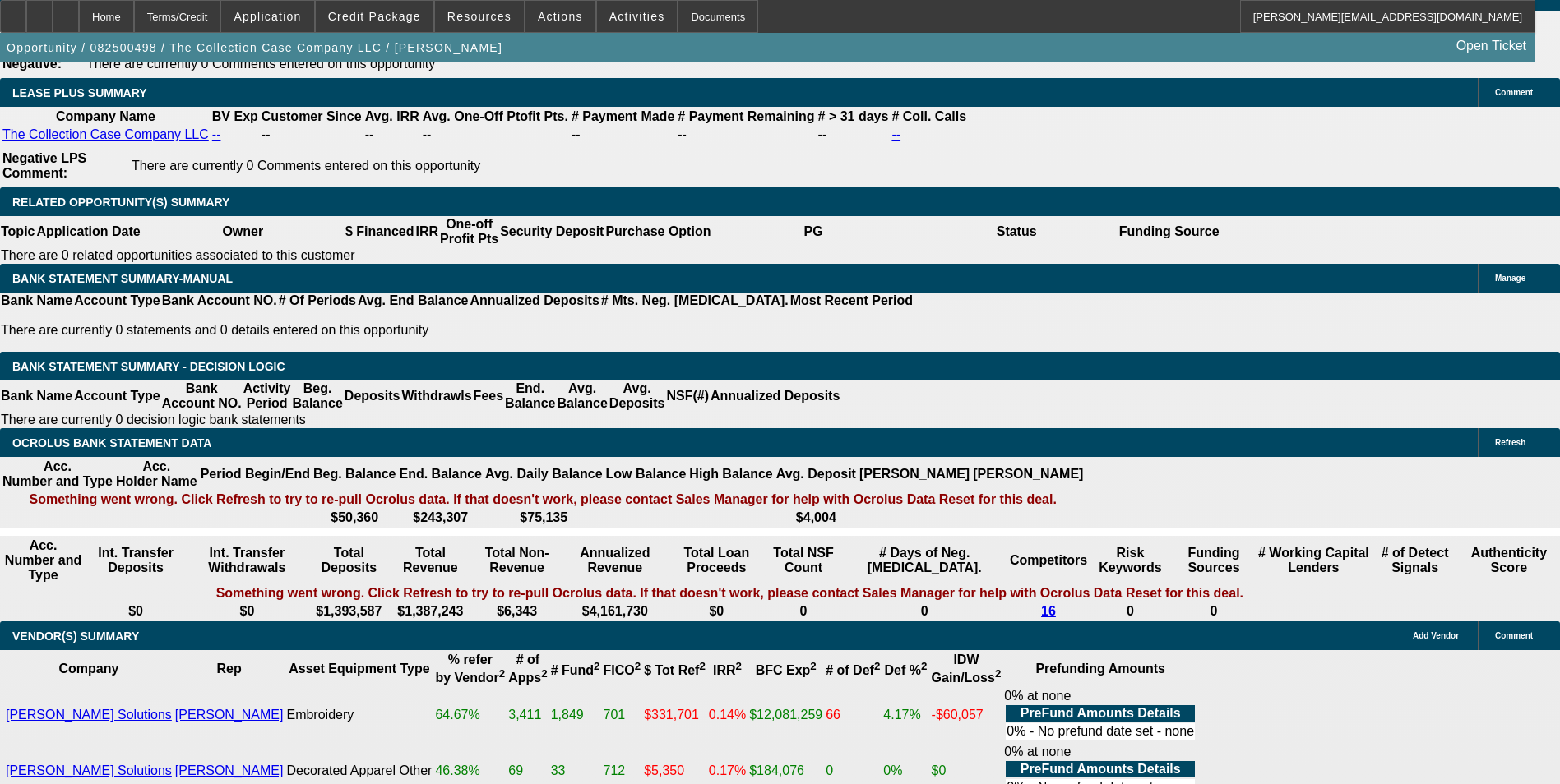
scroll to position [3050, 0]
